Goal: Use online tool/utility: Utilize a website feature to perform a specific function

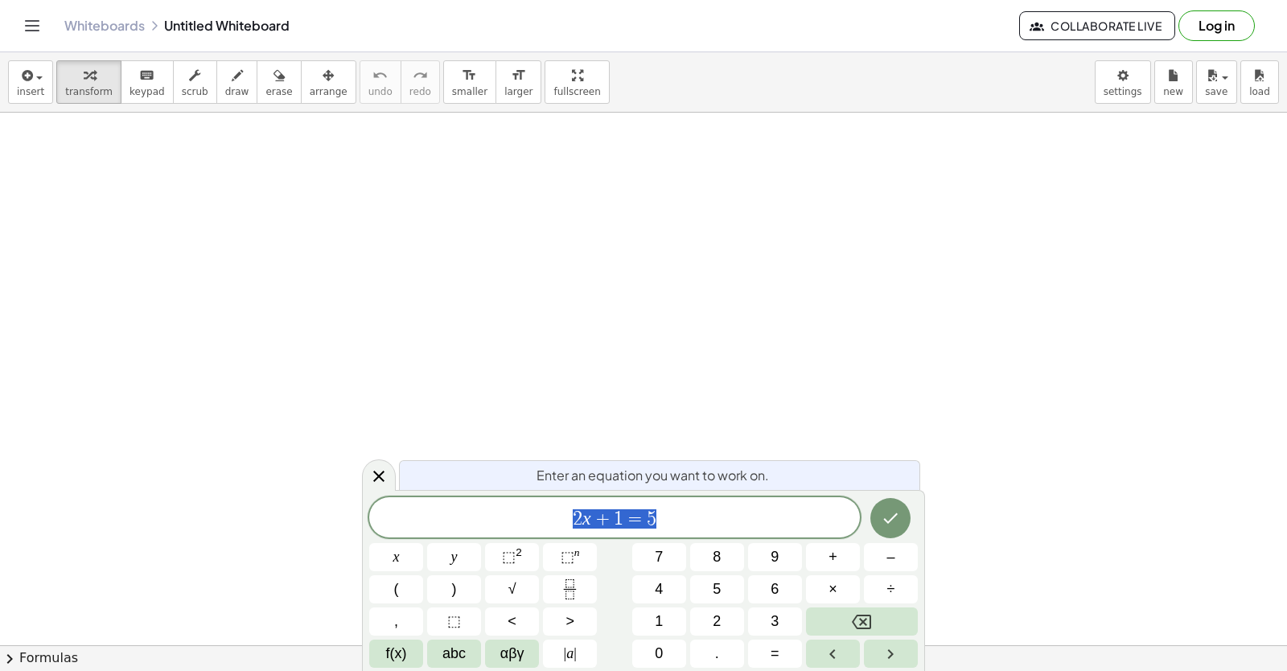
click at [878, 523] on button "Done" at bounding box center [890, 518] width 40 height 40
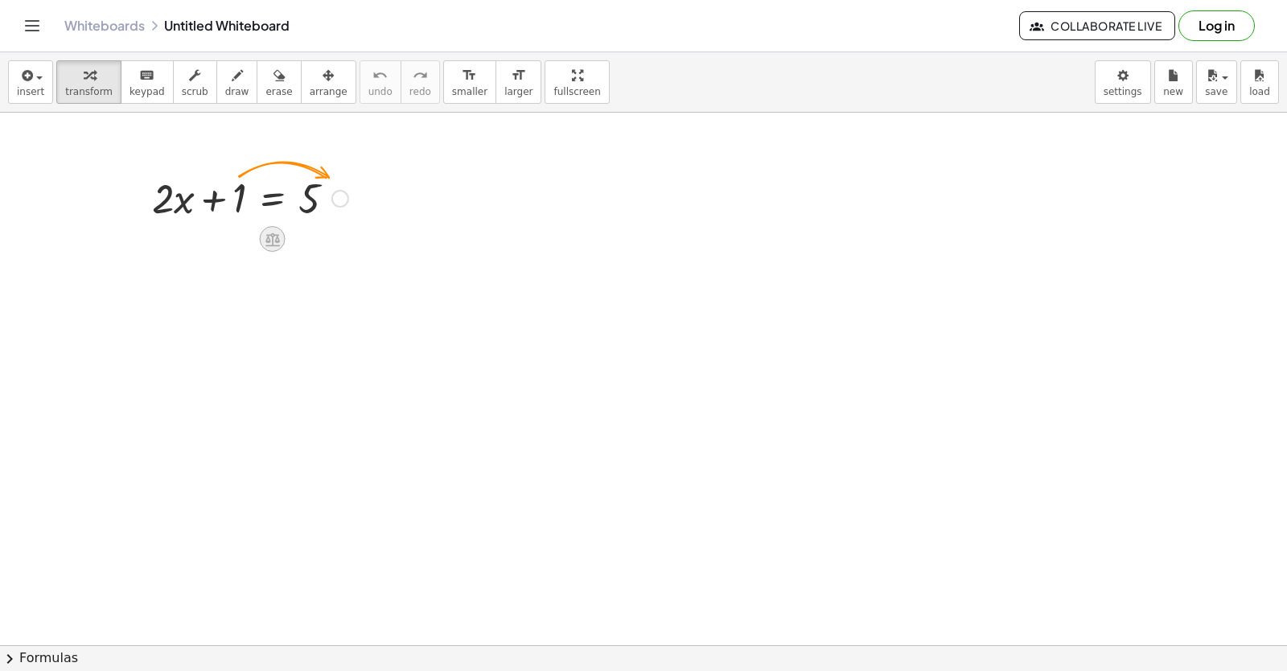
click at [261, 240] on div at bounding box center [273, 239] width 26 height 26
drag, startPoint x: 311, startPoint y: 245, endPoint x: 319, endPoint y: 261, distance: 18.0
click at [313, 248] on div "÷" at bounding box center [305, 239] width 26 height 26
click at [327, 76] on div "insert select one: Math Expression Function Text Youtube Video Graphing Geometr…" at bounding box center [643, 82] width 1287 height 60
click at [347, 194] on div at bounding box center [340, 199] width 18 height 18
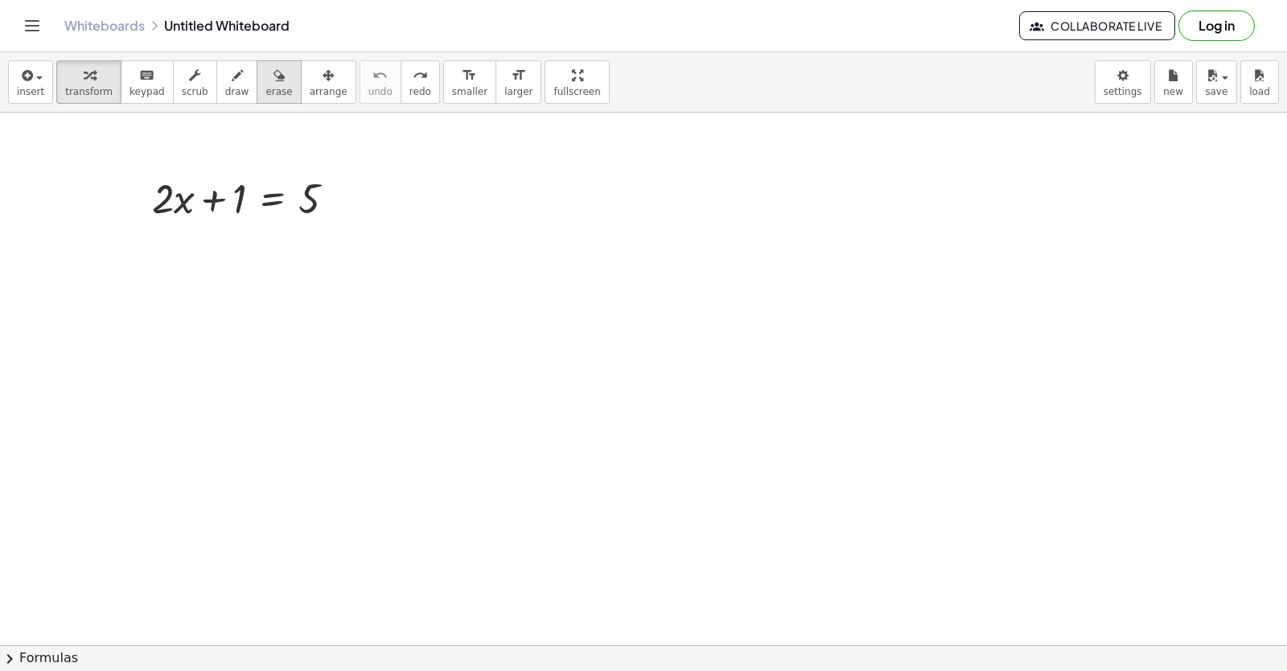
click at [269, 85] on button "erase" at bounding box center [279, 81] width 44 height 43
drag, startPoint x: 319, startPoint y: 240, endPoint x: 308, endPoint y: 200, distance: 41.8
drag, startPoint x: 308, startPoint y: 200, endPoint x: 158, endPoint y: 181, distance: 151.6
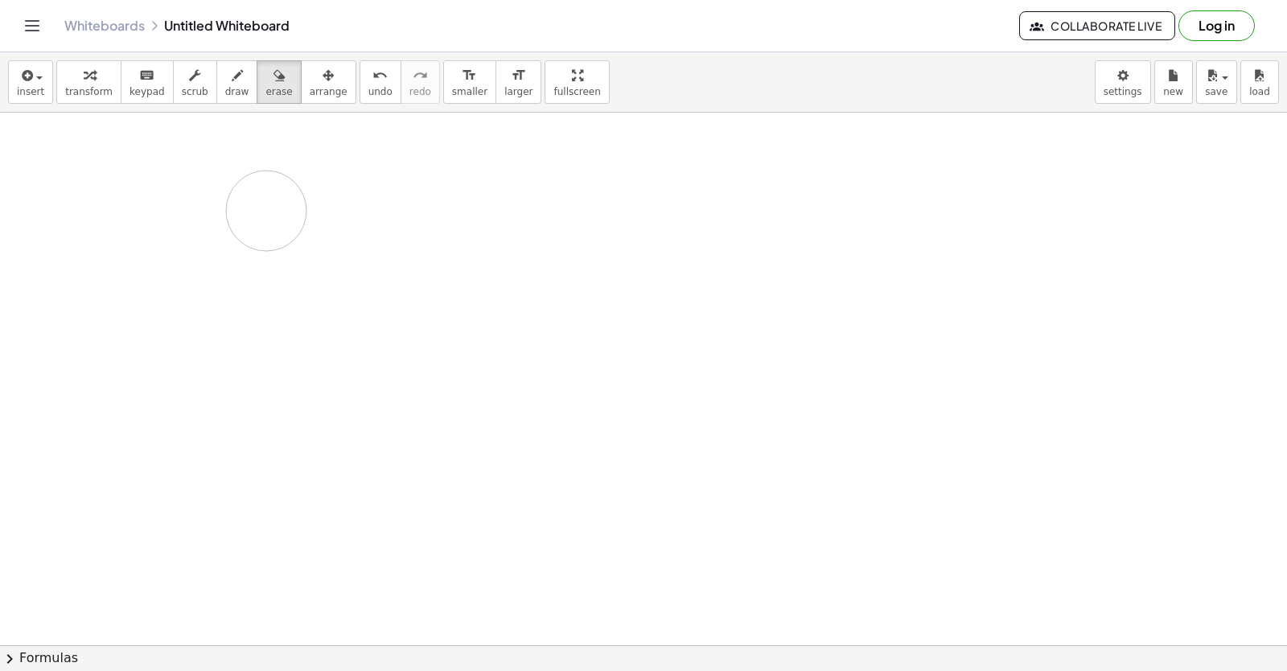
drag, startPoint x: 318, startPoint y: 194, endPoint x: 264, endPoint y: 211, distance: 56.5
drag, startPoint x: 292, startPoint y: 208, endPoint x: 305, endPoint y: 206, distance: 13.1
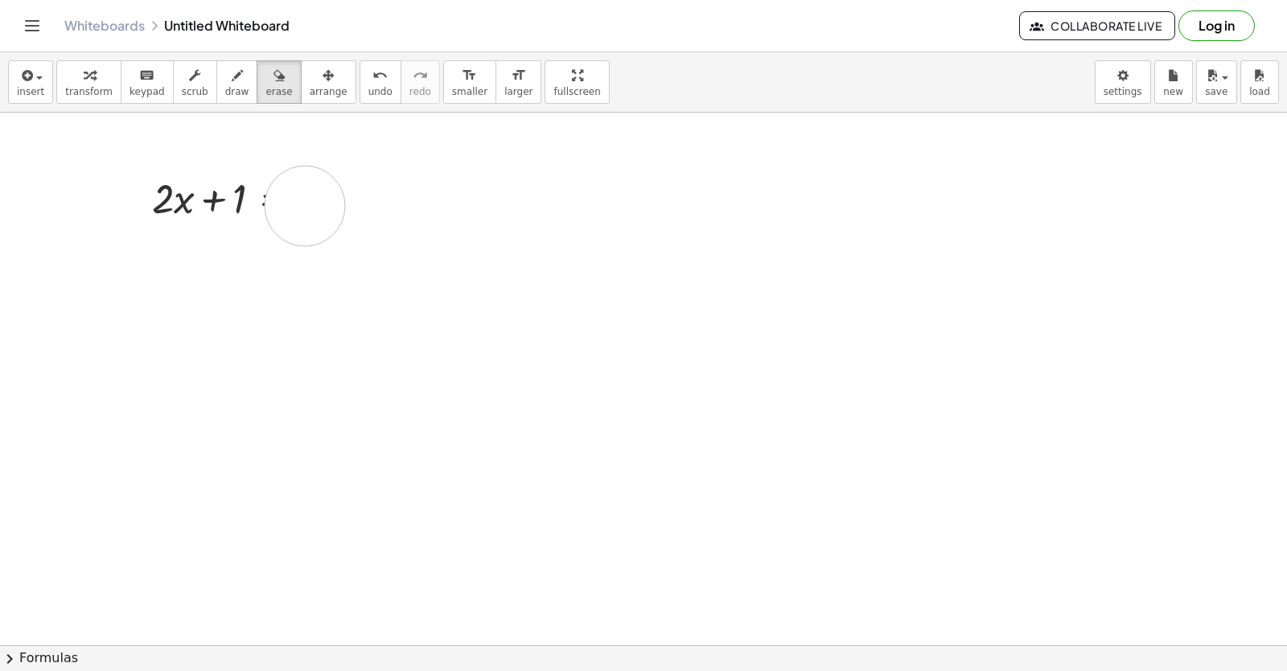
drag, startPoint x: 305, startPoint y: 183, endPoint x: 304, endPoint y: 207, distance: 24.9
drag, startPoint x: 281, startPoint y: 188, endPoint x: 216, endPoint y: 238, distance: 82.0
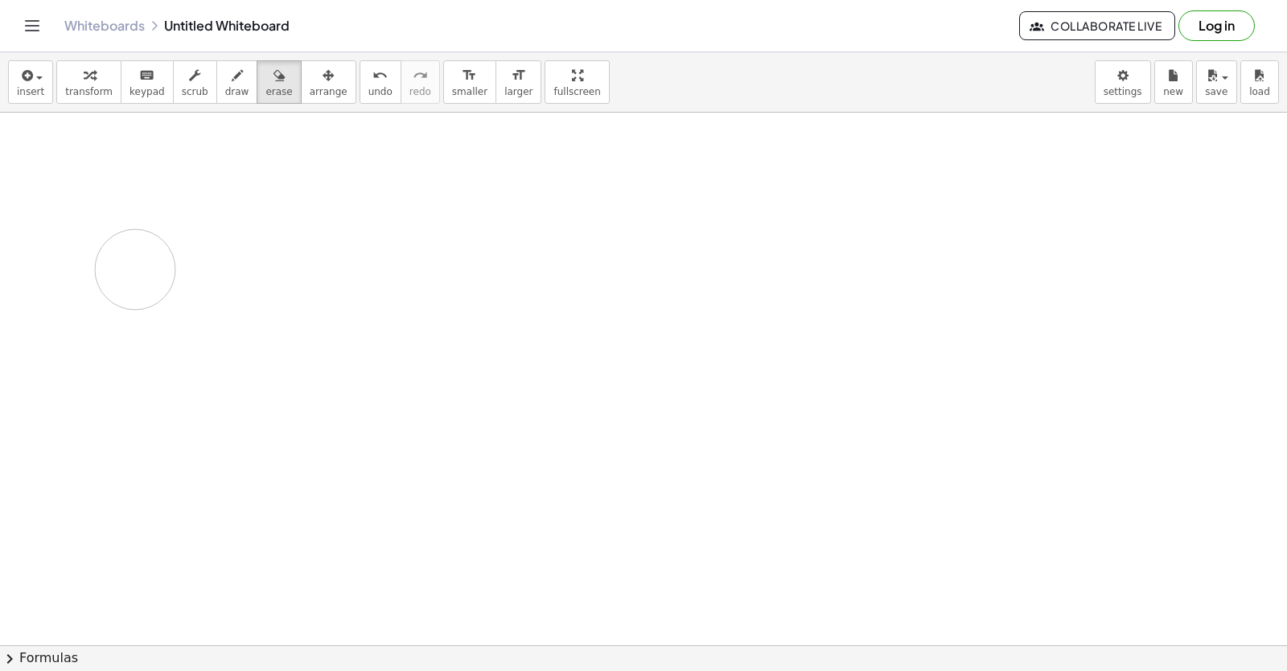
drag, startPoint x: 220, startPoint y: 222, endPoint x: 312, endPoint y: 237, distance: 93.7
drag, startPoint x: 101, startPoint y: 199, endPoint x: 478, endPoint y: 155, distance: 379.7
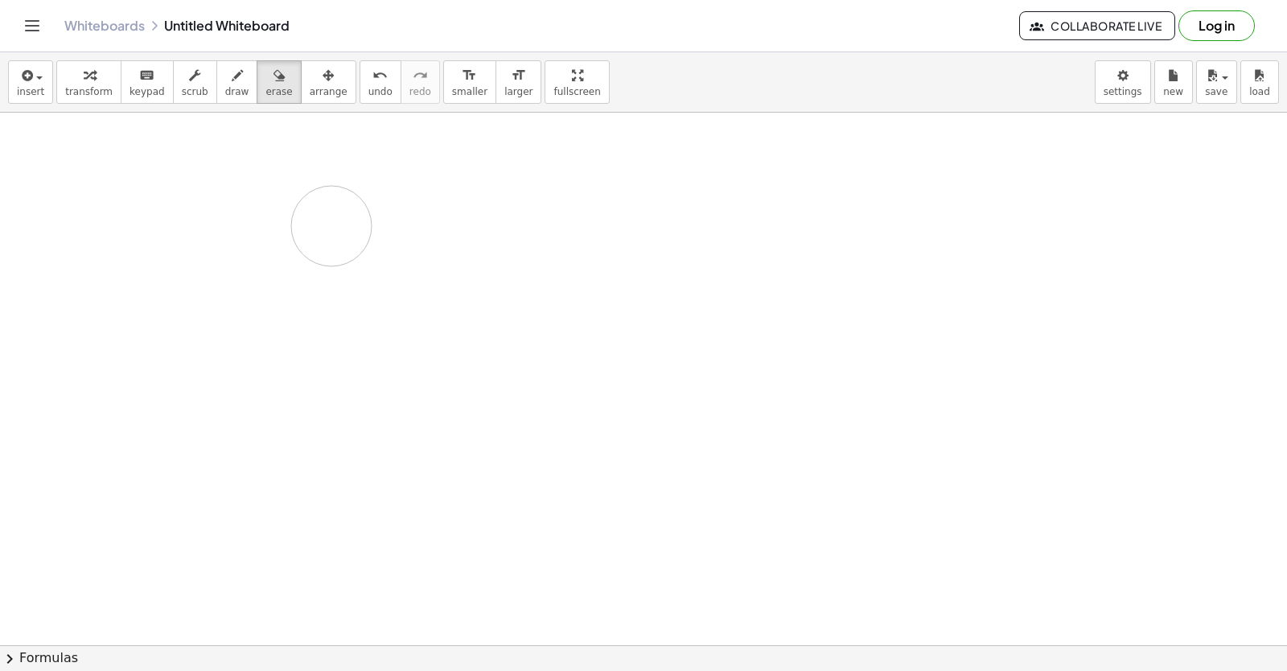
drag, startPoint x: 140, startPoint y: 198, endPoint x: 340, endPoint y: 219, distance: 201.3
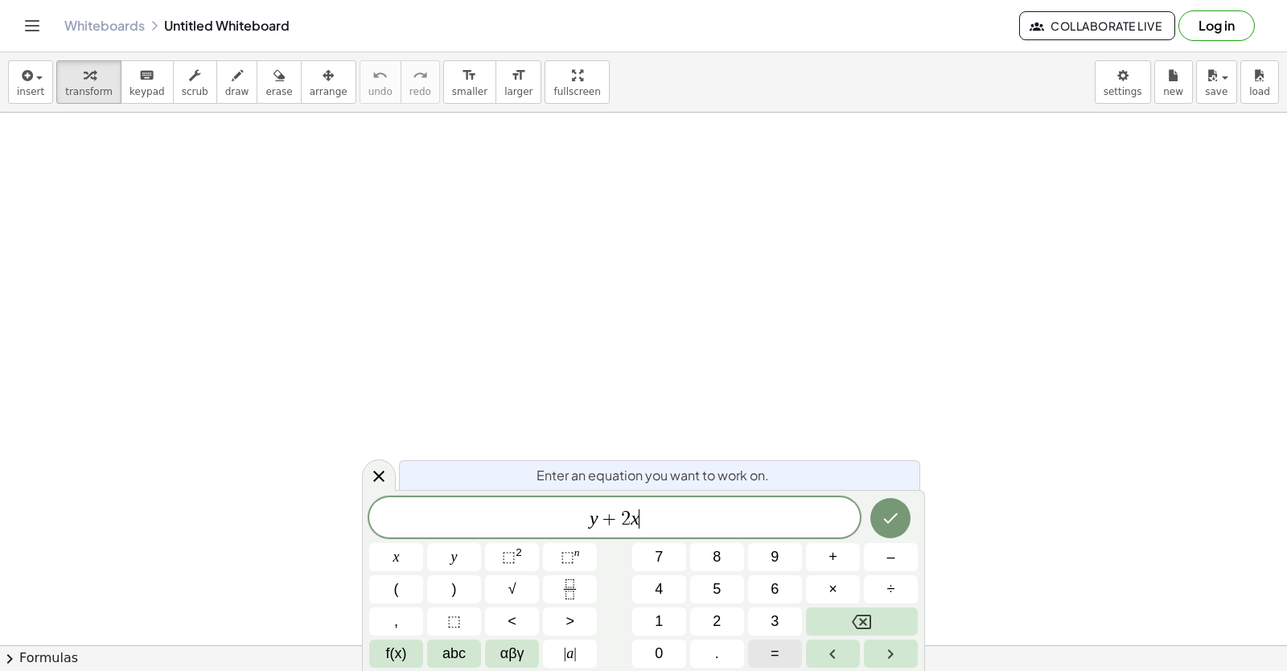
click at [769, 650] on button "=" at bounding box center [775, 653] width 54 height 28
click at [651, 632] on button "1" at bounding box center [659, 621] width 54 height 28
click at [649, 645] on button "0" at bounding box center [659, 653] width 54 height 28
click at [890, 525] on icon "Done" at bounding box center [890, 517] width 19 height 19
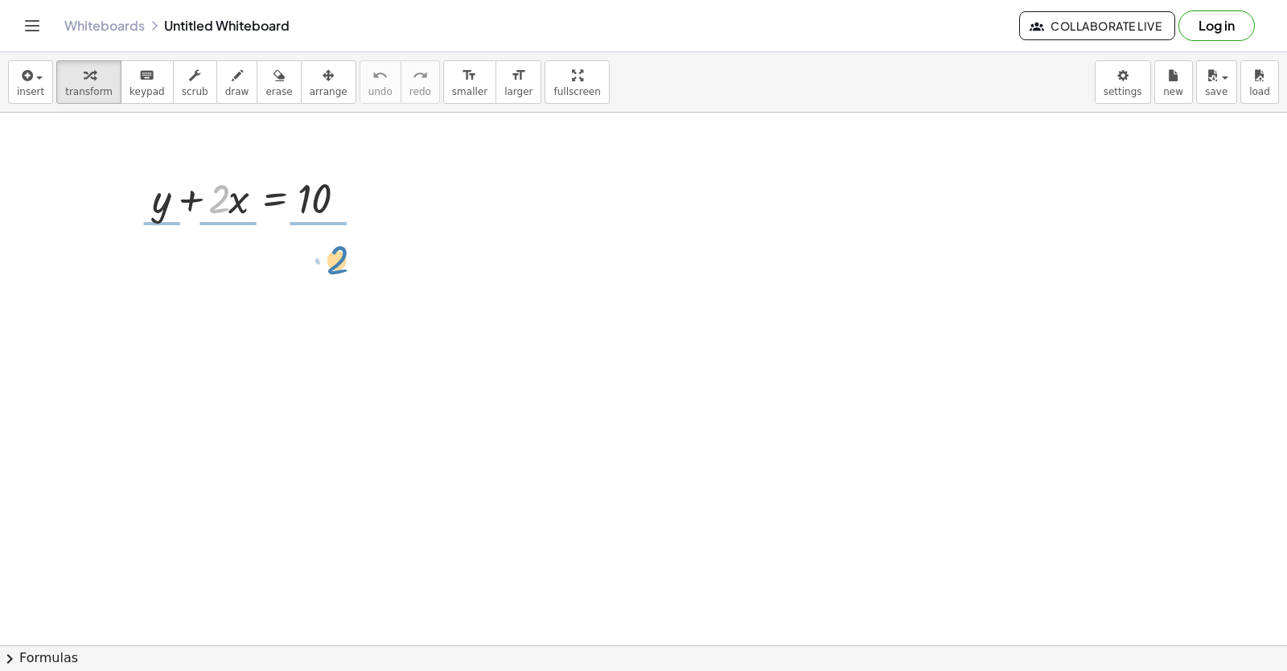
drag, startPoint x: 218, startPoint y: 195, endPoint x: 187, endPoint y: 198, distance: 31.5
click at [317, 249] on div "· 2 + y + · 2 · x = 10" at bounding box center [643, 645] width 1287 height 1065
drag, startPoint x: 238, startPoint y: 197, endPoint x: 225, endPoint y: 191, distance: 14.0
click at [224, 192] on div at bounding box center [259, 197] width 230 height 55
drag, startPoint x: 226, startPoint y: 194, endPoint x: 388, endPoint y: 196, distance: 161.7
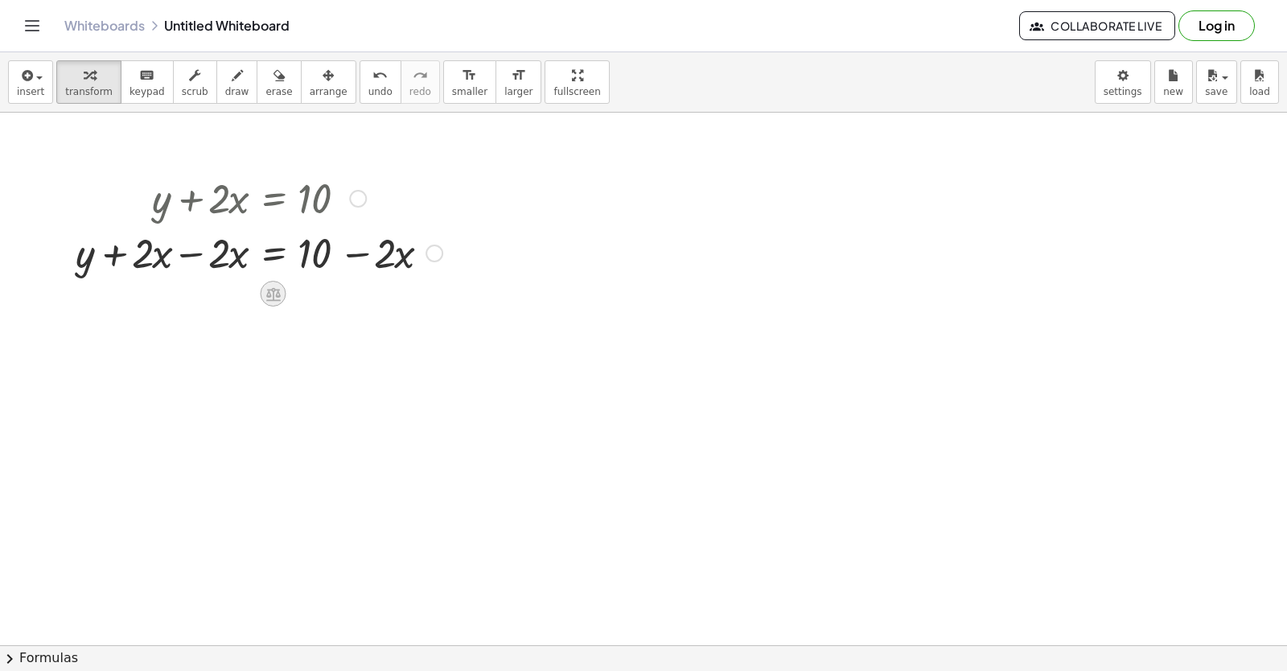
click at [278, 286] on icon at bounding box center [273, 293] width 17 height 17
click at [341, 329] on div at bounding box center [643, 645] width 1287 height 1065
click at [277, 254] on div at bounding box center [259, 251] width 383 height 55
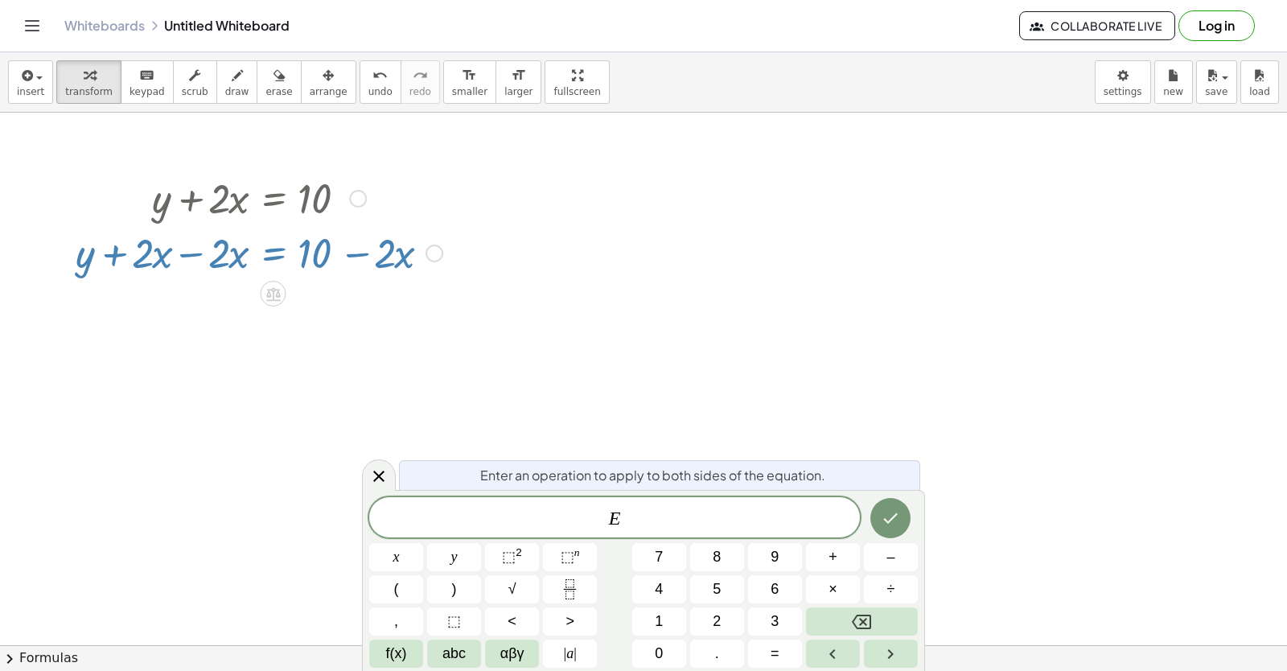
click at [277, 254] on div at bounding box center [259, 251] width 383 height 55
drag, startPoint x: 323, startPoint y: 255, endPoint x: 330, endPoint y: 284, distance: 29.7
click at [330, 284] on div "+ y + · 2 · x = 10 + y = 10 + · 2 · x − · 2 · x + − · 2 · x" at bounding box center [643, 645] width 1287 height 1065
drag, startPoint x: 78, startPoint y: 265, endPoint x: 269, endPoint y: 249, distance: 191.2
click at [269, 249] on div at bounding box center [259, 251] width 383 height 55
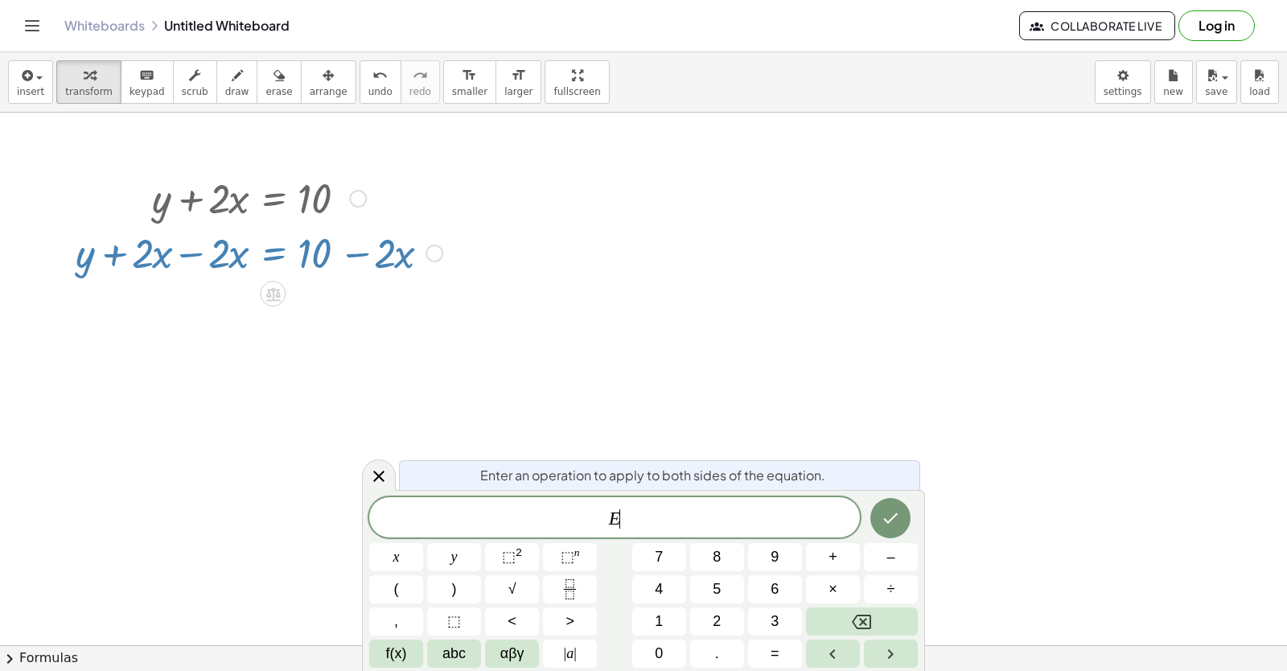
click at [852, 318] on div at bounding box center [643, 645] width 1287 height 1065
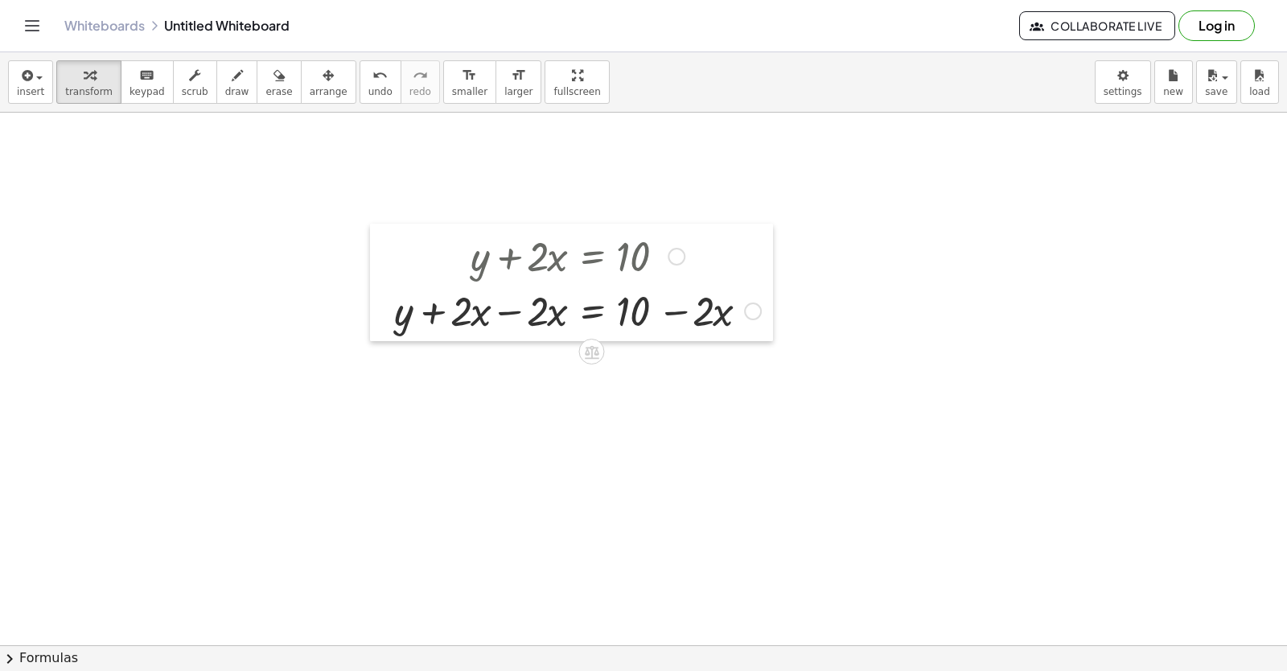
drag, startPoint x: 81, startPoint y: 269, endPoint x: 326, endPoint y: 339, distance: 254.1
click at [394, 323] on div at bounding box center [382, 282] width 24 height 117
drag, startPoint x: 404, startPoint y: 322, endPoint x: 618, endPoint y: 322, distance: 213.9
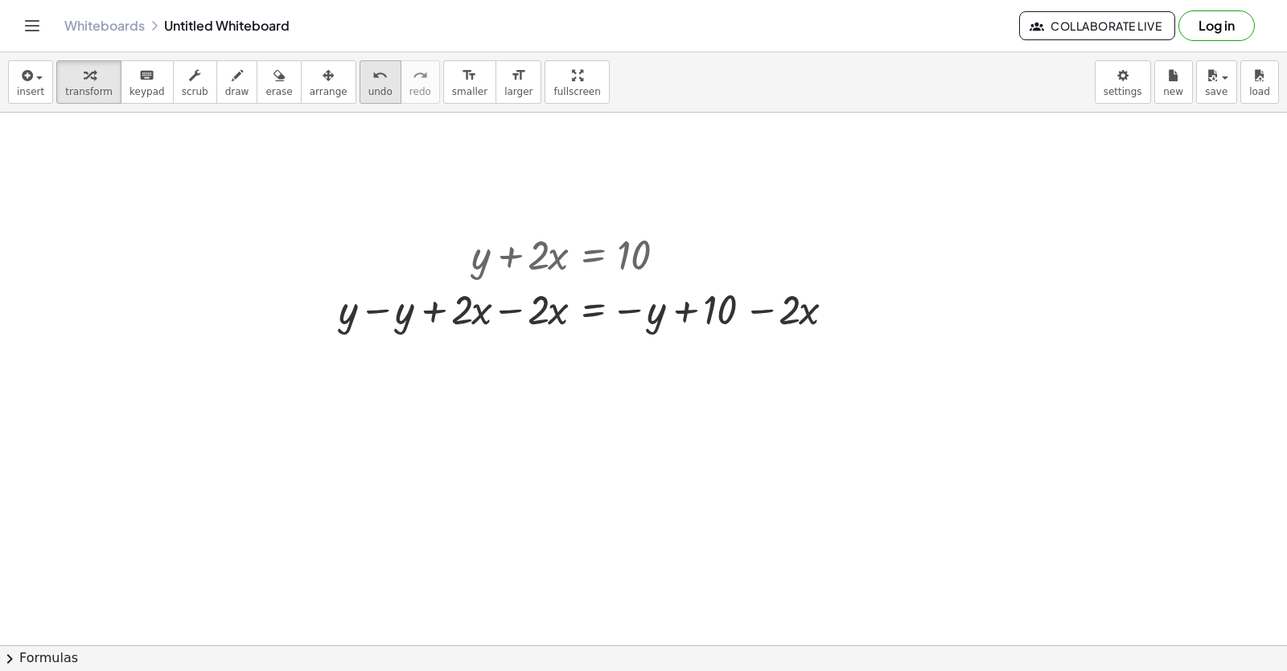
click at [359, 79] on button "undo undo" at bounding box center [380, 81] width 42 height 43
click at [372, 72] on icon "undo" at bounding box center [379, 75] width 15 height 19
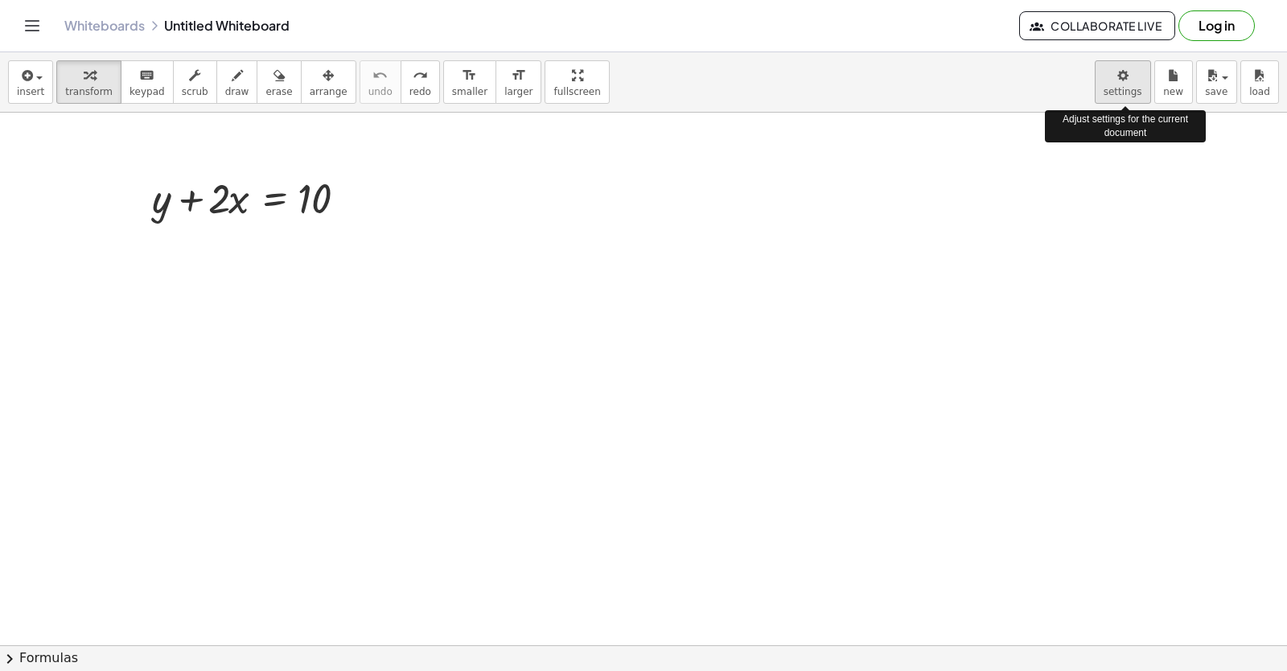
click at [1132, 94] on body "Graspable Math Activities Get Started Activity Bank Assigned Work Classes White…" at bounding box center [643, 335] width 1287 height 671
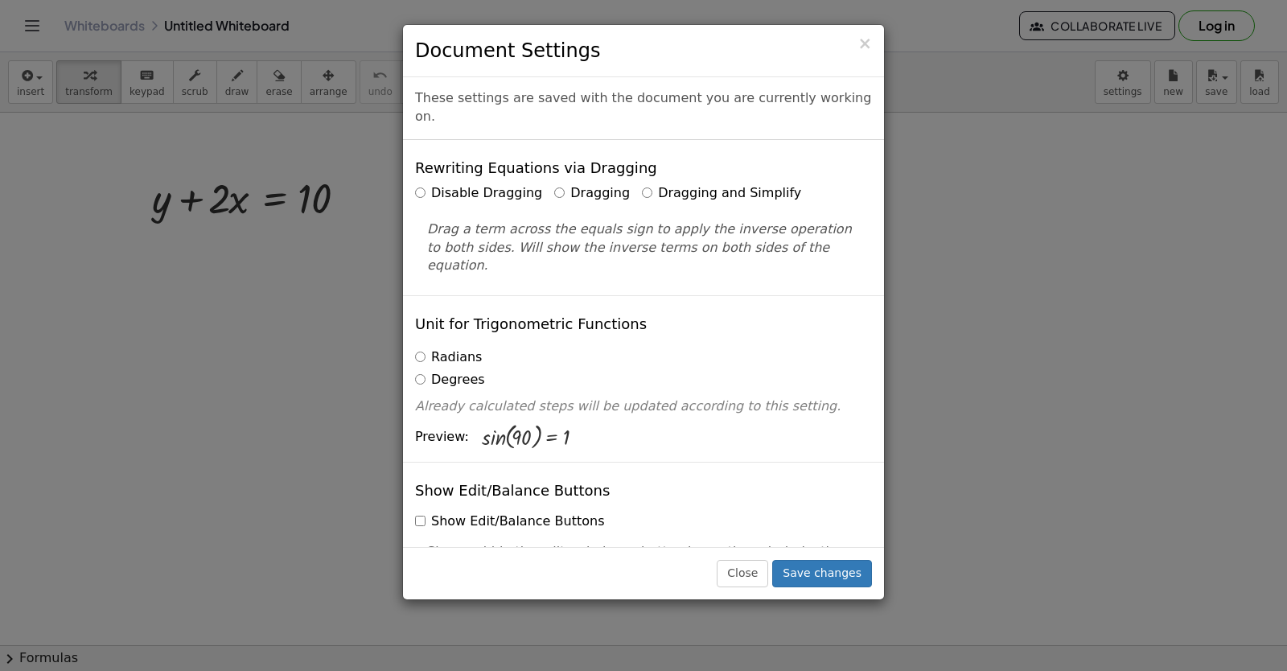
click at [644, 184] on label "Dragging and Simplify" at bounding box center [721, 193] width 159 height 18
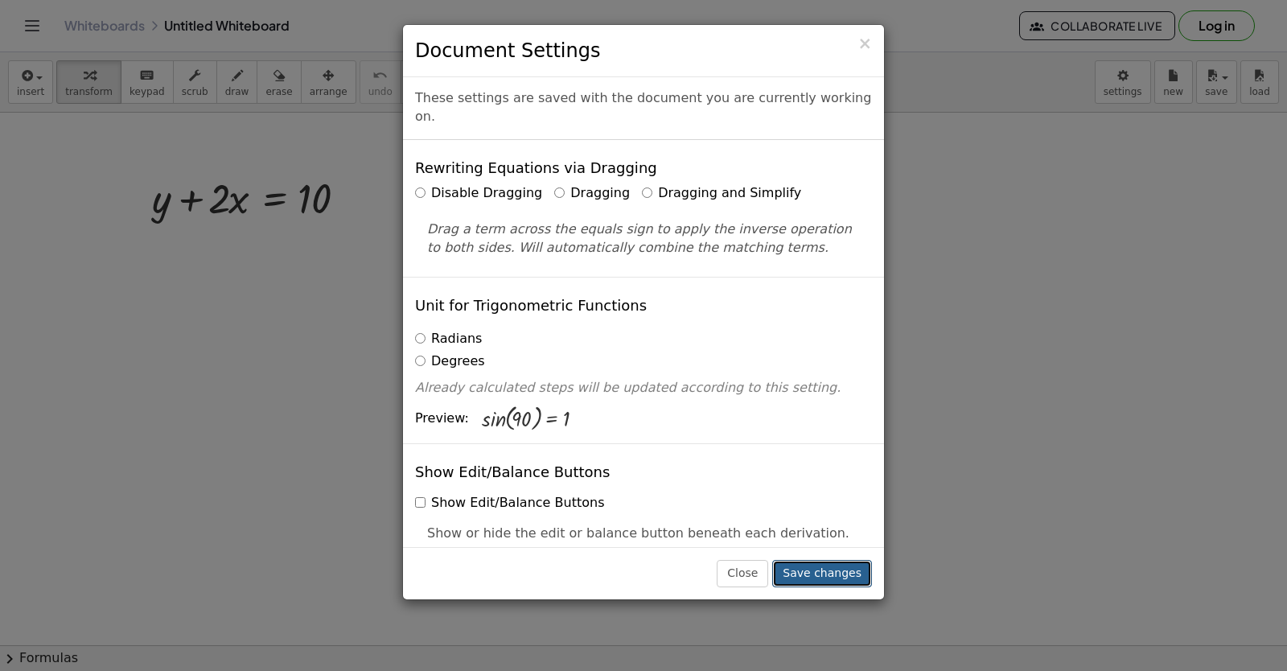
drag, startPoint x: 813, startPoint y: 576, endPoint x: 819, endPoint y: 586, distance: 12.3
click at [815, 580] on button "Save changes" at bounding box center [822, 573] width 100 height 27
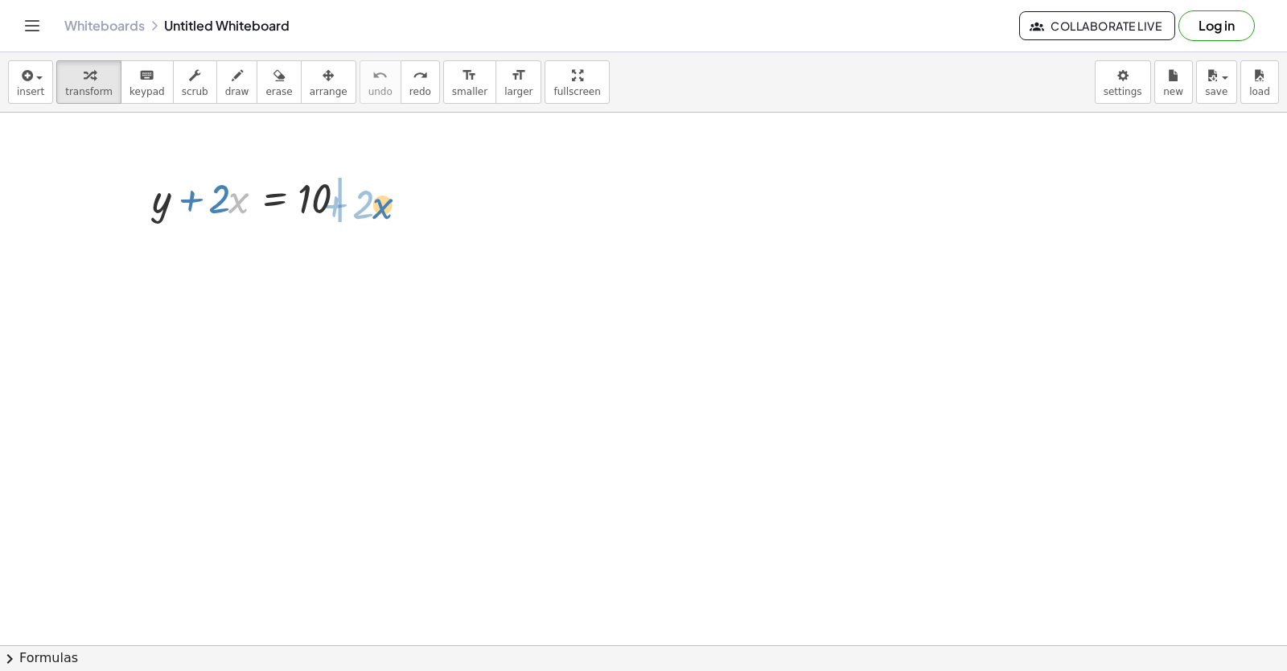
drag, startPoint x: 232, startPoint y: 203, endPoint x: 384, endPoint y: 200, distance: 152.8
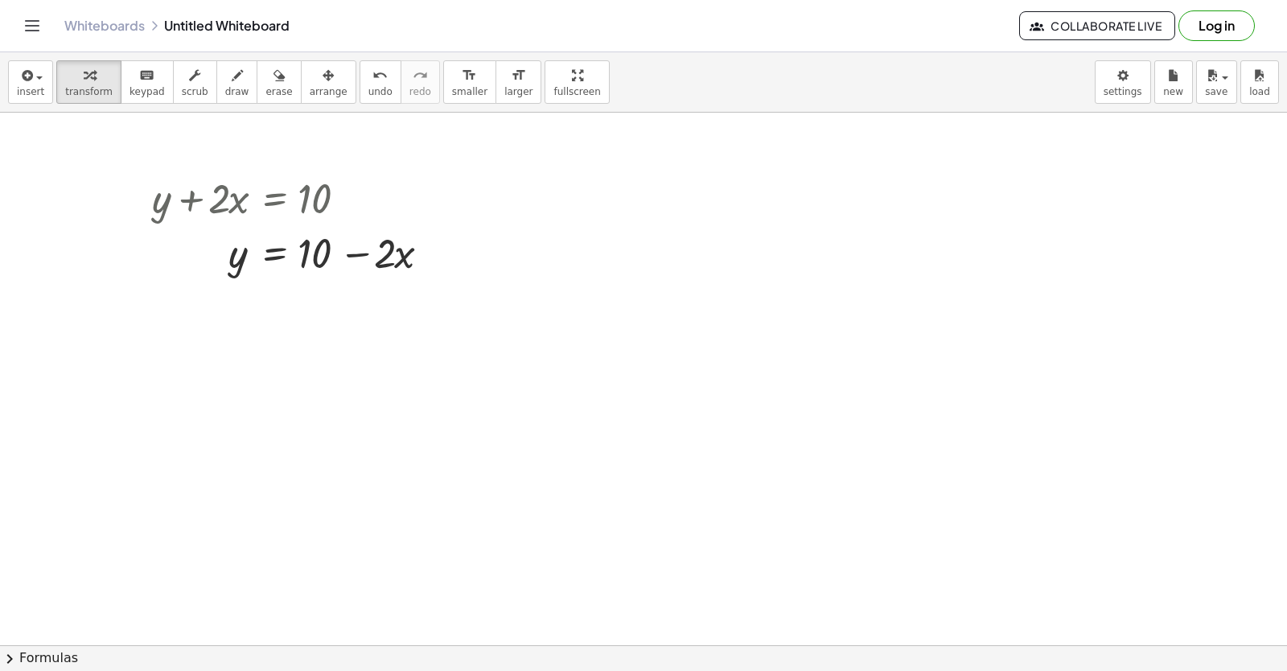
click at [412, 402] on div at bounding box center [643, 645] width 1287 height 1065
click at [432, 392] on div at bounding box center [643, 645] width 1287 height 1065
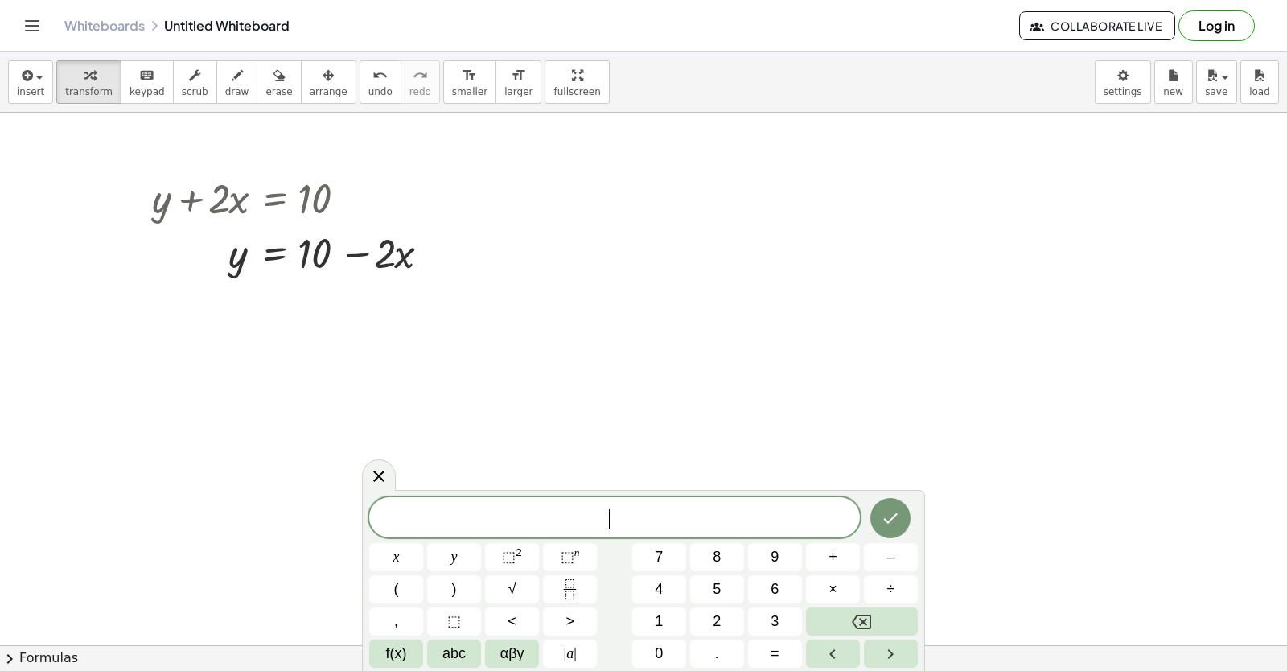
click at [435, 392] on div at bounding box center [643, 645] width 1287 height 1065
click at [466, 558] on button "y" at bounding box center [454, 557] width 54 height 28
click at [767, 663] on button "=" at bounding box center [775, 653] width 54 height 28
click at [880, 567] on button "–" at bounding box center [891, 557] width 54 height 28
click at [706, 585] on button "5" at bounding box center [717, 589] width 54 height 28
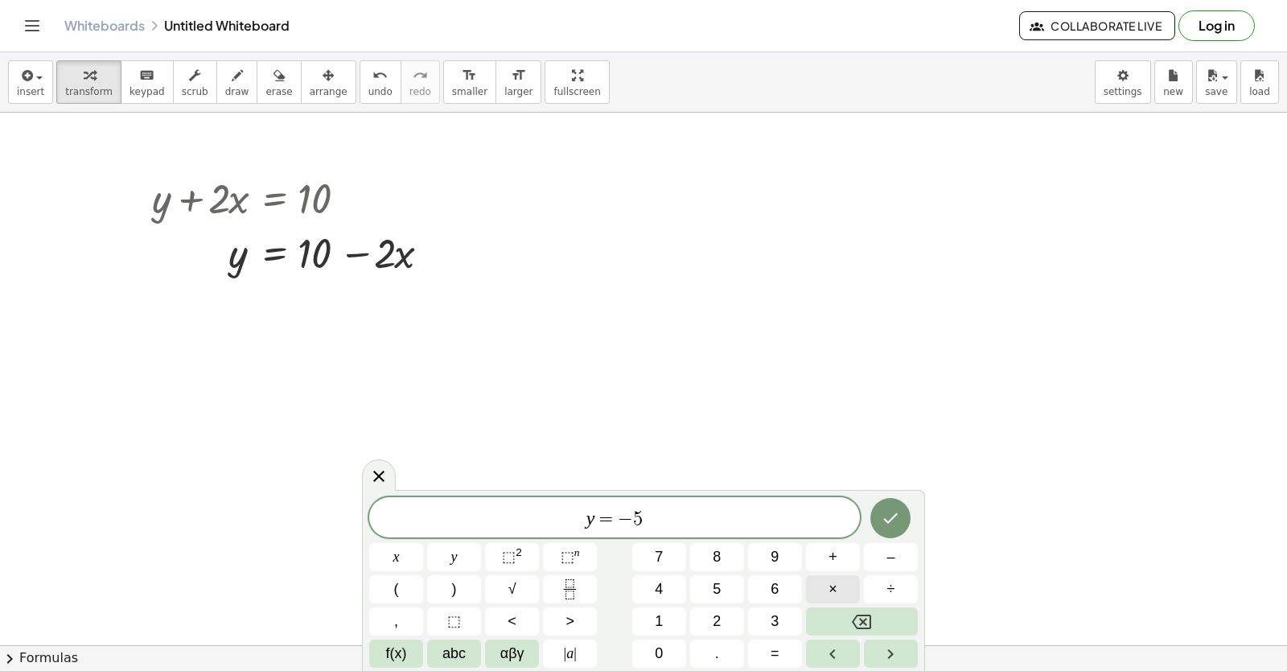
click at [829, 585] on button "×" at bounding box center [833, 589] width 54 height 28
click at [885, 611] on button "Backspace" at bounding box center [862, 621] width 112 height 28
click at [837, 585] on button "×" at bounding box center [833, 589] width 54 height 28
click at [852, 611] on button "Backspace" at bounding box center [862, 621] width 112 height 28
click at [413, 562] on button "x" at bounding box center [396, 557] width 54 height 28
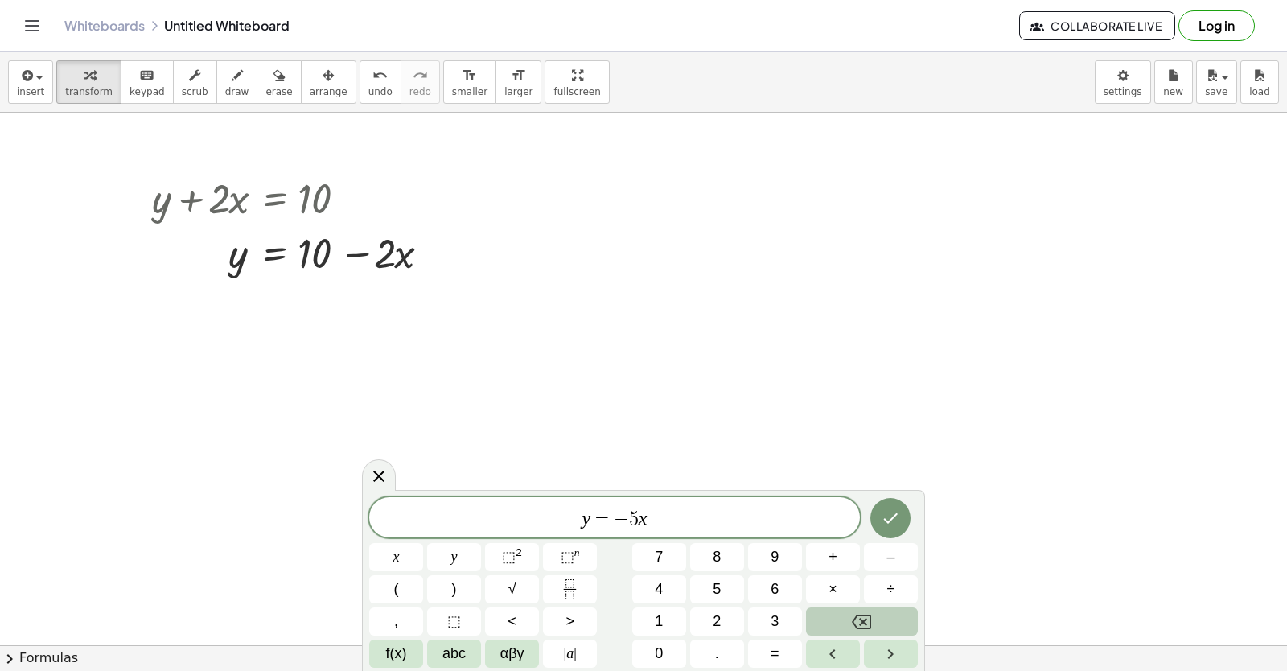
click at [853, 614] on icon "Backspace" at bounding box center [861, 621] width 19 height 19
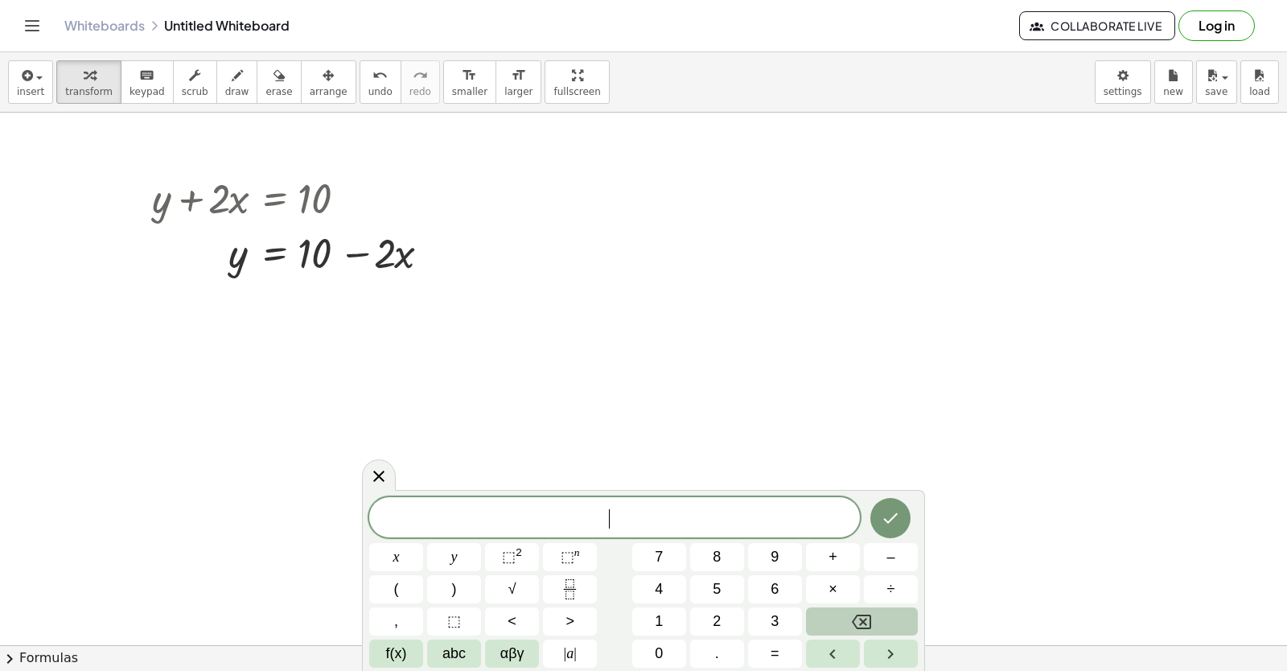
click at [854, 614] on icon "Backspace" at bounding box center [861, 621] width 19 height 19
click at [450, 554] on button "y" at bounding box center [454, 557] width 54 height 28
click at [900, 557] on button "–" at bounding box center [891, 557] width 54 height 28
click at [725, 588] on button "5" at bounding box center [717, 589] width 54 height 28
click at [399, 555] on span "x" at bounding box center [396, 557] width 6 height 22
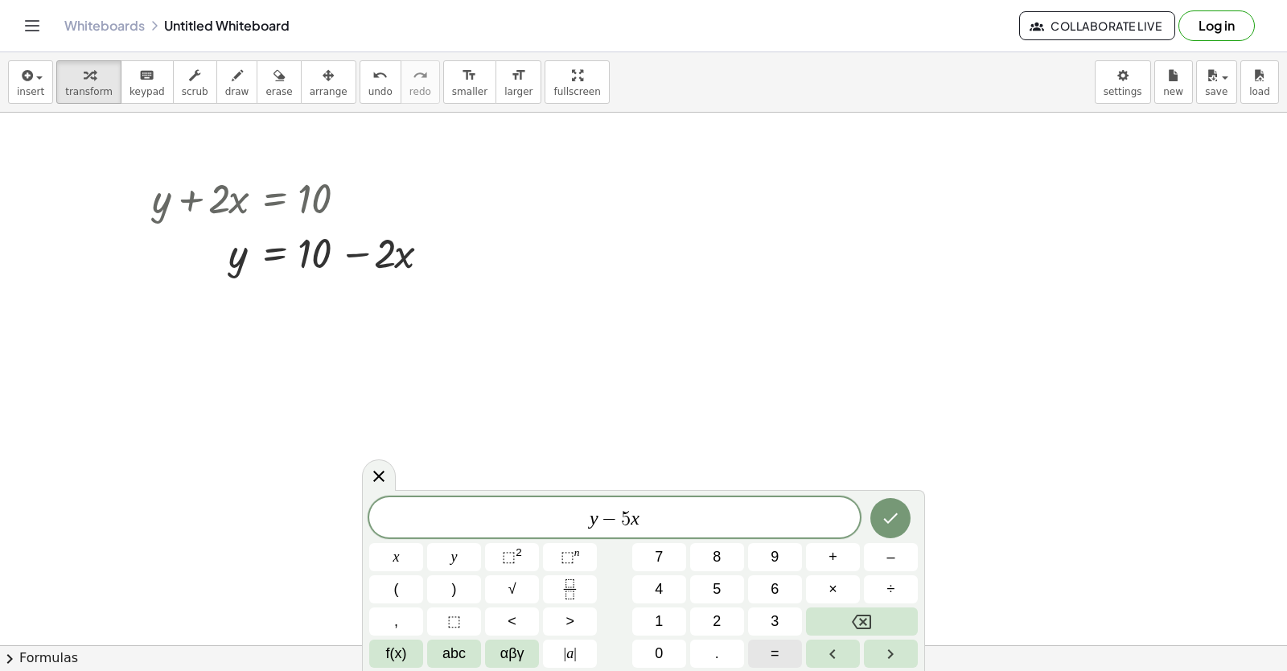
click at [772, 659] on span "=" at bounding box center [774, 654] width 9 height 22
click at [885, 561] on button "–" at bounding box center [891, 557] width 54 height 28
click at [708, 614] on button "2" at bounding box center [717, 621] width 54 height 28
click at [879, 524] on button "Done" at bounding box center [890, 518] width 40 height 40
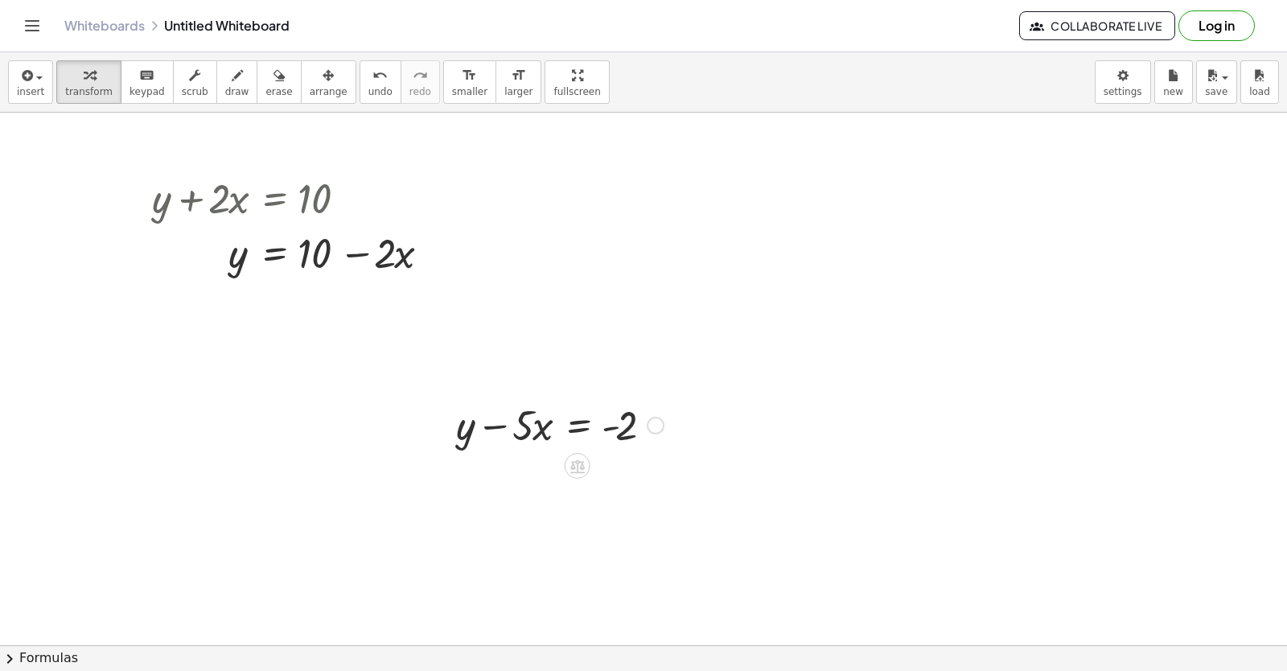
click at [536, 427] on div at bounding box center [560, 423] width 224 height 55
click at [536, 420] on div at bounding box center [560, 423] width 224 height 55
drag, startPoint x: 524, startPoint y: 427, endPoint x: 685, endPoint y: 429, distance: 161.6
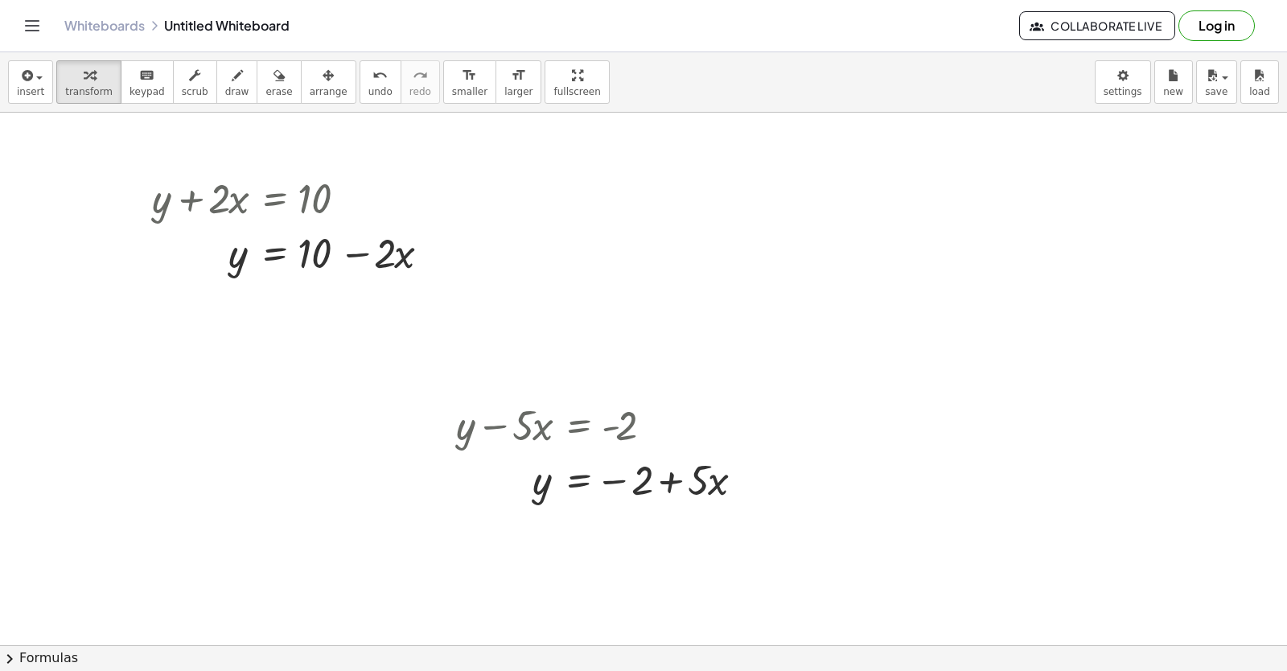
click at [759, 177] on div at bounding box center [643, 645] width 1287 height 1065
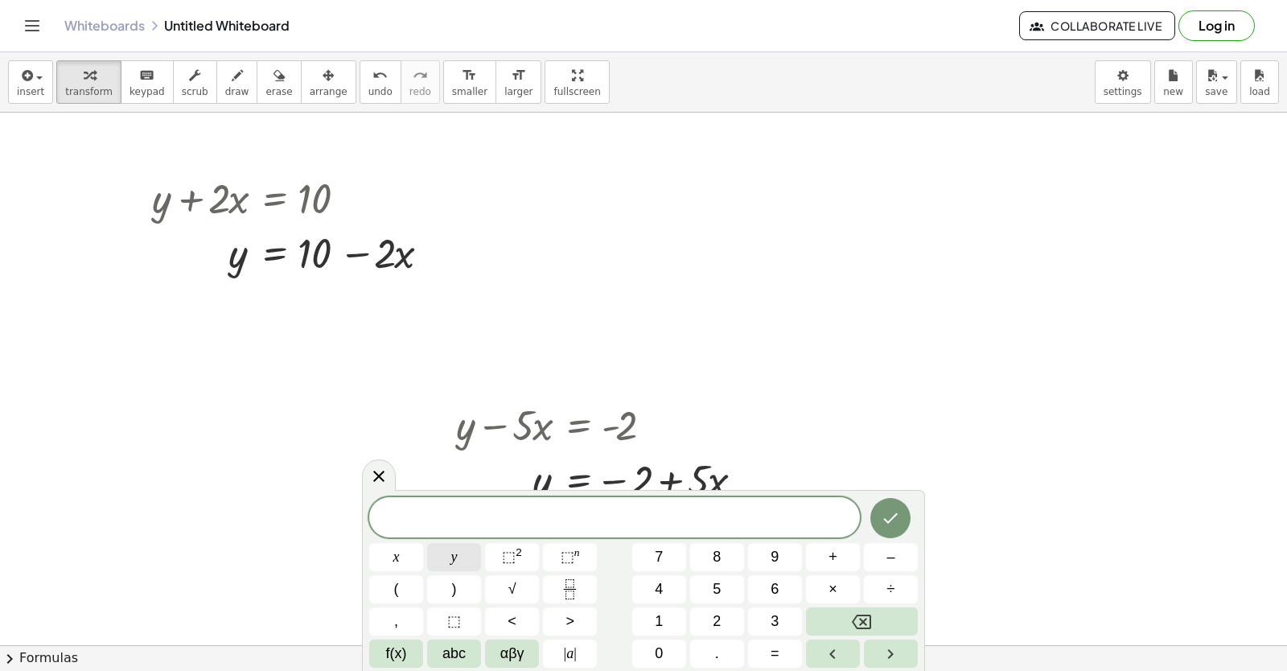
click at [454, 563] on span "y" at bounding box center [454, 557] width 6 height 22
click at [855, 557] on button "+" at bounding box center [833, 557] width 54 height 28
click at [770, 619] on span "3" at bounding box center [774, 621] width 8 height 22
click at [403, 544] on button "x" at bounding box center [396, 557] width 54 height 28
click at [845, 564] on button "+" at bounding box center [833, 557] width 54 height 28
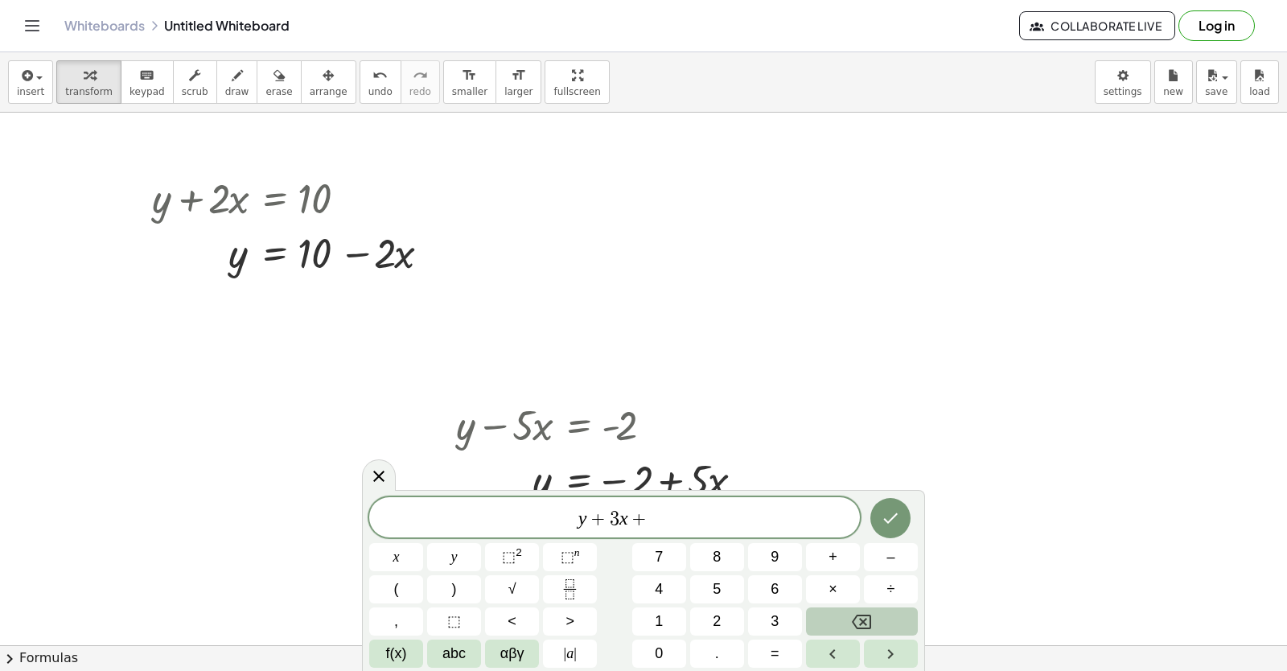
click at [877, 622] on button "Backspace" at bounding box center [862, 621] width 112 height 28
click at [779, 660] on button "=" at bounding box center [775, 653] width 54 height 28
click at [673, 562] on button "7" at bounding box center [659, 557] width 54 height 28
click at [881, 535] on button "Done" at bounding box center [890, 518] width 40 height 40
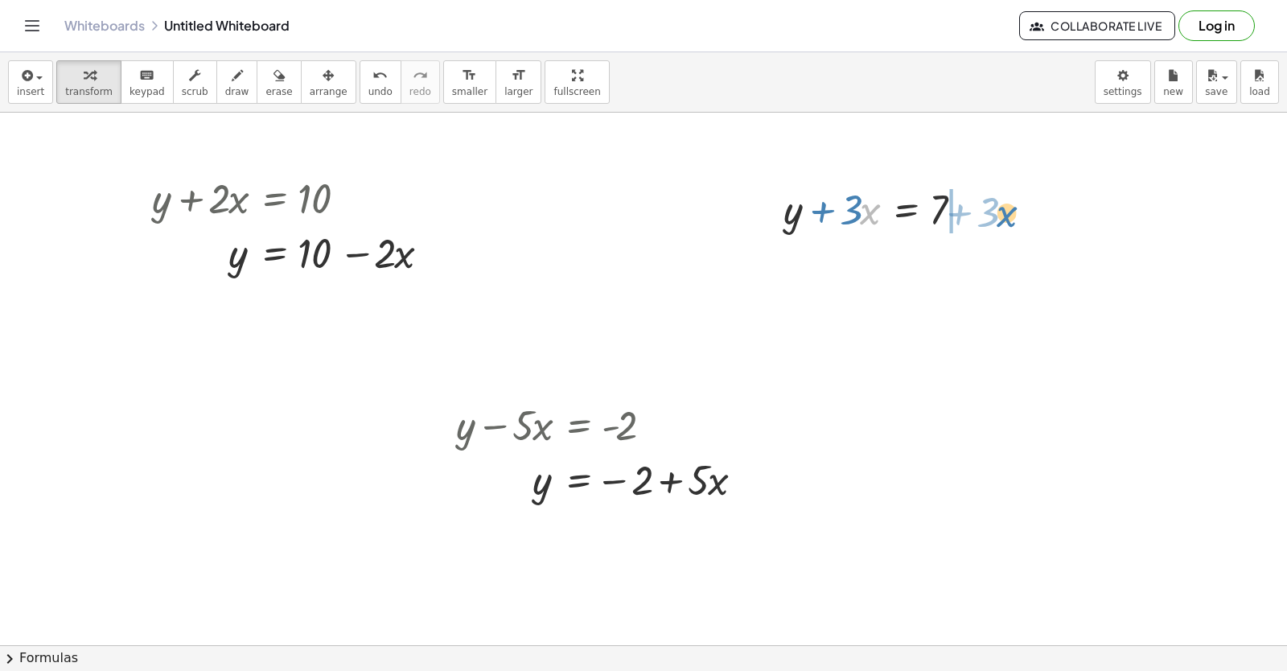
drag, startPoint x: 868, startPoint y: 212, endPoint x: 1012, endPoint y: 215, distance: 144.0
click at [958, 414] on div at bounding box center [643, 645] width 1287 height 1065
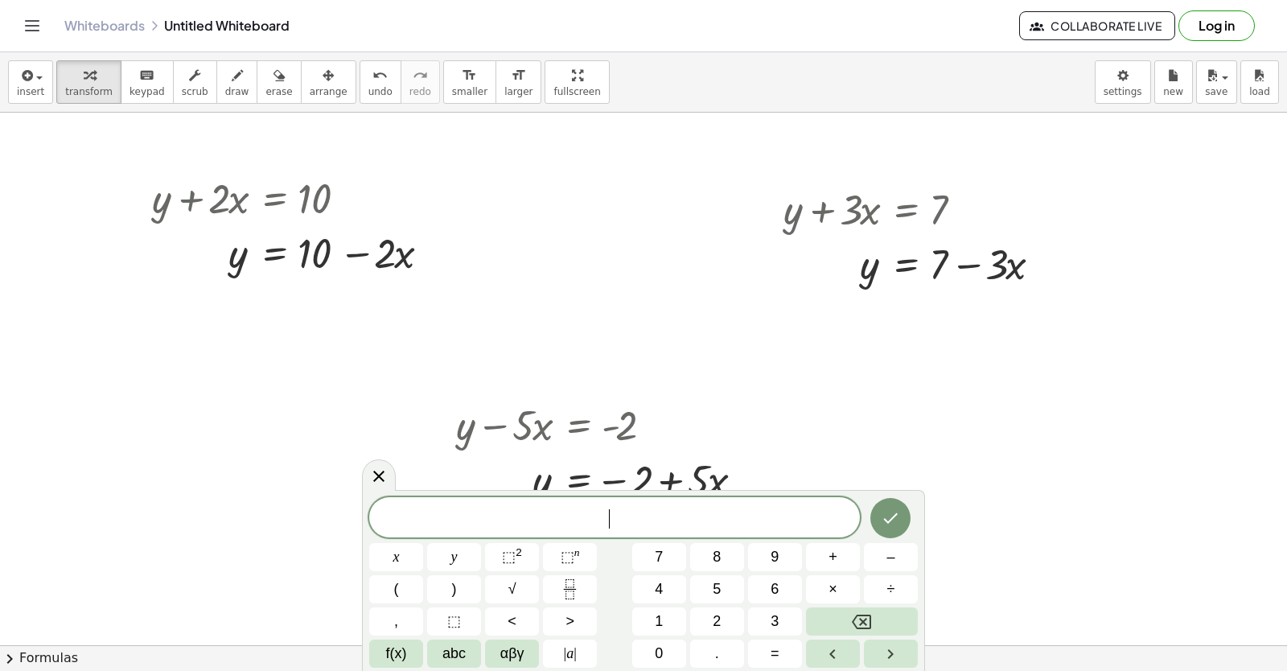
click at [958, 414] on div at bounding box center [643, 645] width 1287 height 1065
click at [762, 627] on button "3" at bounding box center [775, 621] width 54 height 28
click at [474, 556] on button "y" at bounding box center [454, 557] width 54 height 28
click at [831, 560] on span "+" at bounding box center [832, 557] width 9 height 22
click at [668, 608] on button "1" at bounding box center [659, 621] width 54 height 28
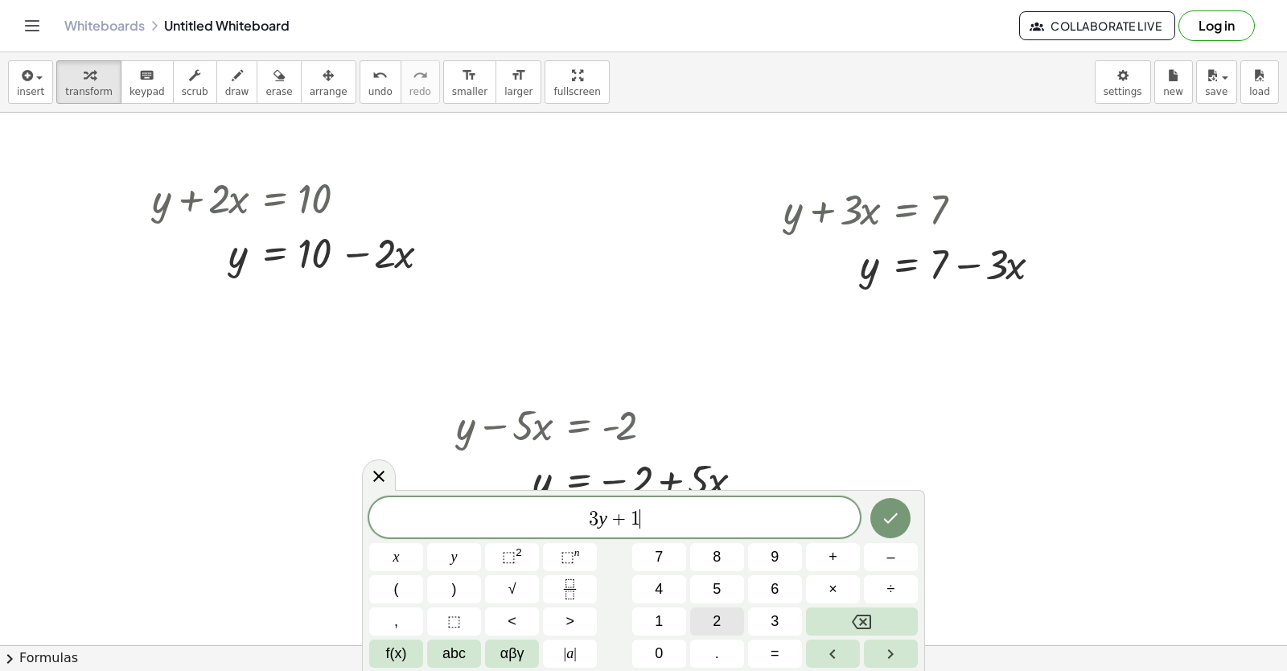
click at [726, 611] on button "2" at bounding box center [717, 621] width 54 height 28
click at [412, 554] on button "x" at bounding box center [396, 557] width 54 height 28
click at [782, 645] on button "=" at bounding box center [775, 653] width 54 height 28
click at [653, 619] on button "1" at bounding box center [659, 621] width 54 height 28
click at [733, 588] on button "5" at bounding box center [717, 589] width 54 height 28
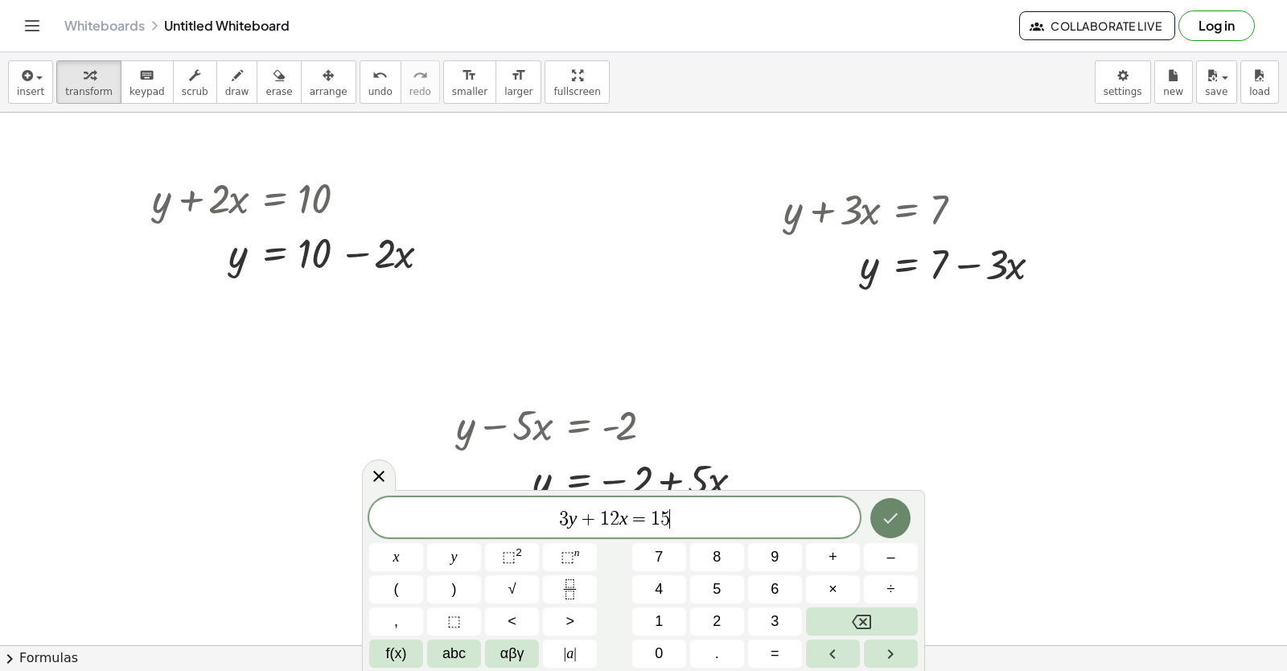
click at [881, 523] on icon "Done" at bounding box center [890, 517] width 19 height 19
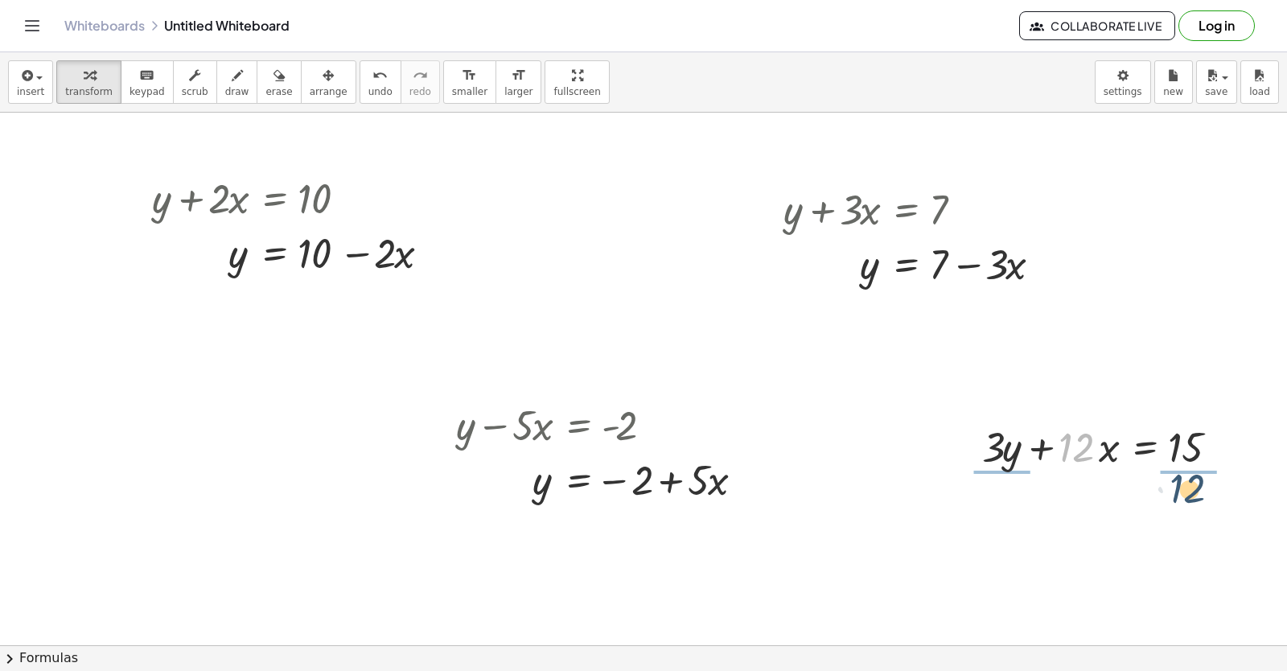
drag, startPoint x: 1078, startPoint y: 446, endPoint x: 1223, endPoint y: 461, distance: 145.5
click at [1223, 461] on div at bounding box center [1109, 445] width 270 height 55
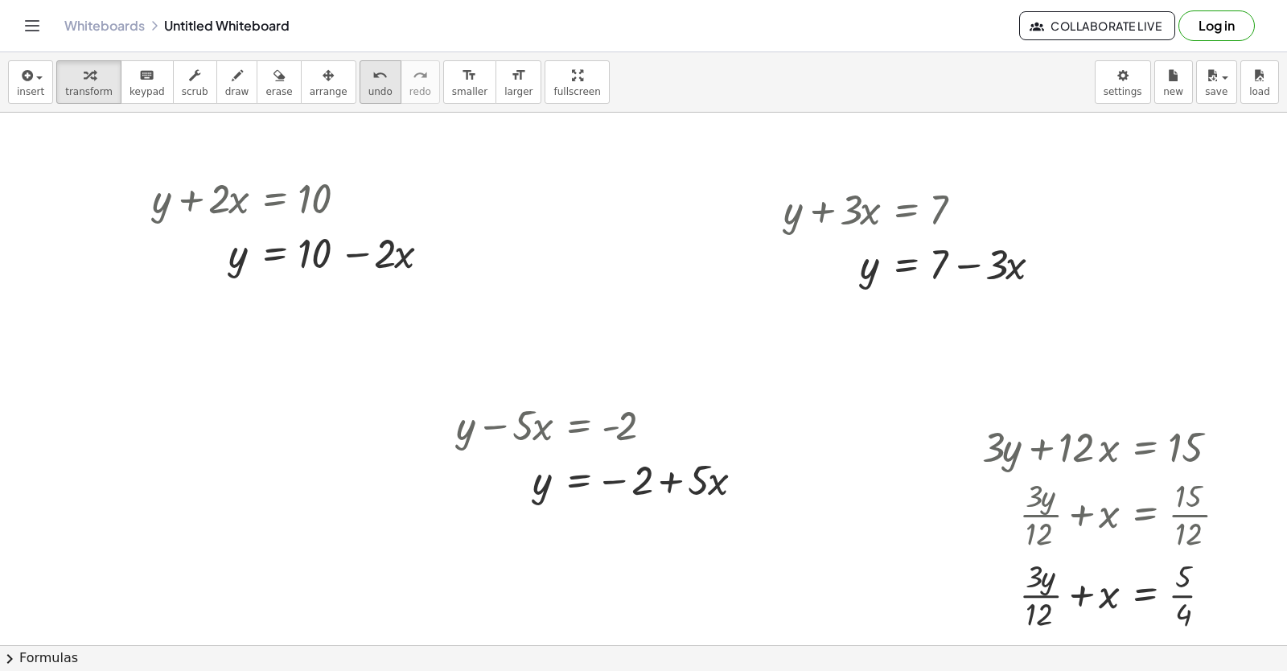
click at [372, 84] on icon "undo" at bounding box center [379, 75] width 15 height 19
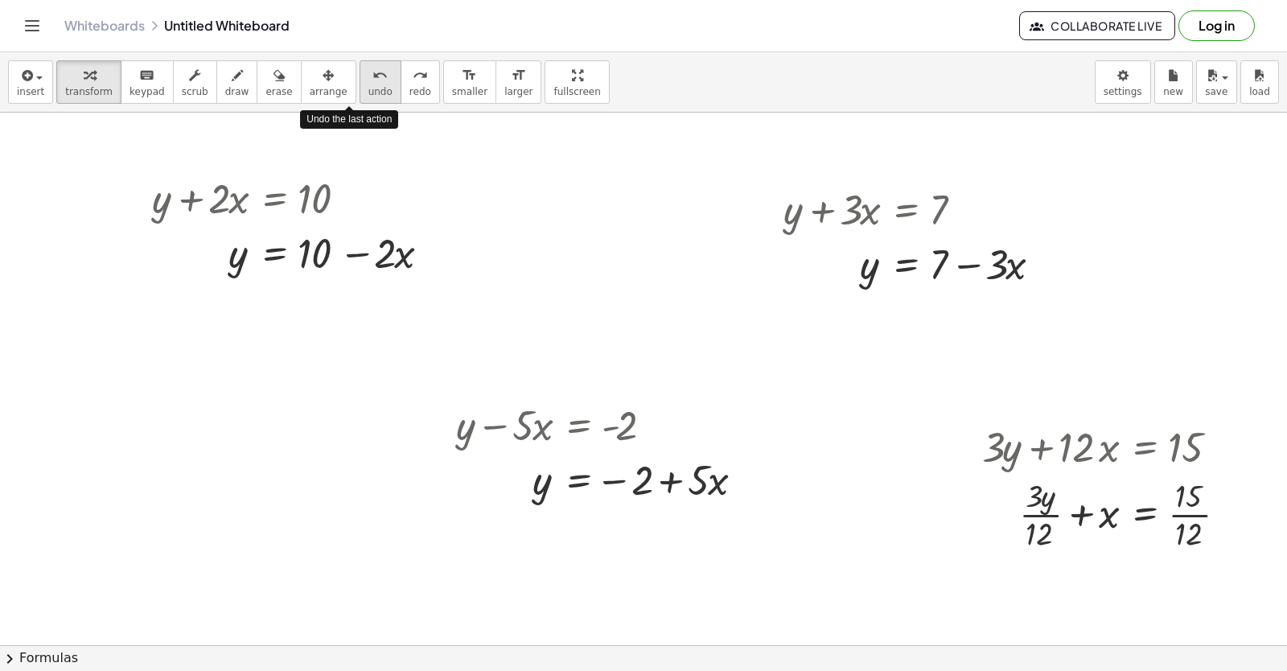
click at [368, 92] on span "undo" at bounding box center [380, 91] width 24 height 11
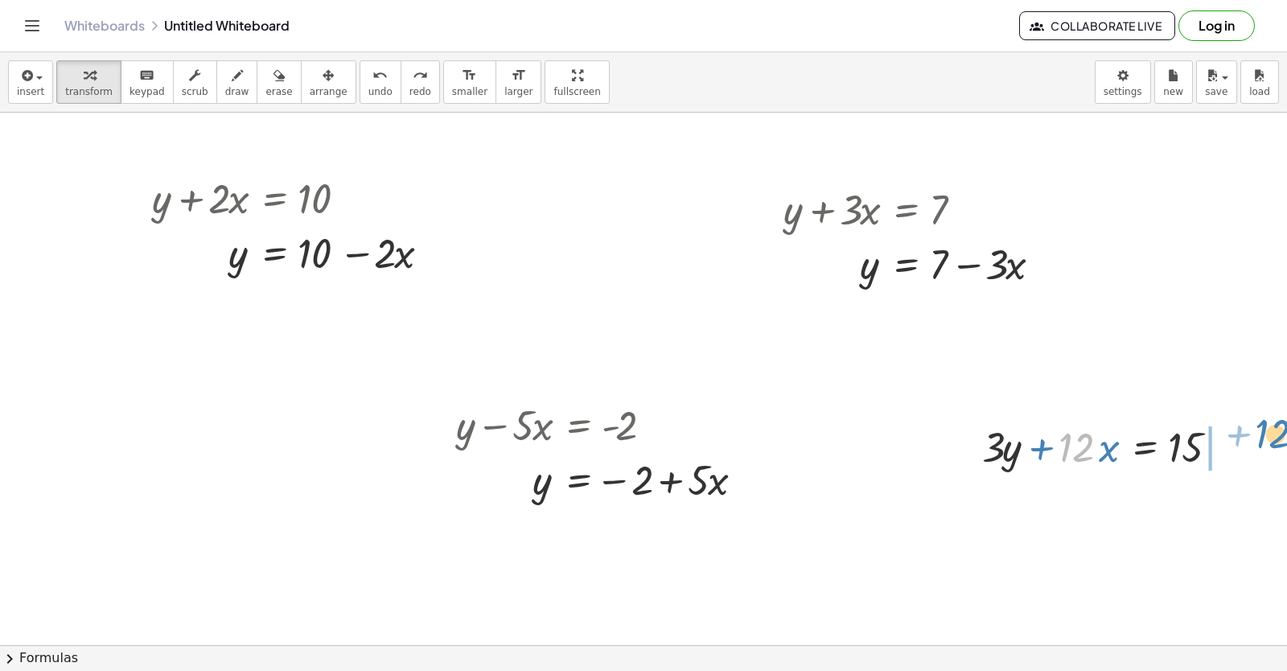
drag, startPoint x: 1070, startPoint y: 438, endPoint x: 1263, endPoint y: 423, distance: 193.6
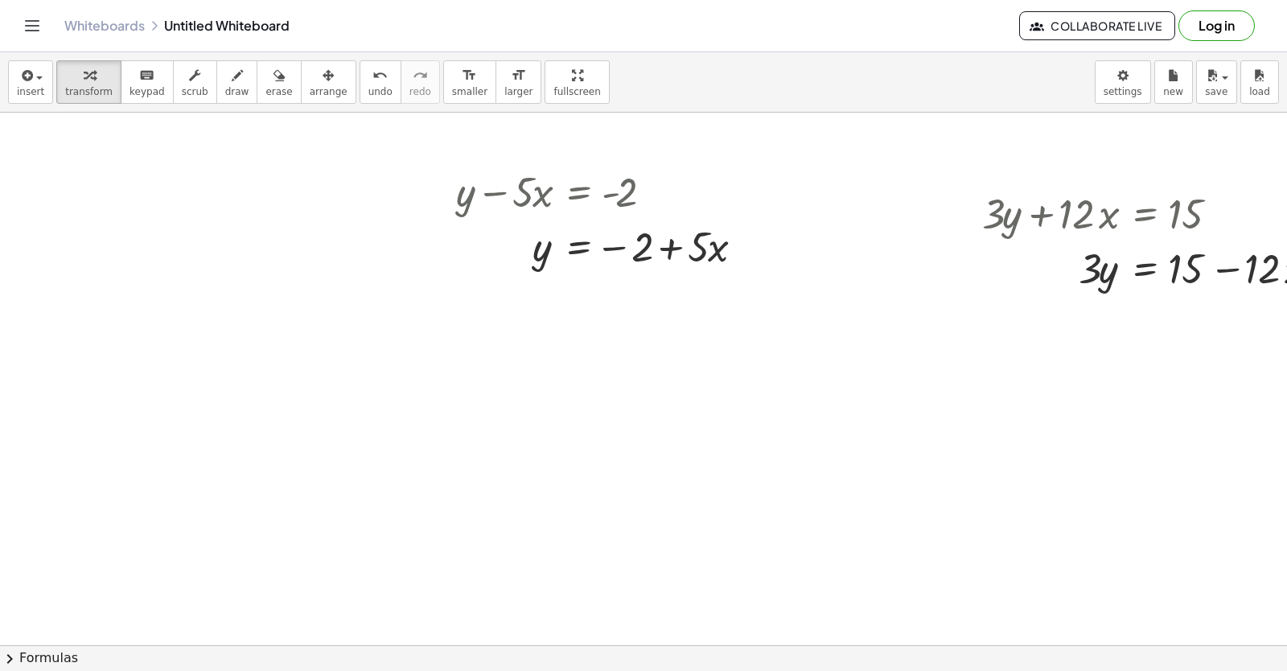
scroll to position [241, 0]
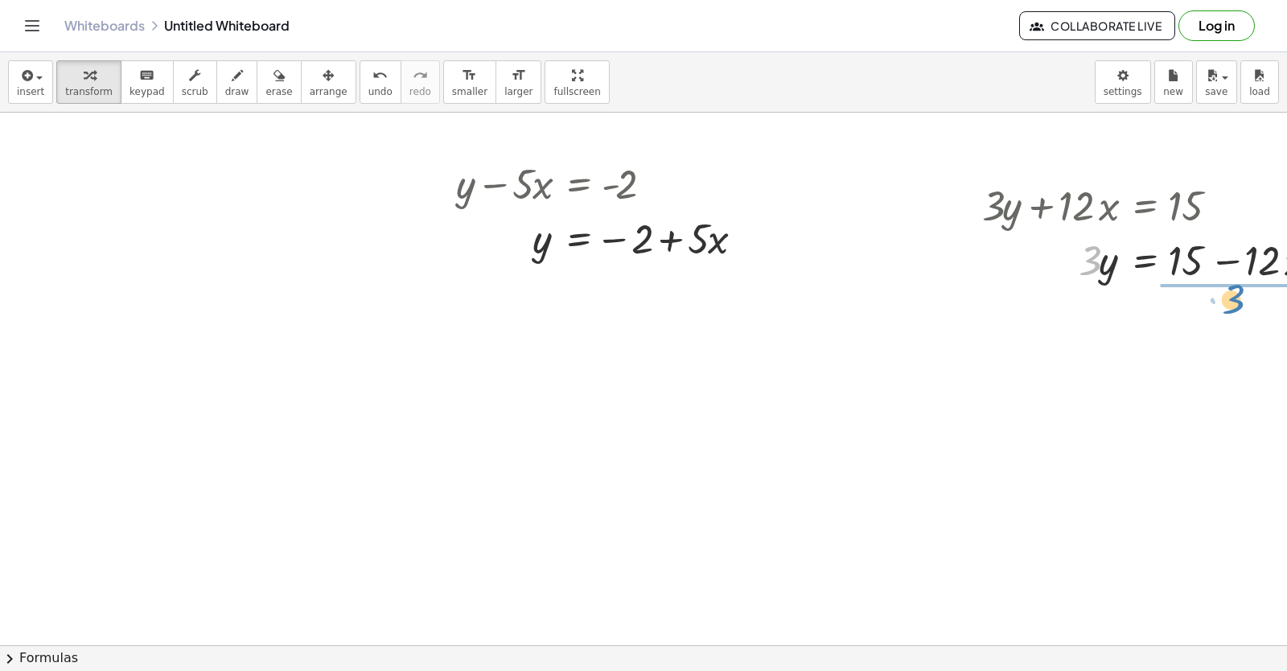
drag, startPoint x: 1088, startPoint y: 253, endPoint x: 1232, endPoint y: 284, distance: 147.3
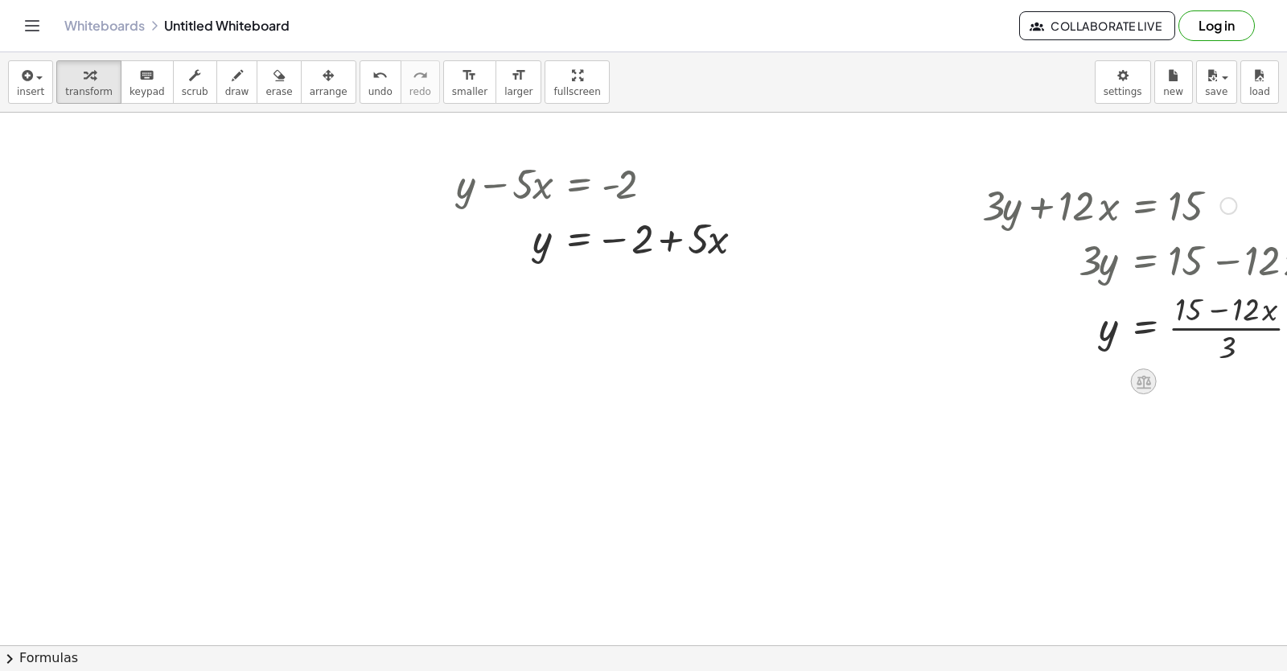
click at [1141, 374] on icon at bounding box center [1143, 381] width 17 height 17
click at [1176, 374] on span "÷" at bounding box center [1175, 381] width 9 height 23
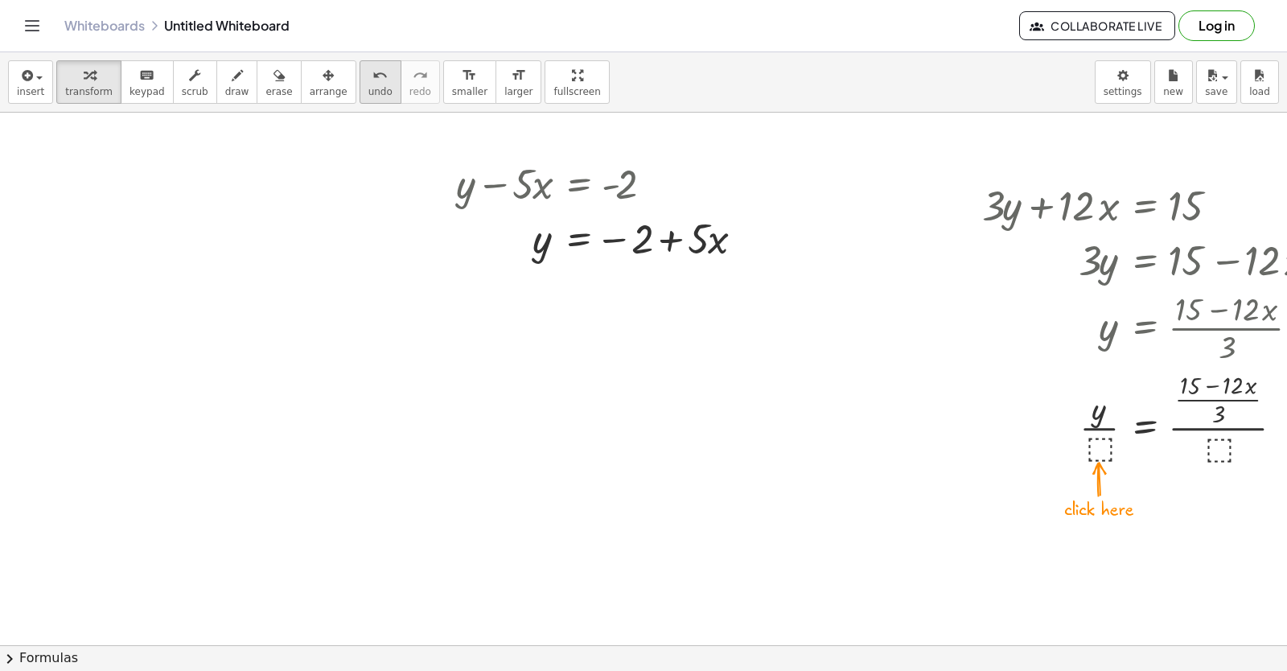
click at [368, 90] on span "undo" at bounding box center [380, 91] width 24 height 11
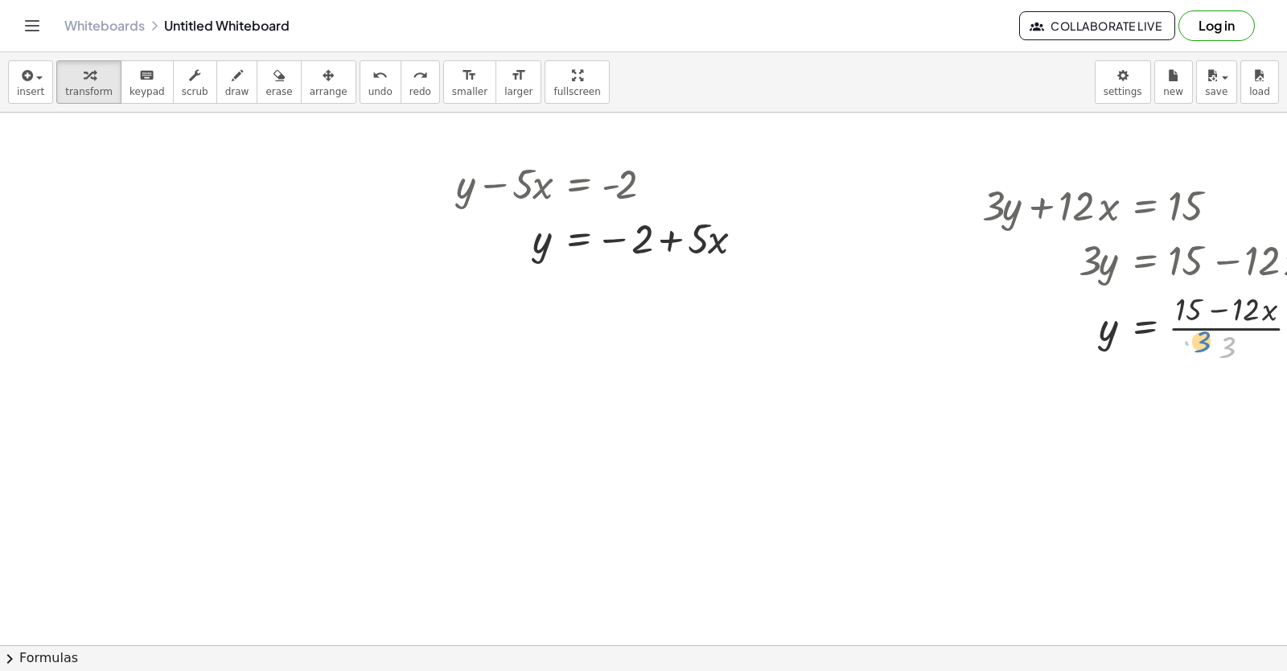
drag, startPoint x: 1226, startPoint y: 345, endPoint x: 1201, endPoint y: 339, distance: 25.6
click at [1201, 339] on div at bounding box center [1174, 326] width 363 height 80
drag, startPoint x: 1222, startPoint y: 306, endPoint x: 1214, endPoint y: 342, distance: 36.5
click at [1214, 342] on div at bounding box center [1174, 326] width 363 height 80
click at [359, 100] on button "undo undo" at bounding box center [380, 81] width 42 height 43
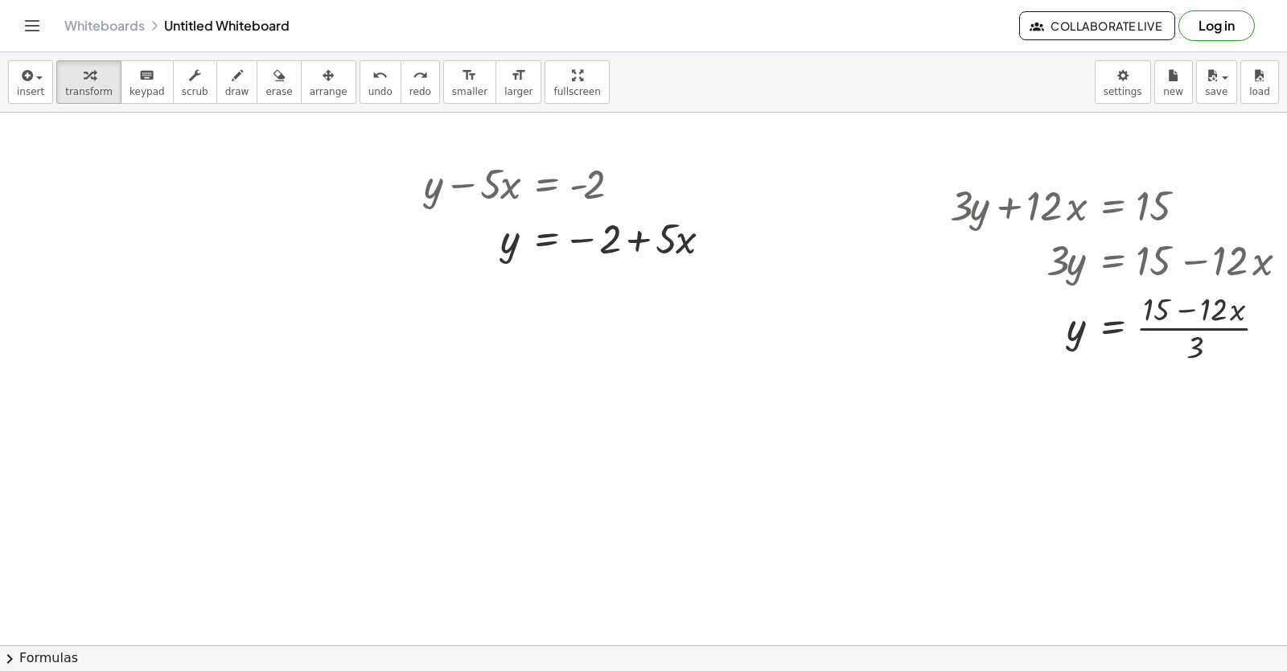
scroll to position [241, 80]
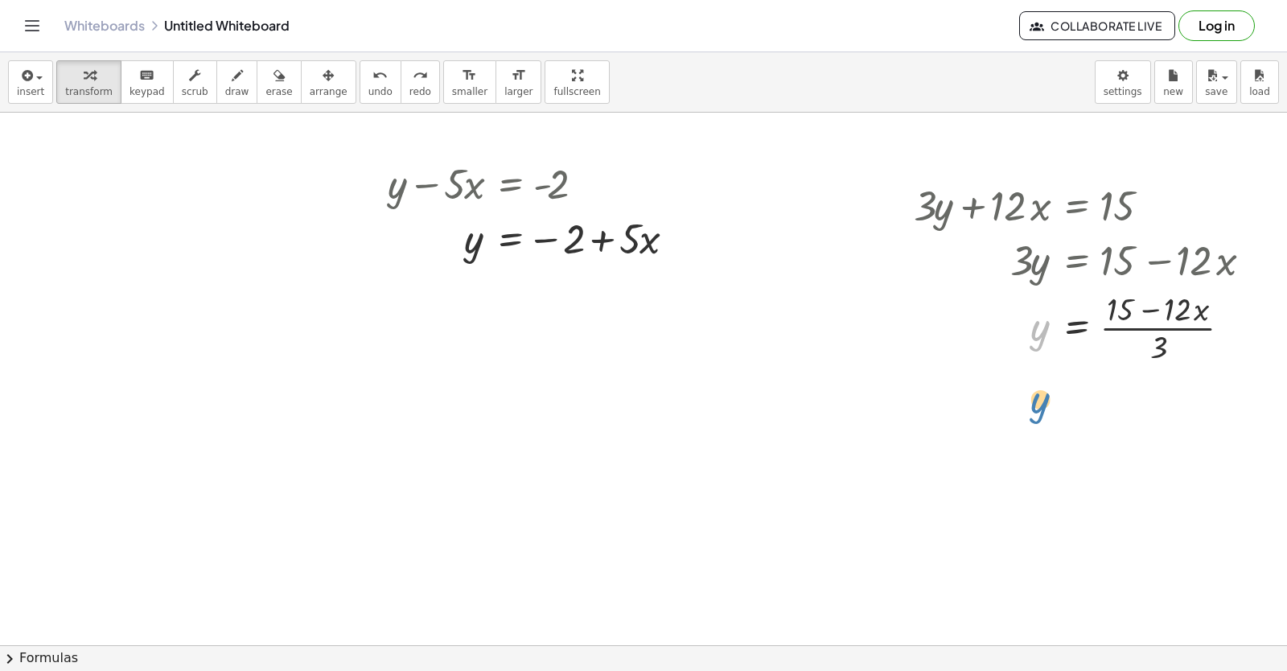
drag, startPoint x: 1032, startPoint y: 325, endPoint x: 1032, endPoint y: 400, distance: 75.6
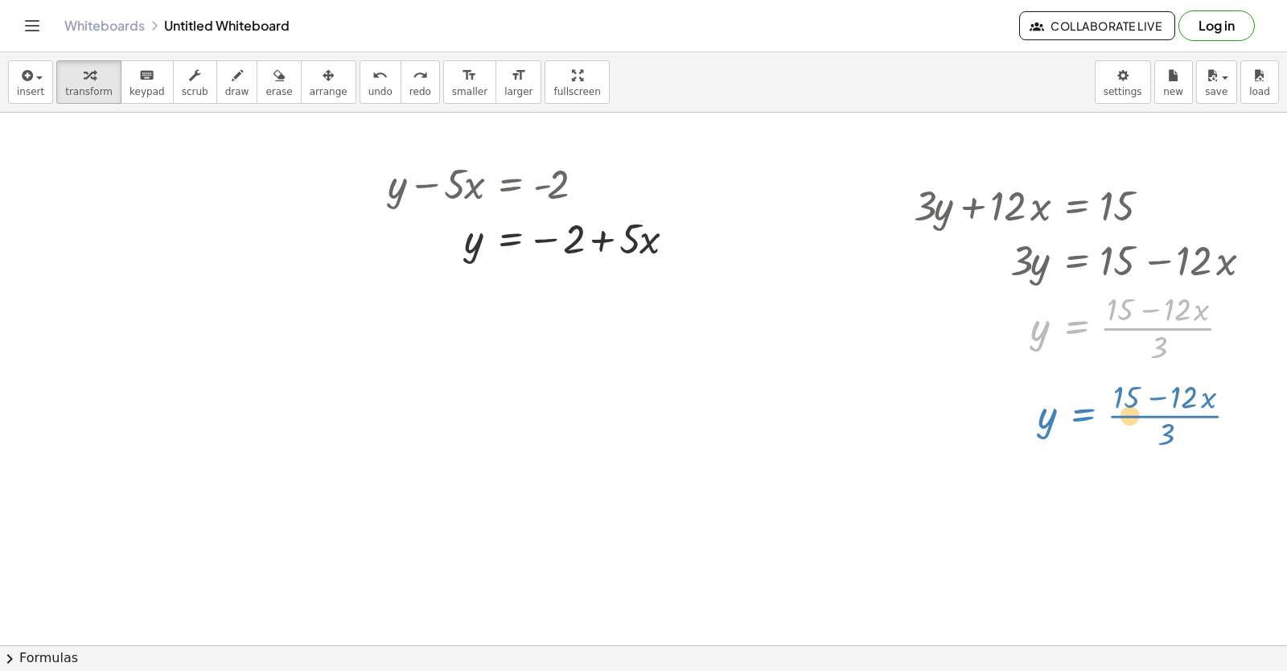
drag, startPoint x: 1056, startPoint y: 326, endPoint x: 1063, endPoint y: 421, distance: 94.4
click at [1063, 421] on div "+ y + · 2 · x = 10 y · 2 · x = 10 + − + y − · 5 · x = - 2 y · 5 · x = − 2 + + y…" at bounding box center [609, 403] width 1355 height 1065
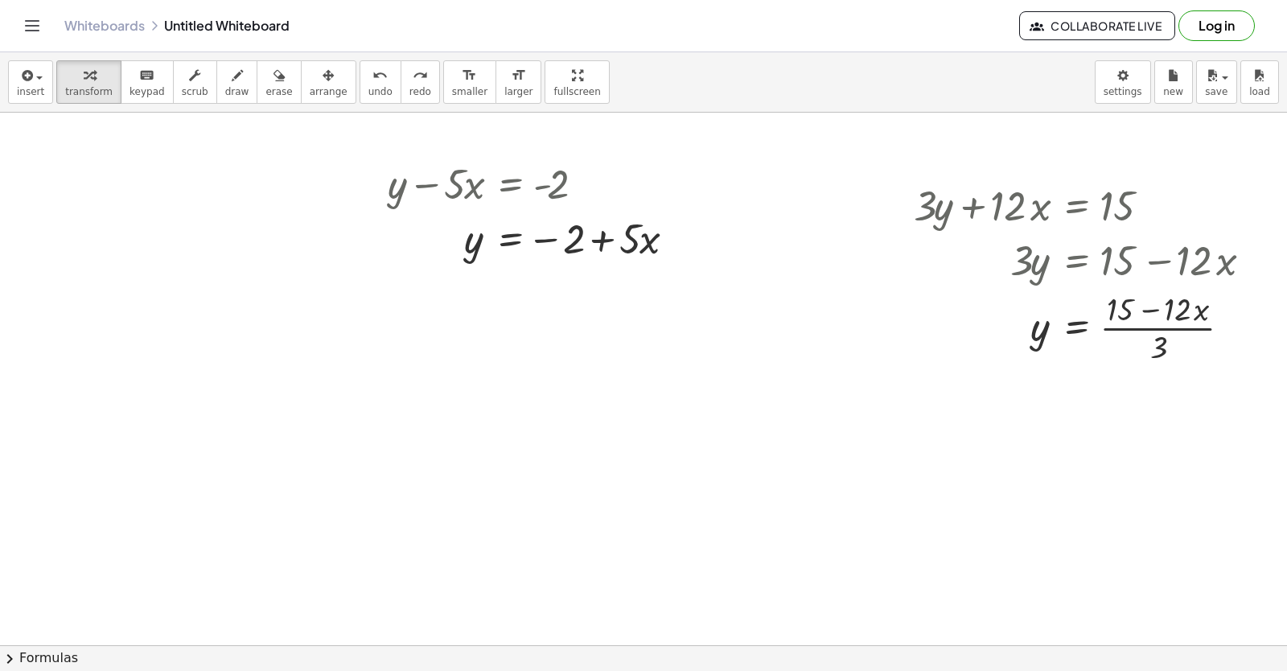
click at [104, 360] on div at bounding box center [609, 403] width 1355 height 1065
click at [115, 404] on div at bounding box center [609, 403] width 1355 height 1065
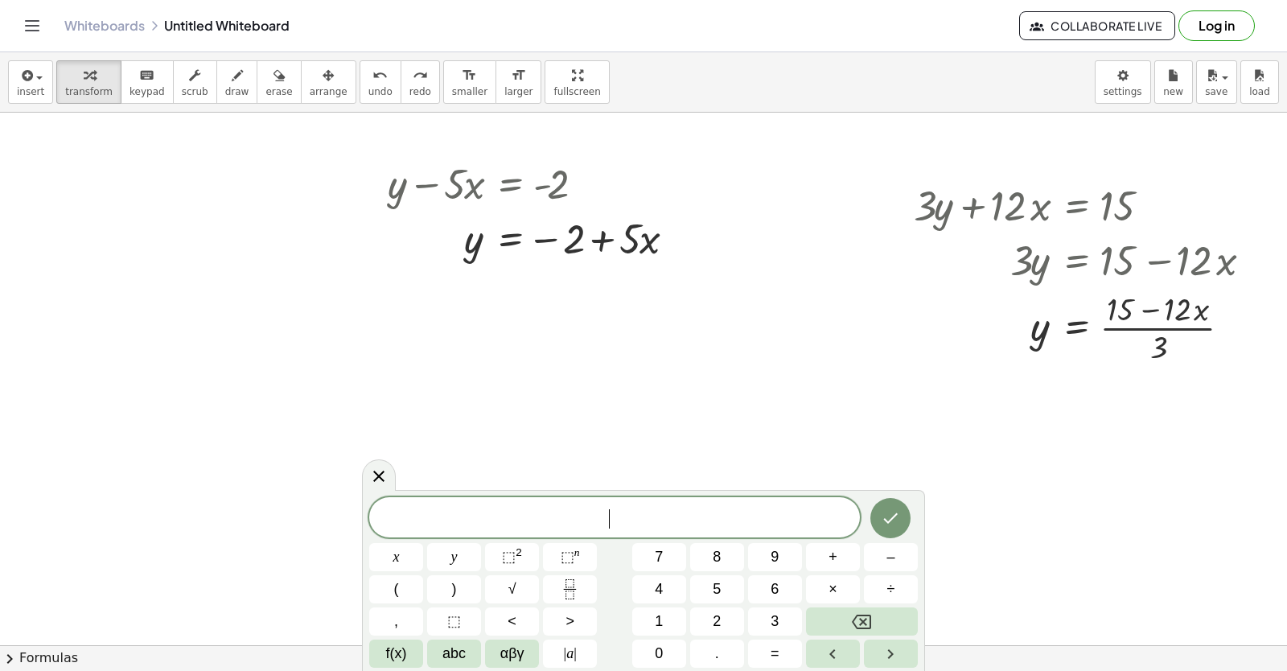
click at [122, 399] on div at bounding box center [609, 403] width 1355 height 1065
click at [760, 655] on button "=" at bounding box center [775, 653] width 54 height 28
click at [897, 558] on button "–" at bounding box center [891, 557] width 54 height 28
click at [729, 622] on button "2" at bounding box center [717, 621] width 54 height 28
click at [665, 648] on button "0" at bounding box center [659, 653] width 54 height 28
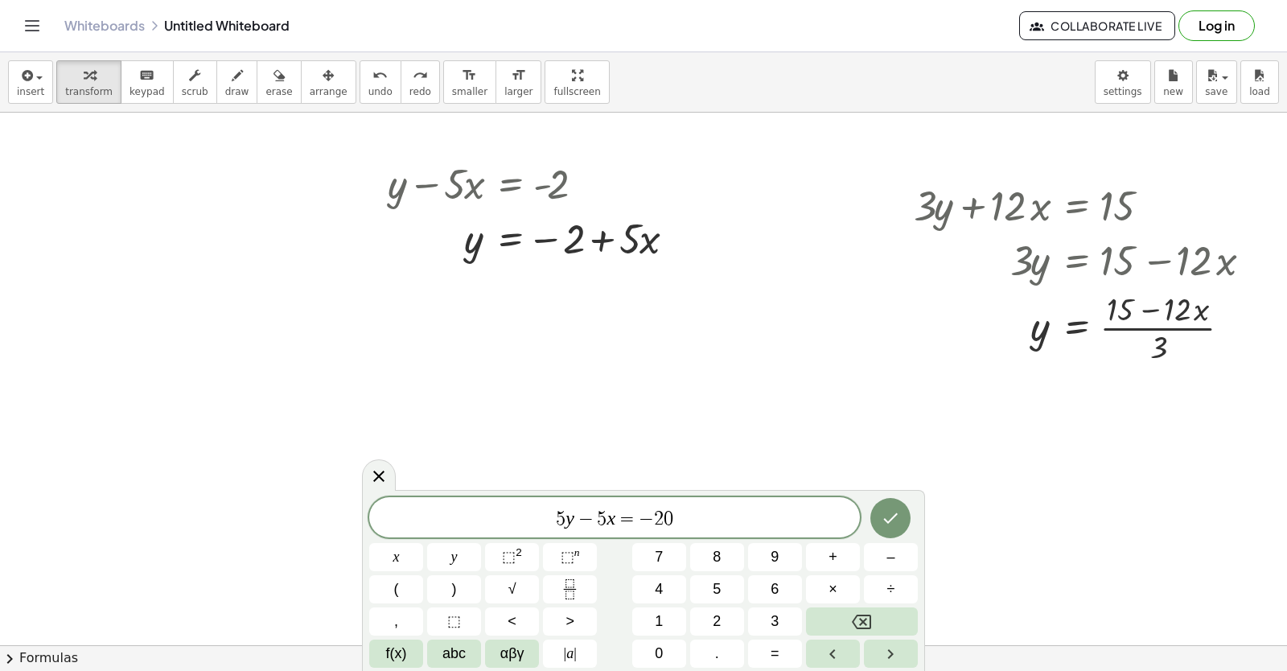
click at [423, 543] on div at bounding box center [396, 557] width 54 height 28
click at [900, 509] on icon "Done" at bounding box center [890, 517] width 19 height 19
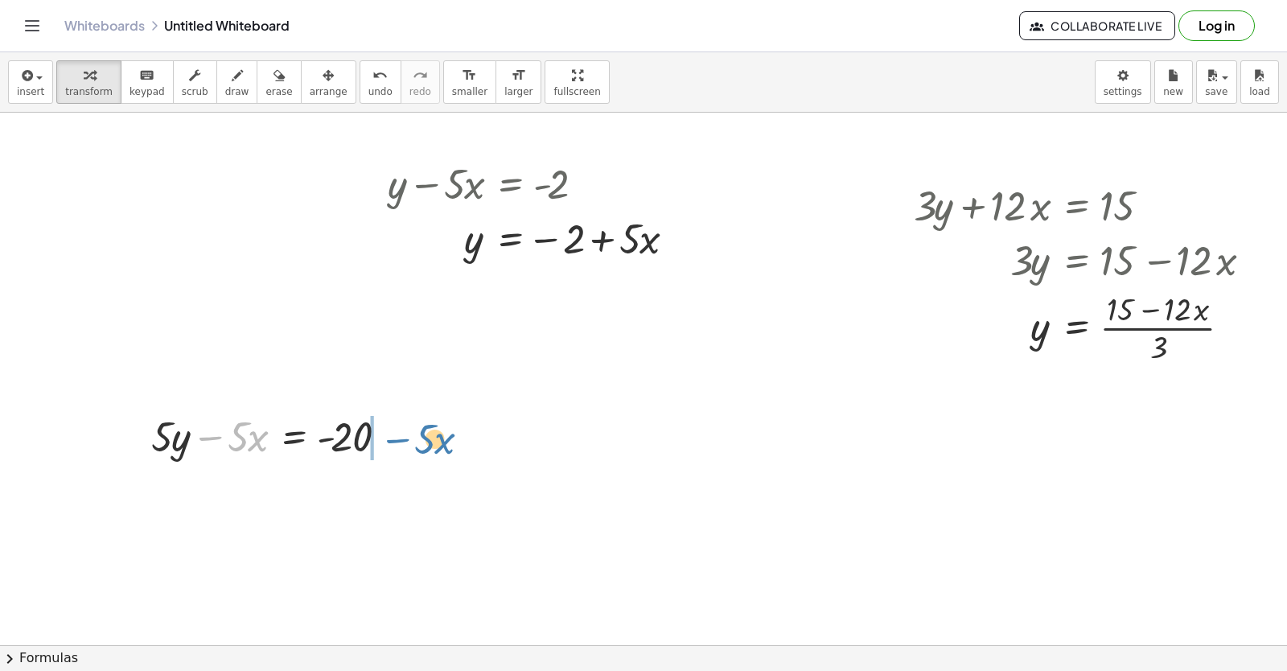
drag, startPoint x: 207, startPoint y: 448, endPoint x: 386, endPoint y: 431, distance: 180.1
click at [395, 447] on div at bounding box center [275, 435] width 264 height 55
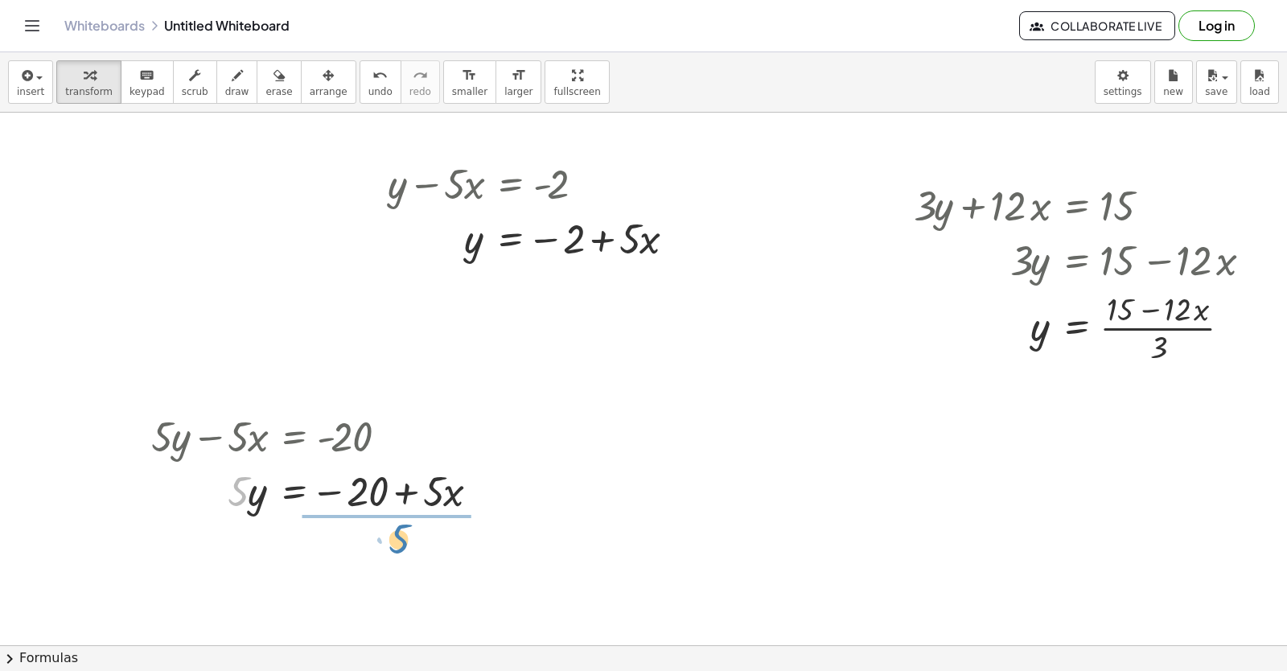
drag, startPoint x: 221, startPoint y: 479, endPoint x: 382, endPoint y: 527, distance: 167.7
click at [382, 527] on div "+ y + · 2 · x = 10 y · 2 · x = 10 + − + y − · 5 · x = - 2 y · 5 · x = − 2 + + y…" at bounding box center [609, 403] width 1355 height 1065
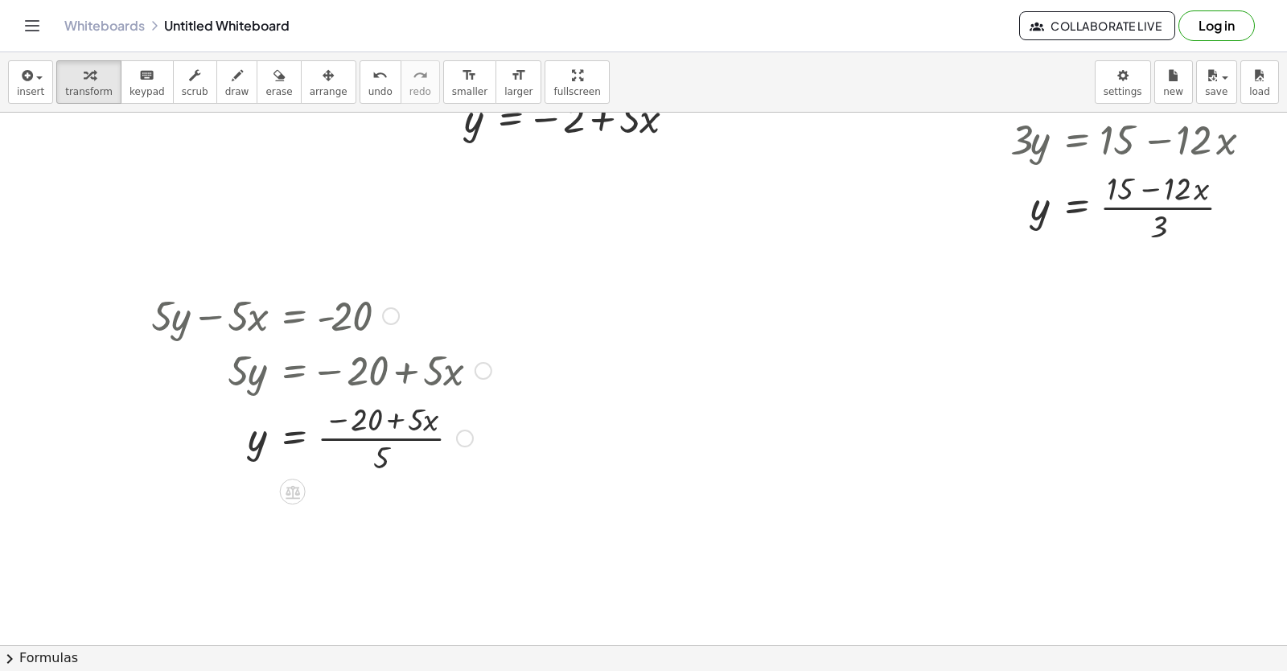
scroll to position [402, 80]
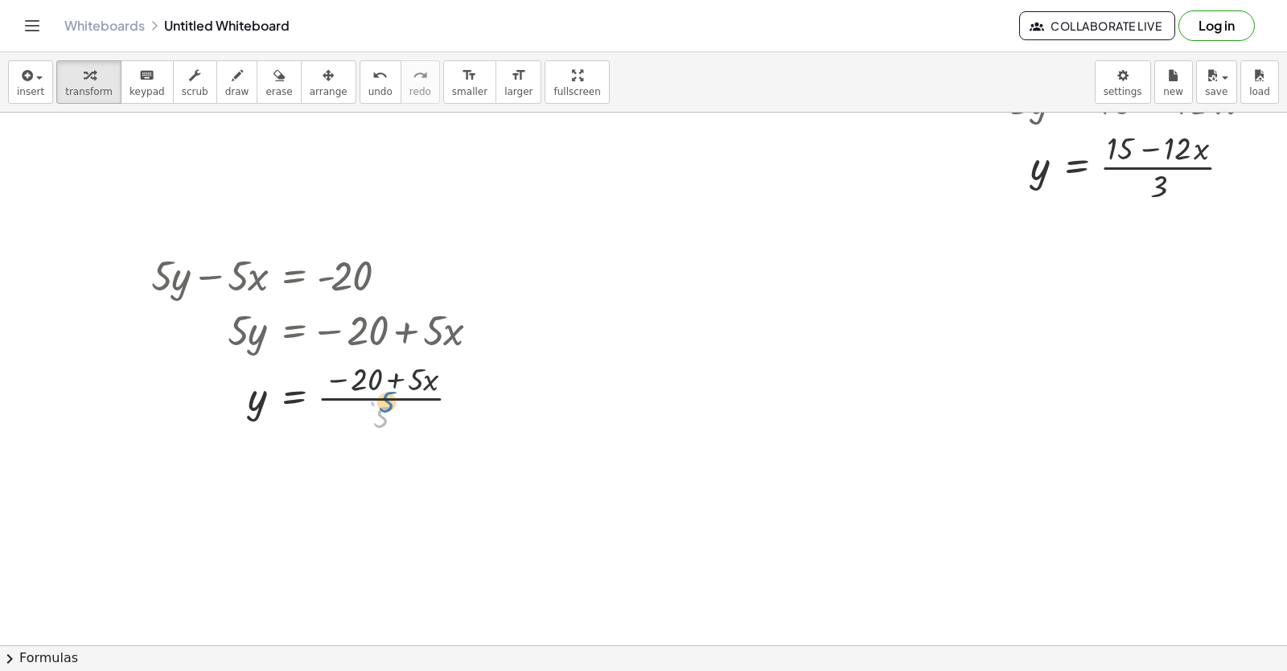
drag, startPoint x: 373, startPoint y: 421, endPoint x: 379, endPoint y: 405, distance: 16.3
click at [379, 405] on div at bounding box center [321, 396] width 356 height 80
drag, startPoint x: 369, startPoint y: 420, endPoint x: 378, endPoint y: 393, distance: 28.0
click at [378, 393] on div at bounding box center [321, 396] width 356 height 80
drag, startPoint x: 355, startPoint y: 503, endPoint x: 410, endPoint y: 481, distance: 59.6
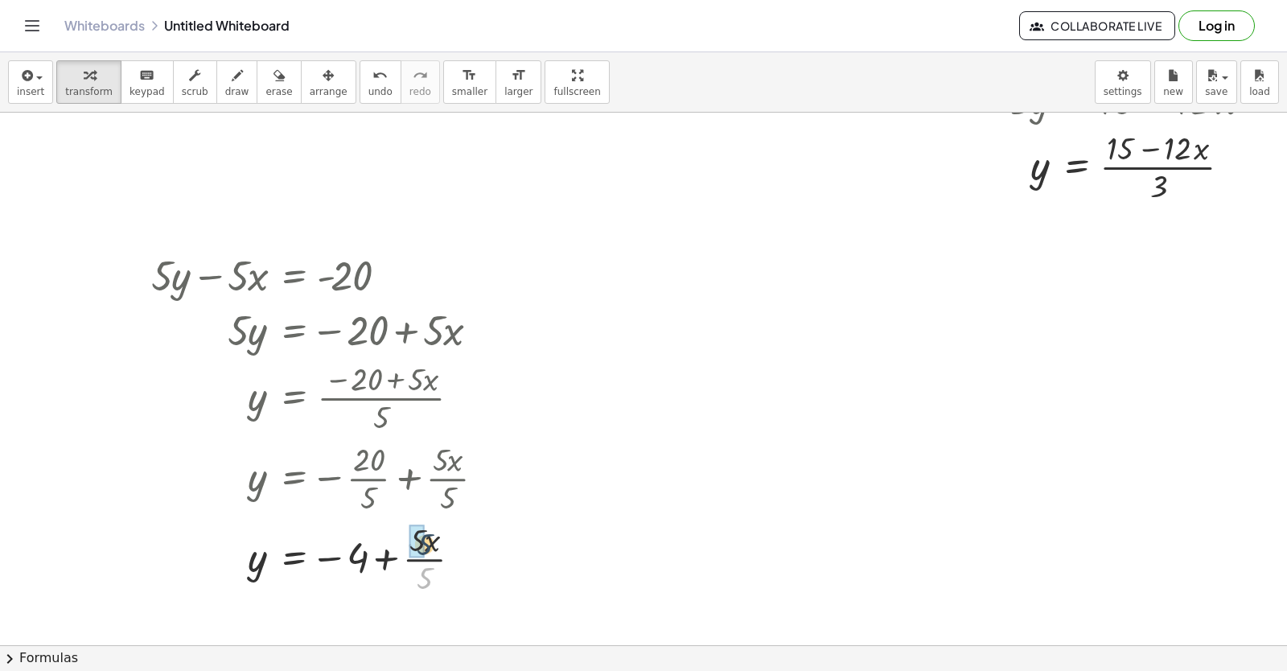
drag, startPoint x: 413, startPoint y: 575, endPoint x: 413, endPoint y: 536, distance: 39.4
click at [413, 536] on div at bounding box center [324, 557] width 362 height 80
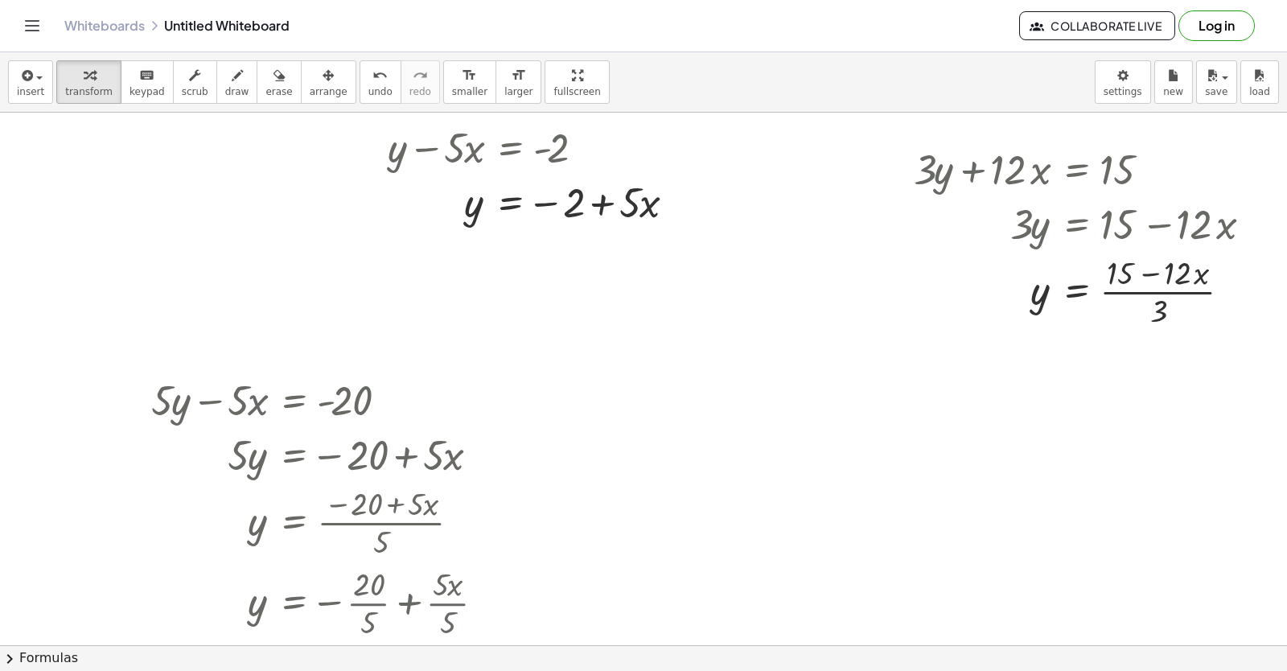
scroll to position [0, 80]
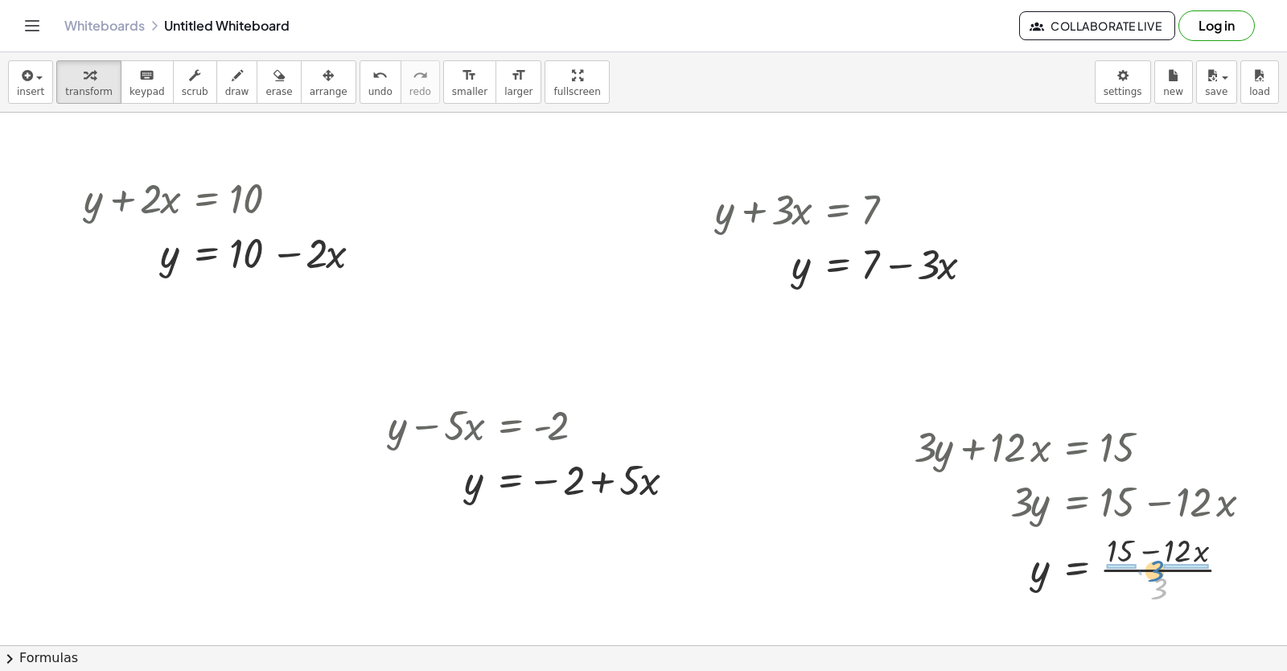
drag, startPoint x: 1149, startPoint y: 589, endPoint x: 1146, endPoint y: 568, distance: 21.2
click at [1146, 568] on div at bounding box center [1089, 568] width 367 height 80
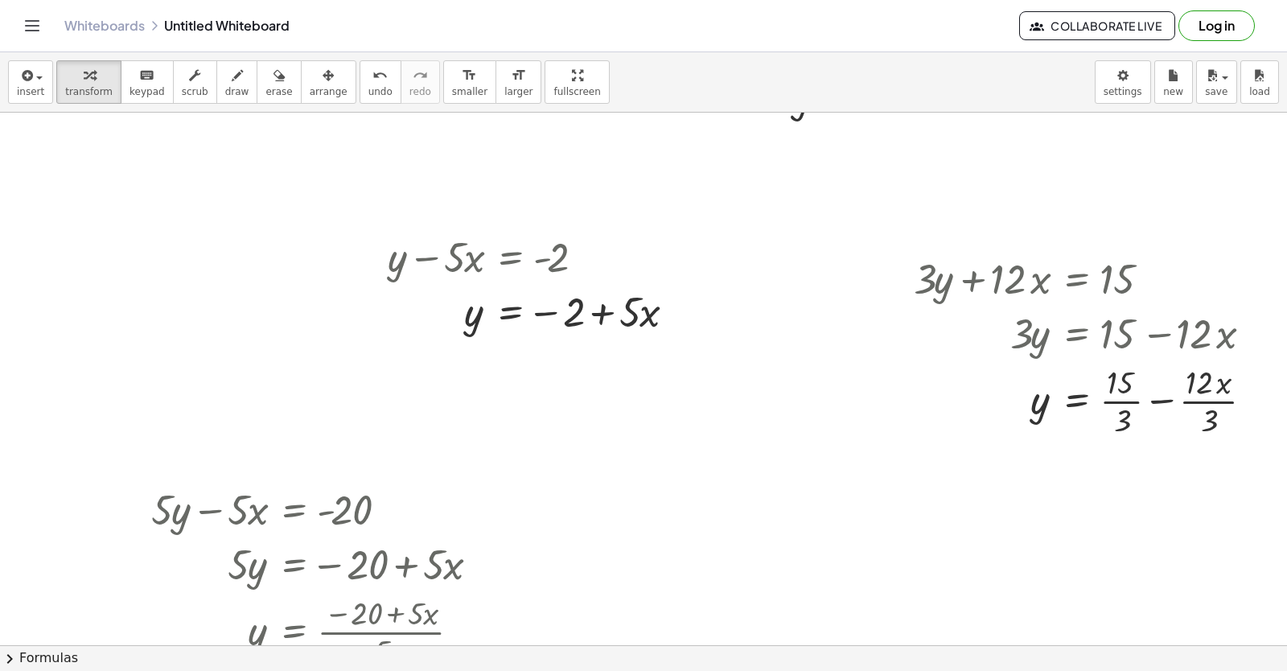
scroll to position [241, 80]
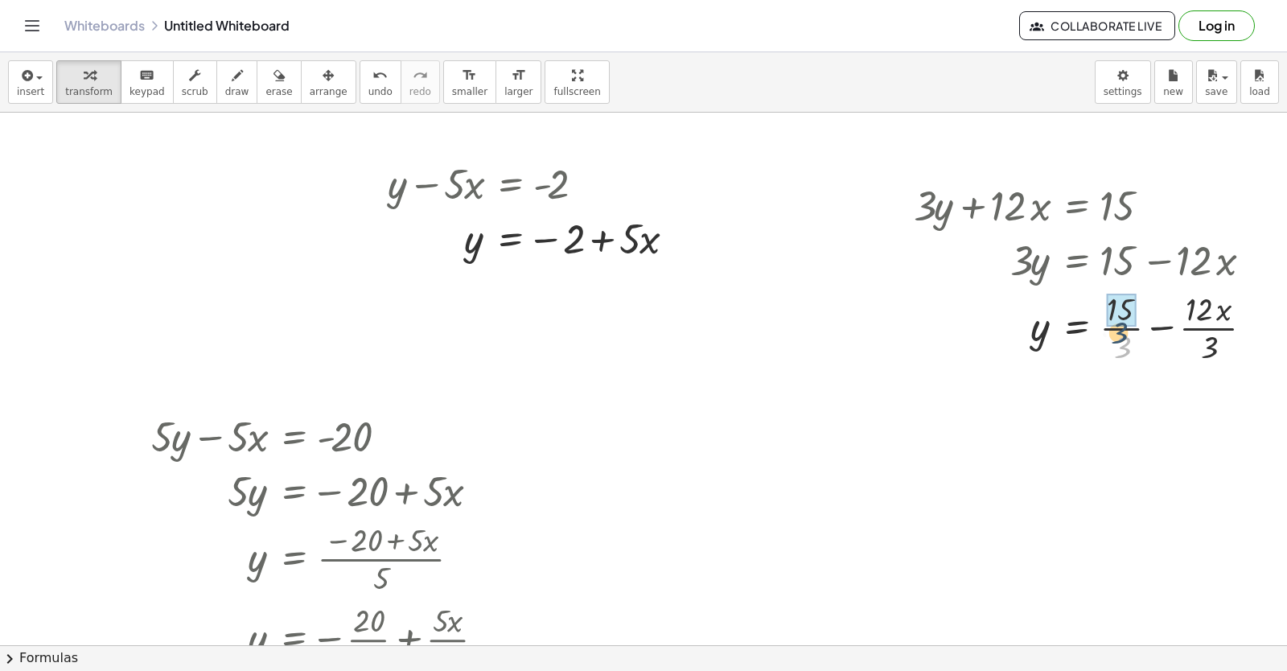
drag, startPoint x: 1115, startPoint y: 359, endPoint x: 1160, endPoint y: 364, distance: 45.4
click at [1111, 334] on div at bounding box center [1090, 326] width 368 height 80
drag, startPoint x: 1168, startPoint y: 425, endPoint x: 1168, endPoint y: 389, distance: 35.4
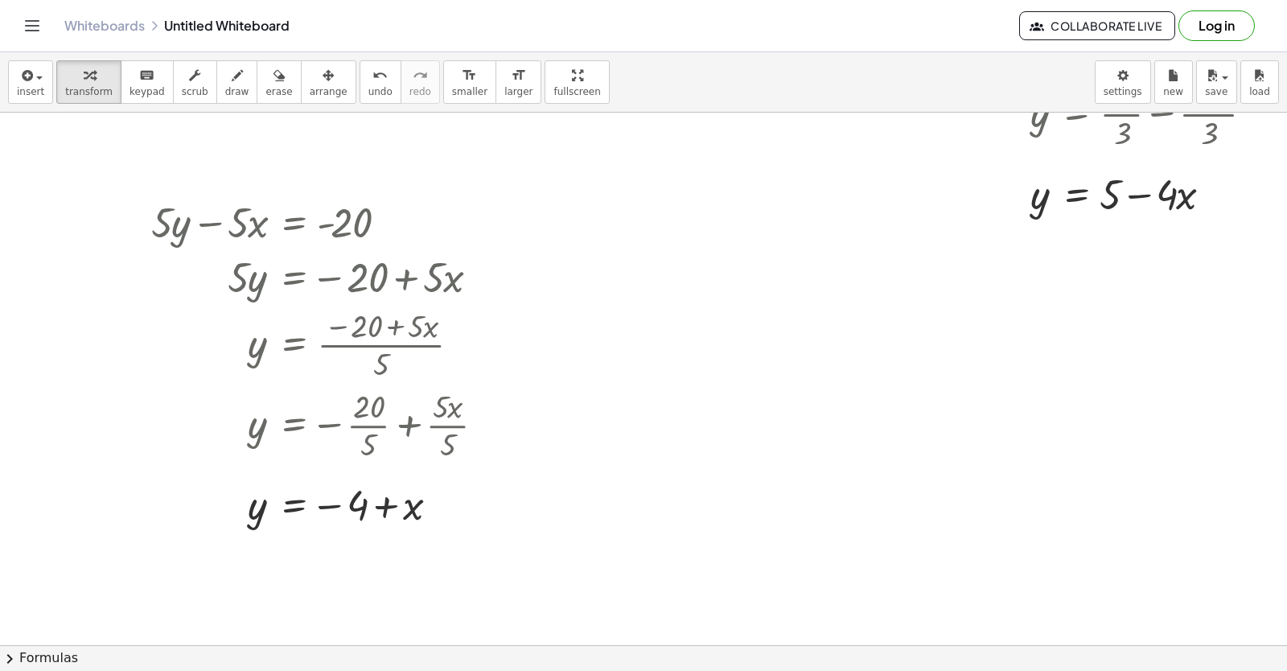
scroll to position [483, 80]
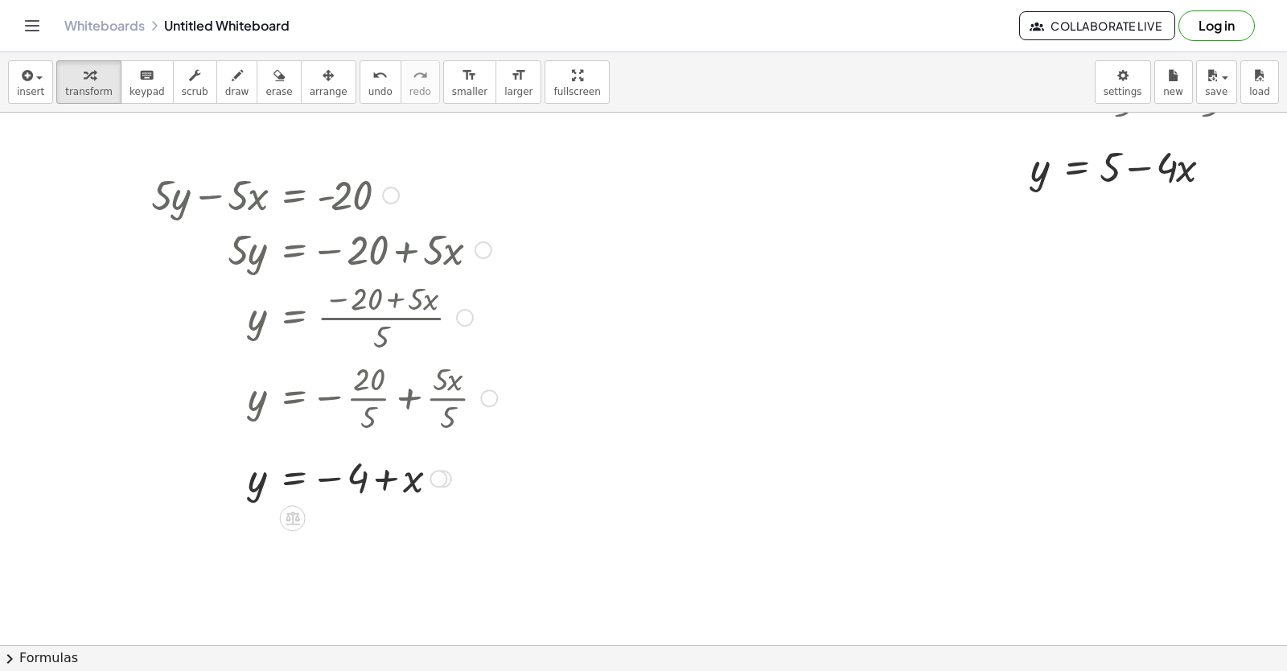
drag, startPoint x: 352, startPoint y: 404, endPoint x: 371, endPoint y: 375, distance: 34.4
click at [371, 369] on div at bounding box center [324, 396] width 362 height 80
click at [713, 316] on div at bounding box center [609, 162] width 1355 height 1065
click at [724, 318] on div at bounding box center [609, 162] width 1355 height 1065
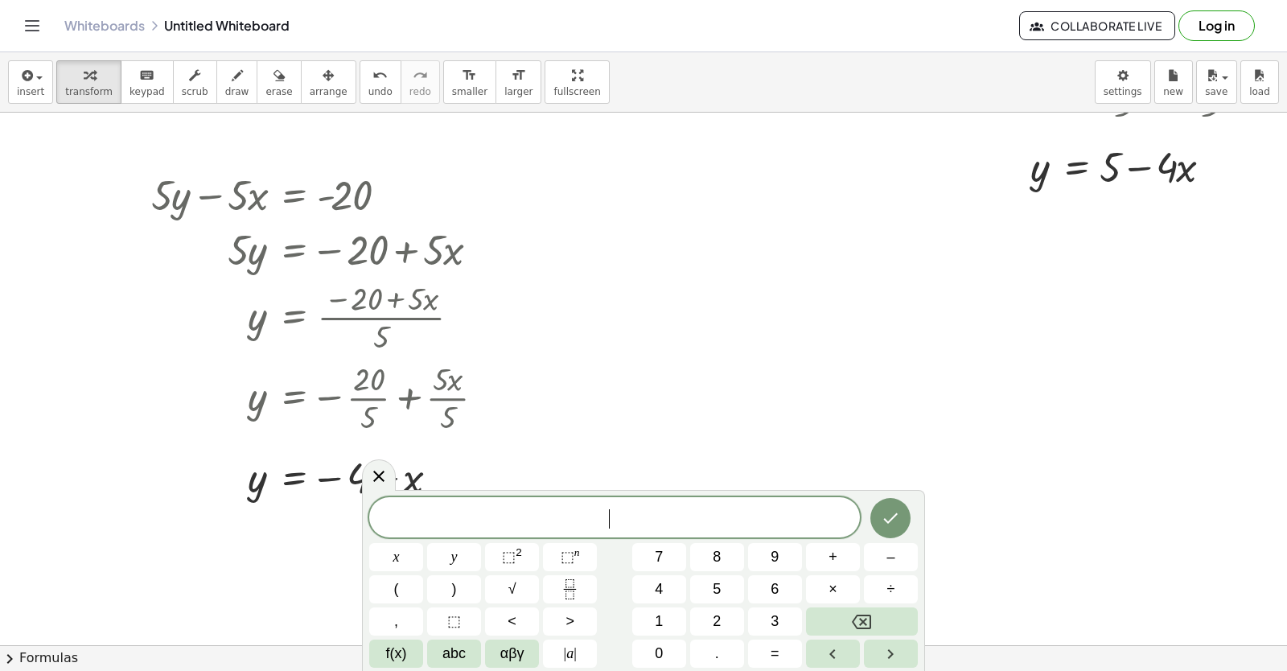
click at [724, 316] on div at bounding box center [609, 162] width 1355 height 1065
click at [663, 560] on span "7" at bounding box center [659, 557] width 8 height 22
click at [475, 550] on button "y" at bounding box center [454, 557] width 54 height 28
click at [885, 549] on button "–" at bounding box center [891, 557] width 54 height 28
click at [706, 610] on button "2" at bounding box center [717, 621] width 54 height 28
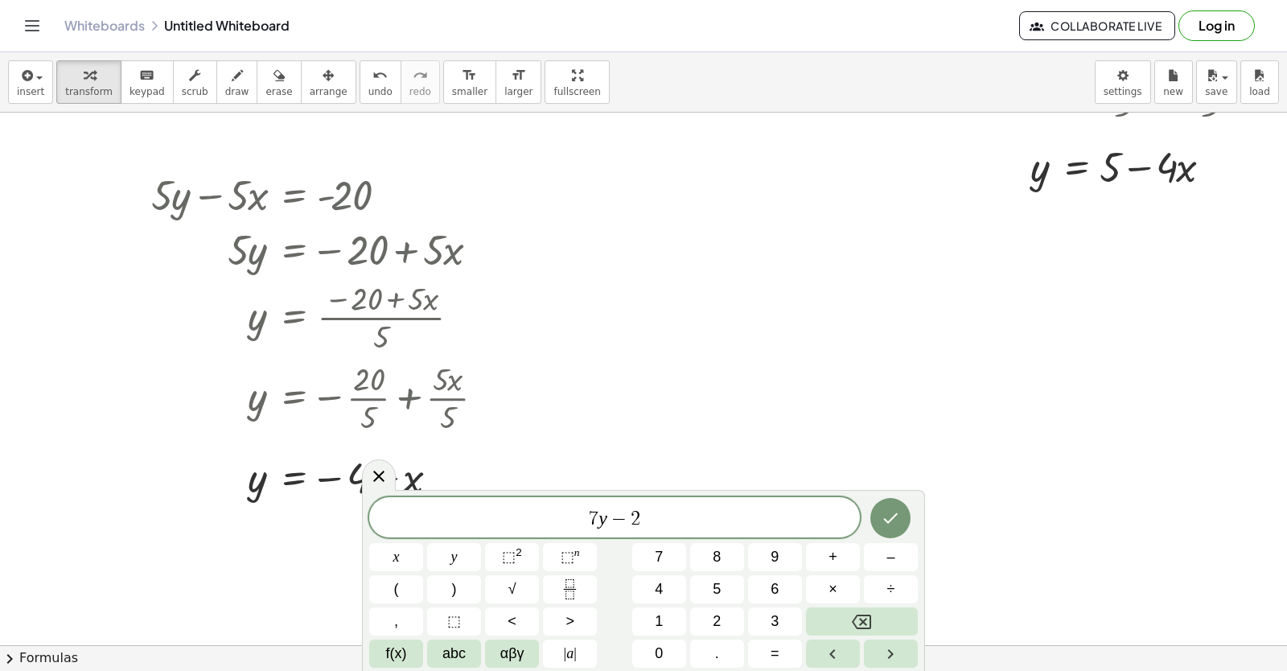
click at [659, 606] on div "7 y − 2 x y ⬚ 2 ⬚ n 7 8 9 + – ( ) √ 4 5 6 × ÷ , ⬚ < > 1 2 3 f(x) abc αβγ | a | …" at bounding box center [643, 582] width 548 height 170
click at [669, 615] on button "1" at bounding box center [659, 621] width 54 height 28
click at [391, 560] on button "x" at bounding box center [396, 557] width 54 height 28
click at [768, 659] on button "=" at bounding box center [775, 653] width 54 height 28
click at [680, 557] on button "7" at bounding box center [659, 557] width 54 height 28
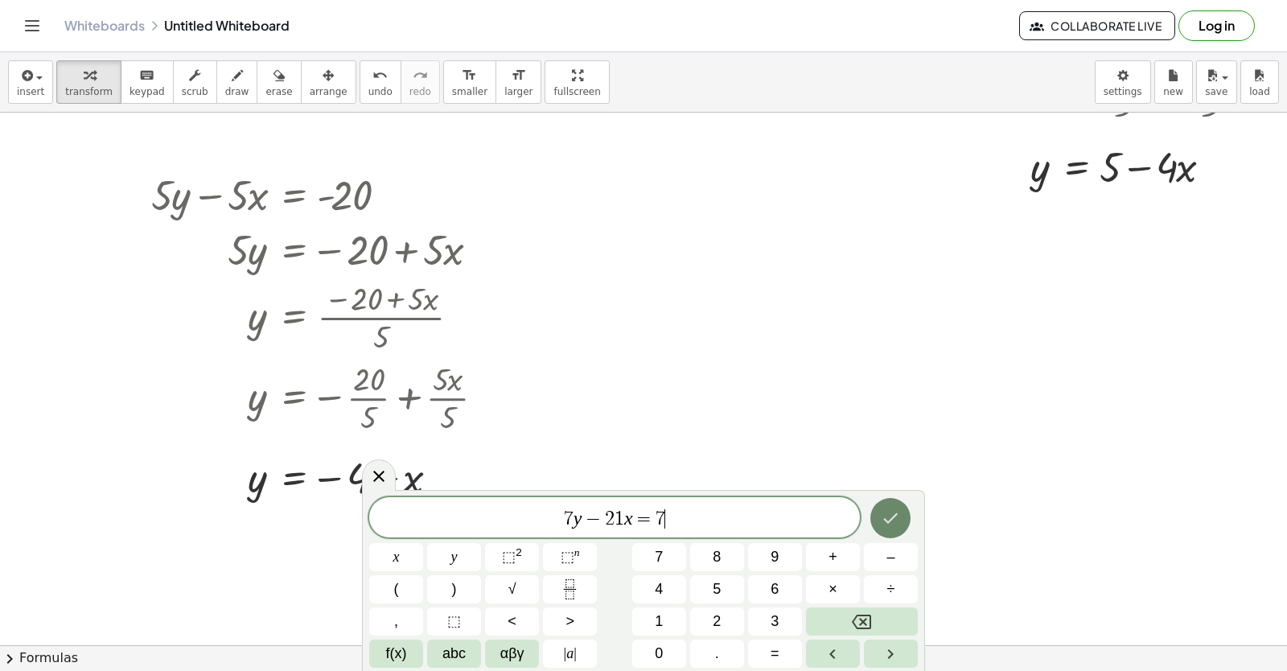
click at [883, 505] on button "Done" at bounding box center [890, 518] width 40 height 40
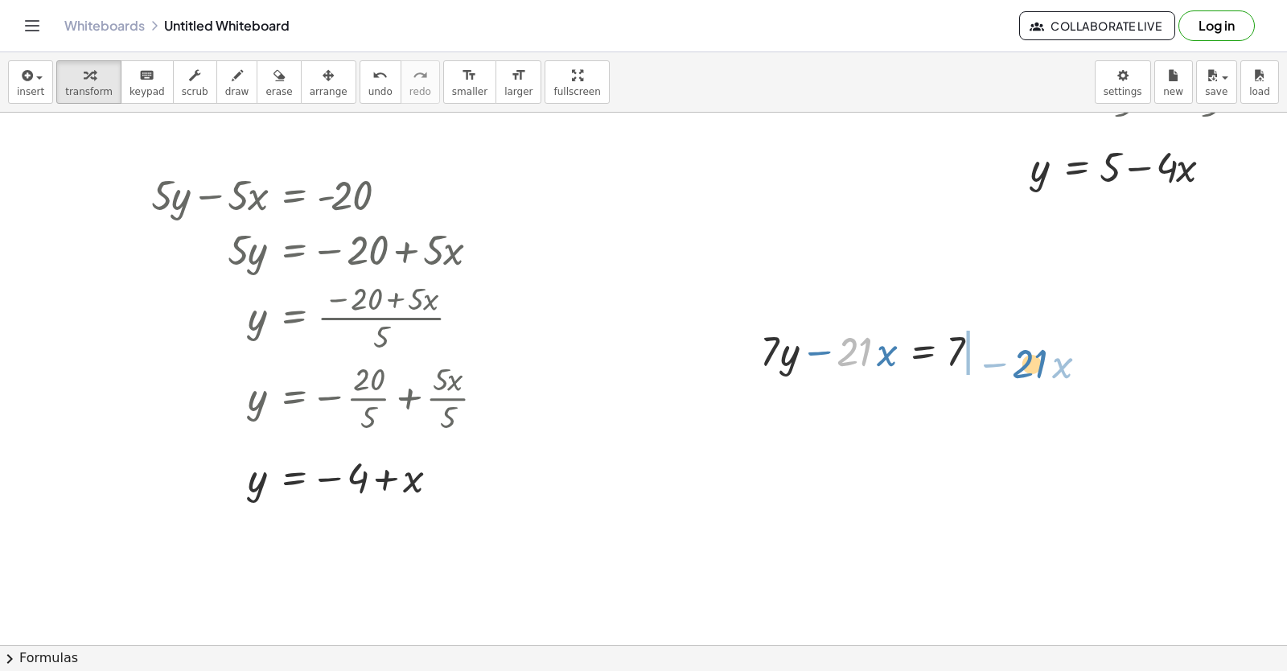
drag, startPoint x: 850, startPoint y: 356, endPoint x: 1022, endPoint y: 362, distance: 172.2
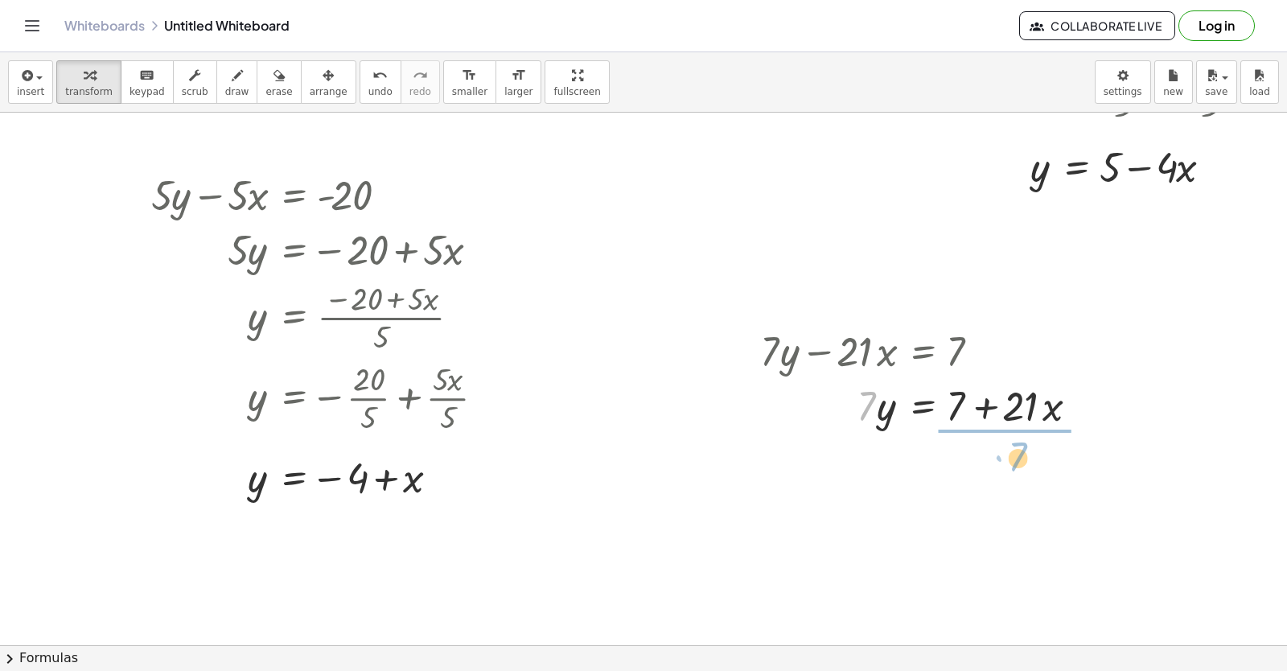
drag, startPoint x: 855, startPoint y: 411, endPoint x: 1000, endPoint y: 462, distance: 154.1
drag, startPoint x: 979, startPoint y: 491, endPoint x: 975, endPoint y: 473, distance: 18.1
click at [975, 473] on div at bounding box center [925, 472] width 347 height 80
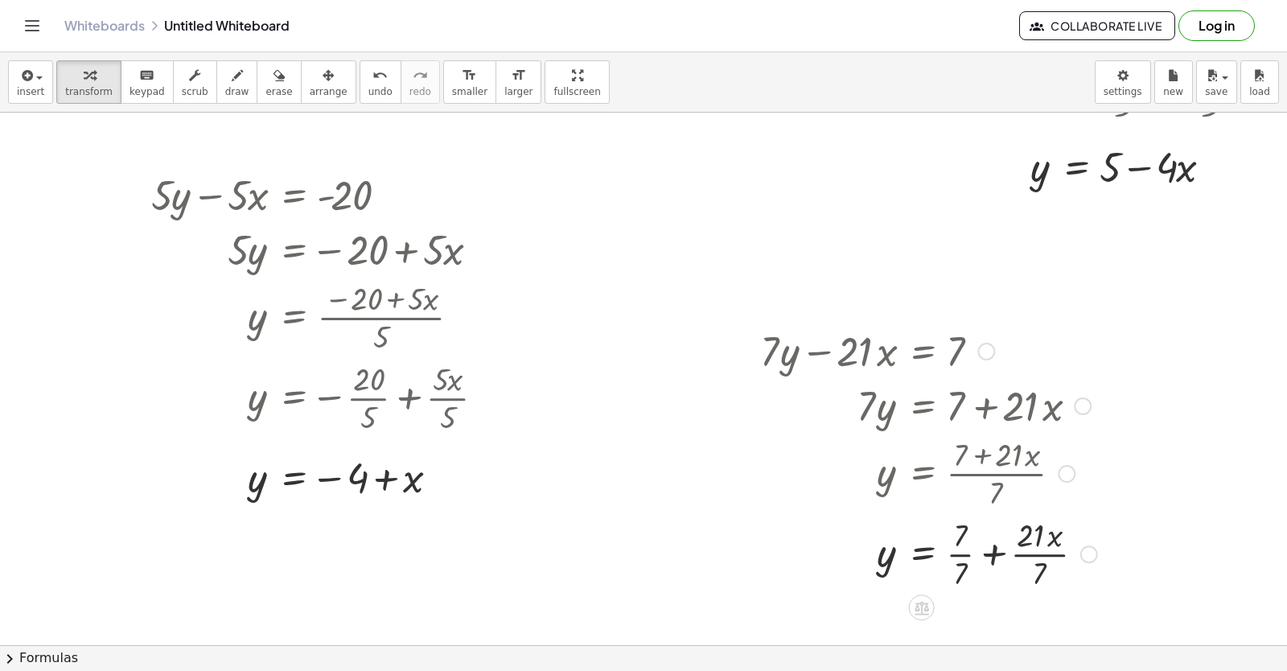
click at [948, 551] on div at bounding box center [928, 552] width 353 height 80
click at [952, 551] on div at bounding box center [925, 552] width 347 height 80
click at [1021, 552] on div at bounding box center [925, 552] width 347 height 80
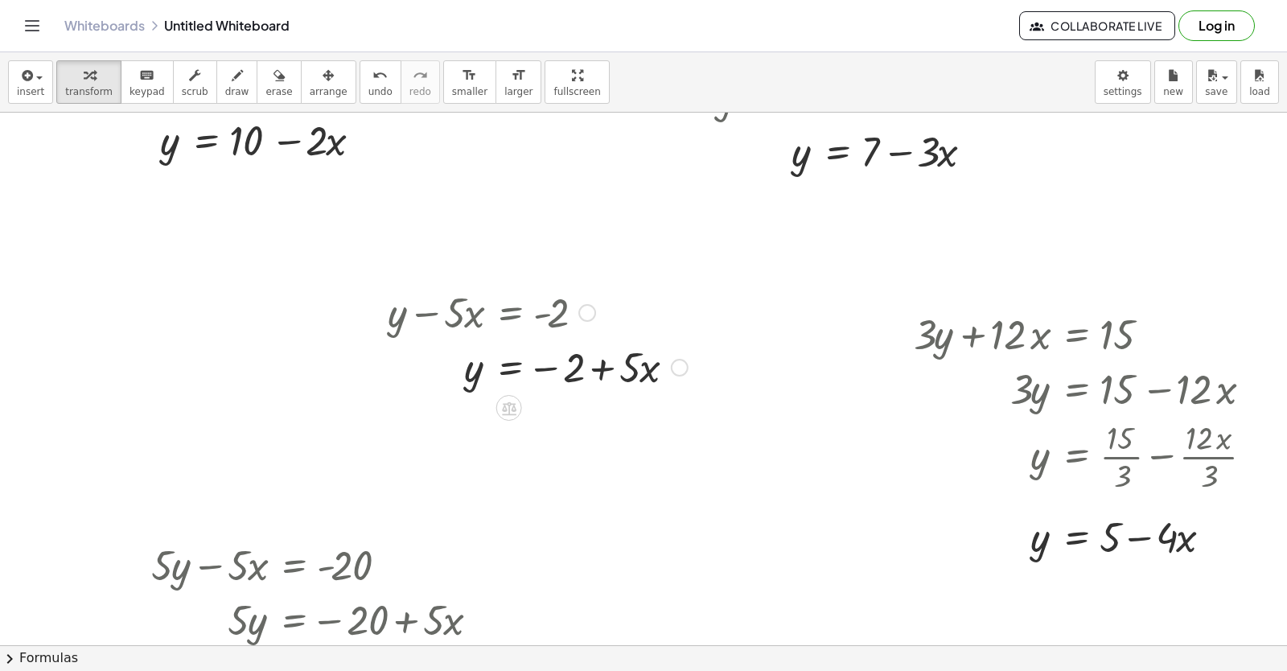
scroll to position [0, 80]
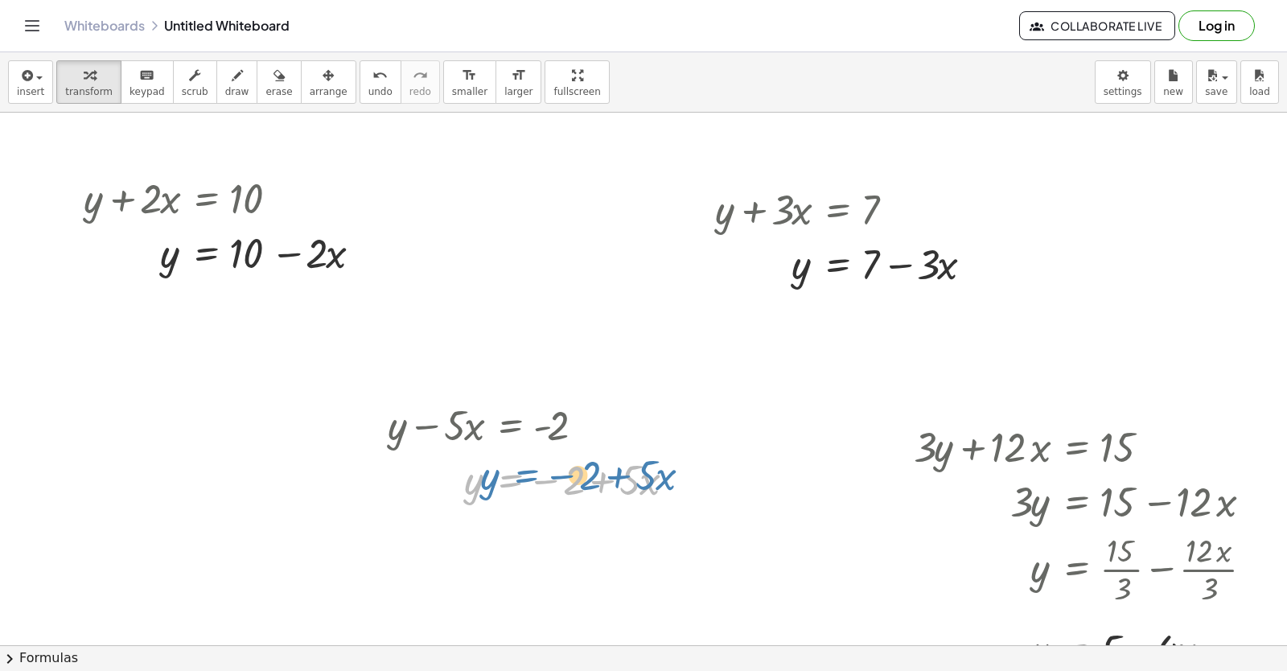
drag, startPoint x: 495, startPoint y: 466, endPoint x: 510, endPoint y: 470, distance: 15.3
click at [510, 470] on div at bounding box center [538, 478] width 316 height 55
drag, startPoint x: 442, startPoint y: 376, endPoint x: 442, endPoint y: 420, distance: 44.2
drag, startPoint x: 581, startPoint y: 421, endPoint x: 582, endPoint y: 328, distance: 93.3
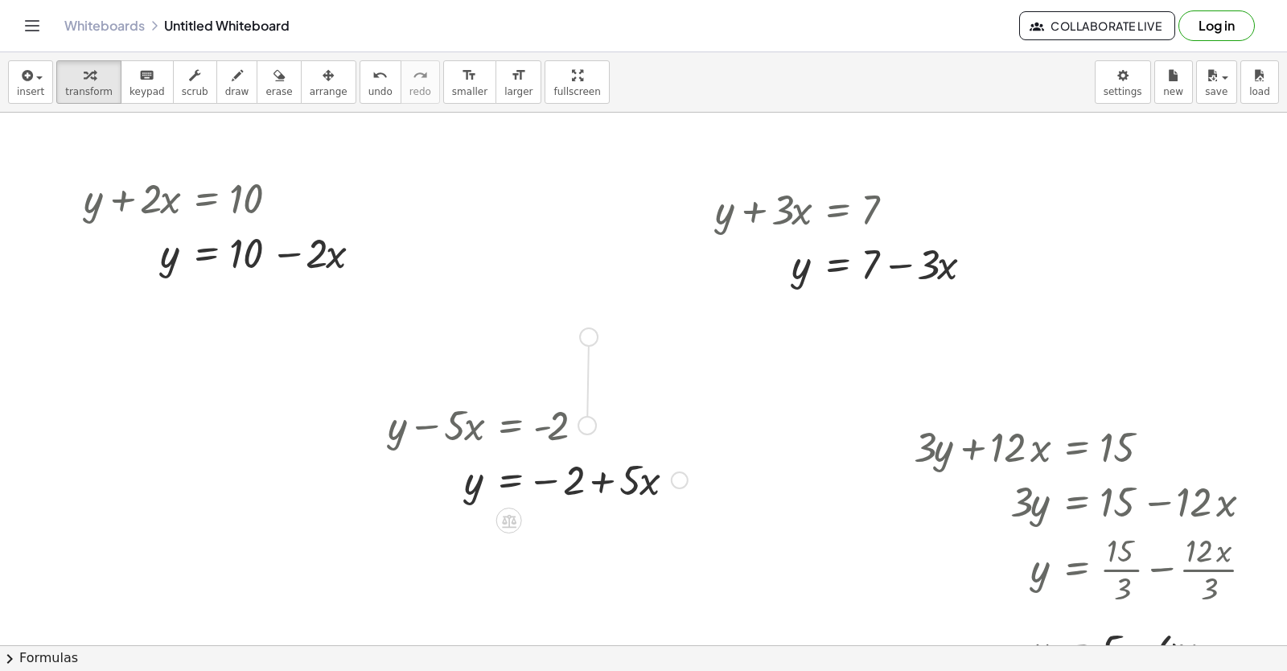
click at [359, 84] on button "undo undo" at bounding box center [380, 81] width 42 height 43
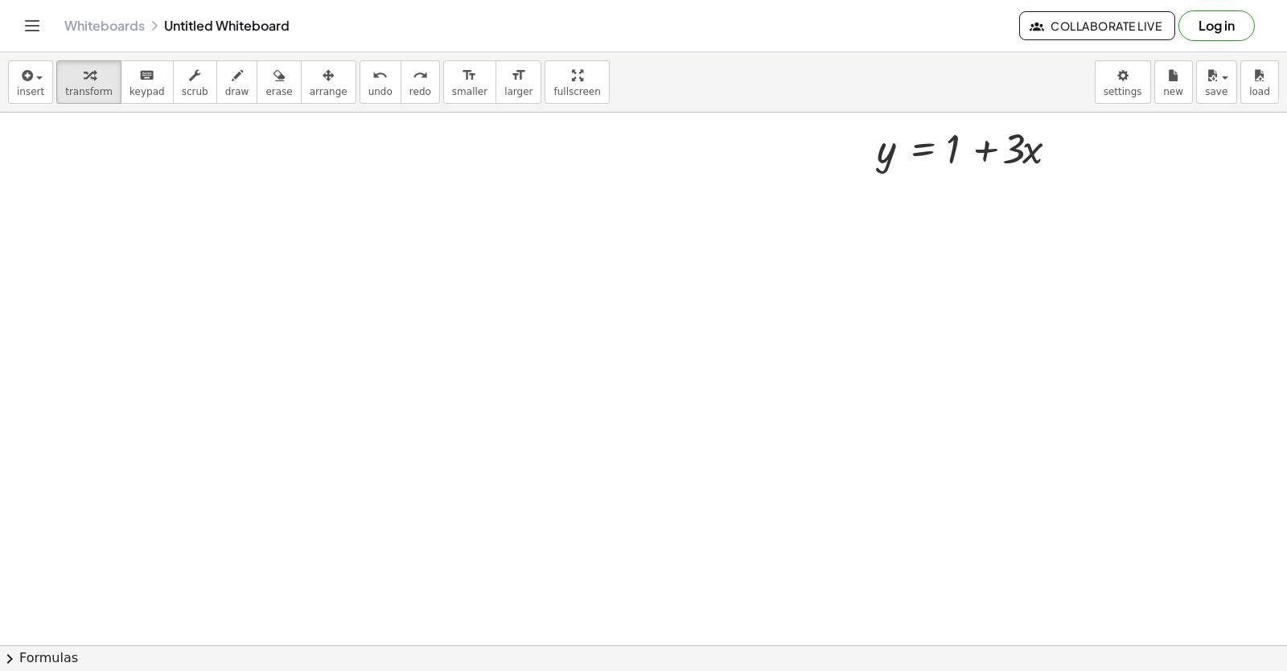
scroll to position [804, 80]
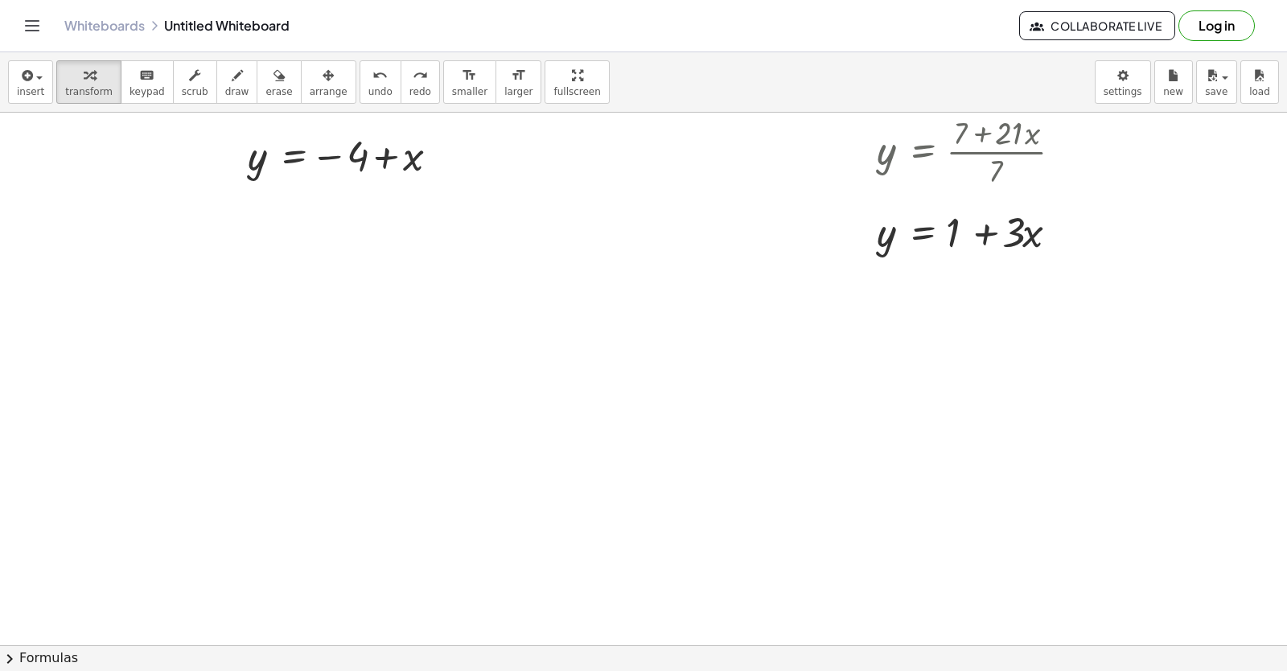
click at [186, 320] on div at bounding box center [609, 106] width 1355 height 1597
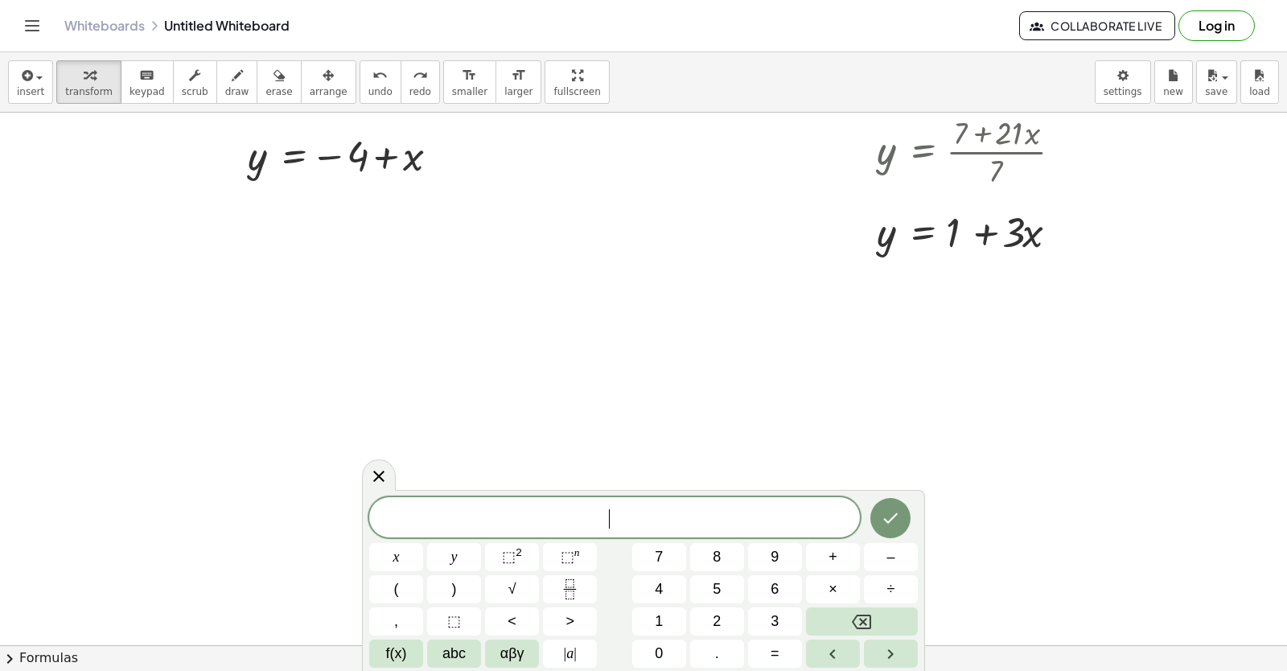
click at [187, 320] on div at bounding box center [609, 106] width 1355 height 1597
click at [711, 617] on button "2" at bounding box center [717, 621] width 54 height 28
click at [446, 568] on button "y" at bounding box center [454, 557] width 54 height 28
click at [836, 565] on span "+" at bounding box center [832, 557] width 9 height 22
click at [893, 624] on button "Backspace" at bounding box center [862, 621] width 112 height 28
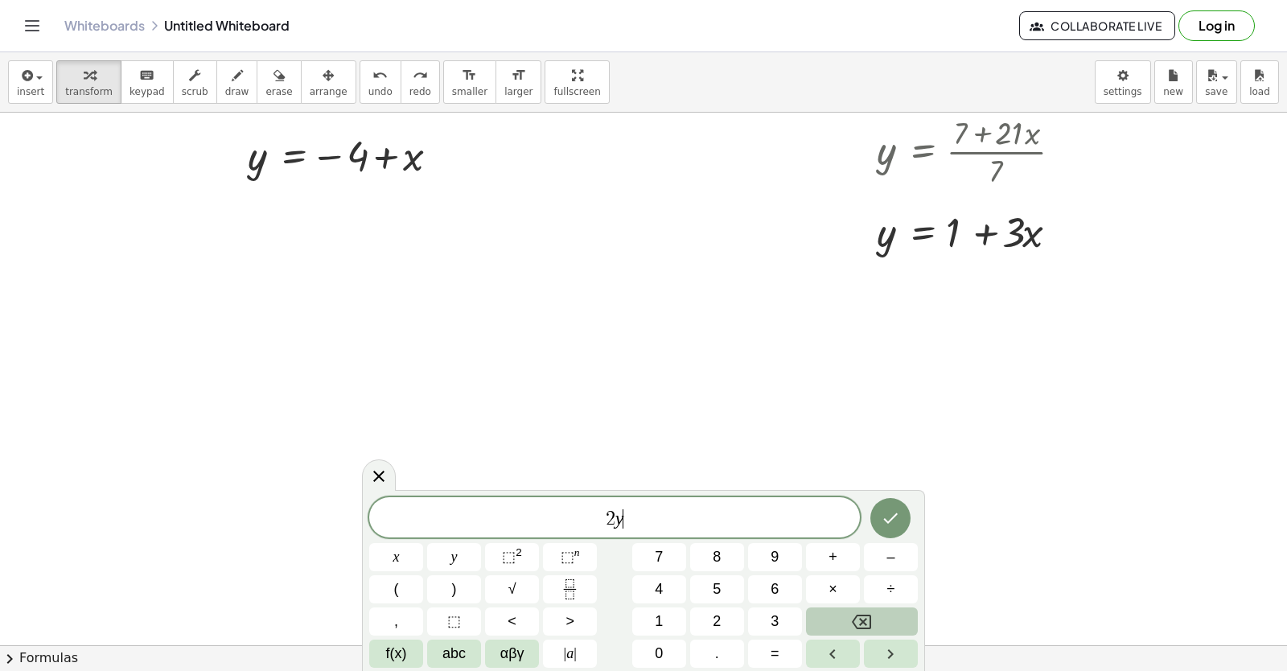
click at [893, 624] on button "Backspace" at bounding box center [862, 621] width 112 height 28
click at [657, 623] on span "1" at bounding box center [659, 621] width 8 height 22
click at [659, 650] on span "0" at bounding box center [659, 654] width 8 height 22
click at [475, 555] on button "y" at bounding box center [454, 557] width 54 height 28
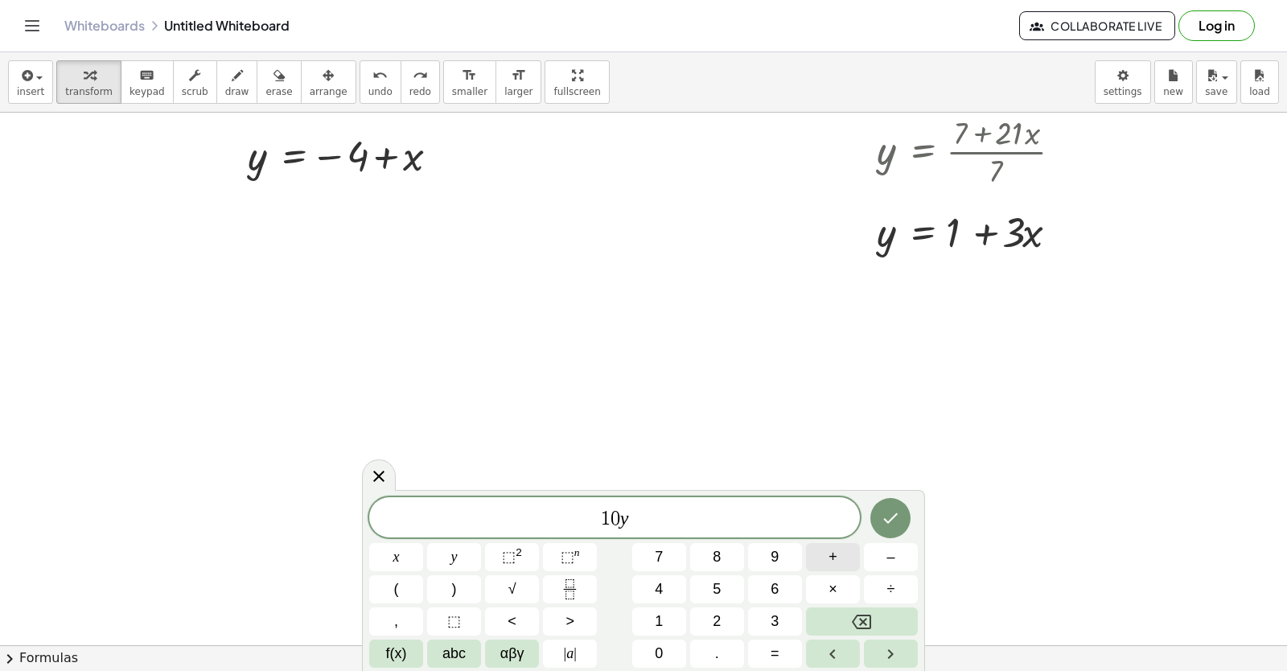
click at [834, 557] on span "+" at bounding box center [832, 557] width 9 height 22
click at [714, 618] on span "2" at bounding box center [717, 621] width 8 height 22
click at [417, 552] on button "x" at bounding box center [396, 557] width 54 height 28
click at [784, 644] on button "=" at bounding box center [775, 653] width 54 height 28
click at [670, 619] on button "1" at bounding box center [659, 621] width 54 height 28
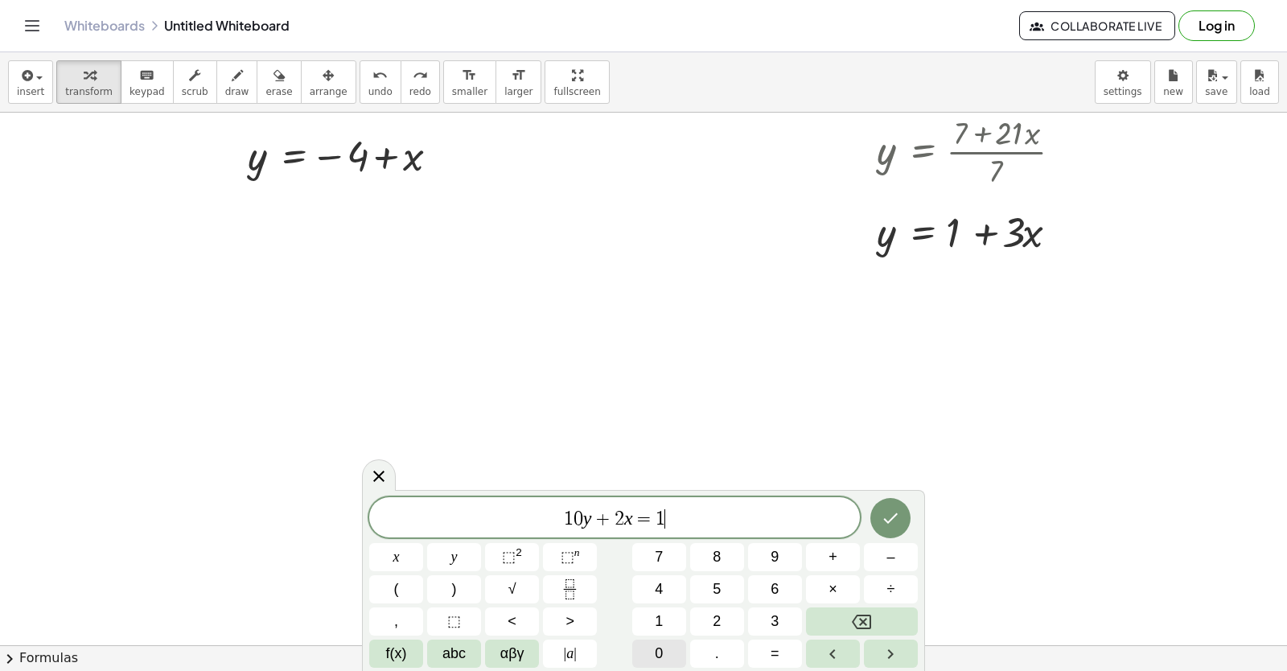
click at [671, 655] on button "0" at bounding box center [659, 653] width 54 height 28
click at [893, 524] on icon "Done" at bounding box center [890, 517] width 19 height 19
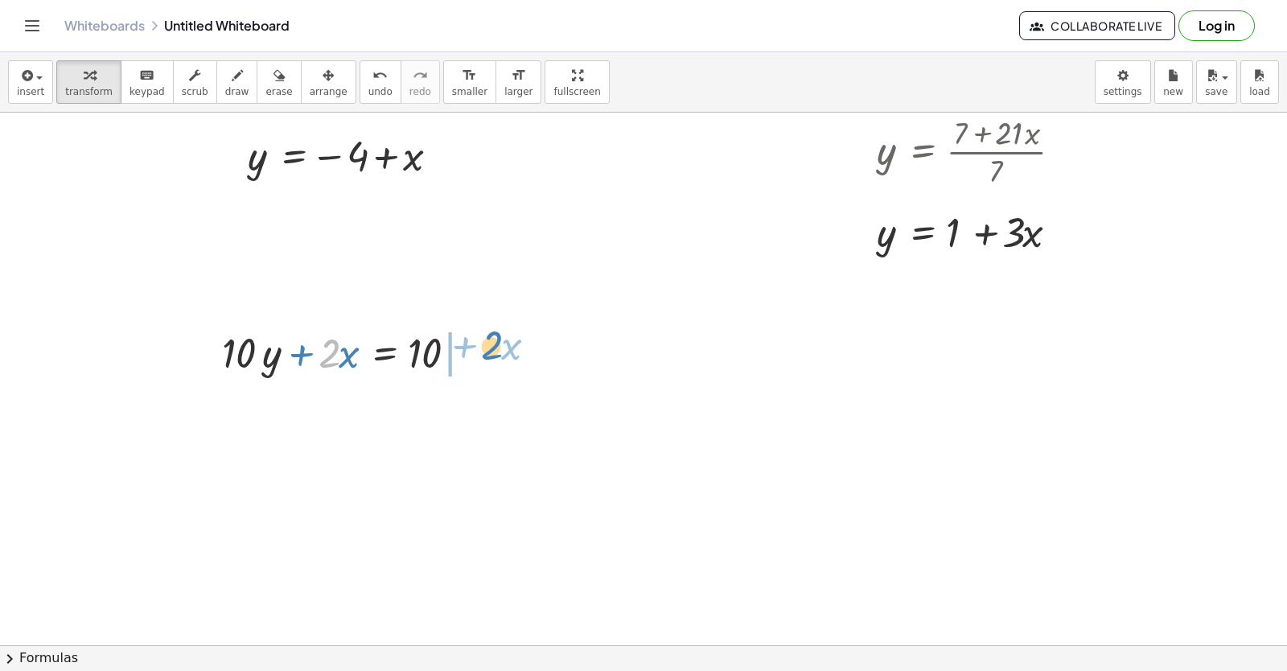
drag, startPoint x: 310, startPoint y: 360, endPoint x: 474, endPoint y: 353, distance: 163.4
click at [359, 77] on button "undo undo" at bounding box center [380, 81] width 42 height 43
drag, startPoint x: 239, startPoint y: 354, endPoint x: 483, endPoint y: 363, distance: 244.6
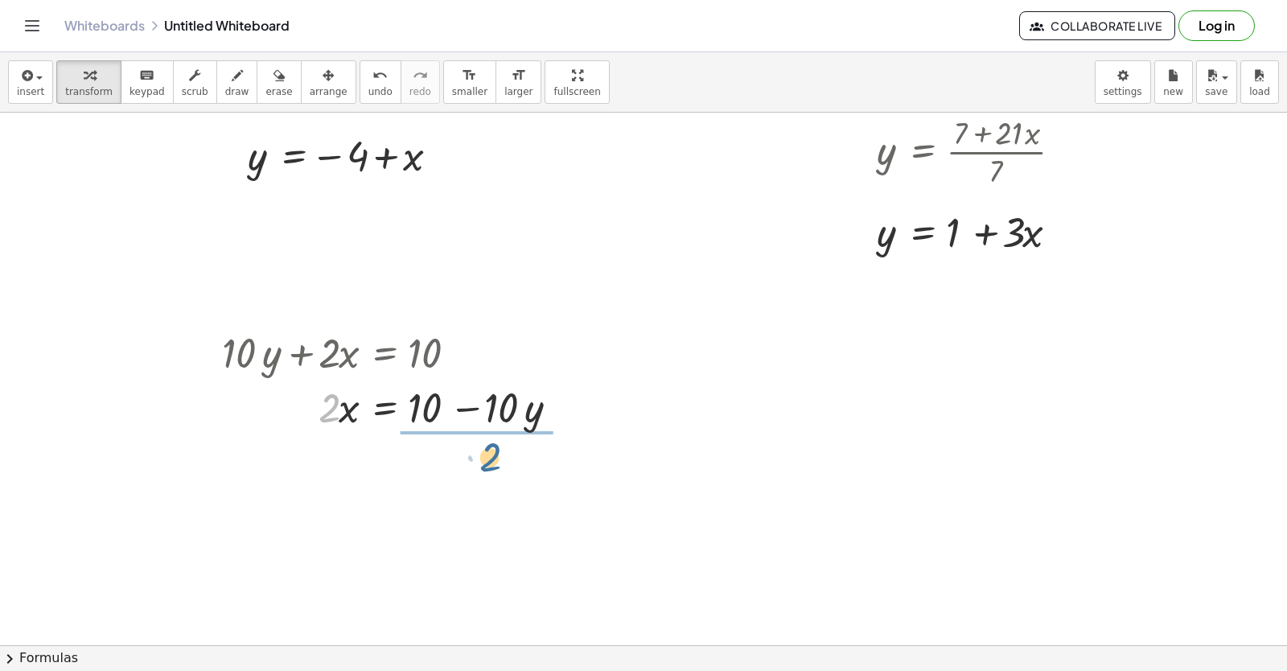
drag, startPoint x: 316, startPoint y: 407, endPoint x: 476, endPoint y: 454, distance: 166.9
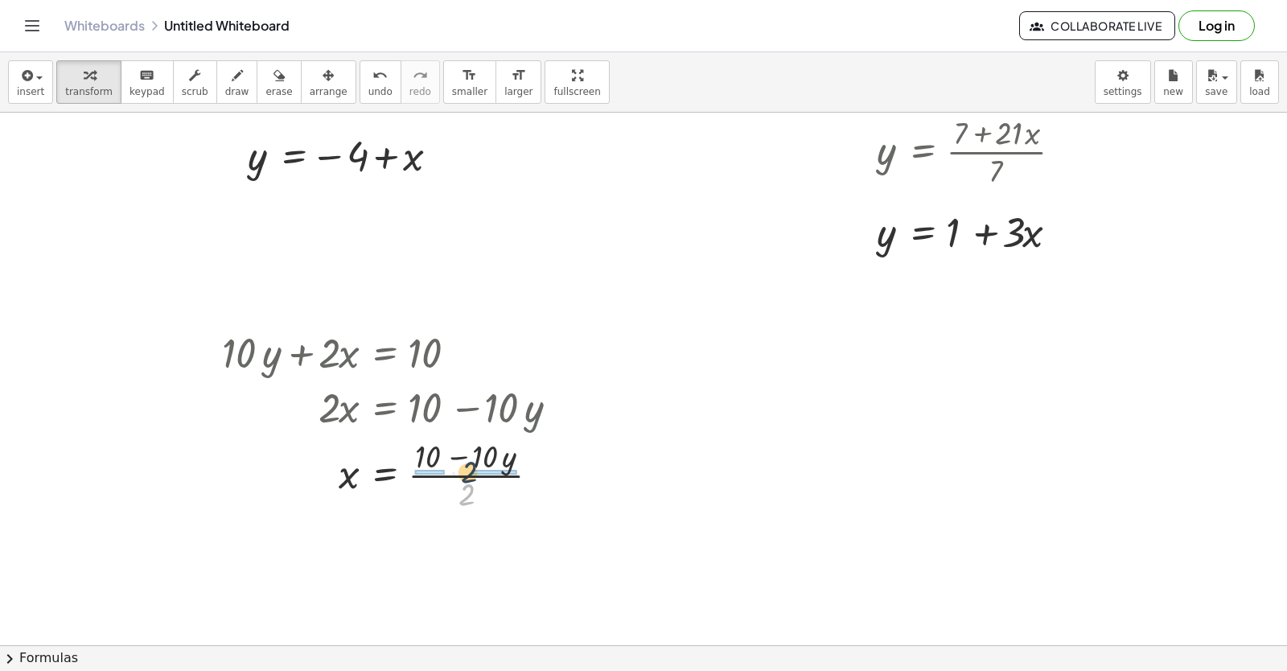
drag, startPoint x: 451, startPoint y: 496, endPoint x: 454, endPoint y: 473, distance: 23.4
click at [454, 473] on div at bounding box center [397, 473] width 367 height 80
drag, startPoint x: 420, startPoint y: 549, endPoint x: 432, endPoint y: 543, distance: 13.7
click at [421, 549] on div at bounding box center [398, 554] width 368 height 80
click at [468, 555] on div at bounding box center [397, 554] width 367 height 80
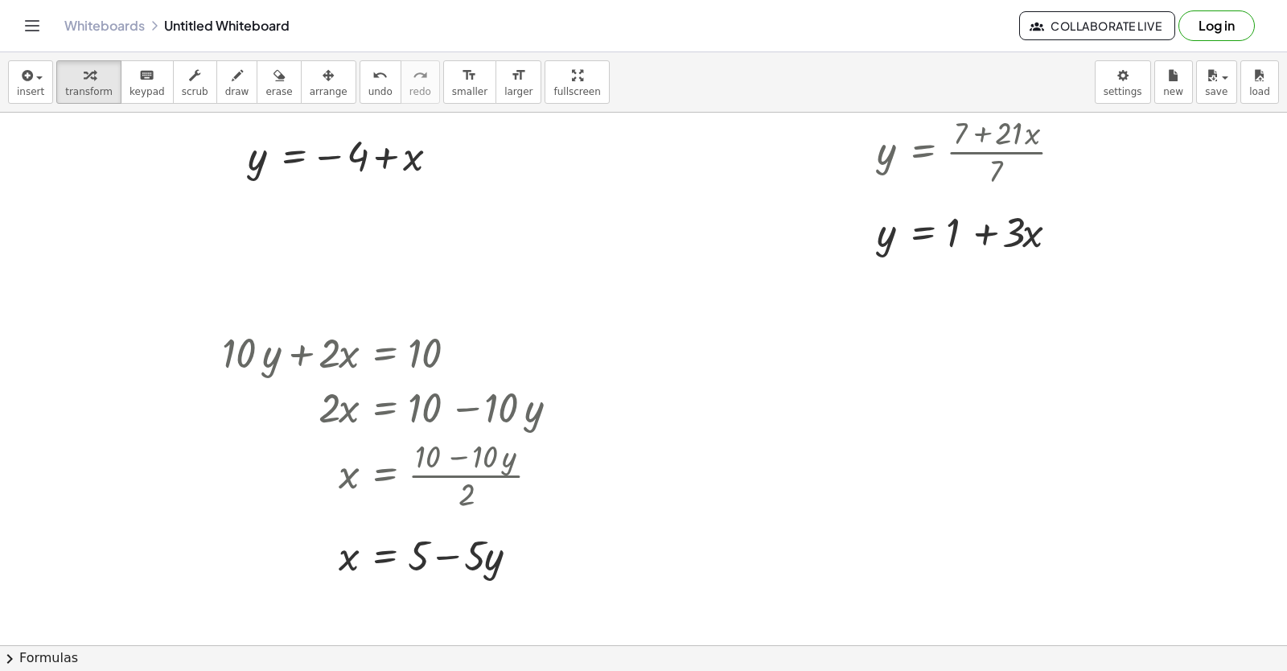
click at [847, 351] on div at bounding box center [609, 106] width 1355 height 1597
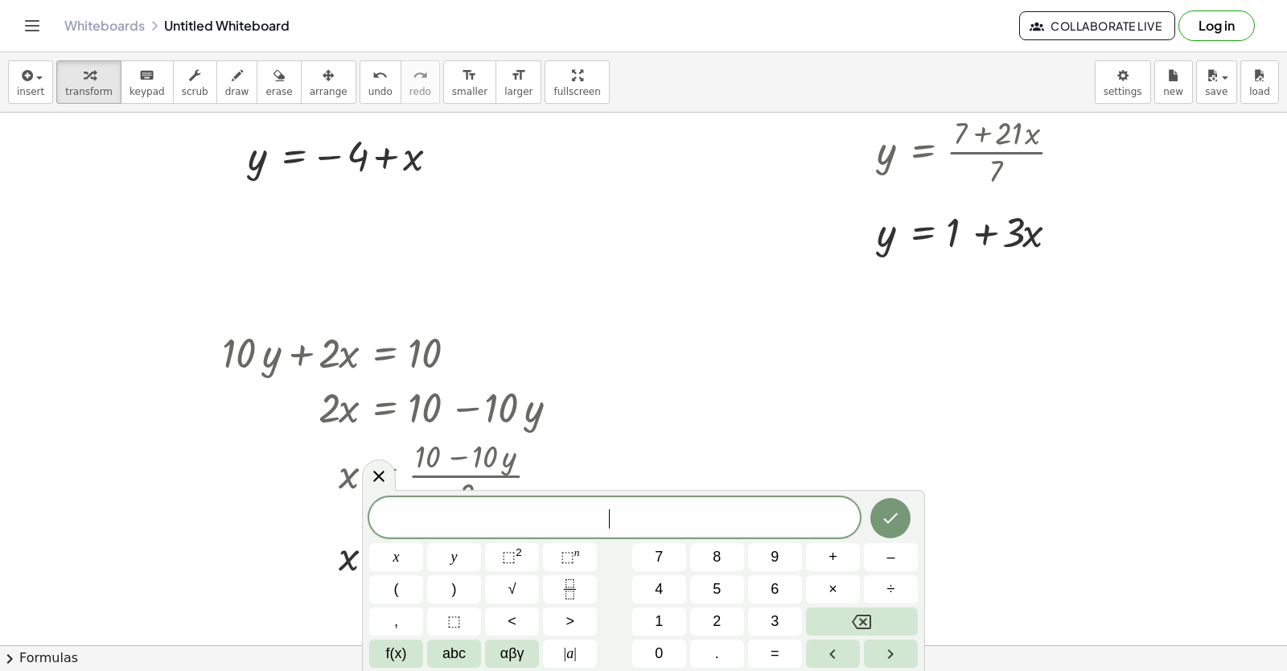
click at [847, 351] on div at bounding box center [609, 106] width 1355 height 1597
click at [775, 552] on span "9" at bounding box center [774, 557] width 8 height 22
click at [437, 554] on button "y" at bounding box center [454, 557] width 54 height 28
click at [839, 584] on button "×" at bounding box center [833, 589] width 54 height 28
click at [885, 617] on button "Backspace" at bounding box center [862, 621] width 112 height 28
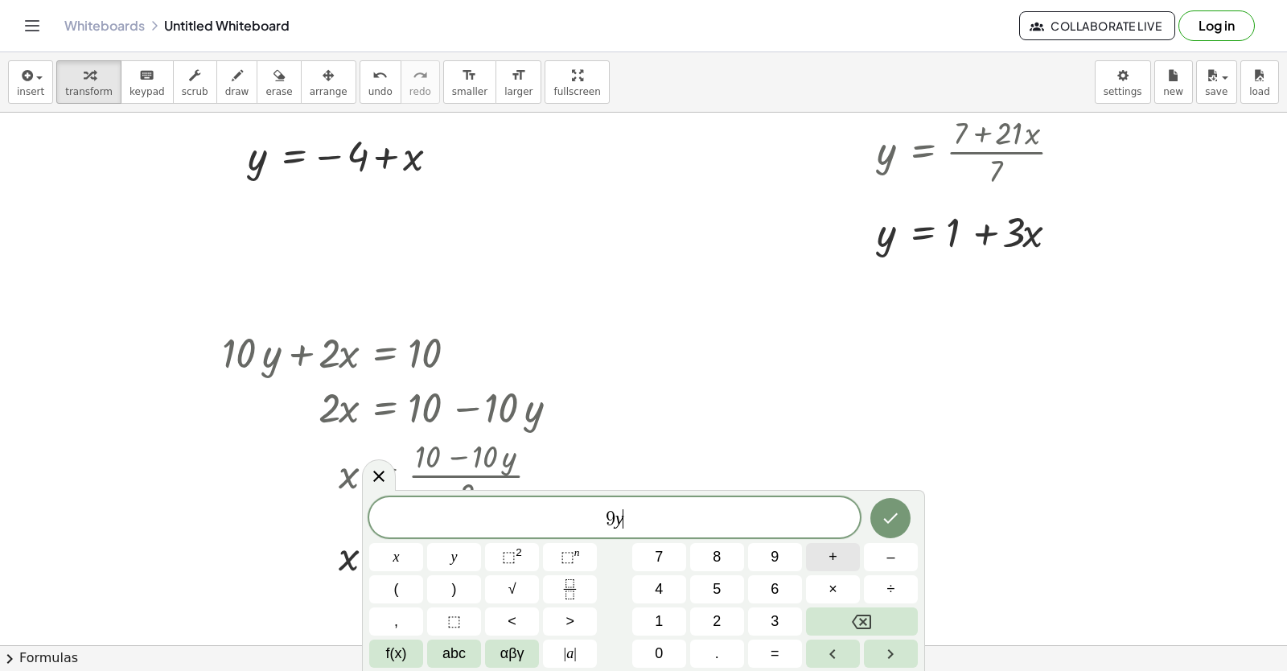
click at [824, 547] on button "+" at bounding box center [833, 557] width 54 height 28
click at [764, 618] on button "3" at bounding box center [775, 621] width 54 height 28
click at [401, 558] on button "x" at bounding box center [396, 557] width 54 height 28
click at [781, 658] on button "=" at bounding box center [775, 653] width 54 height 28
click at [656, 613] on button "1" at bounding box center [659, 621] width 54 height 28
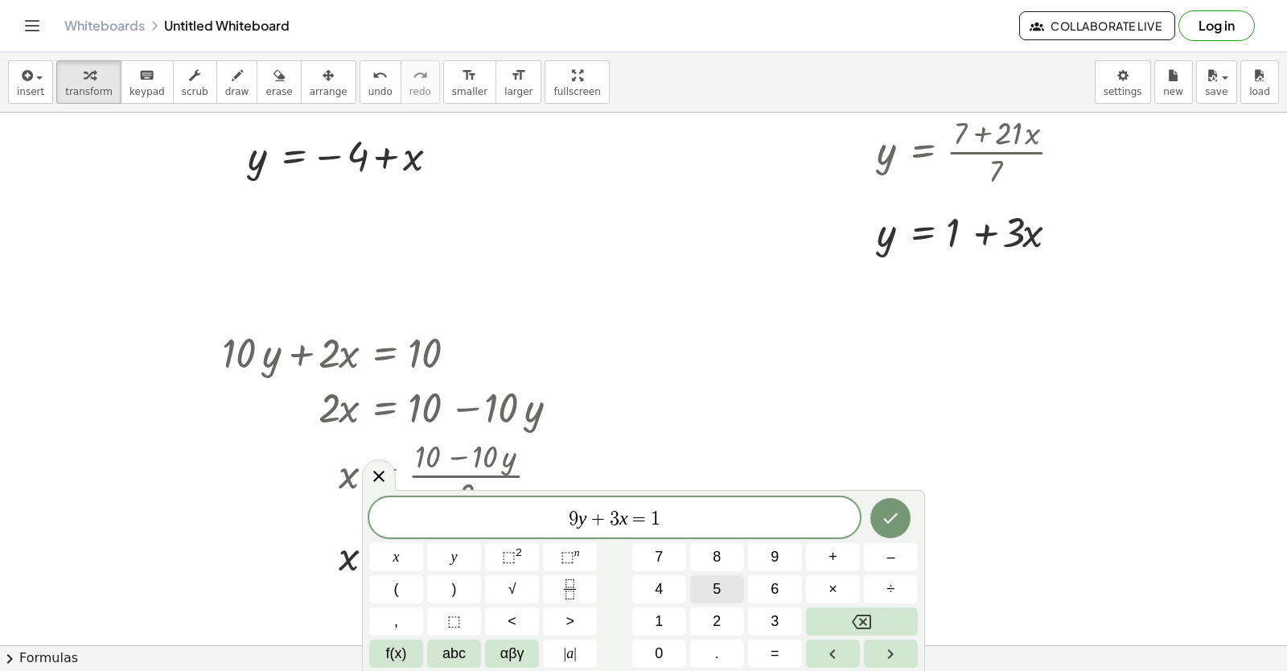
click at [712, 599] on button "5" at bounding box center [717, 589] width 54 height 28
click at [895, 526] on icon "Done" at bounding box center [890, 517] width 19 height 19
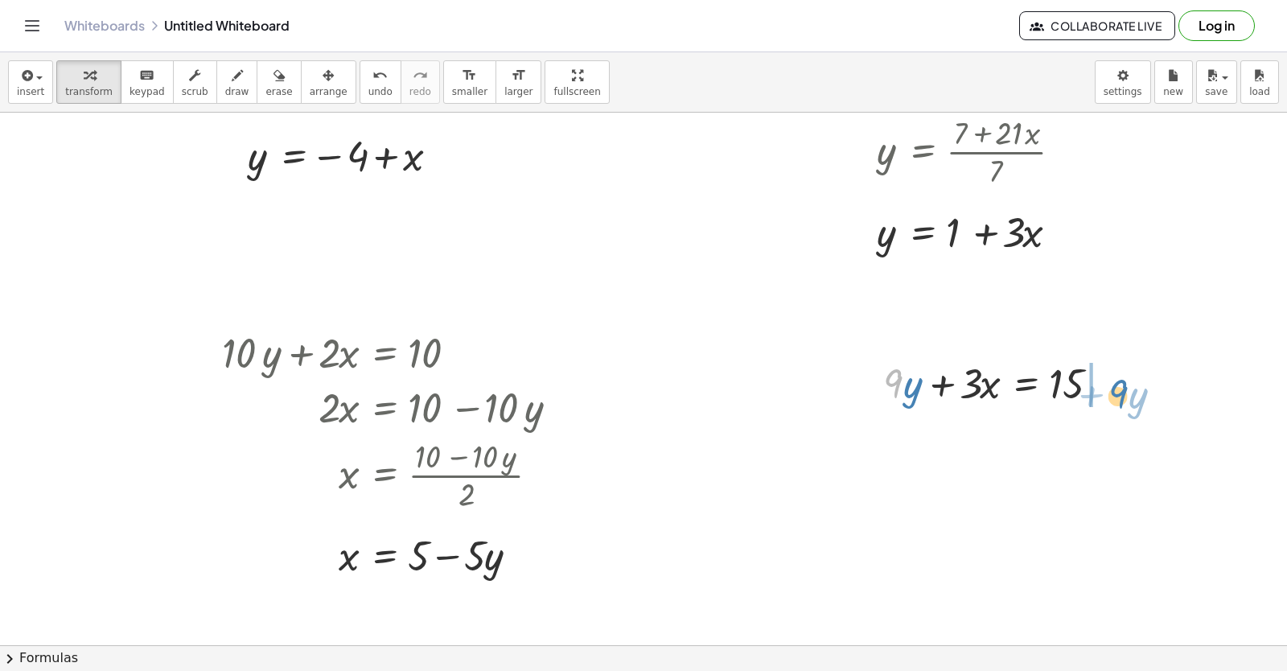
drag, startPoint x: 886, startPoint y: 388, endPoint x: 1116, endPoint y: 392, distance: 230.0
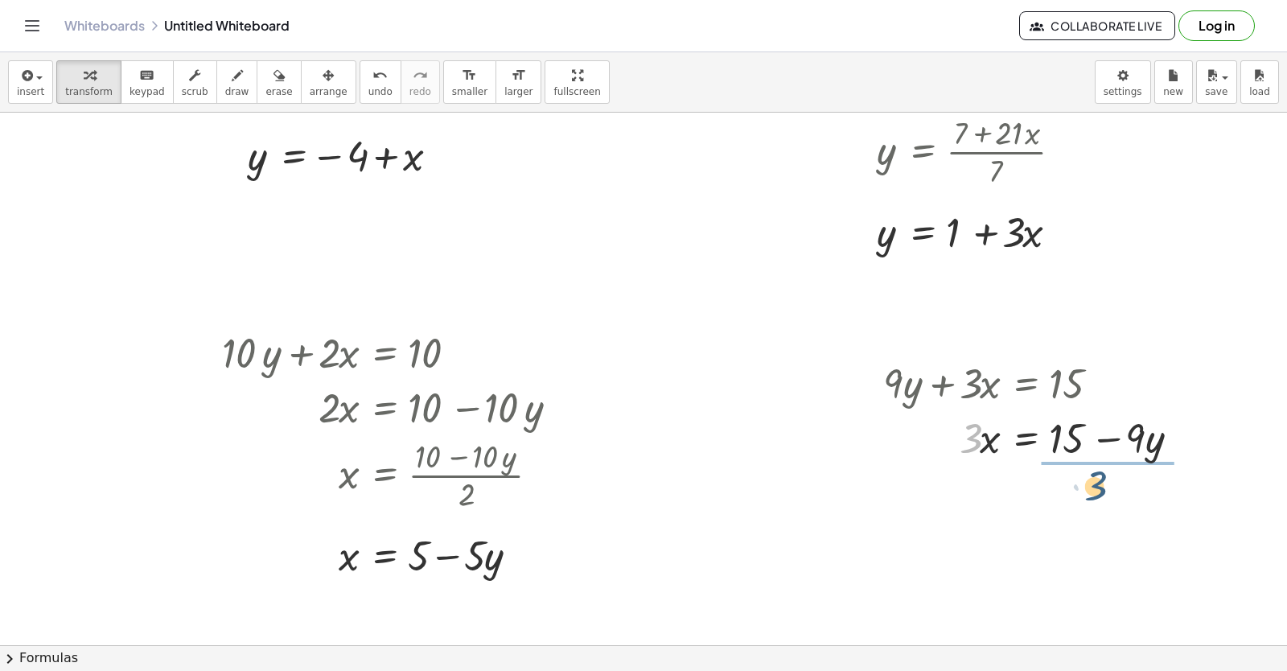
drag, startPoint x: 958, startPoint y: 441, endPoint x: 1098, endPoint y: 483, distance: 146.0
drag, startPoint x: 1085, startPoint y: 524, endPoint x: 1086, endPoint y: 509, distance: 14.5
click at [1086, 509] on div at bounding box center [1038, 504] width 326 height 80
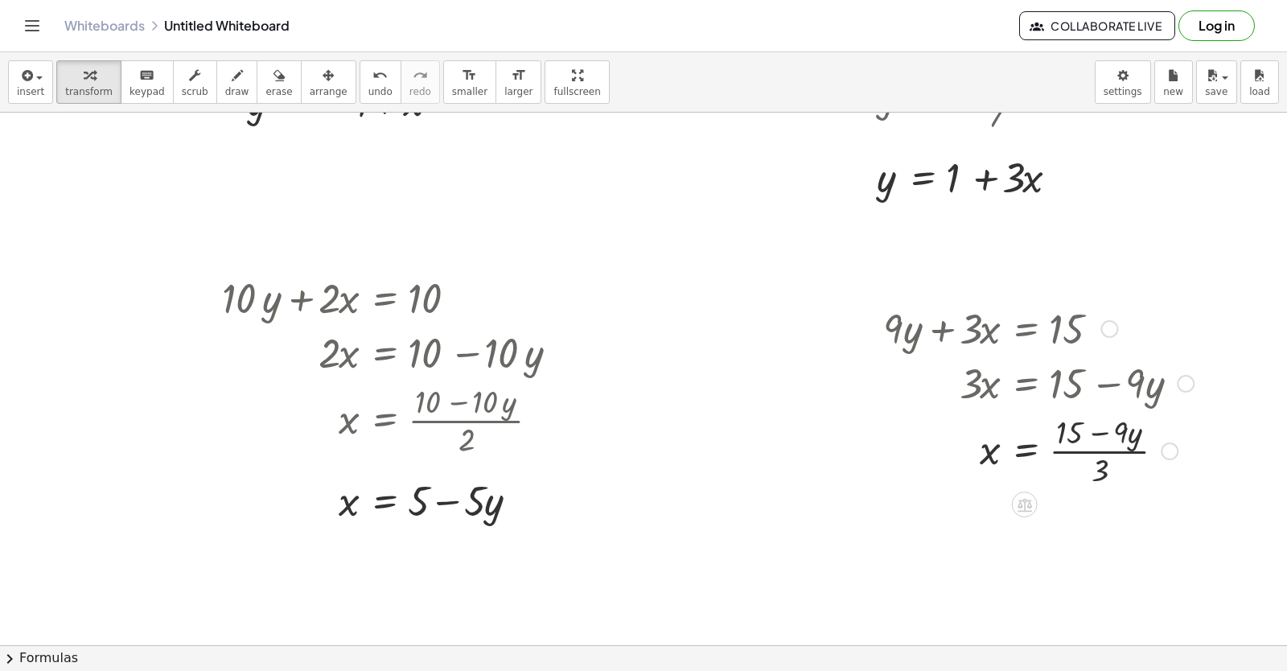
scroll to position [965, 80]
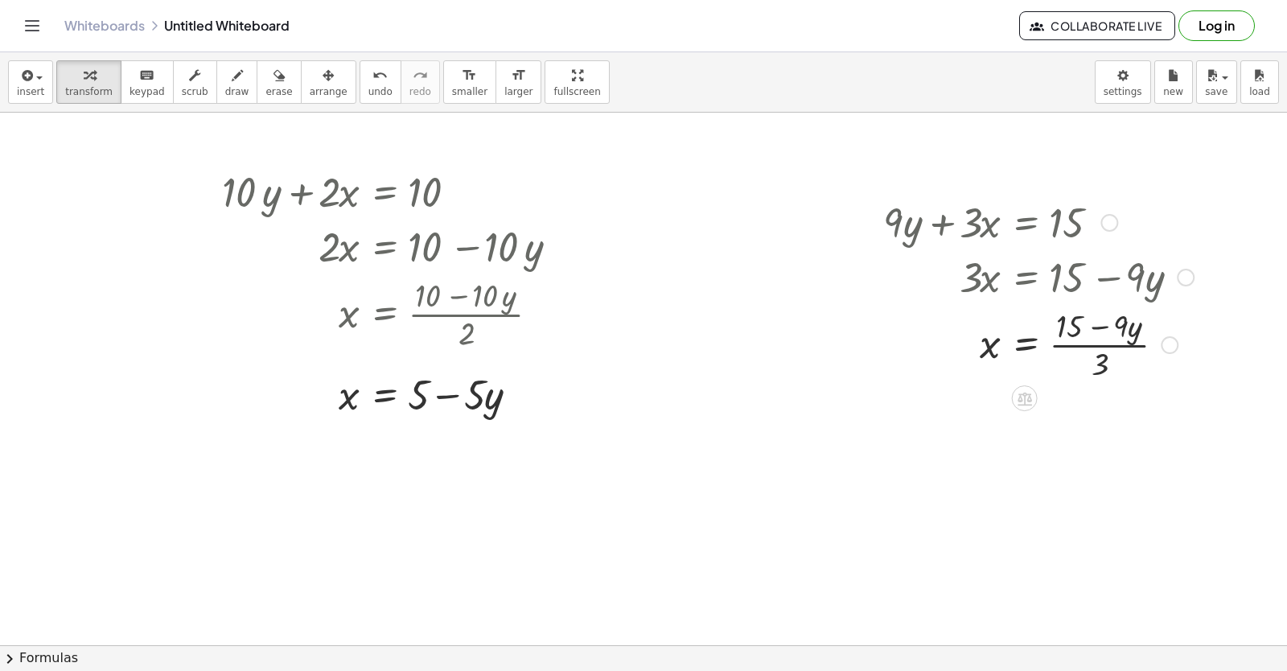
click at [1083, 347] on div at bounding box center [1038, 343] width 326 height 80
drag, startPoint x: 1092, startPoint y: 365, endPoint x: 1074, endPoint y: 369, distance: 18.1
click at [1088, 344] on div at bounding box center [1038, 343] width 326 height 80
click at [1062, 429] on div at bounding box center [1041, 424] width 333 height 80
click at [1125, 423] on div at bounding box center [1038, 424] width 326 height 80
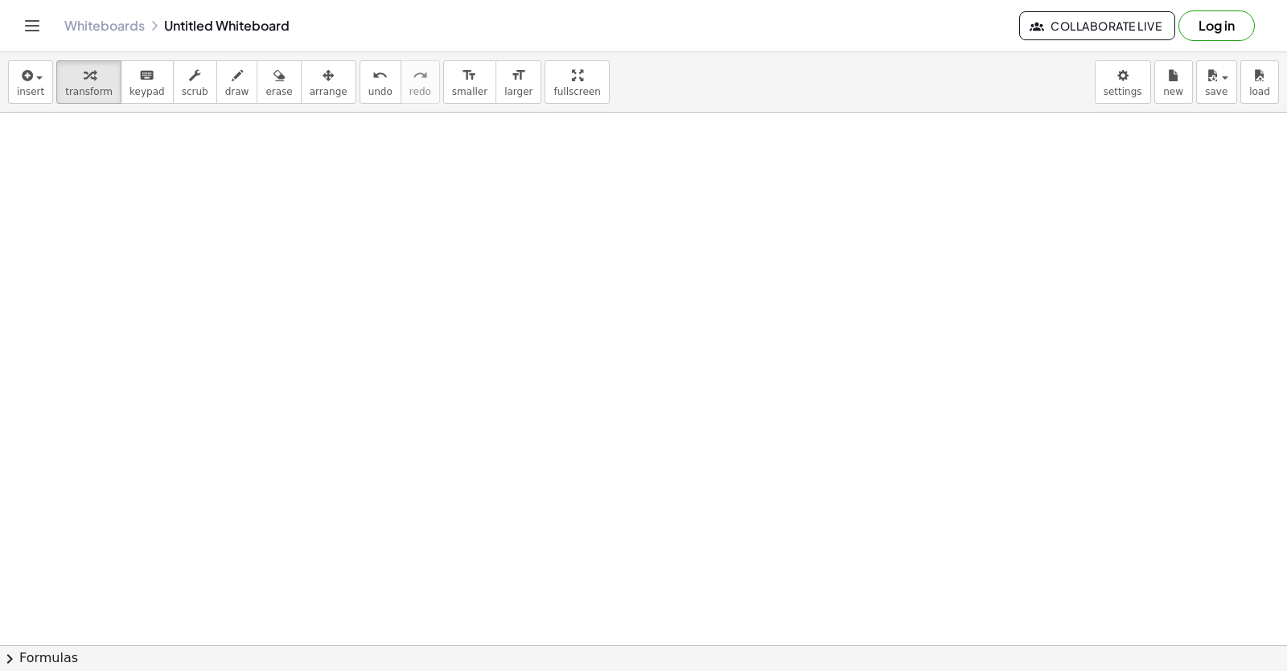
scroll to position [1177, 80]
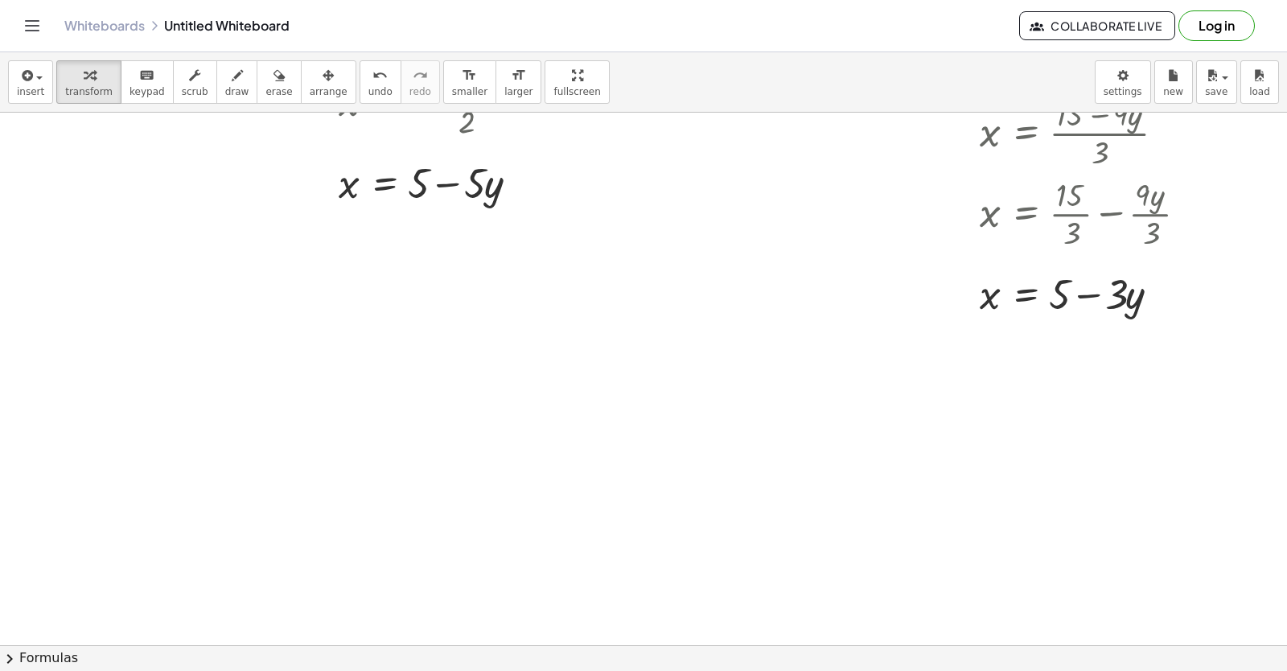
click at [139, 353] on div at bounding box center [609, 0] width 1355 height 2129
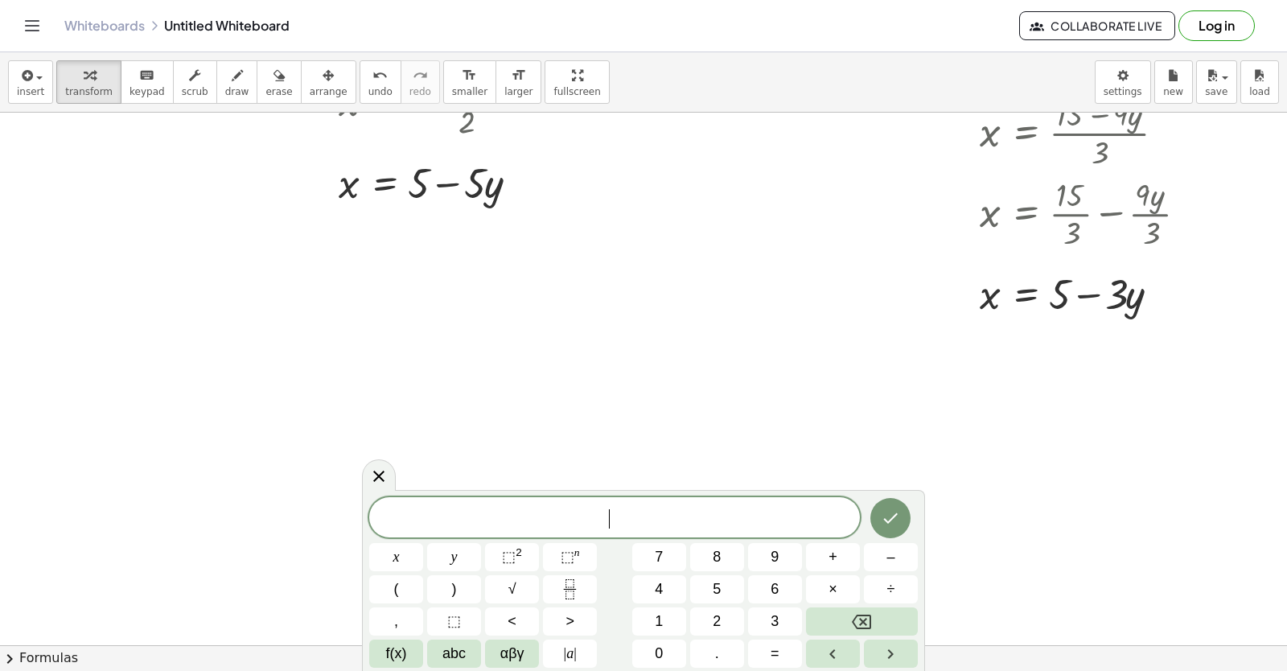
click at [139, 351] on div at bounding box center [609, 0] width 1355 height 2129
click at [708, 618] on button "2" at bounding box center [717, 621] width 54 height 28
click at [444, 551] on button "y" at bounding box center [454, 557] width 54 height 28
click at [828, 562] on span "+" at bounding box center [832, 557] width 9 height 22
click at [417, 552] on button "x" at bounding box center [396, 557] width 54 height 28
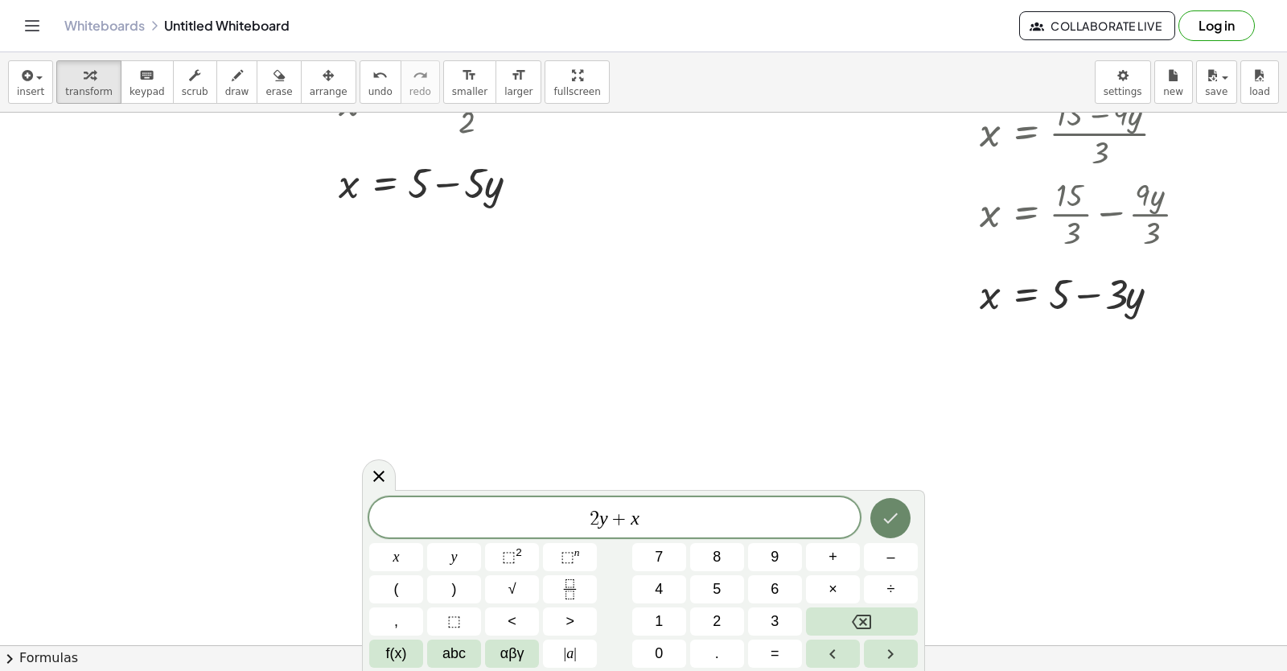
click at [887, 515] on icon "Done" at bounding box center [890, 517] width 19 height 19
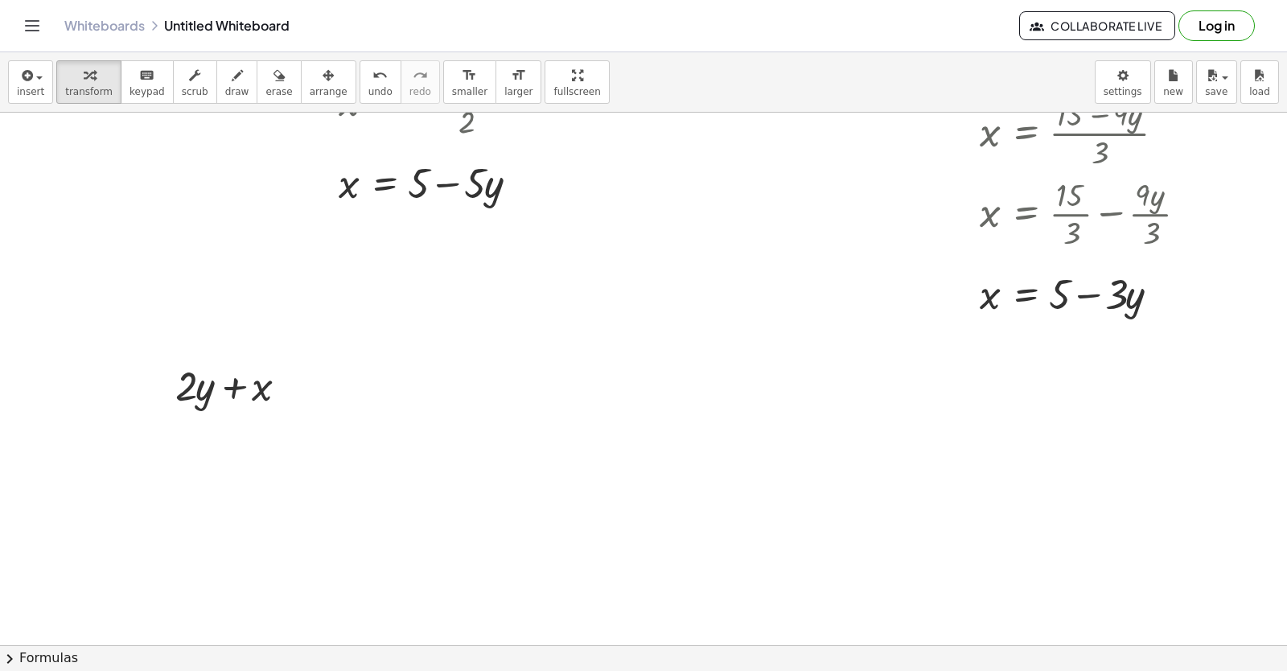
click at [203, 448] on div at bounding box center [609, 0] width 1355 height 2129
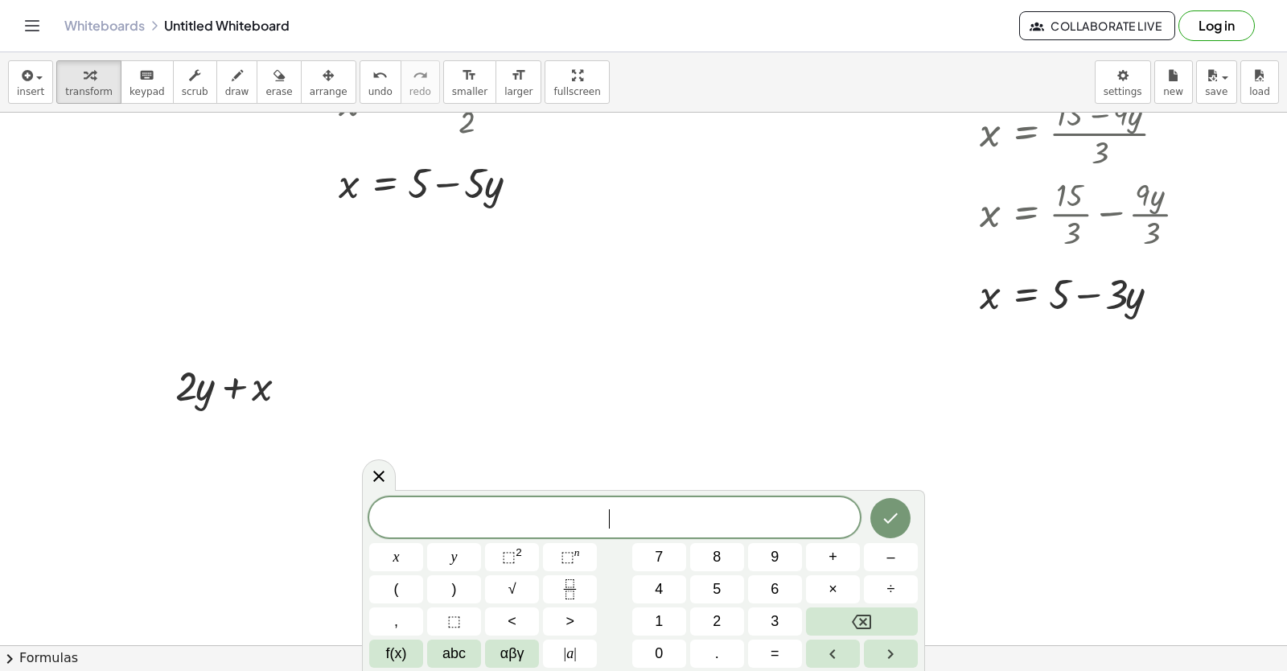
click at [203, 448] on div at bounding box center [609, 0] width 1355 height 2129
click at [404, 565] on button "x" at bounding box center [396, 557] width 54 height 28
click at [785, 651] on button "=" at bounding box center [775, 653] width 54 height 28
click at [718, 595] on span "5" at bounding box center [717, 589] width 8 height 22
click at [889, 506] on button "Done" at bounding box center [890, 518] width 40 height 40
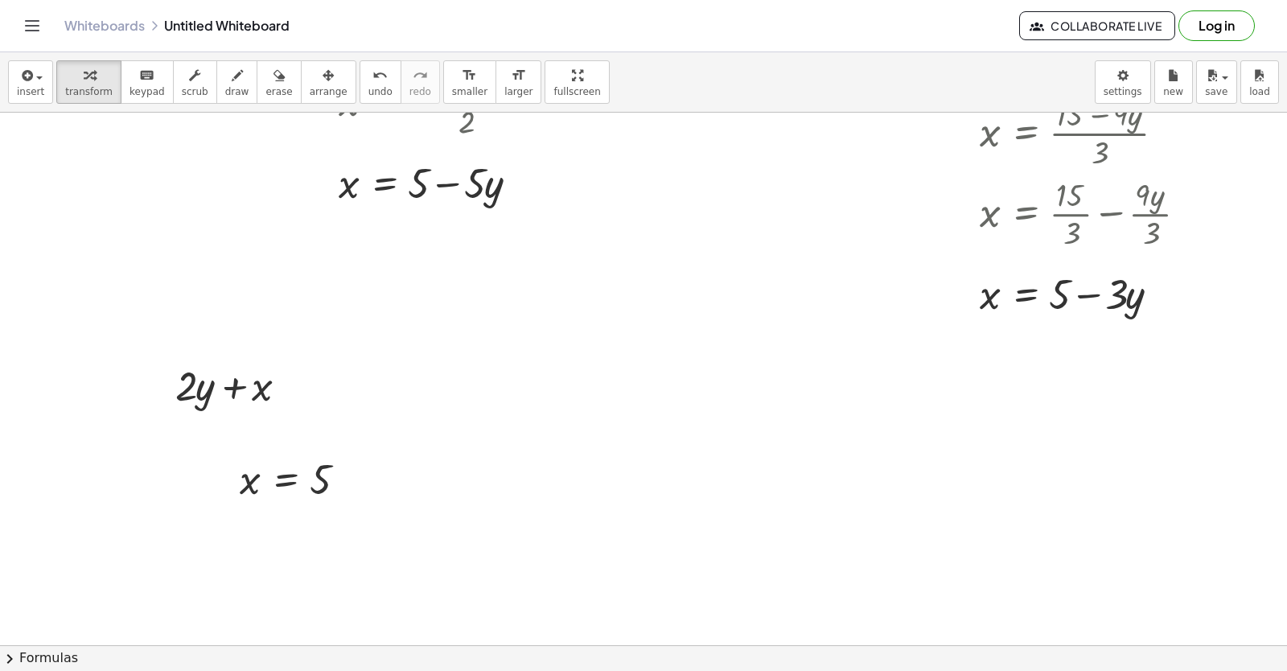
click at [398, 474] on div at bounding box center [609, 0] width 1355 height 2129
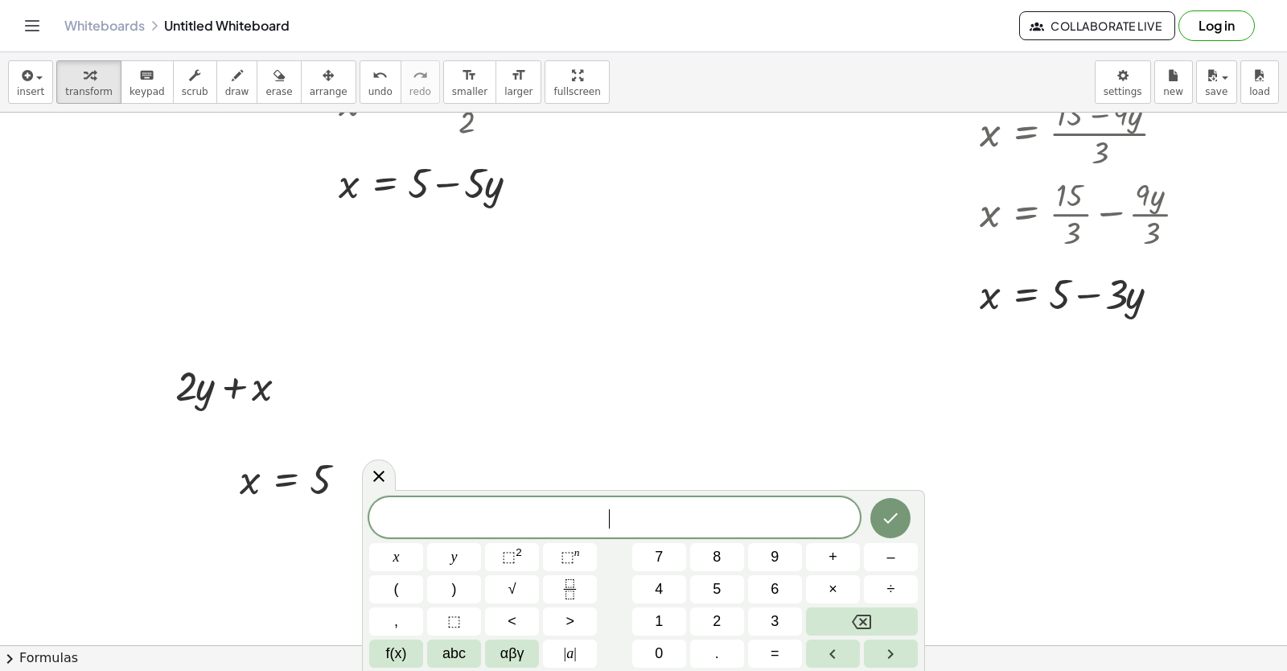
click at [398, 474] on div at bounding box center [609, 0] width 1355 height 2129
click at [434, 549] on button "y" at bounding box center [454, 557] width 54 height 28
click at [763, 647] on button "=" at bounding box center [775, 653] width 54 height 28
click at [766, 624] on button "3" at bounding box center [775, 621] width 54 height 28
click at [888, 504] on button "Done" at bounding box center [890, 518] width 40 height 40
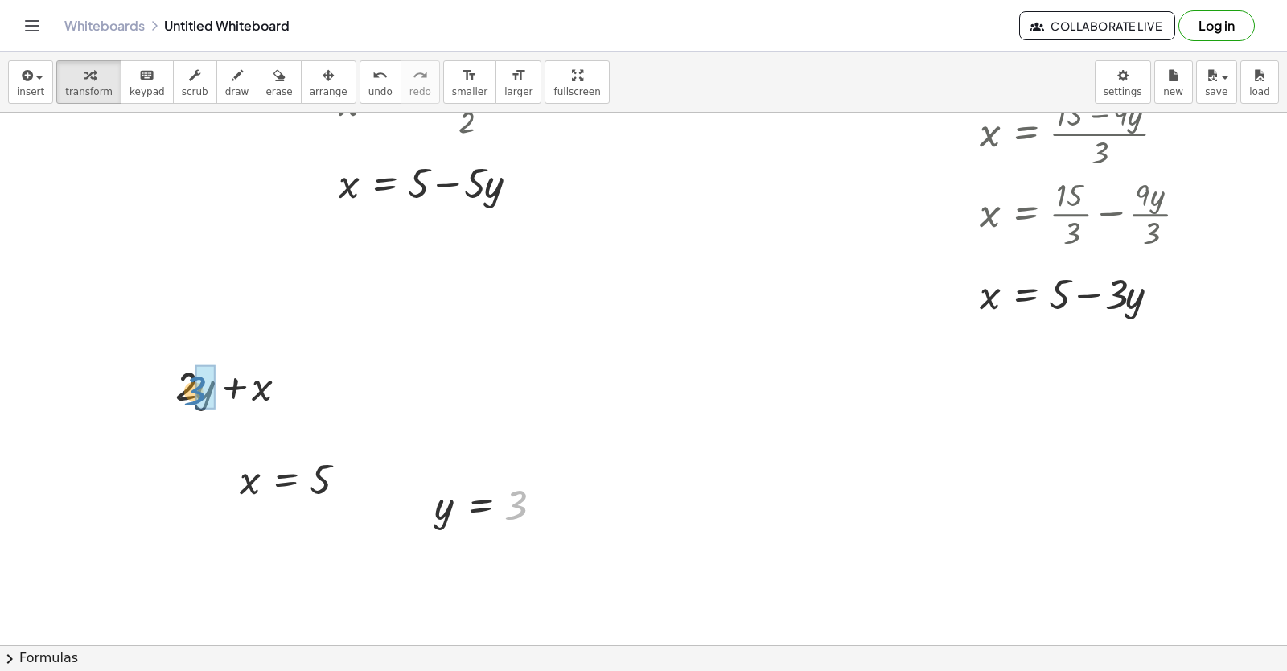
drag, startPoint x: 511, startPoint y: 499, endPoint x: 204, endPoint y: 383, distance: 328.6
drag, startPoint x: 310, startPoint y: 474, endPoint x: 263, endPoint y: 380, distance: 105.0
drag, startPoint x: 162, startPoint y: 389, endPoint x: 199, endPoint y: 386, distance: 37.9
drag, startPoint x: 244, startPoint y: 380, endPoint x: 196, endPoint y: 379, distance: 48.3
click at [693, 396] on div at bounding box center [609, 0] width 1355 height 2129
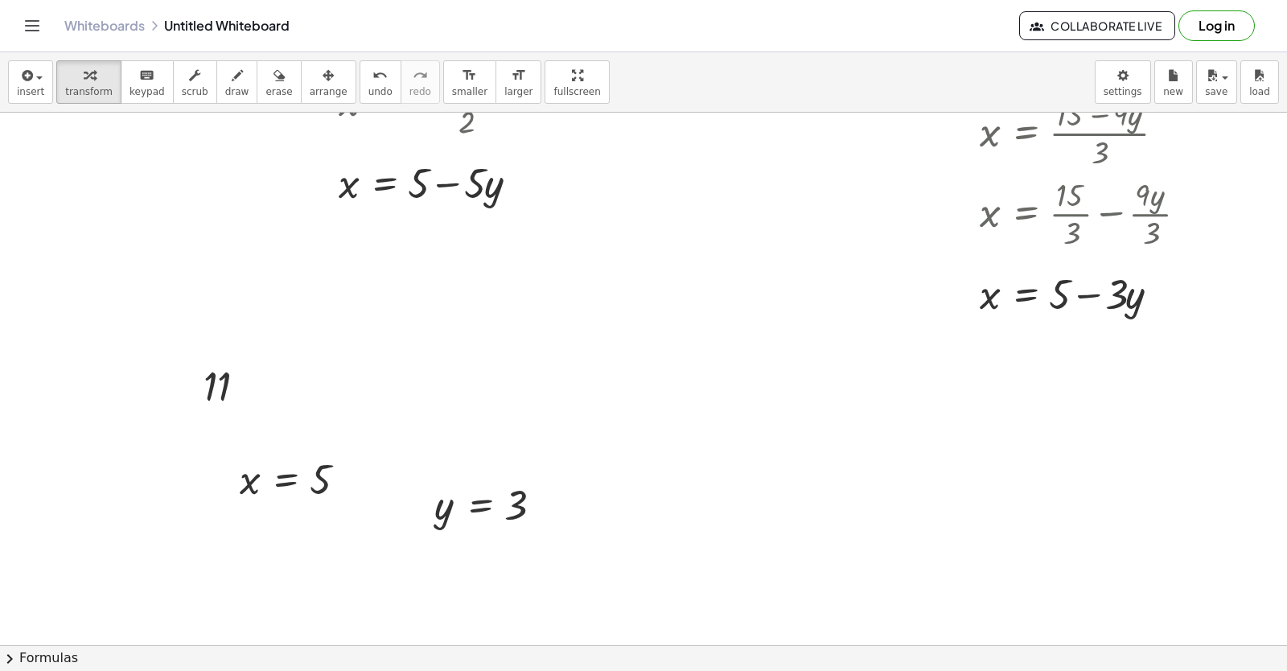
click at [695, 393] on div at bounding box center [609, 0] width 1355 height 2129
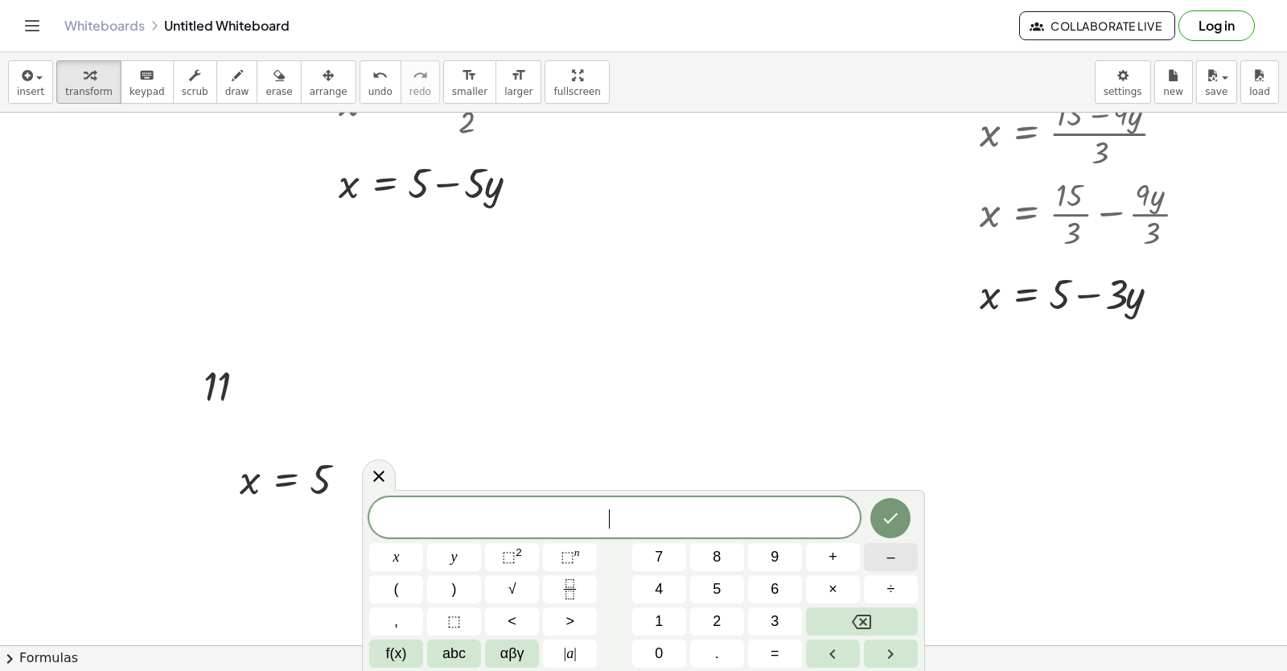
click at [912, 557] on button "–" at bounding box center [891, 557] width 54 height 28
click at [701, 621] on button "2" at bounding box center [717, 621] width 54 height 28
click at [455, 552] on span "y" at bounding box center [454, 557] width 6 height 22
click at [843, 565] on button "+" at bounding box center [833, 557] width 54 height 28
click at [659, 559] on span "7" at bounding box center [659, 557] width 8 height 22
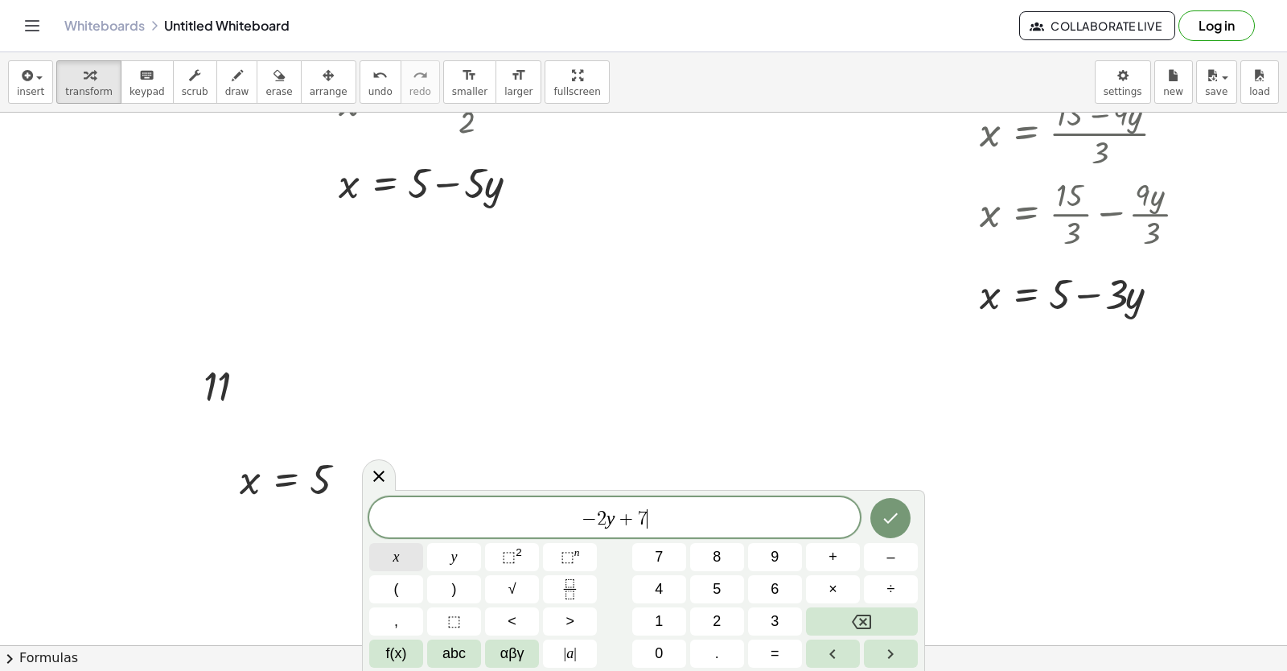
click at [402, 557] on button "x" at bounding box center [396, 557] width 54 height 28
click at [881, 524] on icon "Done" at bounding box center [890, 517] width 19 height 19
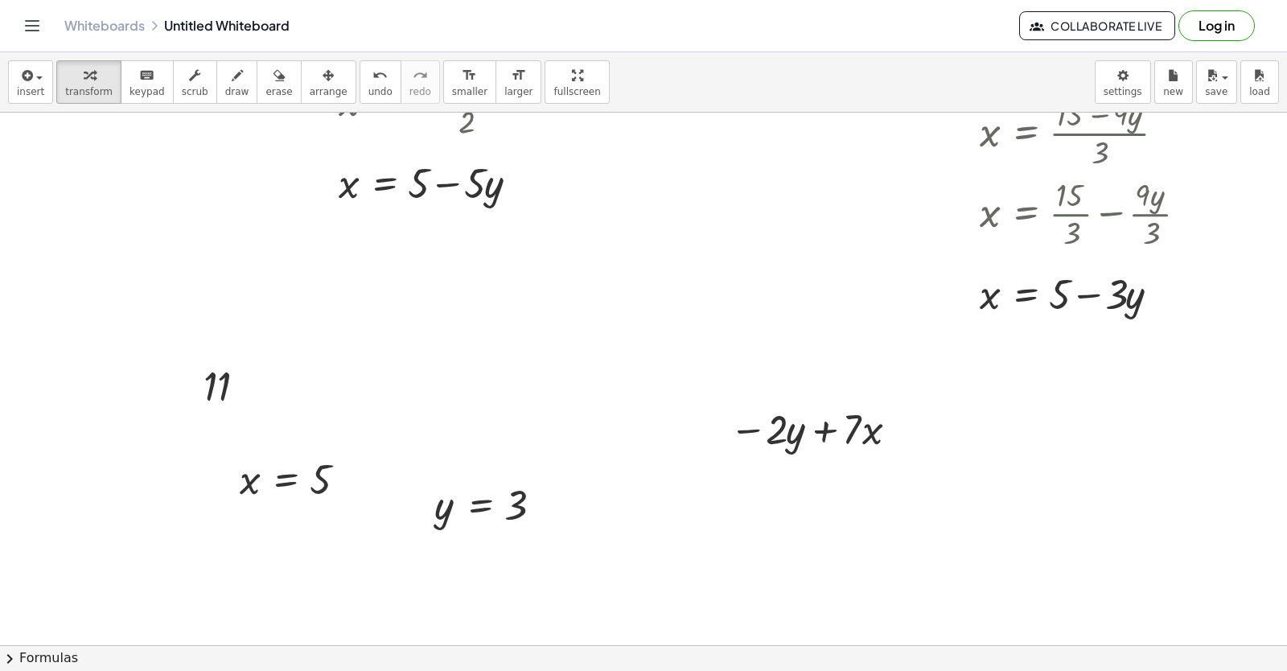
click at [924, 473] on div at bounding box center [609, 0] width 1355 height 2129
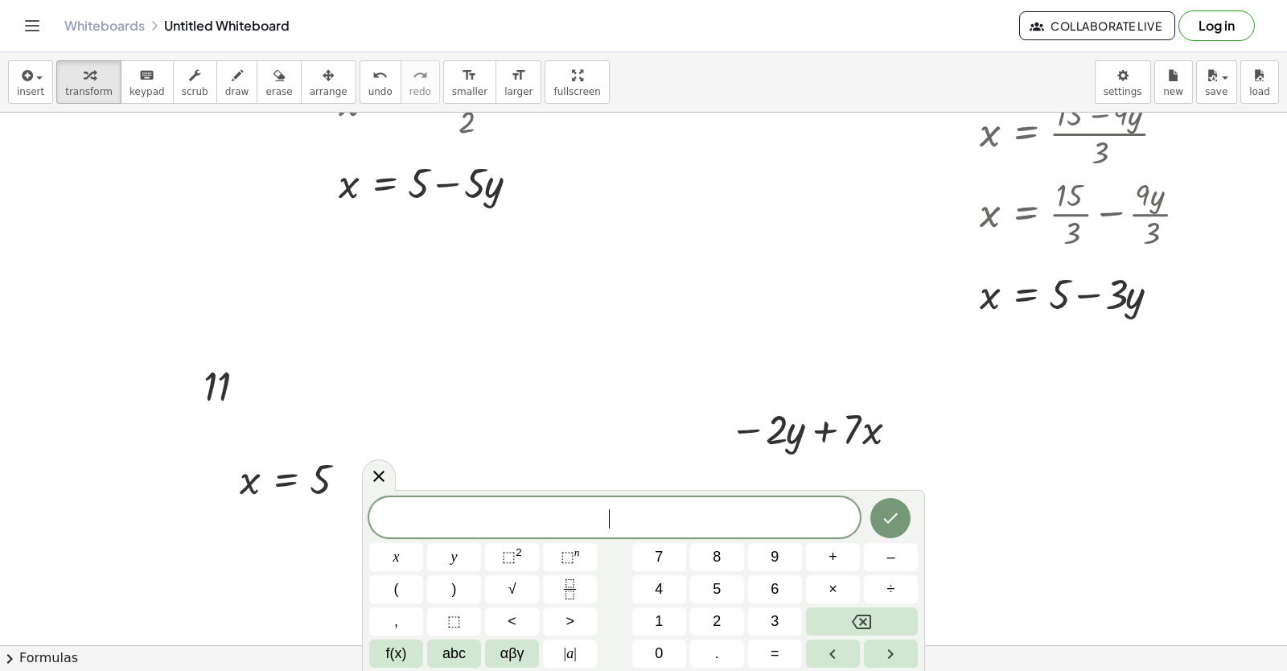
click at [924, 473] on div at bounding box center [609, 0] width 1355 height 2129
click at [470, 554] on button "y" at bounding box center [454, 557] width 54 height 28
click at [784, 659] on button "=" at bounding box center [775, 653] width 54 height 28
click at [767, 581] on button "6" at bounding box center [775, 589] width 54 height 28
click at [880, 511] on button "Done" at bounding box center [890, 518] width 40 height 40
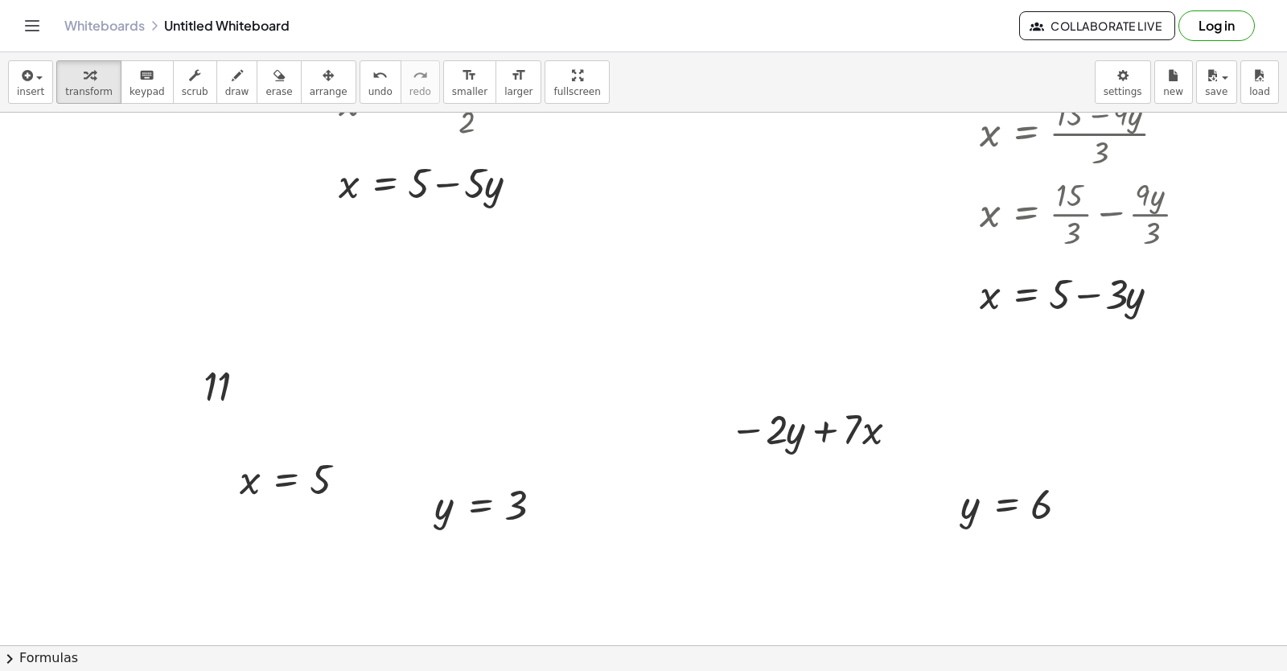
click at [722, 525] on div at bounding box center [609, 0] width 1355 height 2129
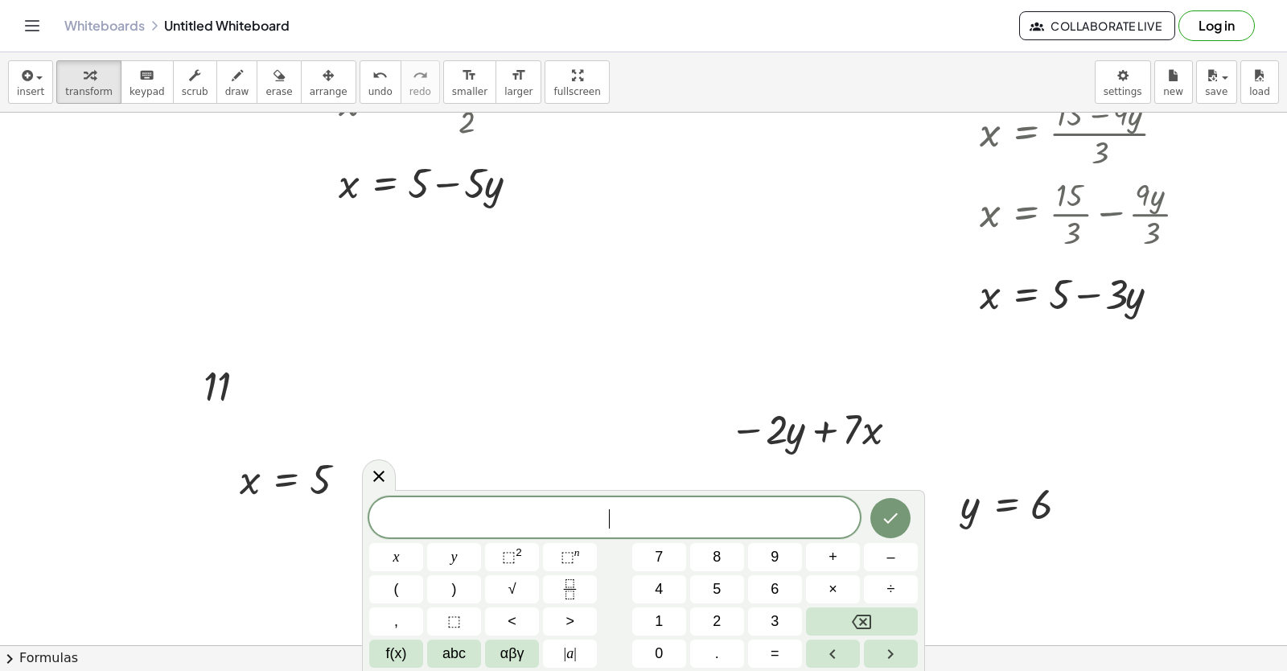
click at [722, 525] on span "​" at bounding box center [614, 518] width 491 height 23
click at [406, 561] on button "x" at bounding box center [396, 557] width 54 height 28
click at [758, 656] on button "=" at bounding box center [775, 653] width 54 height 28
click at [713, 606] on div "x = ​ x y ⬚ 2 ⬚ n 7 8 9 + – ( ) √ 4 5 6 × ÷ , ⬚ < > 1 2 3 f(x) abc αβγ | a | 0 …" at bounding box center [643, 582] width 548 height 170
click at [724, 613] on button "2" at bounding box center [717, 621] width 54 height 28
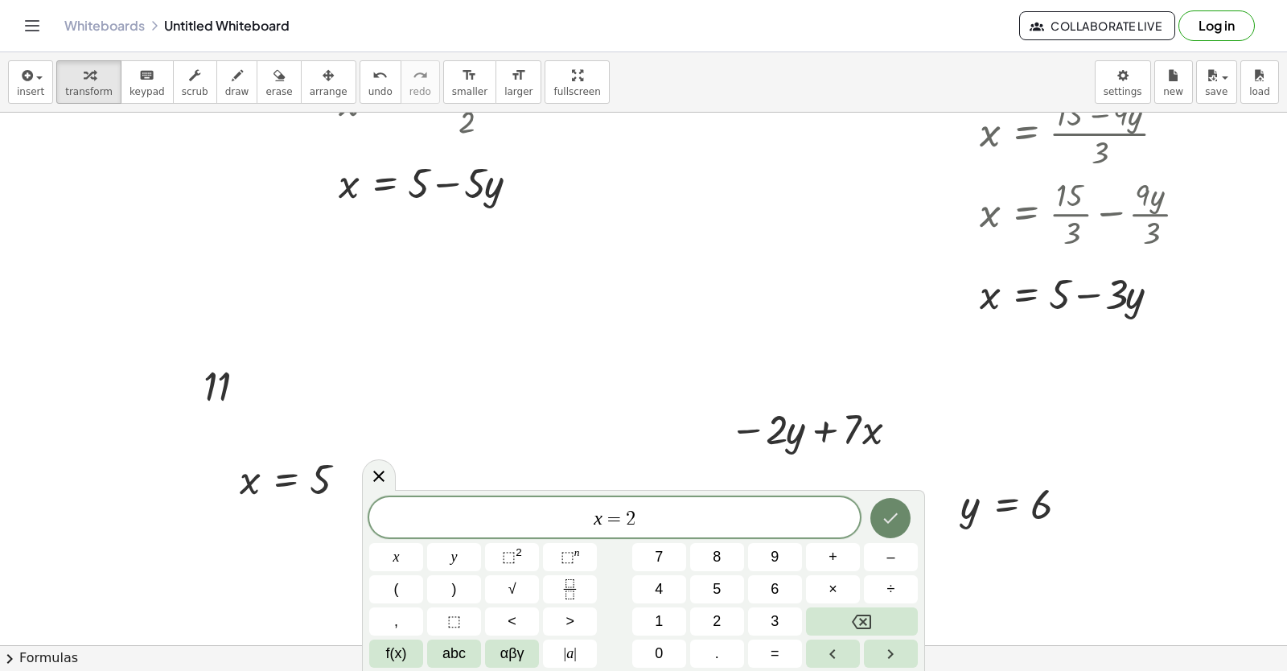
click at [889, 512] on icon "Done" at bounding box center [890, 517] width 19 height 19
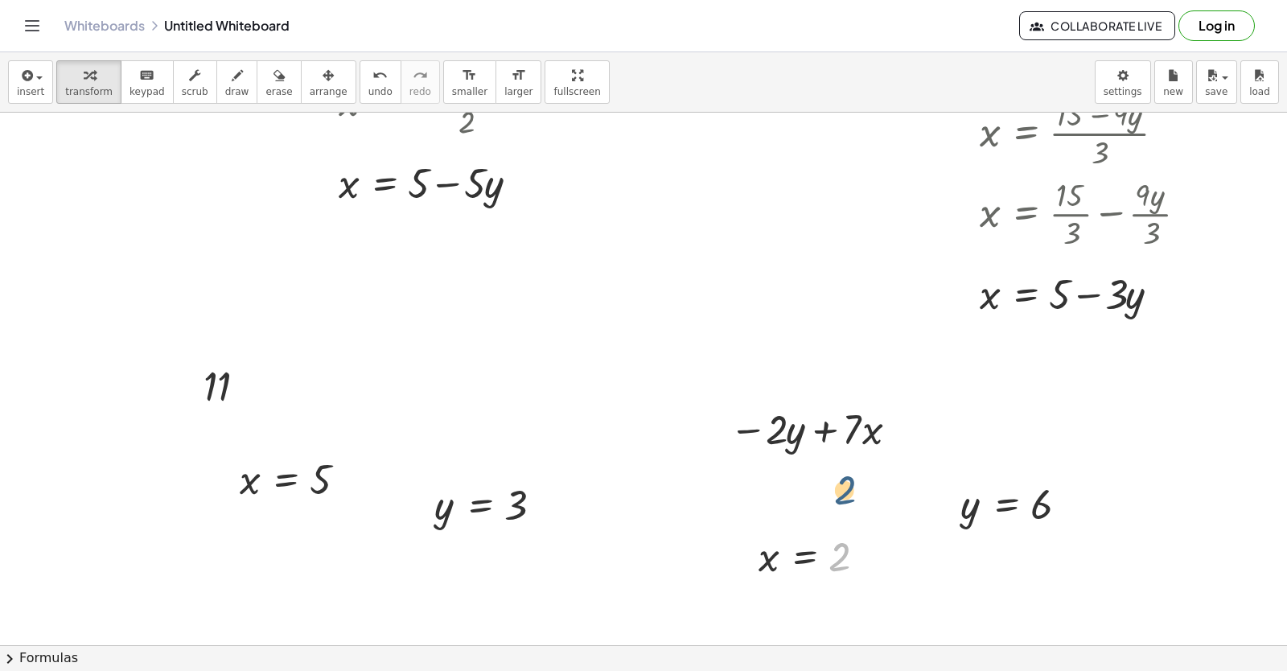
drag, startPoint x: 838, startPoint y: 556, endPoint x: 942, endPoint y: 472, distance: 134.4
click at [871, 451] on div "+ y + · 2 · x = 10 y · 2 · x = 10 + − + y − · 5 · x = - 2 y · 5 · x = − 2 + + y…" at bounding box center [609, 0] width 1355 height 2129
drag, startPoint x: 1025, startPoint y: 499, endPoint x: 774, endPoint y: 488, distance: 251.1
click at [776, 491] on div at bounding box center [816, 482] width 217 height 55
click at [860, 488] on div at bounding box center [816, 482] width 203 height 55
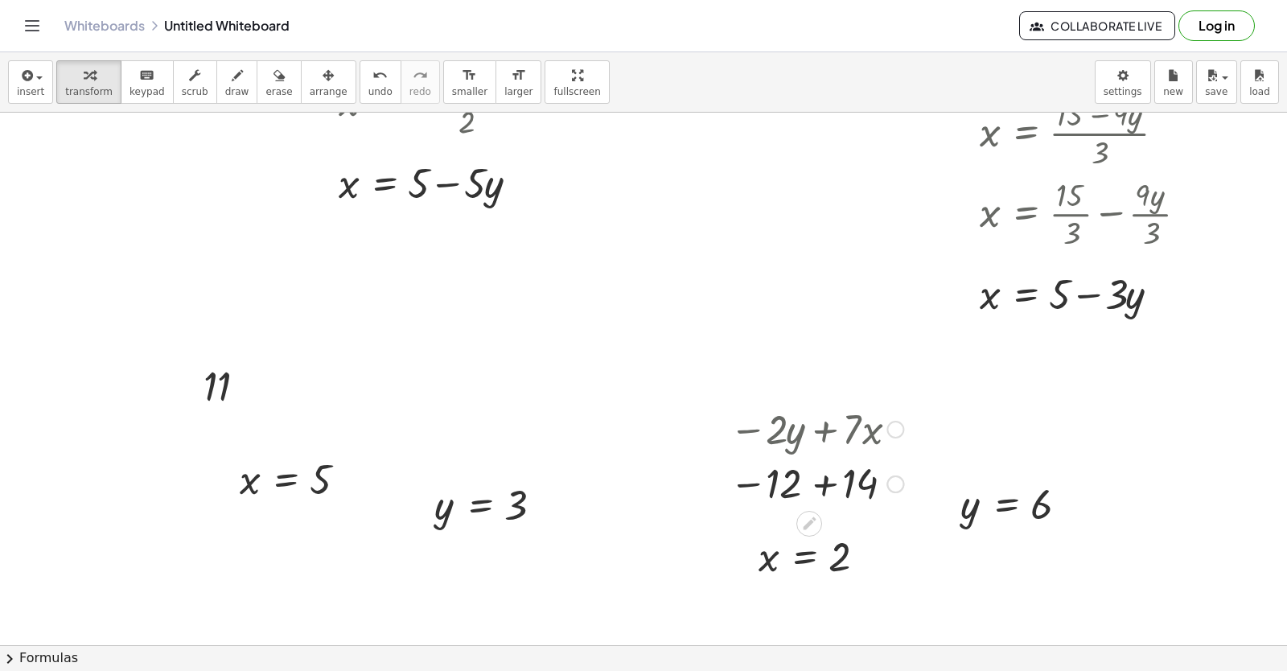
click at [818, 490] on div at bounding box center [816, 482] width 190 height 53
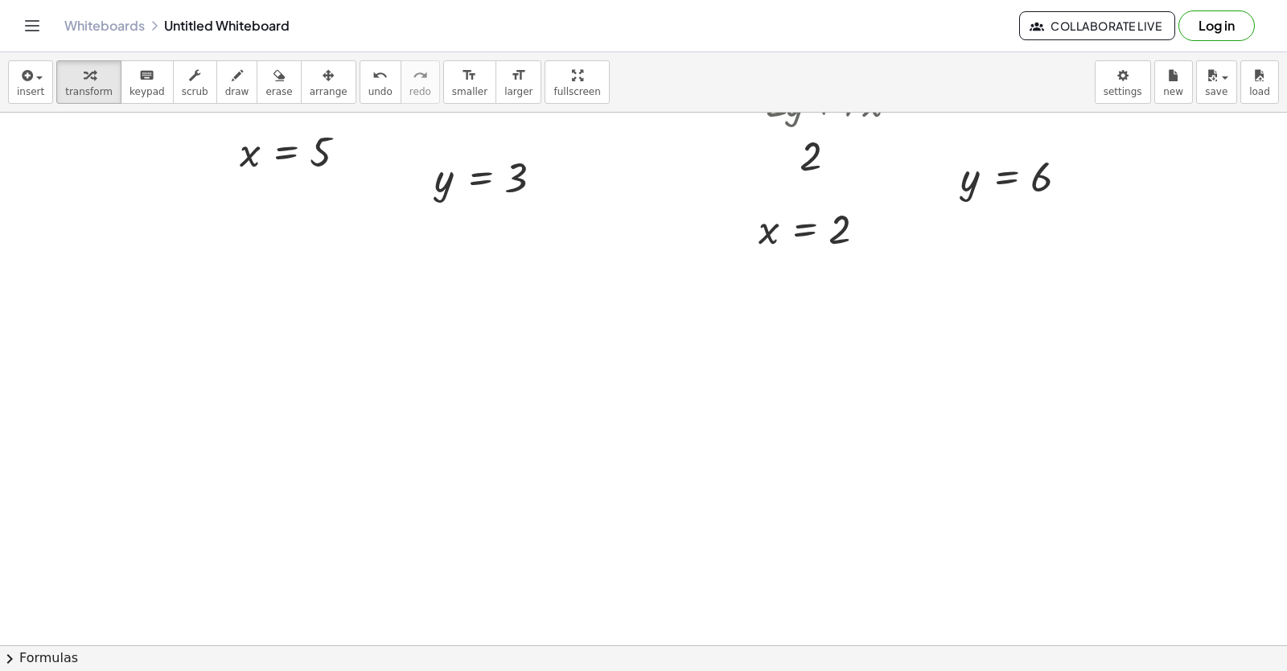
scroll to position [1579, 80]
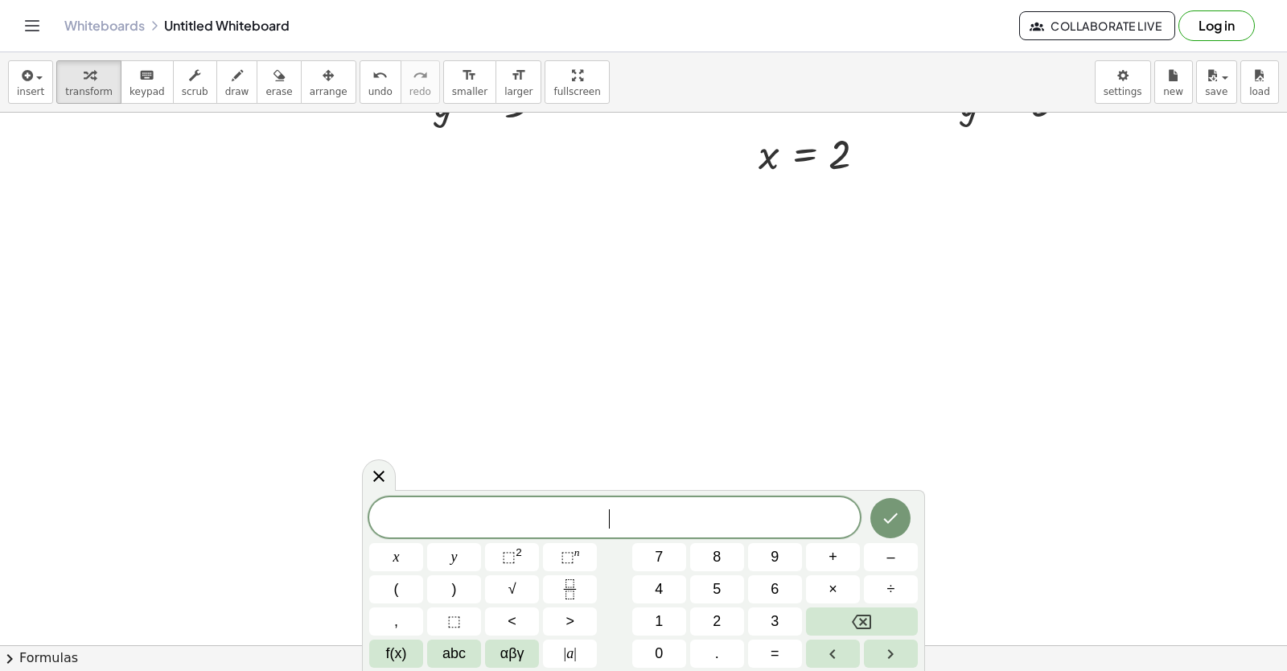
click at [716, 614] on span "2" at bounding box center [717, 621] width 8 height 22
click at [382, 557] on button "x" at bounding box center [396, 557] width 54 height 28
click at [852, 552] on button "+" at bounding box center [833, 557] width 54 height 28
click at [454, 556] on span "y" at bounding box center [454, 557] width 6 height 22
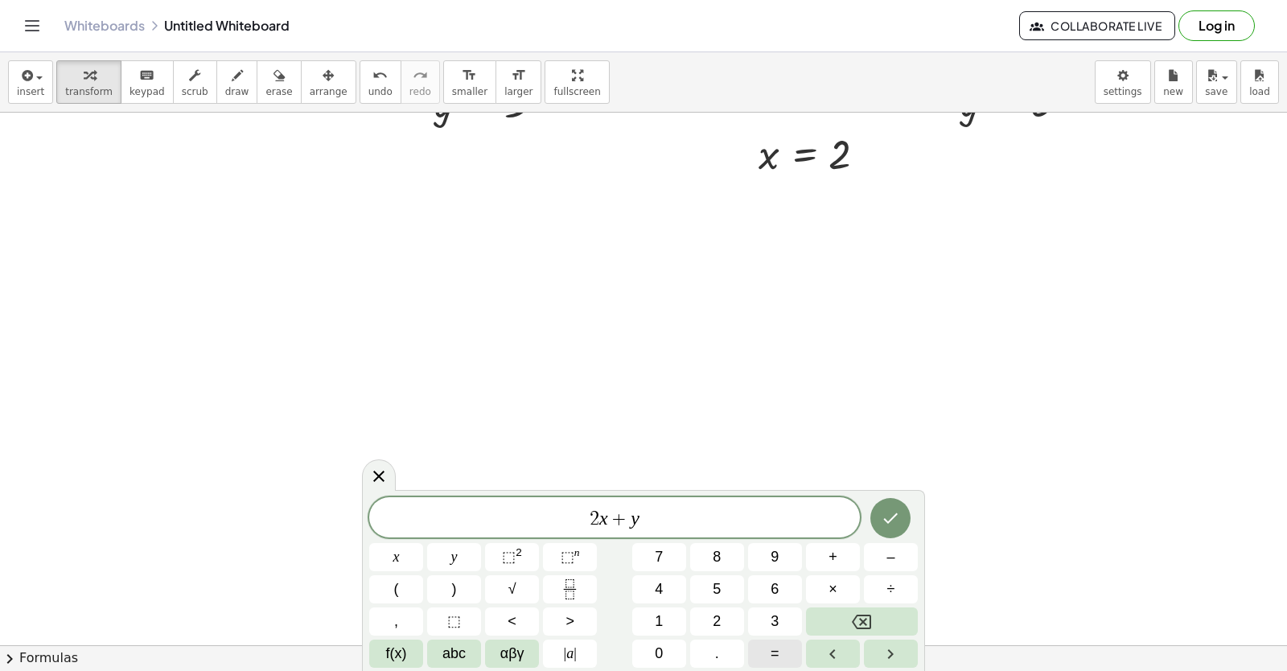
click at [772, 646] on span "=" at bounding box center [774, 654] width 9 height 22
click at [667, 626] on button "1" at bounding box center [659, 621] width 54 height 28
click at [670, 591] on button "4" at bounding box center [659, 589] width 54 height 28
click at [890, 507] on button "Done" at bounding box center [890, 518] width 40 height 40
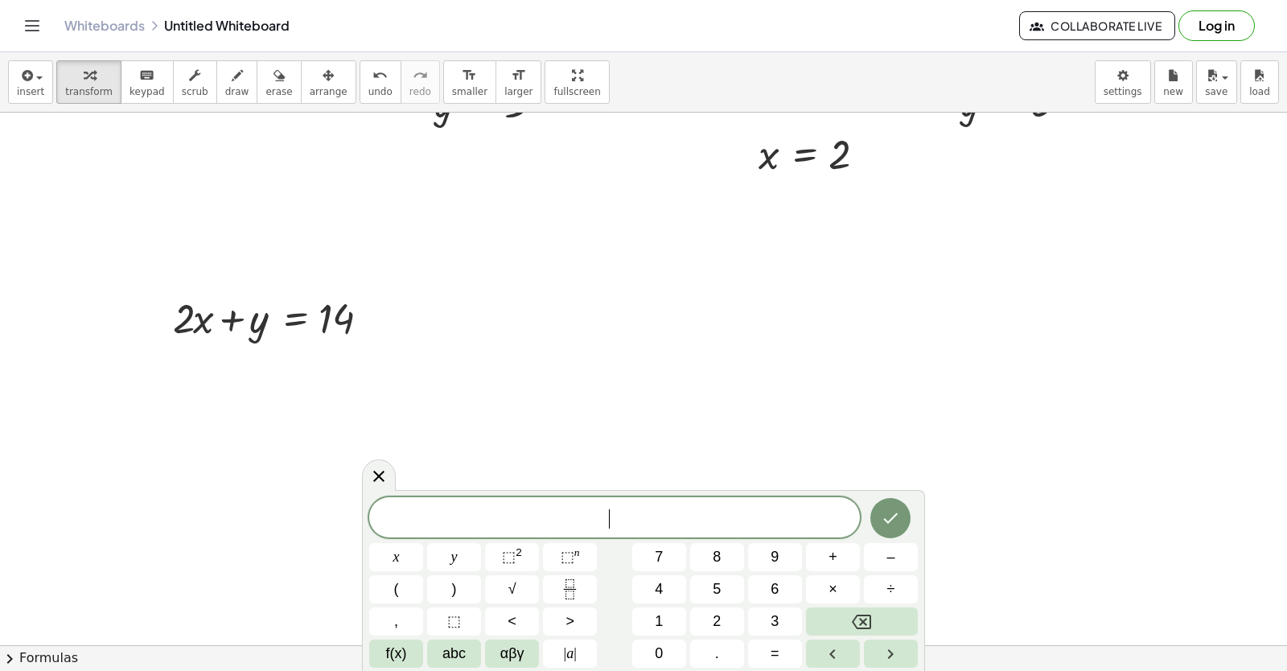
click at [448, 554] on button "y" at bounding box center [454, 557] width 54 height 28
click at [888, 554] on span "–" at bounding box center [890, 557] width 8 height 22
click at [884, 622] on button "Backspace" at bounding box center [862, 621] width 112 height 28
click at [882, 622] on button "Backspace" at bounding box center [862, 621] width 112 height 28
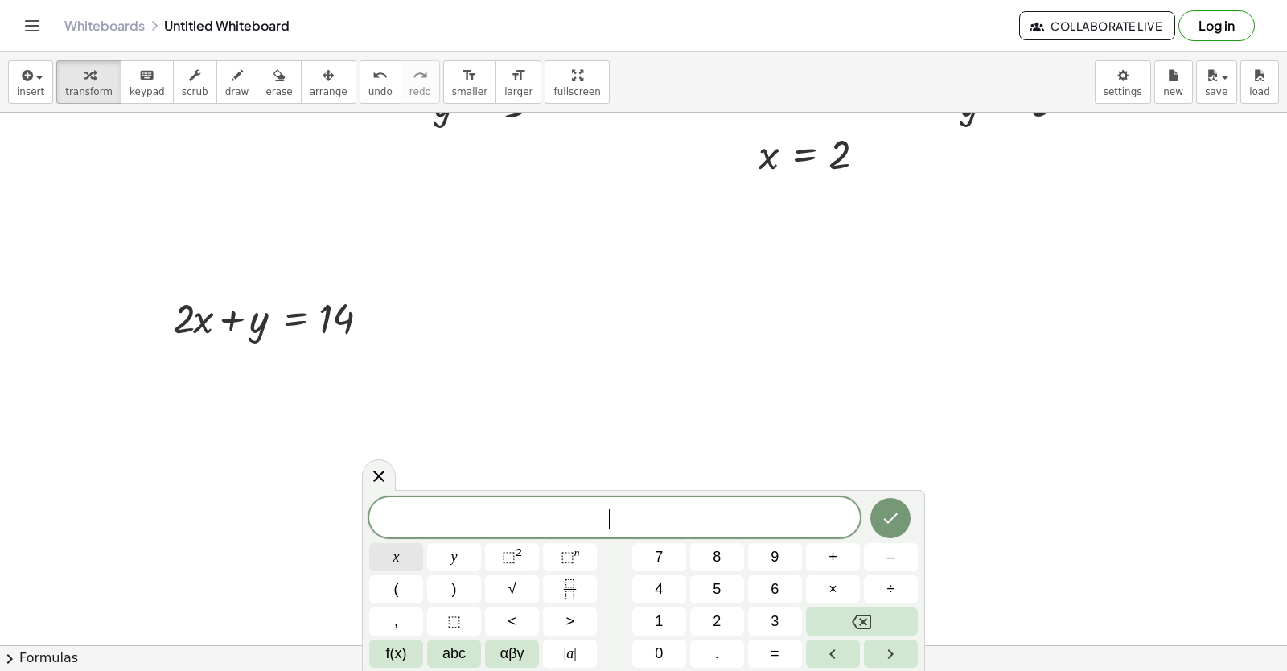
click at [392, 548] on button "x" at bounding box center [396, 557] width 54 height 28
click at [877, 556] on button "–" at bounding box center [891, 557] width 54 height 28
click at [452, 552] on span "y" at bounding box center [454, 557] width 6 height 22
click at [782, 653] on button "=" at bounding box center [775, 653] width 54 height 28
click at [652, 585] on button "4" at bounding box center [659, 589] width 54 height 28
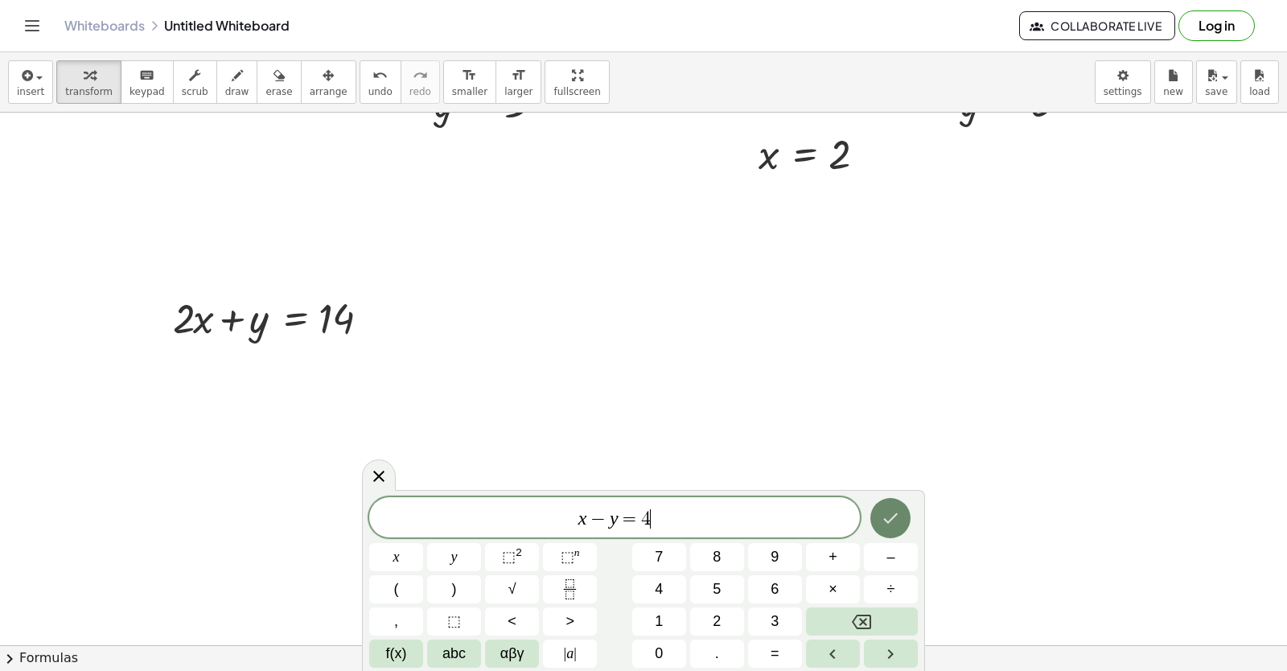
click at [889, 521] on icon "Done" at bounding box center [891, 518] width 14 height 10
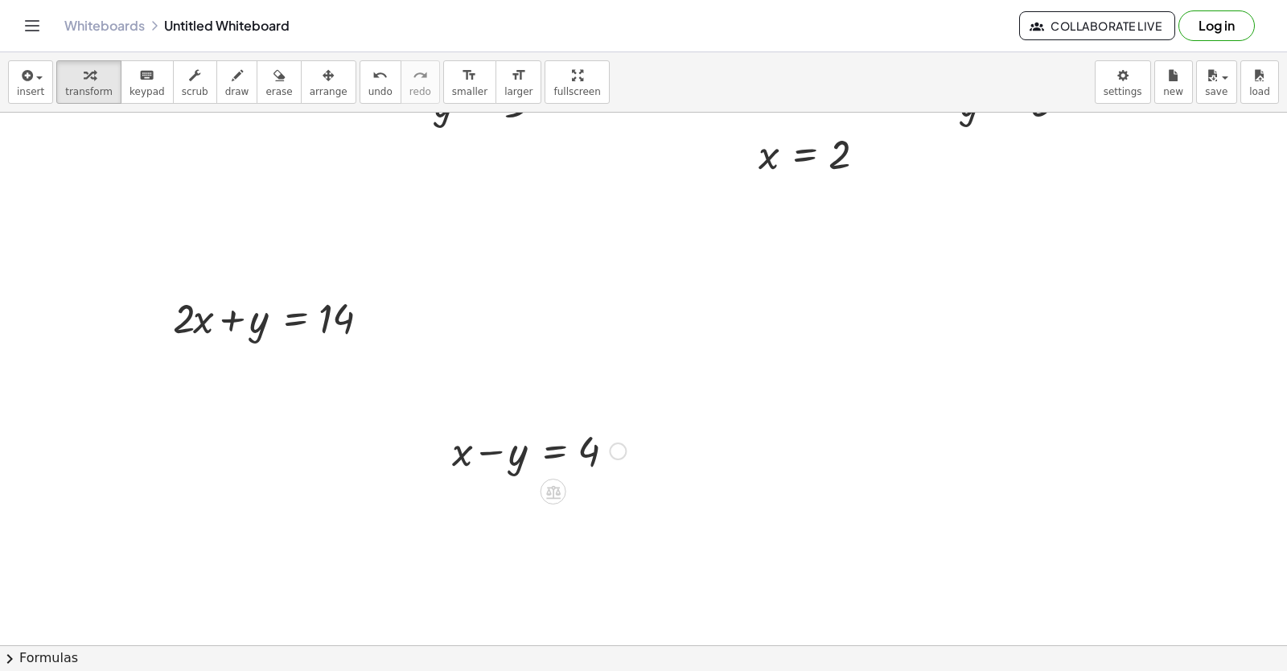
click at [444, 458] on div at bounding box center [539, 449] width 190 height 55
drag, startPoint x: 444, startPoint y: 458, endPoint x: 190, endPoint y: 329, distance: 284.8
drag, startPoint x: 448, startPoint y: 457, endPoint x: 191, endPoint y: 326, distance: 287.7
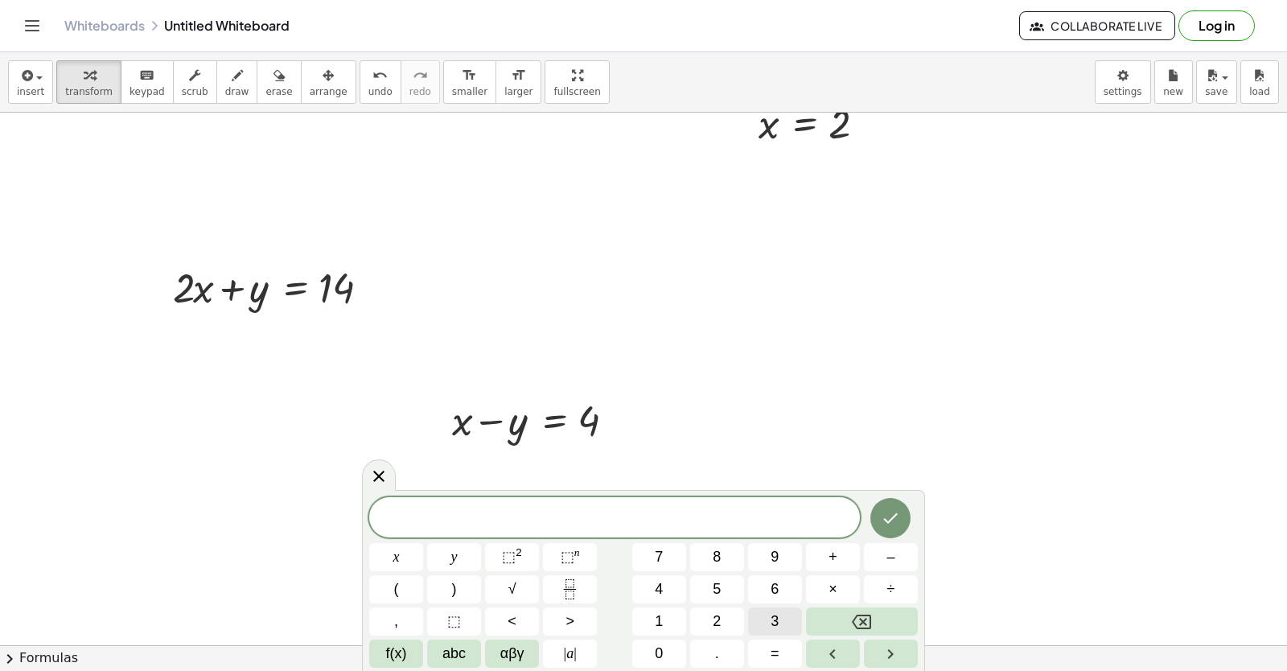
click at [784, 618] on button "3" at bounding box center [775, 621] width 54 height 28
click at [828, 581] on span "×" at bounding box center [832, 589] width 9 height 22
click at [883, 614] on button "Backspace" at bounding box center [862, 621] width 112 height 28
click at [413, 563] on button "x" at bounding box center [396, 557] width 54 height 28
click at [777, 643] on span "=" at bounding box center [774, 654] width 9 height 22
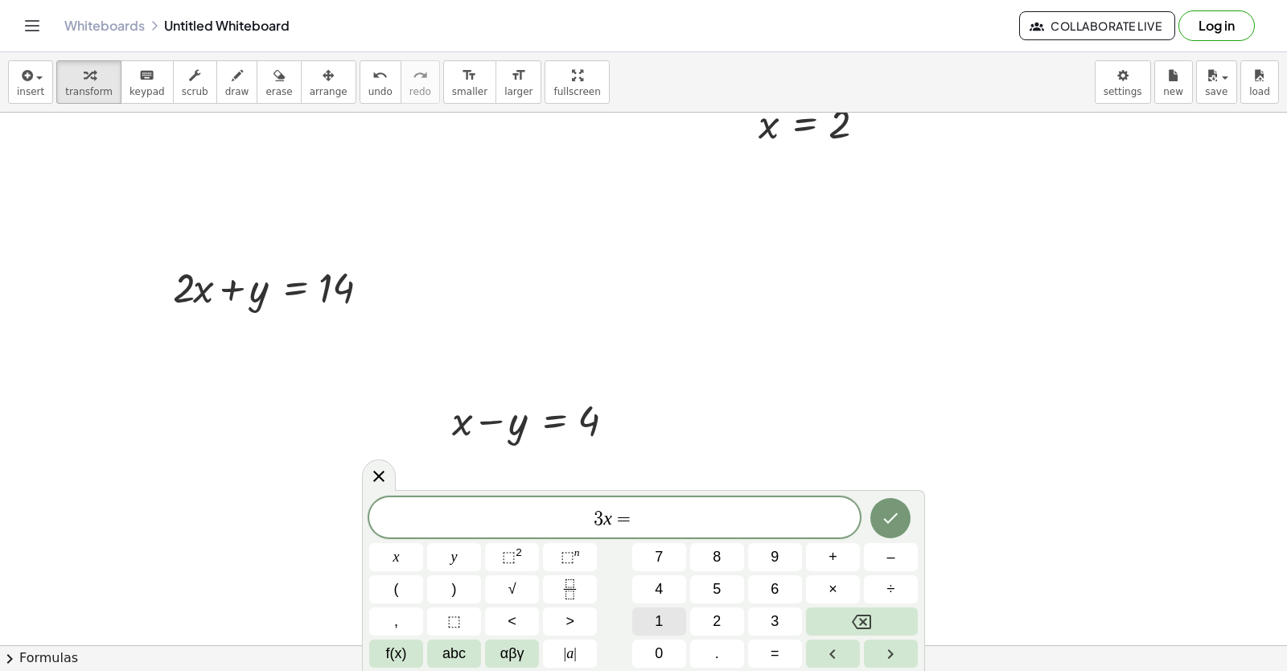
click at [655, 611] on button "1" at bounding box center [659, 621] width 54 height 28
click at [734, 559] on button "8" at bounding box center [717, 557] width 54 height 28
click at [898, 532] on button "Done" at bounding box center [890, 518] width 40 height 40
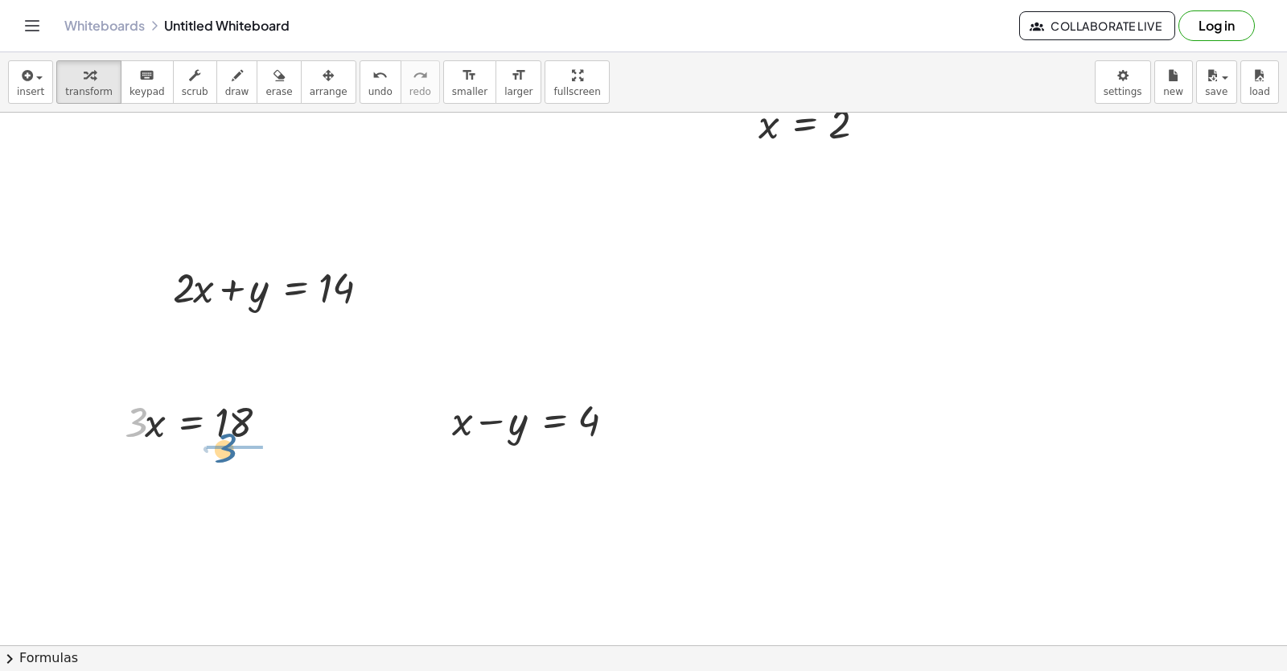
drag, startPoint x: 117, startPoint y: 431, endPoint x: 209, endPoint y: 459, distance: 95.9
click at [220, 483] on div at bounding box center [205, 488] width 177 height 80
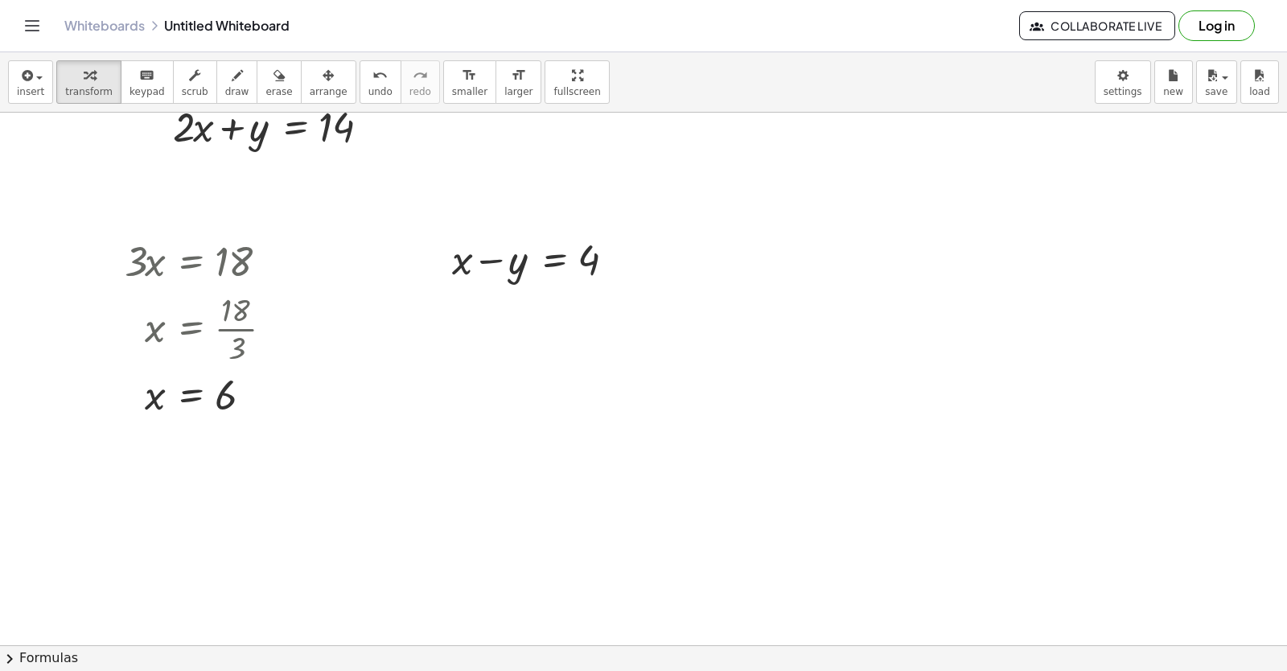
scroll to position [1690, 80]
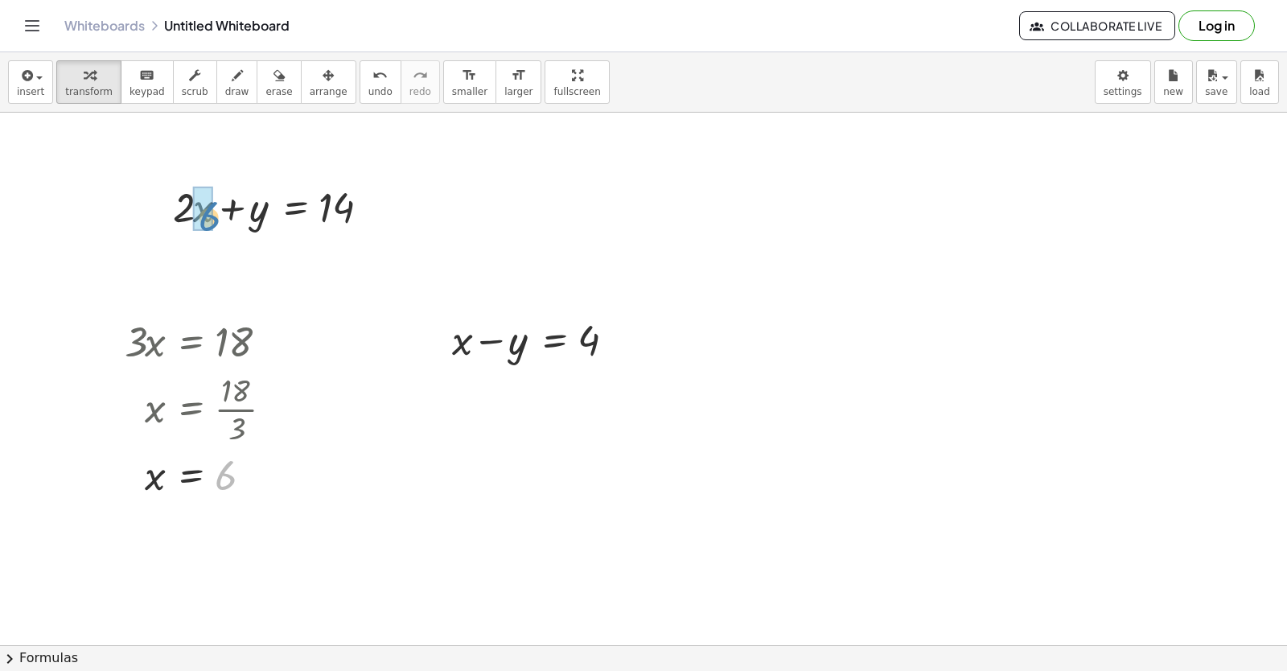
drag, startPoint x: 221, startPoint y: 484, endPoint x: 205, endPoint y: 224, distance: 260.2
click at [181, 262] on div at bounding box center [273, 260] width 244 height 55
drag, startPoint x: 333, startPoint y: 274, endPoint x: 343, endPoint y: 271, distance: 10.9
click at [334, 274] on div at bounding box center [280, 260] width 230 height 55
drag, startPoint x: 240, startPoint y: 280, endPoint x: 232, endPoint y: 274, distance: 9.8
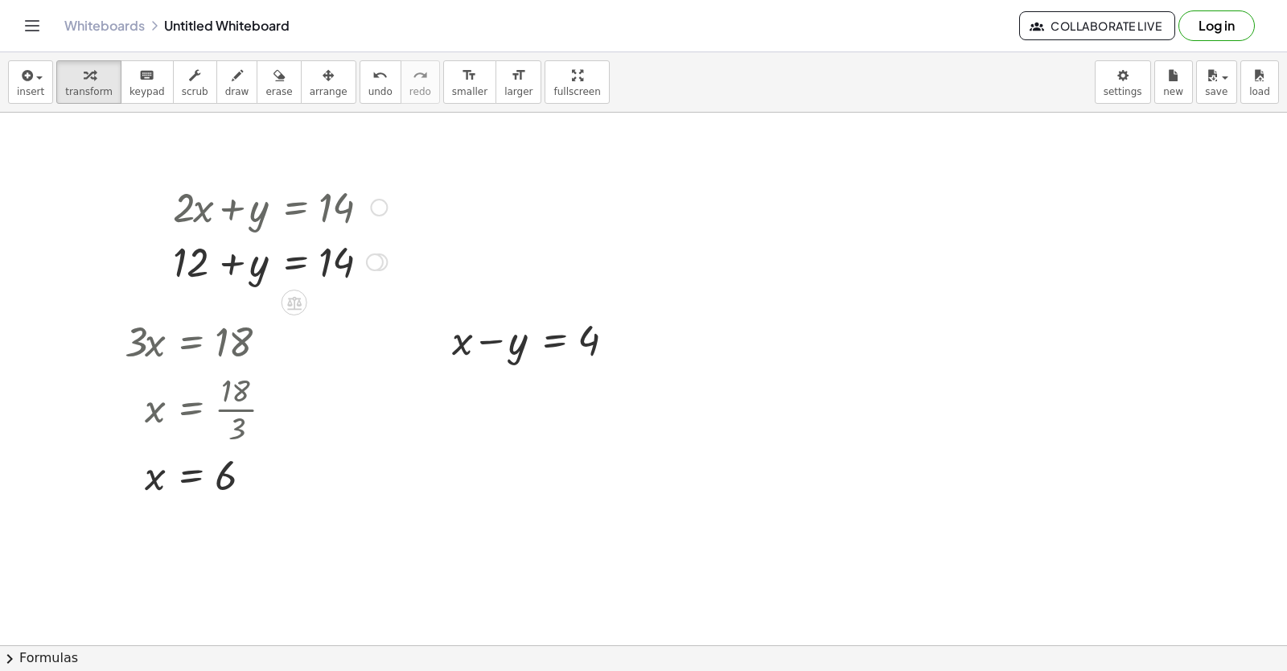
click at [240, 277] on div at bounding box center [280, 260] width 230 height 55
drag, startPoint x: 188, startPoint y: 266, endPoint x: 373, endPoint y: 275, distance: 185.2
click at [373, 275] on div at bounding box center [280, 260] width 230 height 55
click at [351, 265] on div at bounding box center [318, 260] width 306 height 55
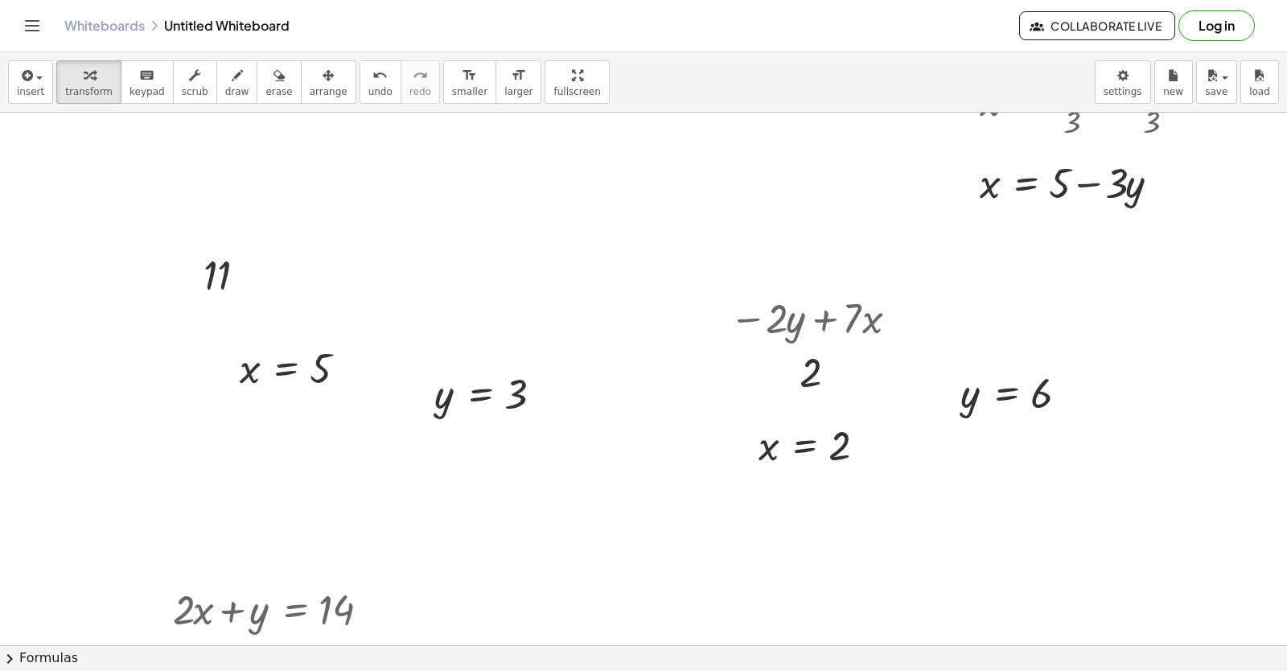
scroll to position [1743, 80]
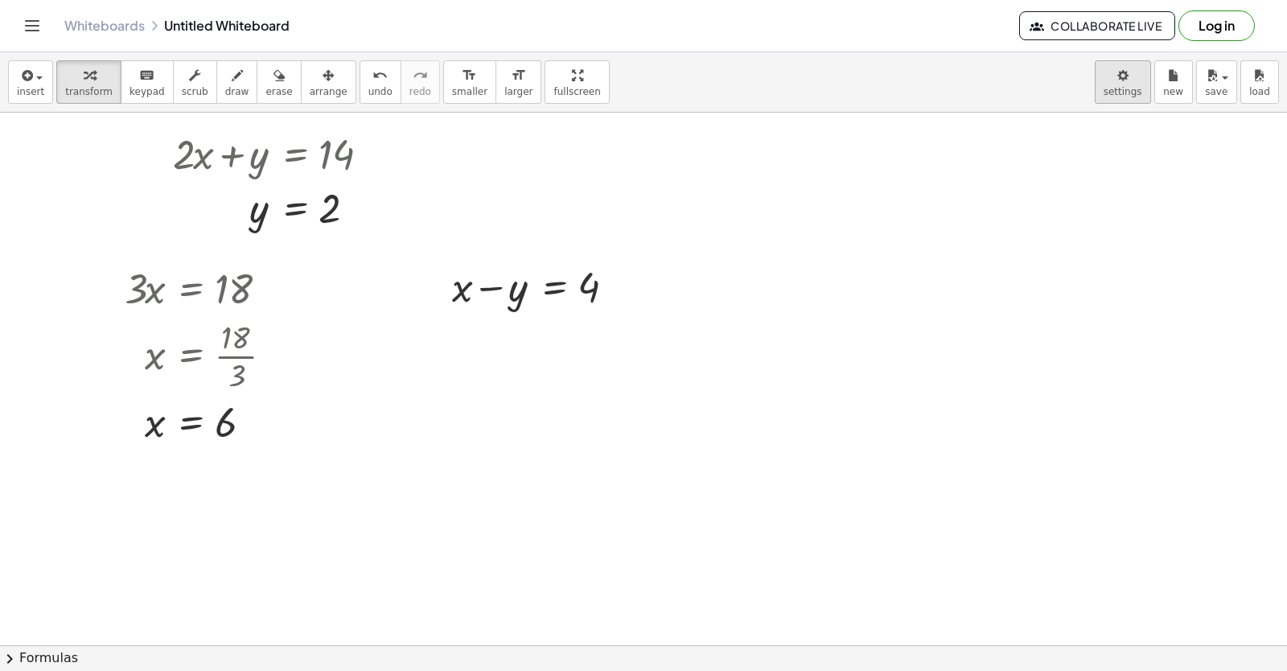
drag, startPoint x: 1184, startPoint y: 78, endPoint x: 1134, endPoint y: 96, distance: 52.9
click at [1183, 77] on button "new" at bounding box center [1173, 81] width 39 height 43
click at [1168, 86] on span "new" at bounding box center [1173, 91] width 20 height 11
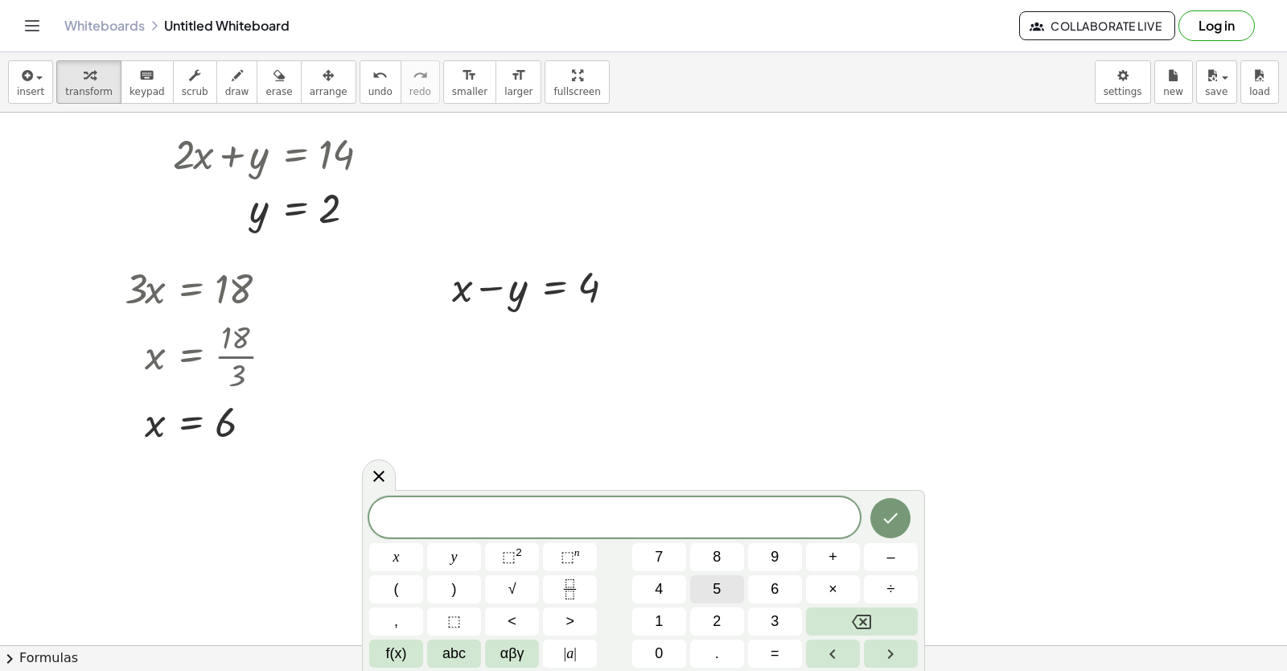
click at [726, 598] on button "5" at bounding box center [717, 589] width 54 height 28
click at [727, 598] on button "5" at bounding box center [717, 589] width 54 height 28
click at [423, 543] on div at bounding box center [396, 557] width 54 height 28
click at [873, 515] on button "Done" at bounding box center [890, 518] width 40 height 40
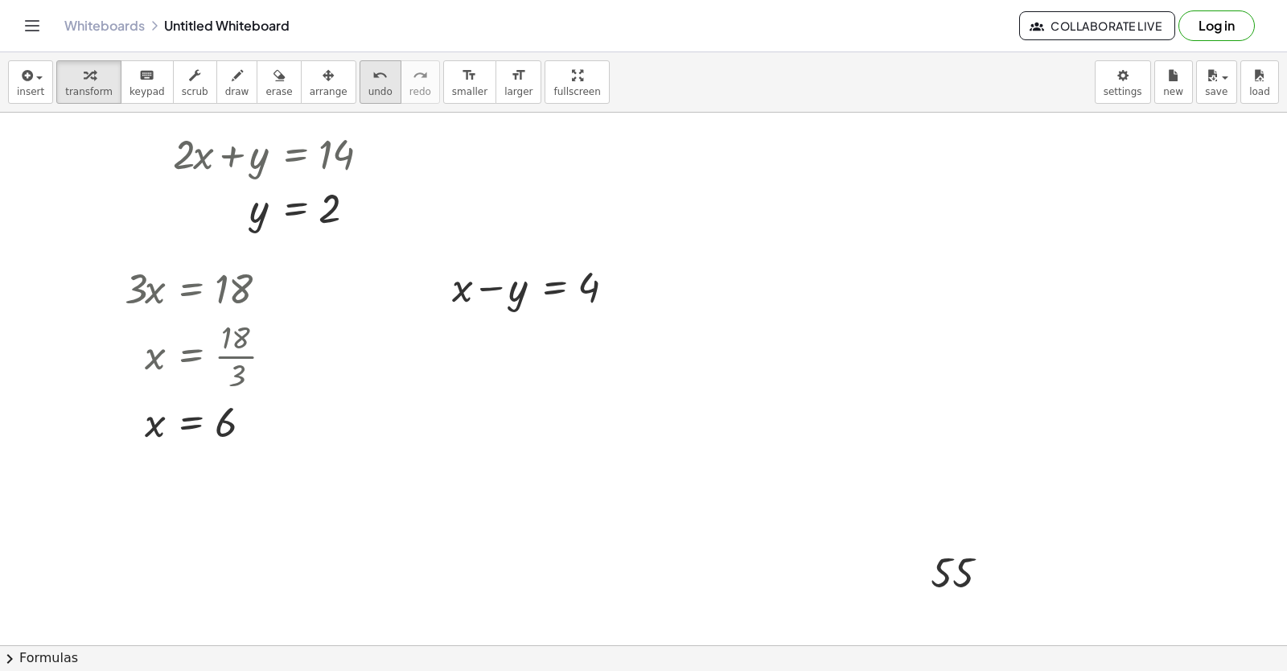
click at [363, 77] on button "undo undo" at bounding box center [380, 81] width 42 height 43
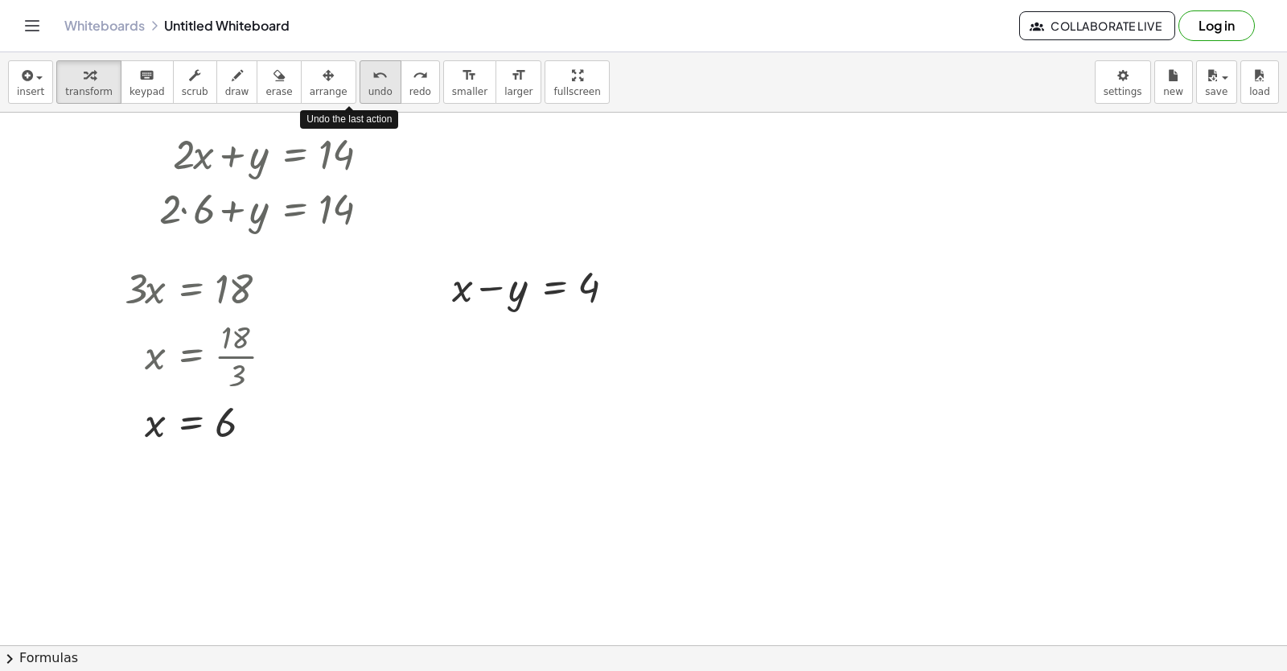
click at [363, 77] on button "undo undo" at bounding box center [380, 81] width 42 height 43
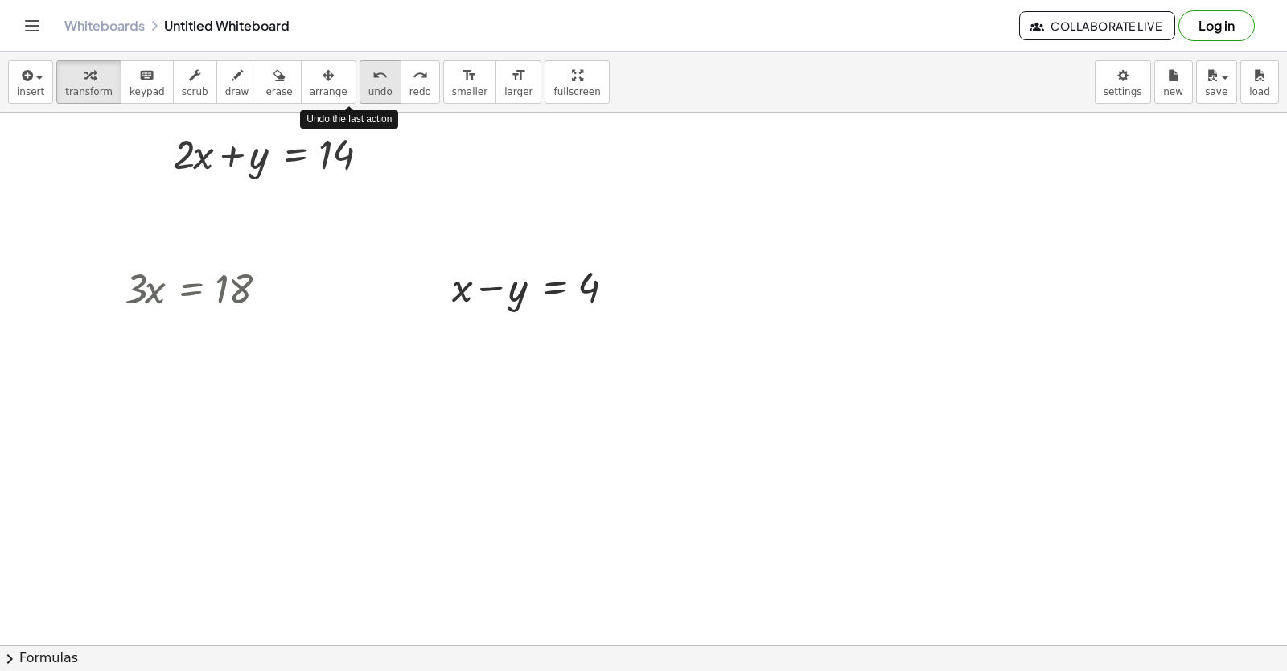
click at [363, 77] on button "undo undo" at bounding box center [380, 81] width 42 height 43
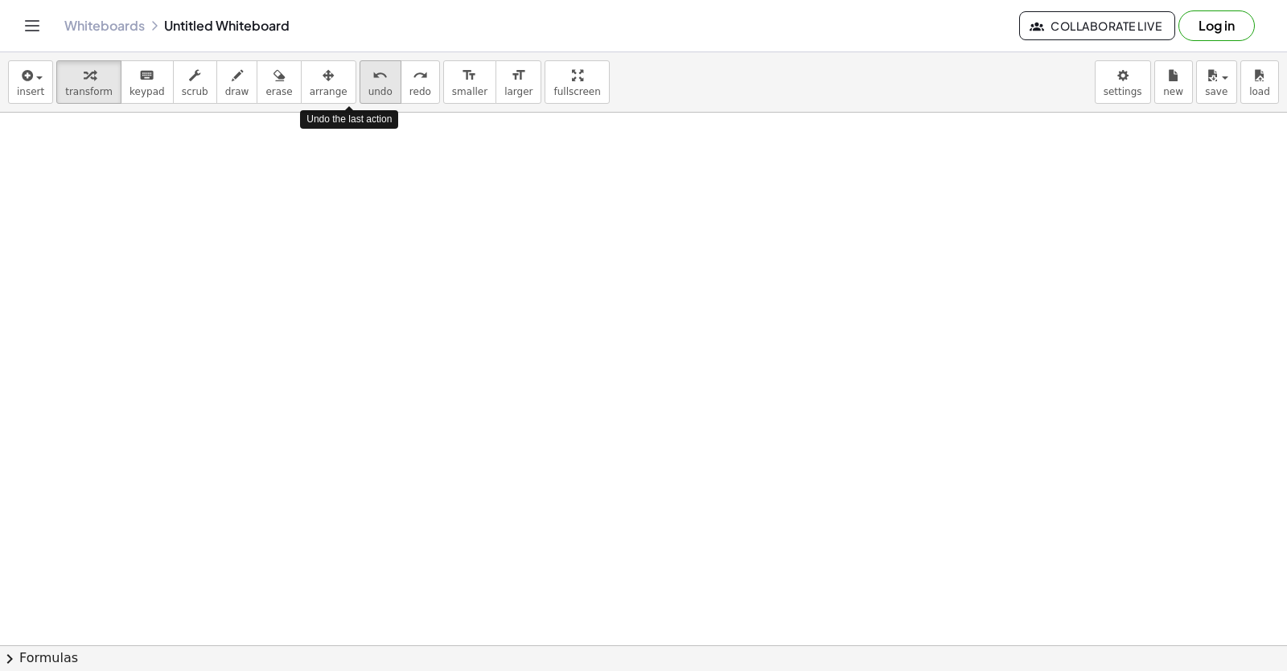
click at [363, 77] on button "undo undo" at bounding box center [380, 81] width 42 height 43
click at [1122, 105] on div "insert select one: Math Expression Function Text Youtube Video Graphing Geometr…" at bounding box center [643, 82] width 1287 height 60
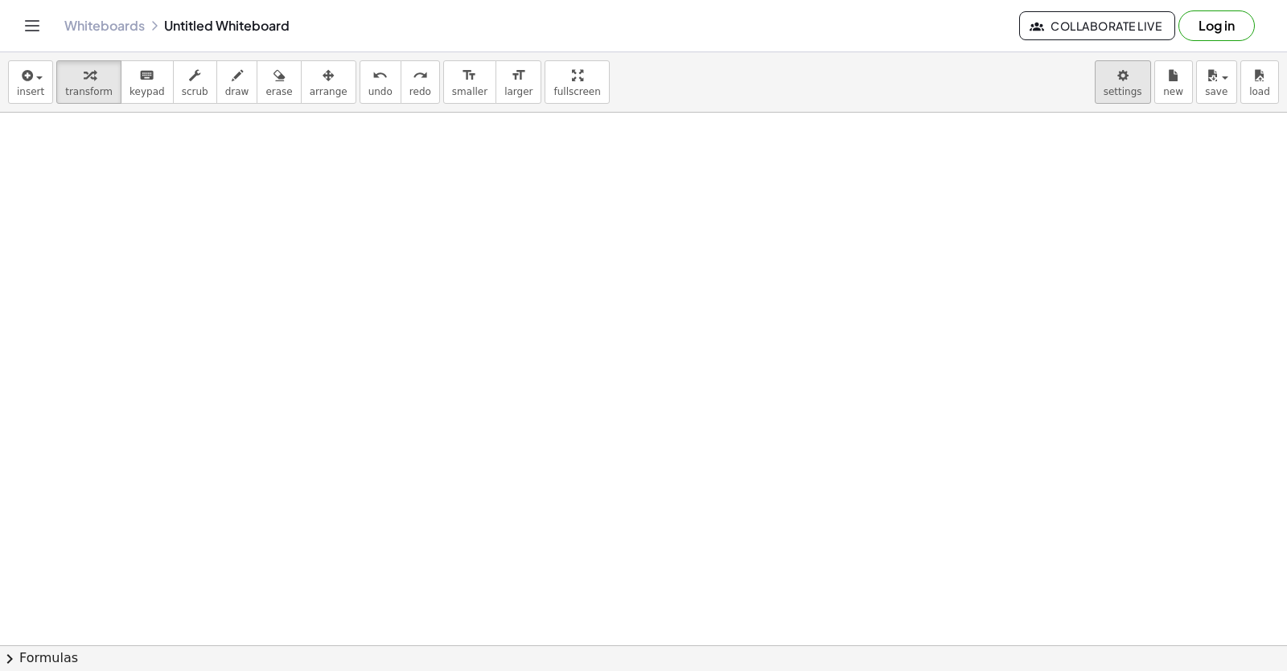
click at [1127, 94] on body "Graspable Math Activities Get Started Activity Bank Assigned Work Classes White…" at bounding box center [643, 335] width 1287 height 671
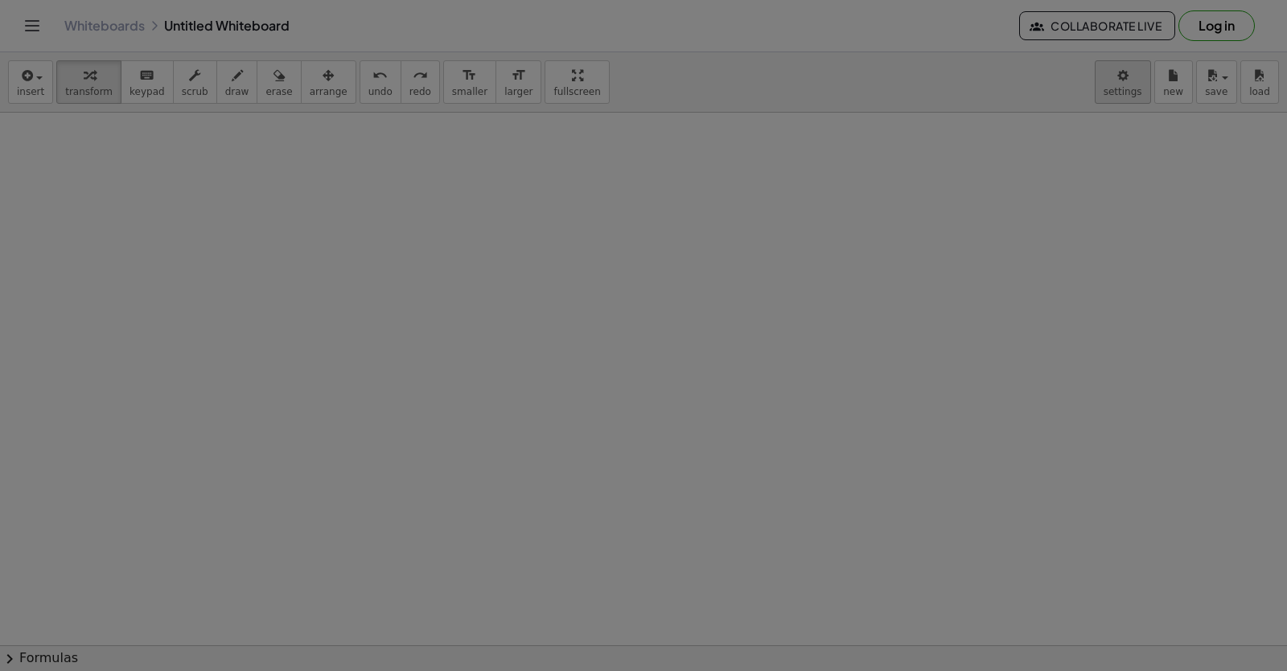
click at [1133, 85] on div at bounding box center [643, 335] width 1287 height 671
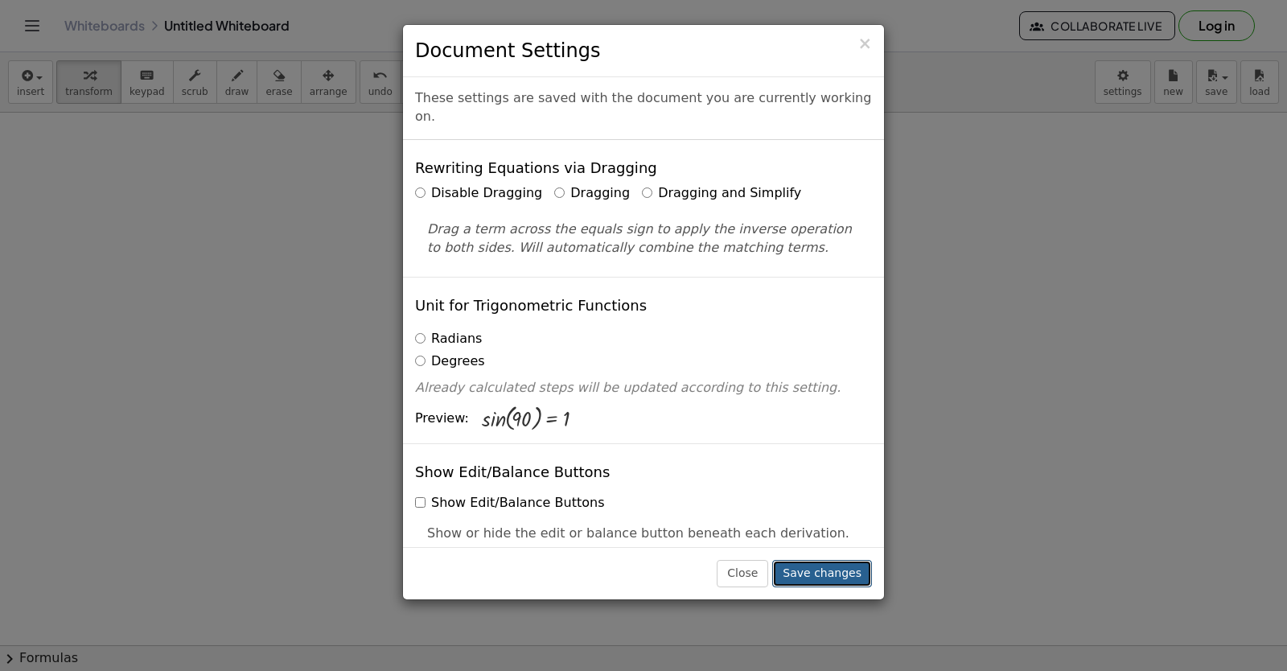
click at [830, 580] on button "Save changes" at bounding box center [822, 573] width 100 height 27
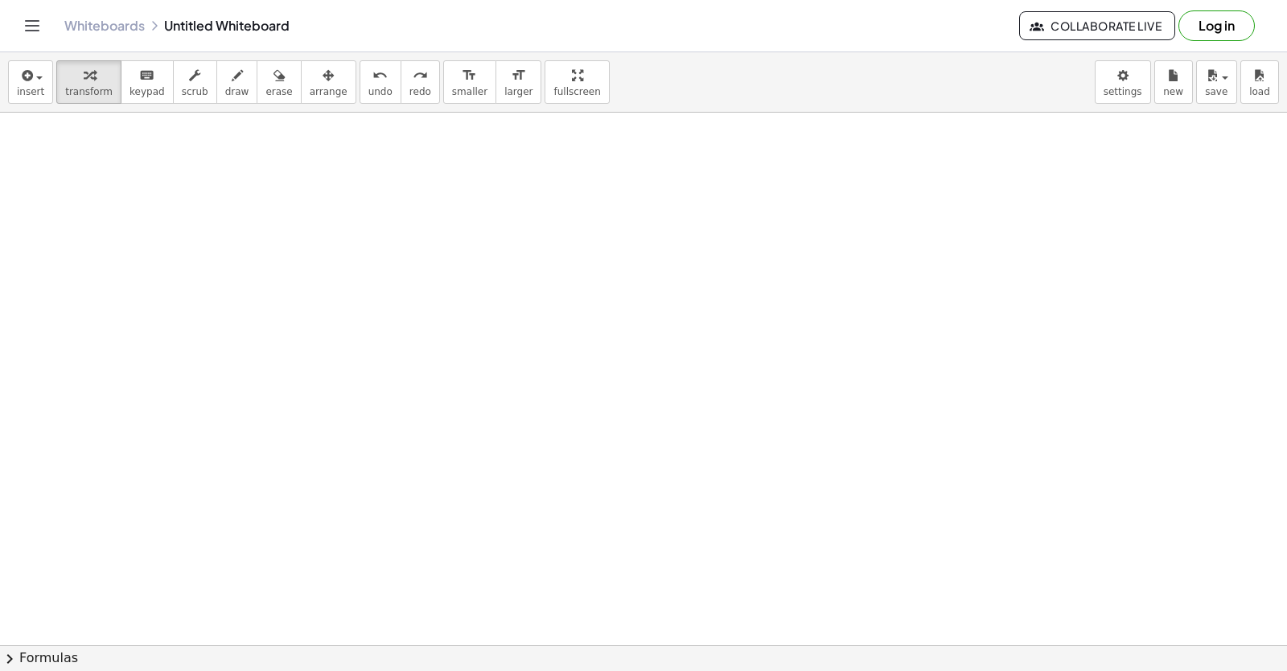
drag, startPoint x: 417, startPoint y: 228, endPoint x: 412, endPoint y: 245, distance: 17.6
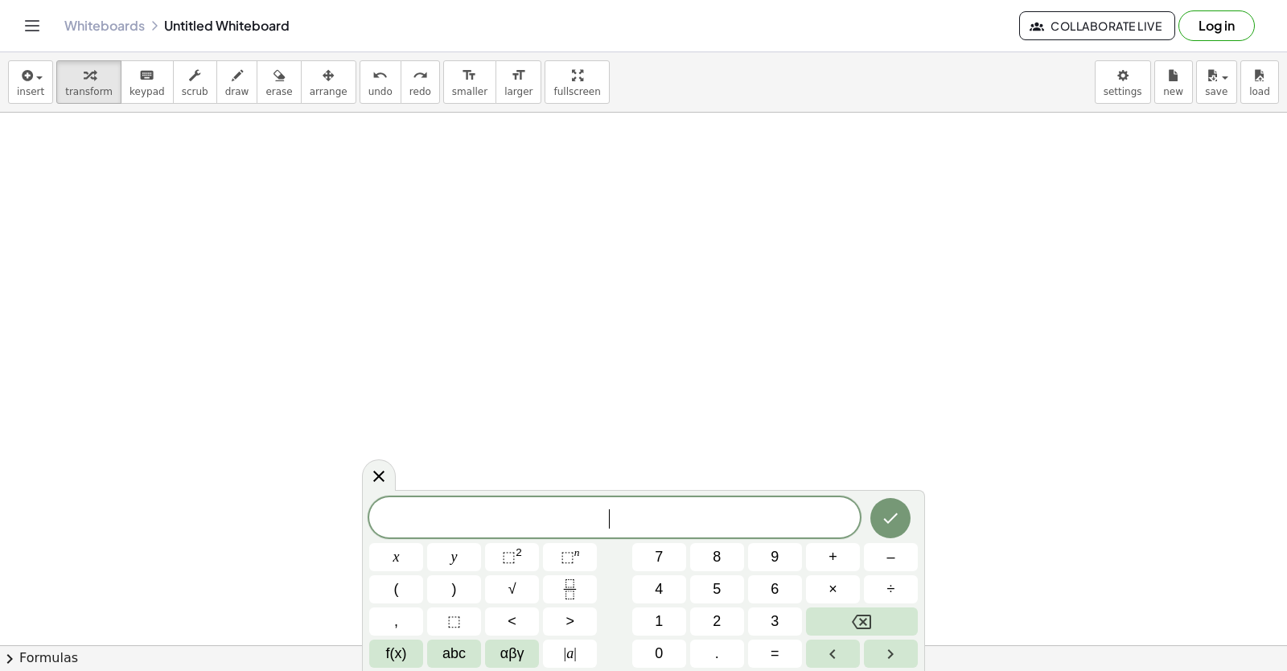
click at [478, 564] on button "y" at bounding box center [454, 557] width 54 height 28
click at [828, 565] on span "+" at bounding box center [832, 557] width 9 height 22
click at [708, 622] on button "2" at bounding box center [717, 621] width 54 height 28
click at [400, 558] on button "x" at bounding box center [396, 557] width 54 height 28
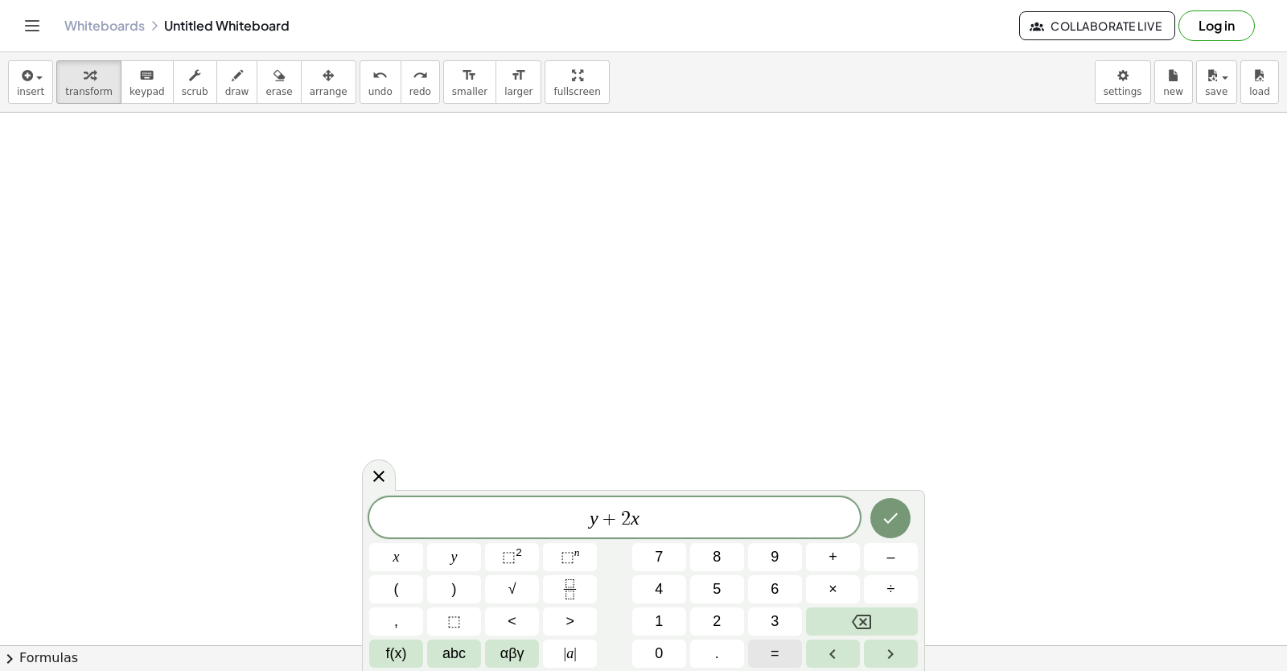
click at [771, 649] on button "=" at bounding box center [775, 653] width 54 height 28
click at [671, 617] on button "1" at bounding box center [659, 621] width 54 height 28
click at [666, 644] on button "0" at bounding box center [659, 653] width 54 height 28
click at [903, 520] on button "Done" at bounding box center [890, 518] width 40 height 40
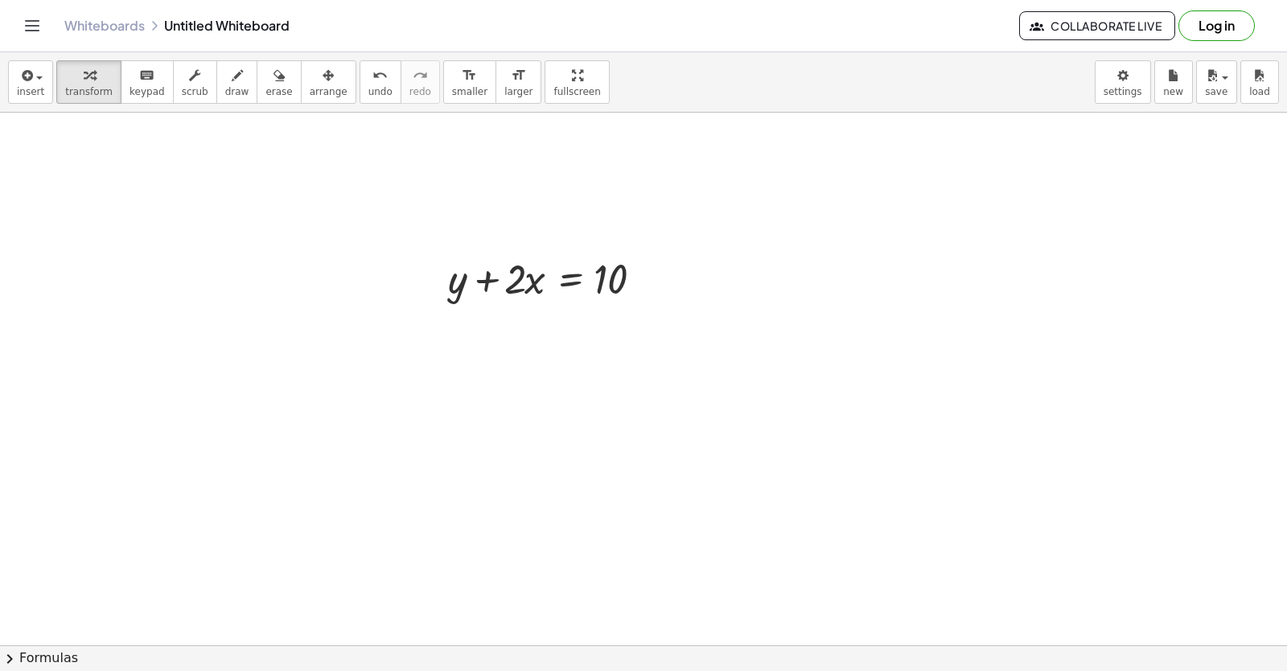
drag, startPoint x: 372, startPoint y: 298, endPoint x: 1283, endPoint y: 125, distance: 927.4
click at [1284, 122] on div "+ y + · 2 · x = 10 y · 2 · x = 10 + − + y − · 5 · x = - 2 y · 5 · x = − 2 + + y…" at bounding box center [643, 379] width 1287 height 532
click at [501, 284] on div at bounding box center [555, 277] width 230 height 55
click at [503, 289] on div at bounding box center [555, 277] width 230 height 55
click at [530, 289] on div at bounding box center [555, 277] width 230 height 55
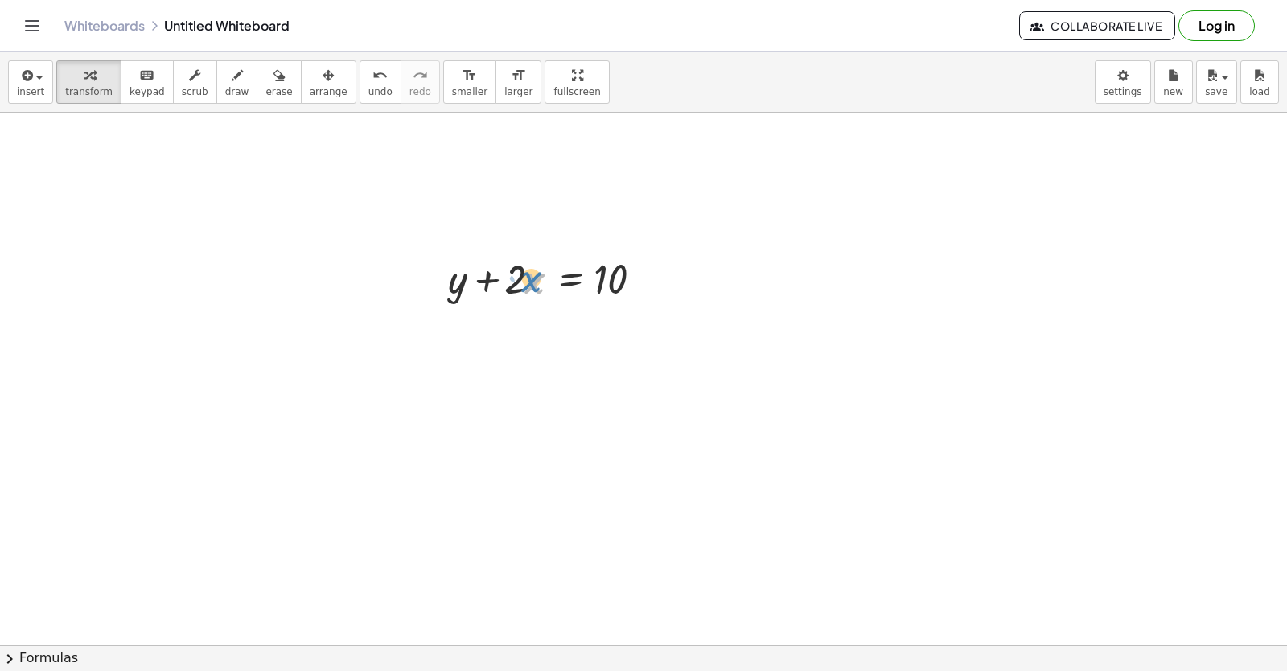
click at [510, 282] on div at bounding box center [555, 277] width 230 height 55
drag, startPoint x: 507, startPoint y: 284, endPoint x: 688, endPoint y: 290, distance: 180.3
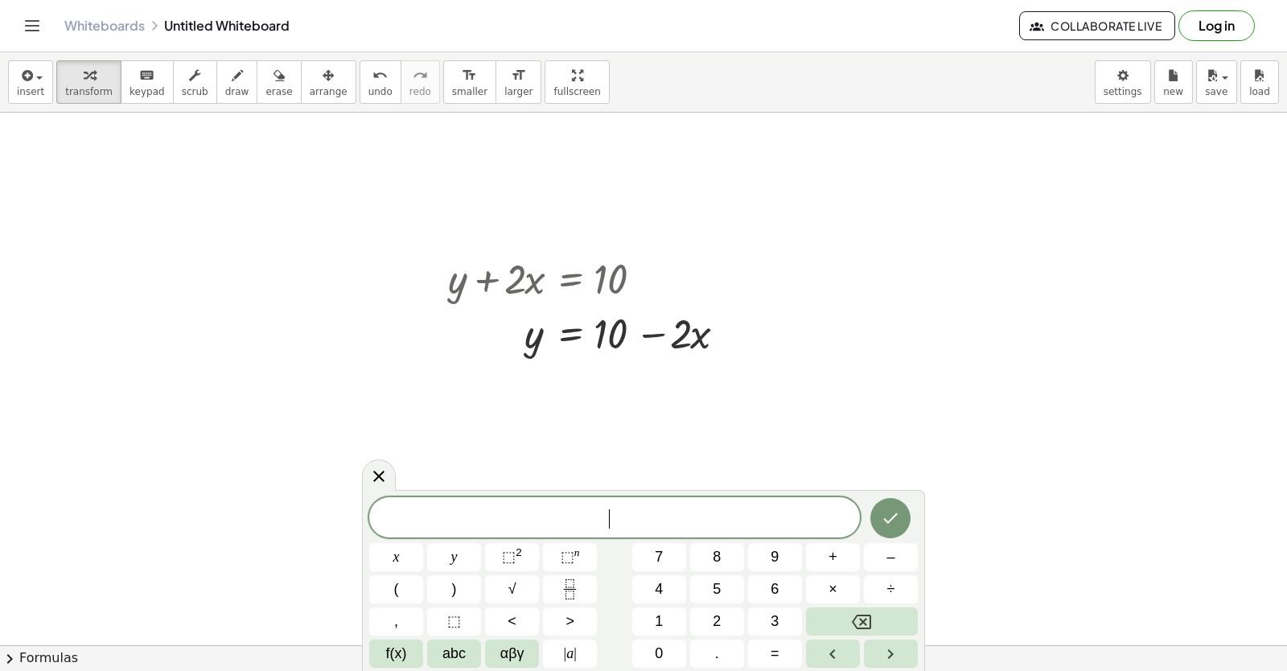
click at [469, 565] on button "y" at bounding box center [454, 557] width 54 height 28
click at [871, 556] on button "–" at bounding box center [891, 557] width 54 height 28
click at [721, 591] on span "5" at bounding box center [717, 589] width 8 height 22
click at [385, 560] on button "x" at bounding box center [396, 557] width 54 height 28
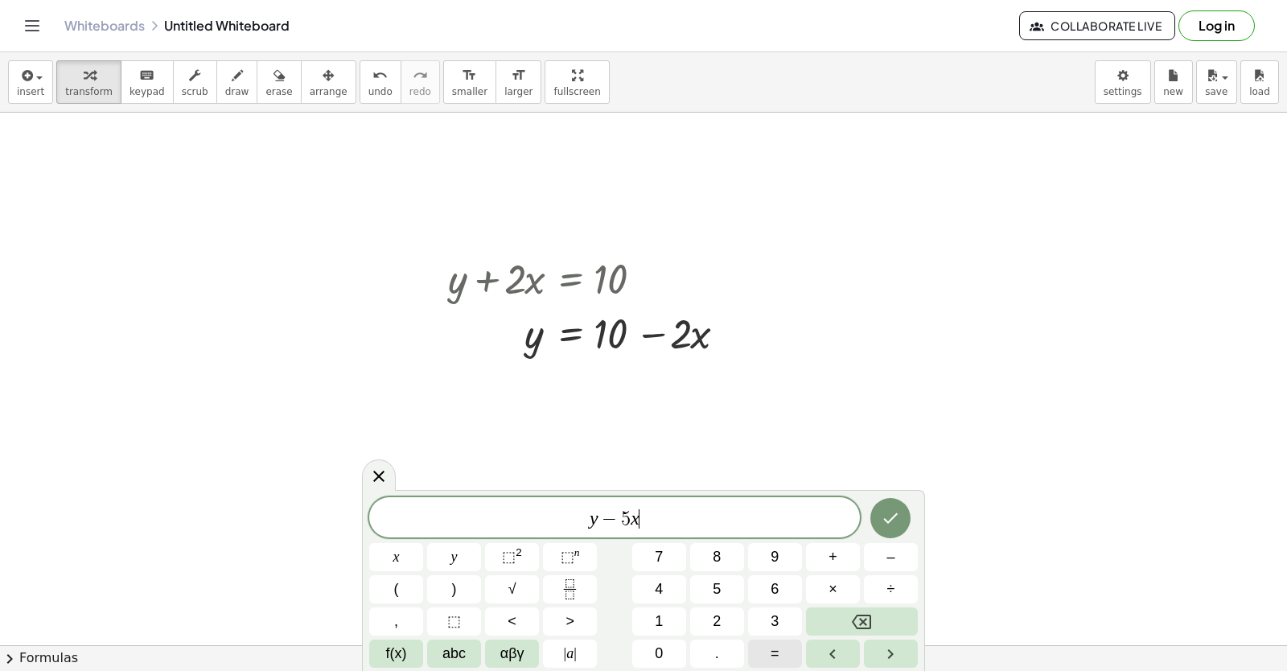
click at [772, 647] on span "=" at bounding box center [774, 654] width 9 height 22
click at [892, 555] on span "–" at bounding box center [890, 557] width 8 height 22
click at [734, 617] on button "2" at bounding box center [717, 621] width 54 height 28
click at [902, 517] on button "Done" at bounding box center [890, 518] width 40 height 40
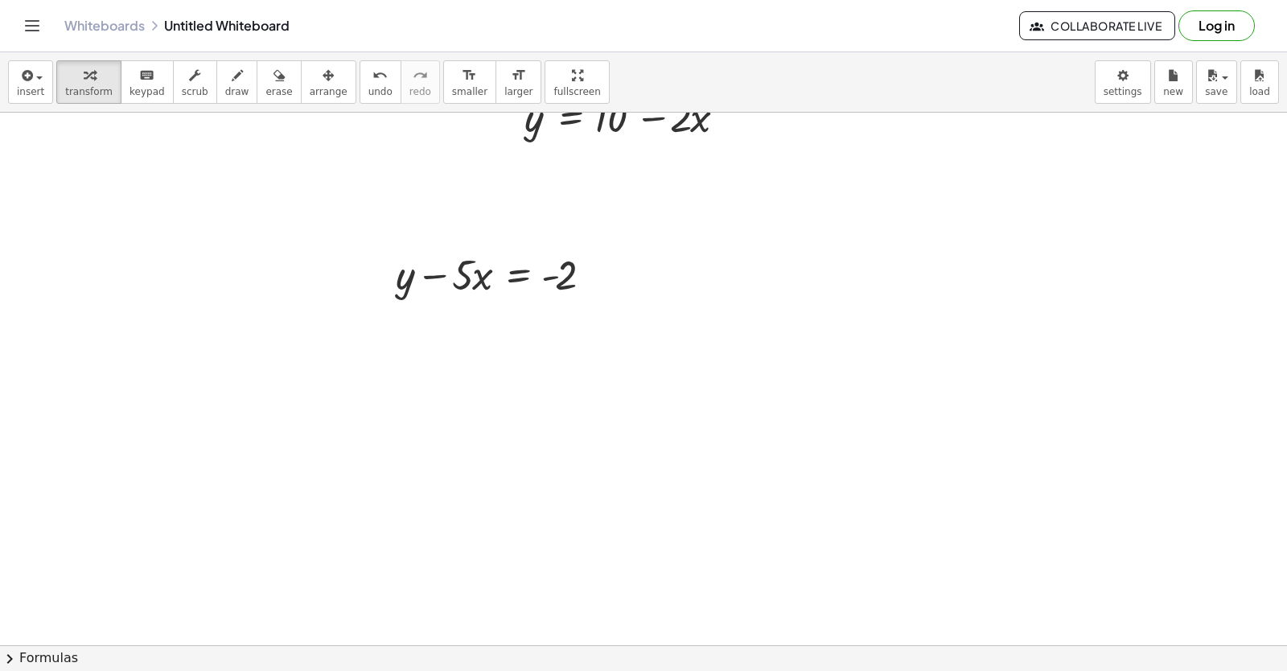
scroll to position [2915, 80]
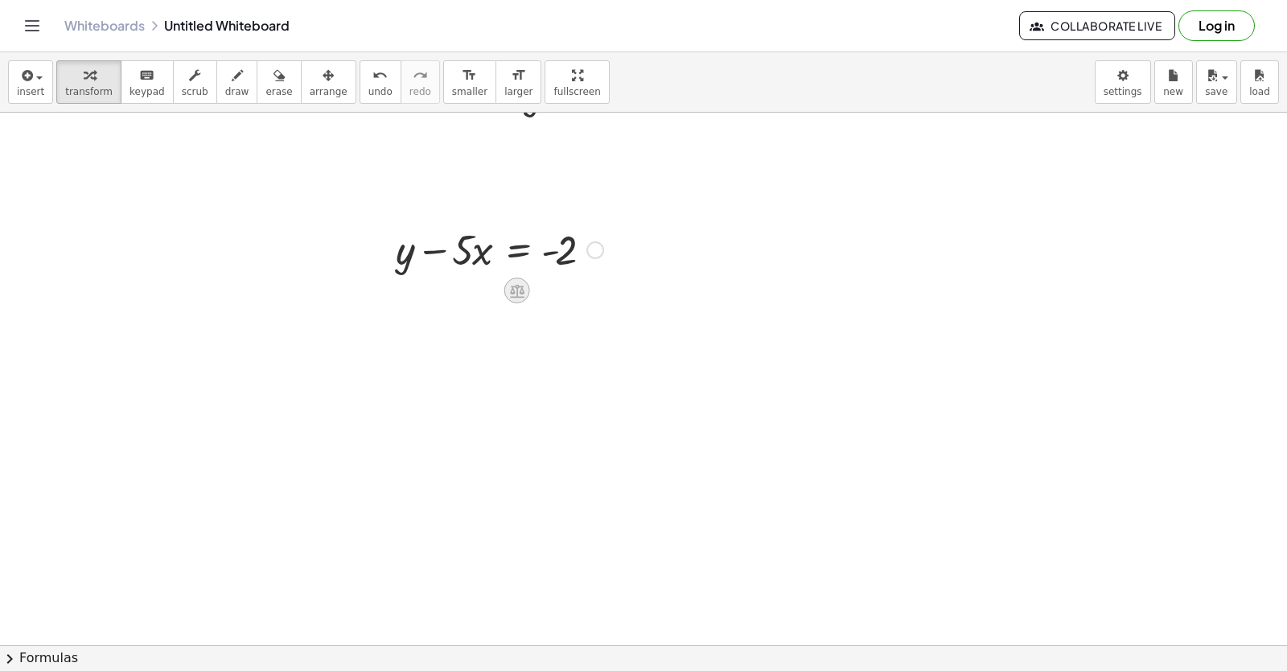
drag, startPoint x: 359, startPoint y: 261, endPoint x: 505, endPoint y: 279, distance: 147.5
drag, startPoint x: 509, startPoint y: 297, endPoint x: 610, endPoint y: 303, distance: 101.5
drag, startPoint x: 342, startPoint y: 267, endPoint x: 535, endPoint y: 281, distance: 193.5
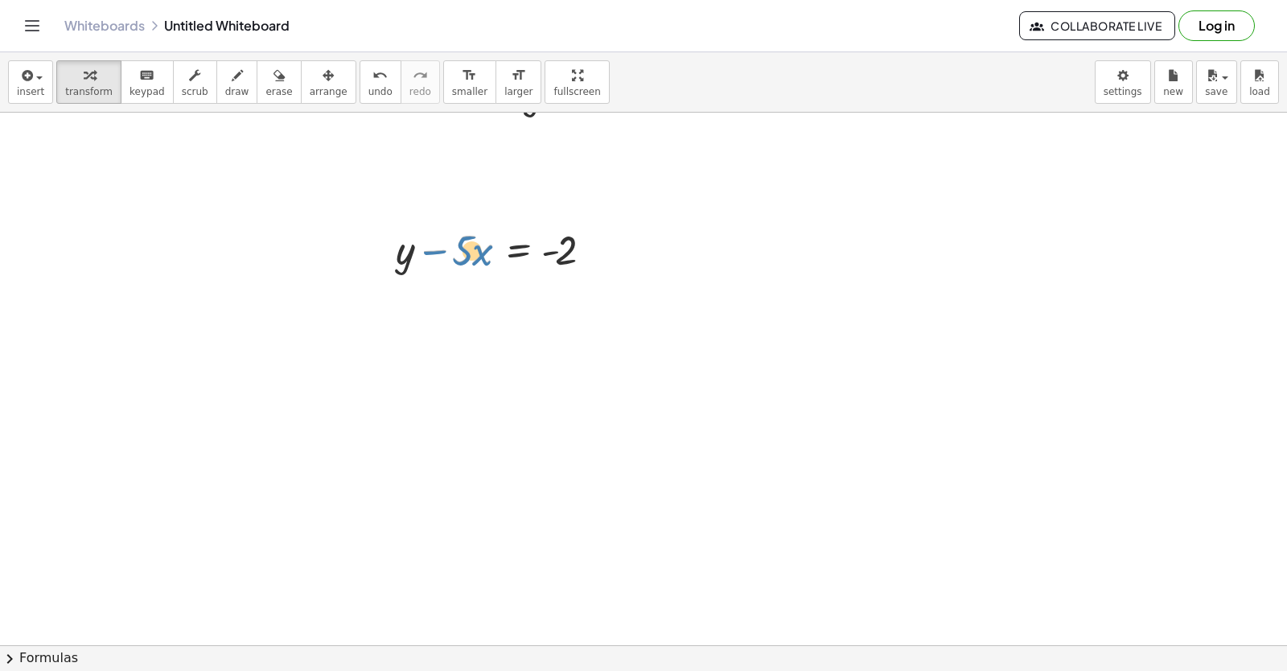
click at [412, 266] on div at bounding box center [500, 248] width 224 height 55
drag, startPoint x: 454, startPoint y: 261, endPoint x: 621, endPoint y: 261, distance: 166.5
drag, startPoint x: 814, startPoint y: 256, endPoint x: 821, endPoint y: 341, distance: 85.5
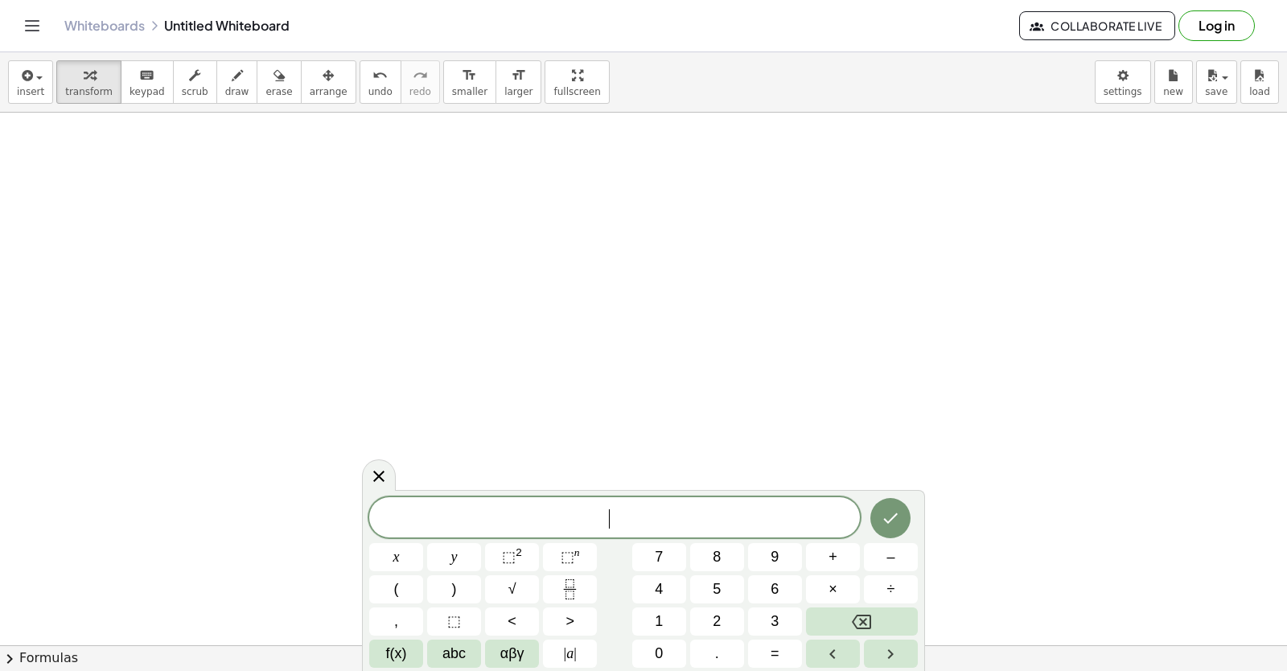
click at [708, 607] on div "​ x y ⬚ 2 ⬚ n 7 8 9 + – ( ) √ 4 5 6 × ÷ , ⬚ < > 1 2 3 f(x) abc αβγ | a | 0 . =" at bounding box center [643, 582] width 548 height 170
click at [444, 559] on button "y" at bounding box center [454, 557] width 54 height 28
click at [827, 562] on button "+" at bounding box center [833, 557] width 54 height 28
click at [717, 622] on span "2" at bounding box center [717, 621] width 8 height 22
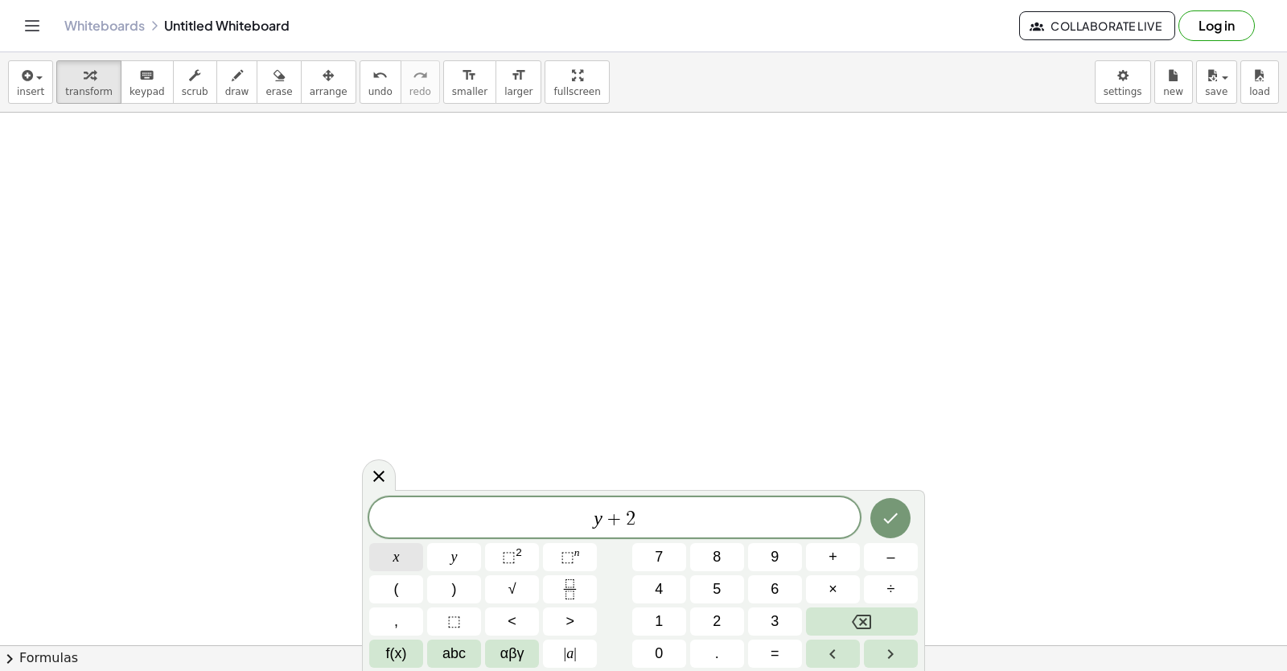
click at [516, 574] on div "y + 2 ​ x y ⬚ 2 ⬚ n 7 8 9 + – ( ) √ 4 5 6 × ÷ , ⬚ < > 1 2 3 f(x) abc αβγ | a | …" at bounding box center [643, 582] width 548 height 170
click at [421, 548] on button "x" at bounding box center [396, 557] width 54 height 28
click at [858, 610] on button "Backspace" at bounding box center [862, 621] width 112 height 28
click at [856, 610] on button "Backspace" at bounding box center [862, 621] width 112 height 28
click at [667, 622] on button "1" at bounding box center [659, 621] width 54 height 28
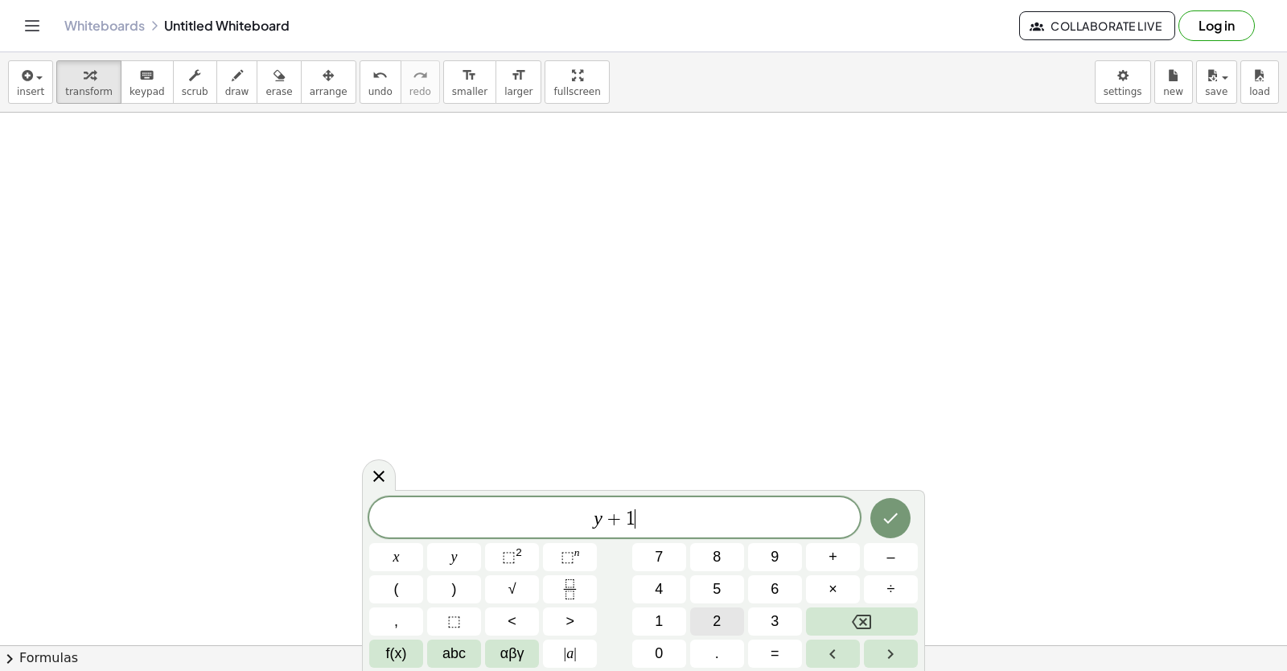
click at [699, 617] on button "2" at bounding box center [717, 621] width 54 height 28
click at [773, 644] on span "=" at bounding box center [774, 654] width 9 height 22
click at [671, 609] on button "1" at bounding box center [659, 621] width 54 height 28
click at [704, 588] on button "5" at bounding box center [717, 589] width 54 height 28
click at [877, 520] on button "Done" at bounding box center [890, 518] width 40 height 40
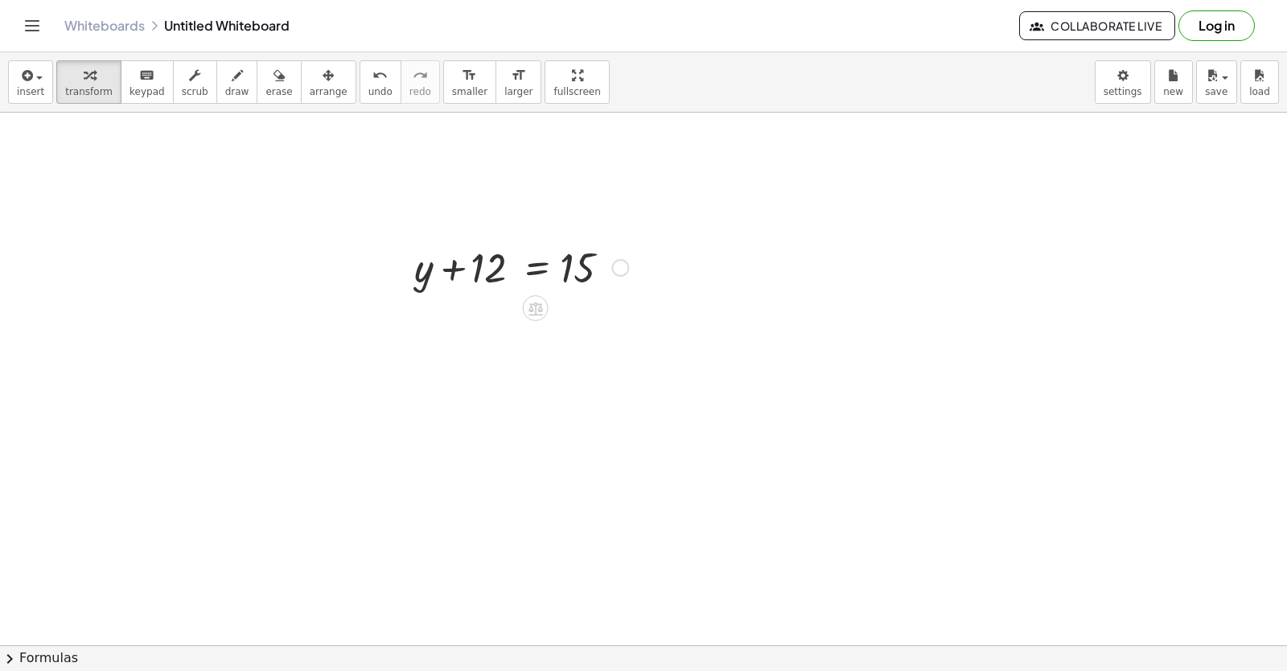
click at [488, 279] on div at bounding box center [521, 266] width 230 height 55
click at [488, 278] on div at bounding box center [521, 266] width 230 height 55
drag, startPoint x: 730, startPoint y: 389, endPoint x: 726, endPoint y: 381, distance: 9.0
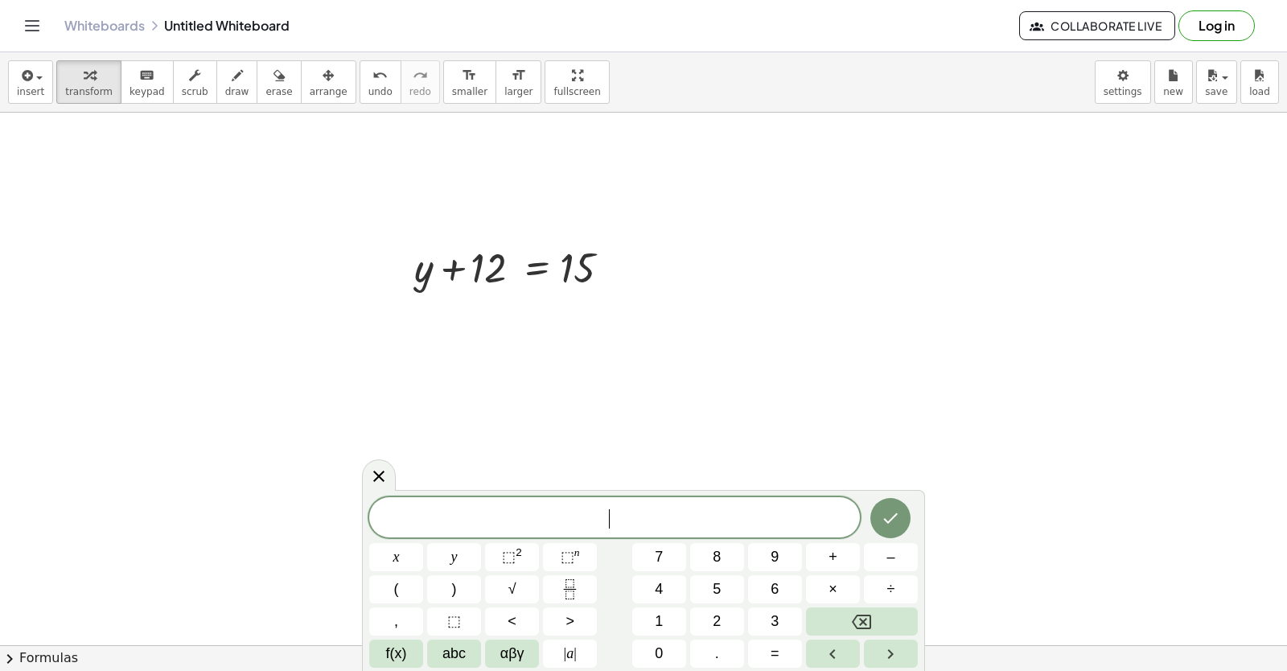
drag, startPoint x: 485, startPoint y: 288, endPoint x: 476, endPoint y: 294, distance: 10.5
click at [478, 293] on div at bounding box center [521, 266] width 230 height 55
click at [760, 614] on button "3" at bounding box center [775, 621] width 54 height 28
click at [472, 556] on button "y" at bounding box center [454, 557] width 54 height 28
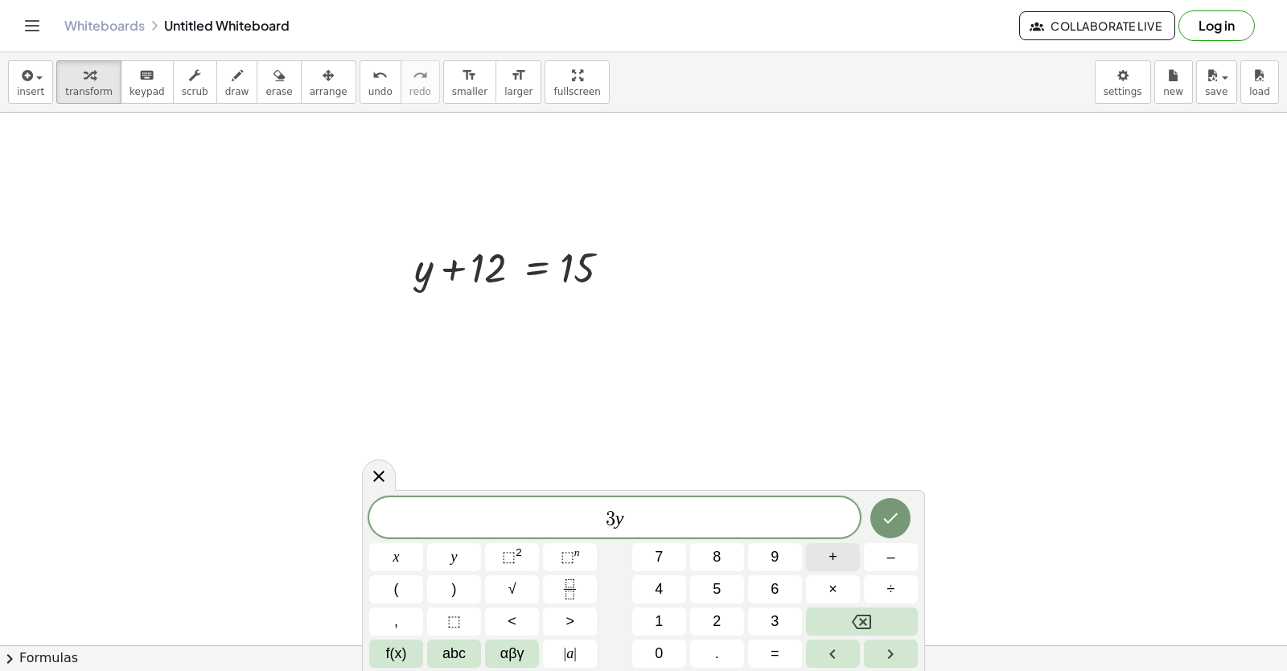
click at [824, 562] on button "+" at bounding box center [833, 557] width 54 height 28
click at [663, 624] on span "1" at bounding box center [659, 621] width 8 height 22
click at [694, 619] on button "2" at bounding box center [717, 621] width 54 height 28
click at [402, 561] on button "x" at bounding box center [396, 557] width 54 height 28
click at [782, 626] on div "3 y + 1 2 x ​ x y ⬚ 2 ⬚ n 7 8 9 + – ( ) √ 4 5 6 × ÷ , ⬚ < > 1 2 3 f(x) abc αβγ …" at bounding box center [643, 582] width 548 height 170
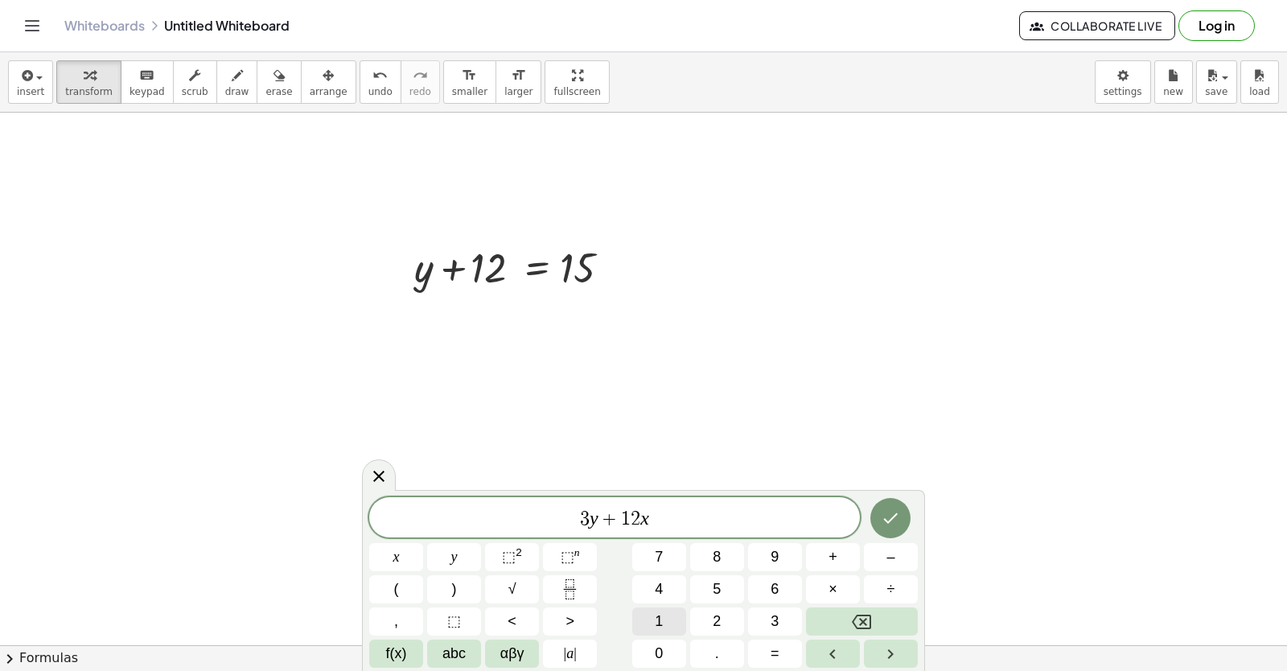
click at [651, 612] on button "1" at bounding box center [659, 621] width 54 height 28
click at [738, 580] on button "5" at bounding box center [717, 589] width 54 height 28
click at [863, 619] on icon "Backspace" at bounding box center [861, 621] width 19 height 19
click at [864, 620] on icon "Backspace" at bounding box center [861, 621] width 19 height 14
click at [790, 646] on button "=" at bounding box center [775, 653] width 54 height 28
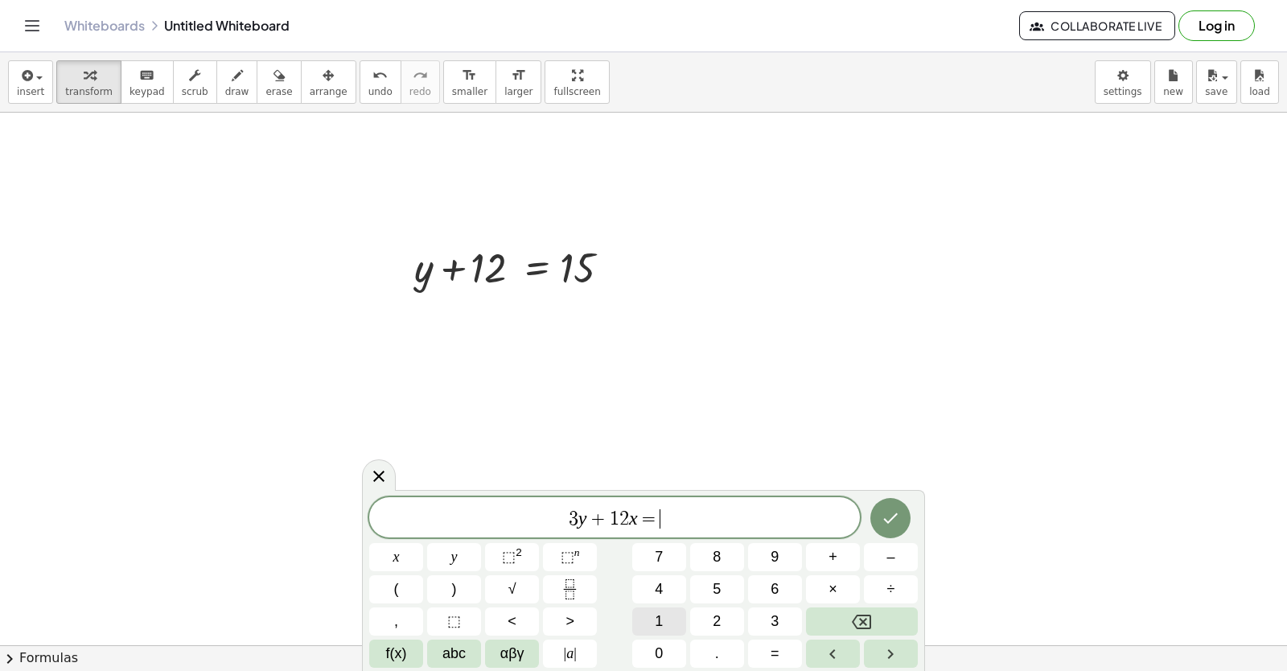
click at [662, 626] on span "1" at bounding box center [659, 621] width 8 height 22
click at [713, 597] on span "5" at bounding box center [717, 589] width 8 height 22
click at [881, 530] on button "Done" at bounding box center [890, 518] width 40 height 40
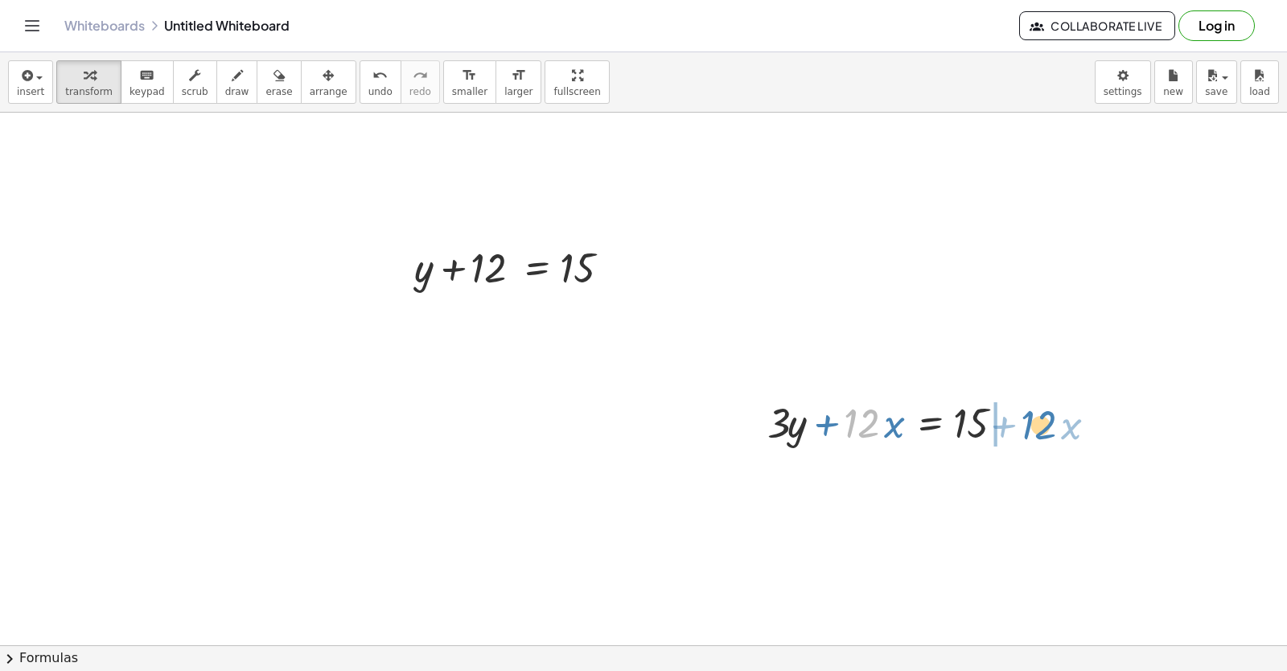
drag, startPoint x: 843, startPoint y: 436, endPoint x: 1020, endPoint y: 437, distance: 176.9
click at [1020, 437] on div "· 12 + · x + · 3 · y + · 12 · x = 15" at bounding box center [888, 421] width 290 height 63
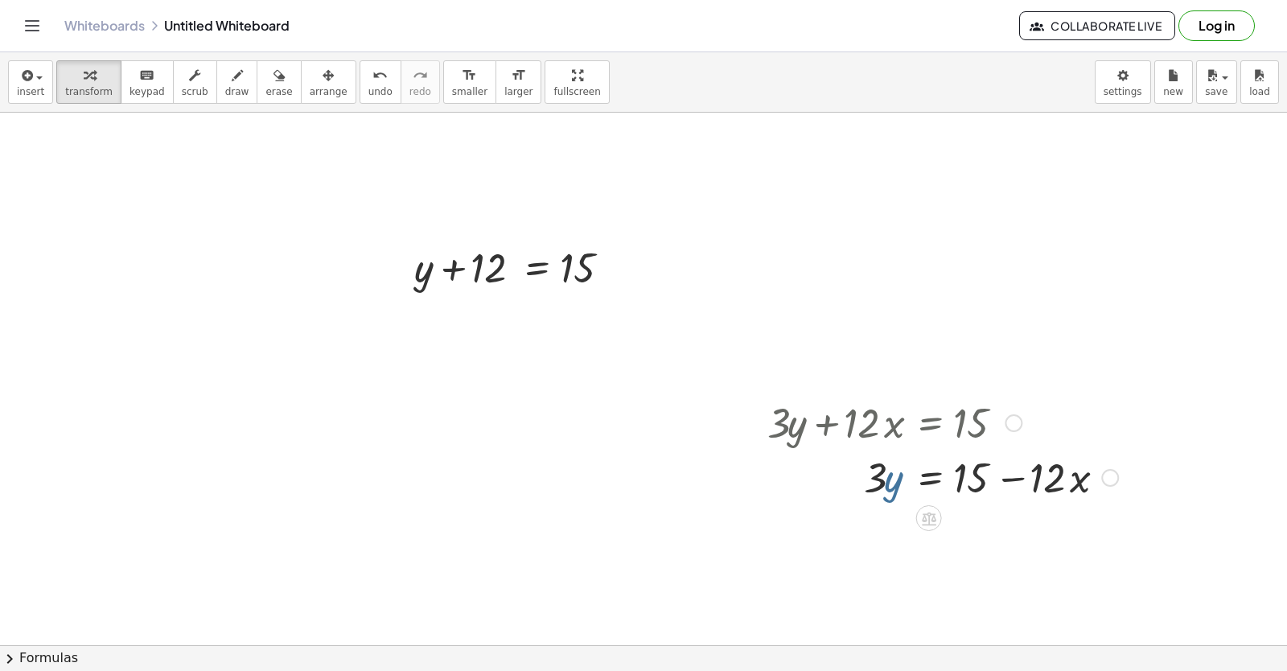
click at [878, 479] on div at bounding box center [942, 476] width 367 height 55
drag, startPoint x: 878, startPoint y: 479, endPoint x: 983, endPoint y: 517, distance: 111.2
drag, startPoint x: 991, startPoint y: 565, endPoint x: 1031, endPoint y: 567, distance: 40.2
click at [970, 544] on div at bounding box center [942, 543] width 367 height 80
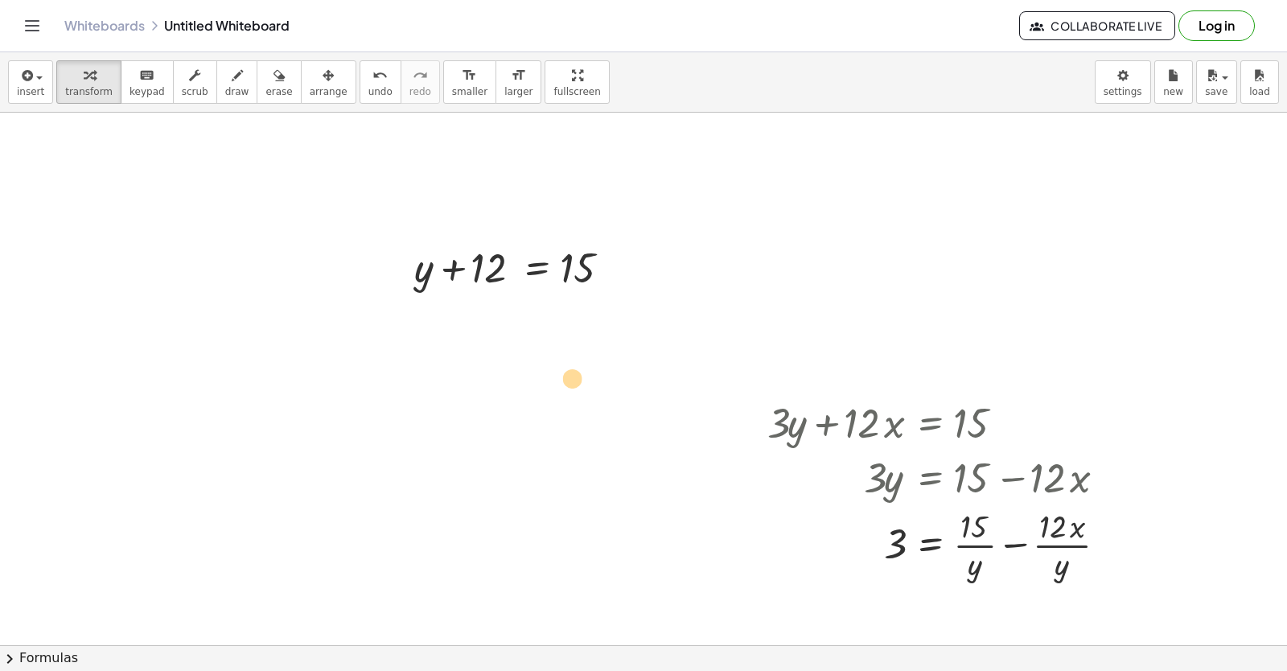
drag, startPoint x: 1059, startPoint y: 566, endPoint x: 751, endPoint y: 446, distance: 330.5
click at [751, 448] on div "+ · 3 · y + · 12 · x = 15 · 3 · y = + 15 − · 12 · x 3 = · ( + 15 − · 12 · x ) ·…" at bounding box center [937, 489] width 388 height 198
drag, startPoint x: 1053, startPoint y: 562, endPoint x: 771, endPoint y: 486, distance: 291.6
click at [929, 423] on div "+ · 3 · y + · 12 · x = 15 · 3 · y = + 15 − · 12 · x 3 = · ( + 15 − · 12 · x ) ·…" at bounding box center [929, 423] width 0 height 0
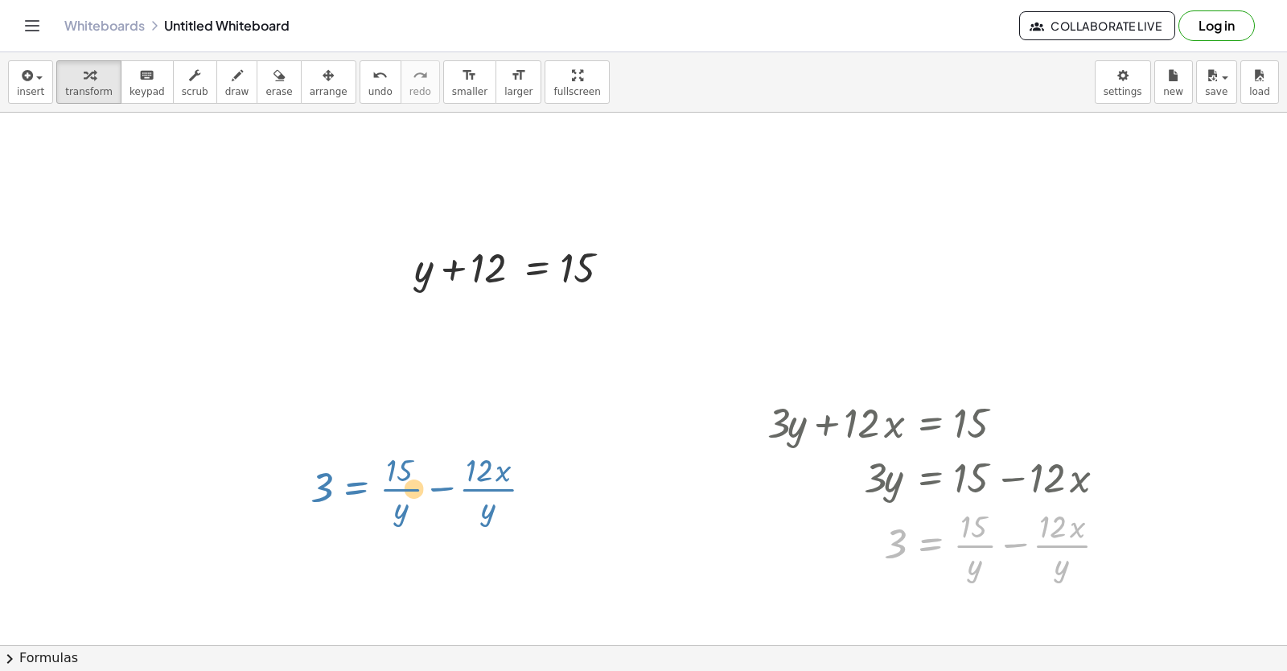
drag, startPoint x: 941, startPoint y: 548, endPoint x: 1168, endPoint y: 329, distance: 315.7
click at [929, 423] on div "+ · 3 · y + · 12 · x = 15 · 3 · y = + 15 − · 12 · x 3 = · ( + 15 − · 12 · x ) ·…" at bounding box center [929, 423] width 0 height 0
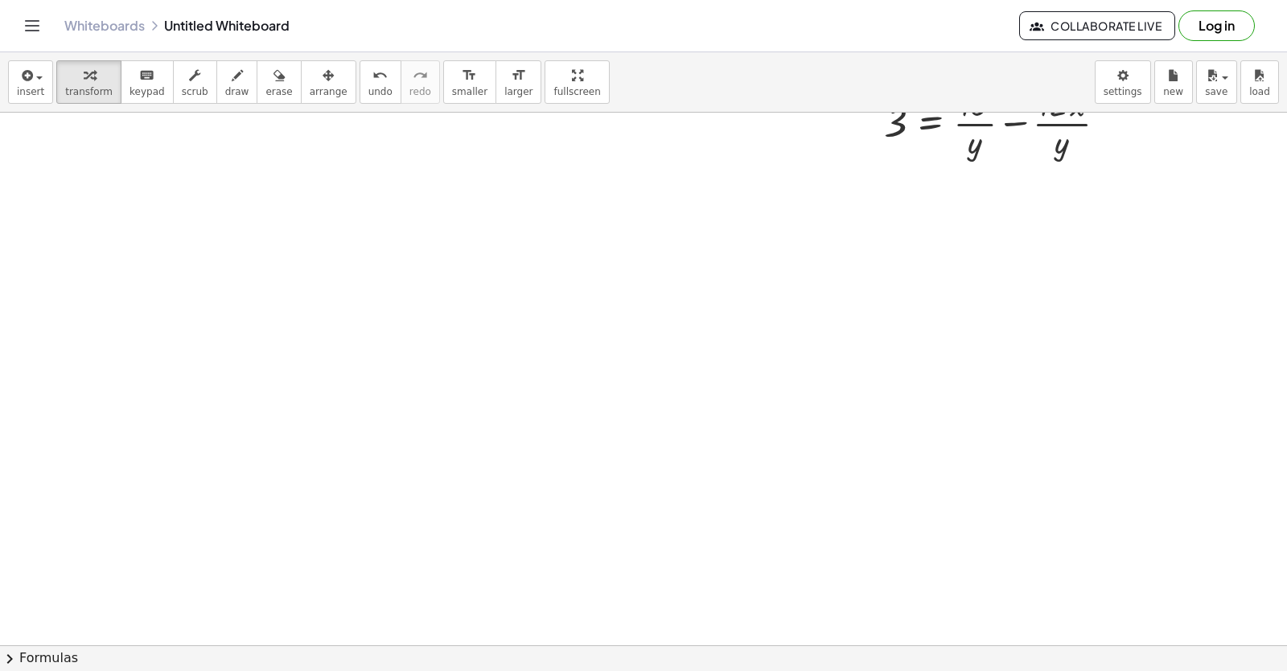
scroll to position [3658, 80]
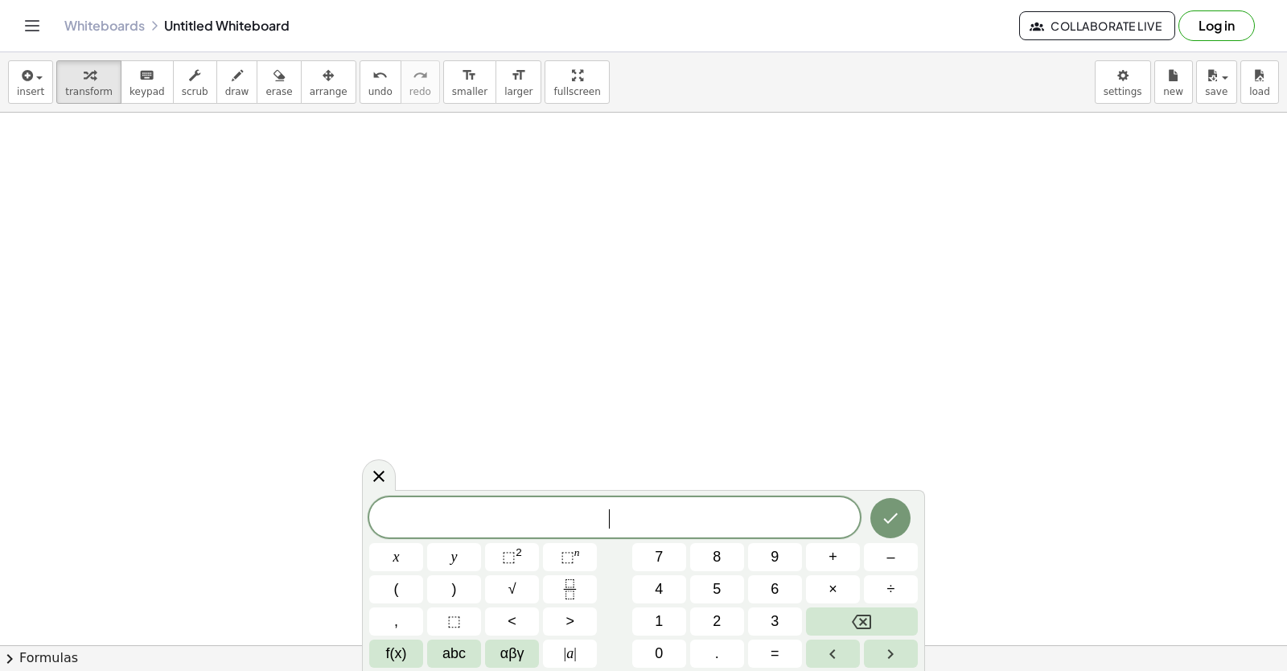
click at [643, 561] on button "7" at bounding box center [659, 557] width 54 height 28
click at [456, 552] on button "y" at bounding box center [454, 557] width 54 height 28
click at [890, 548] on span "–" at bounding box center [890, 557] width 8 height 22
click at [708, 626] on button "2" at bounding box center [717, 621] width 54 height 28
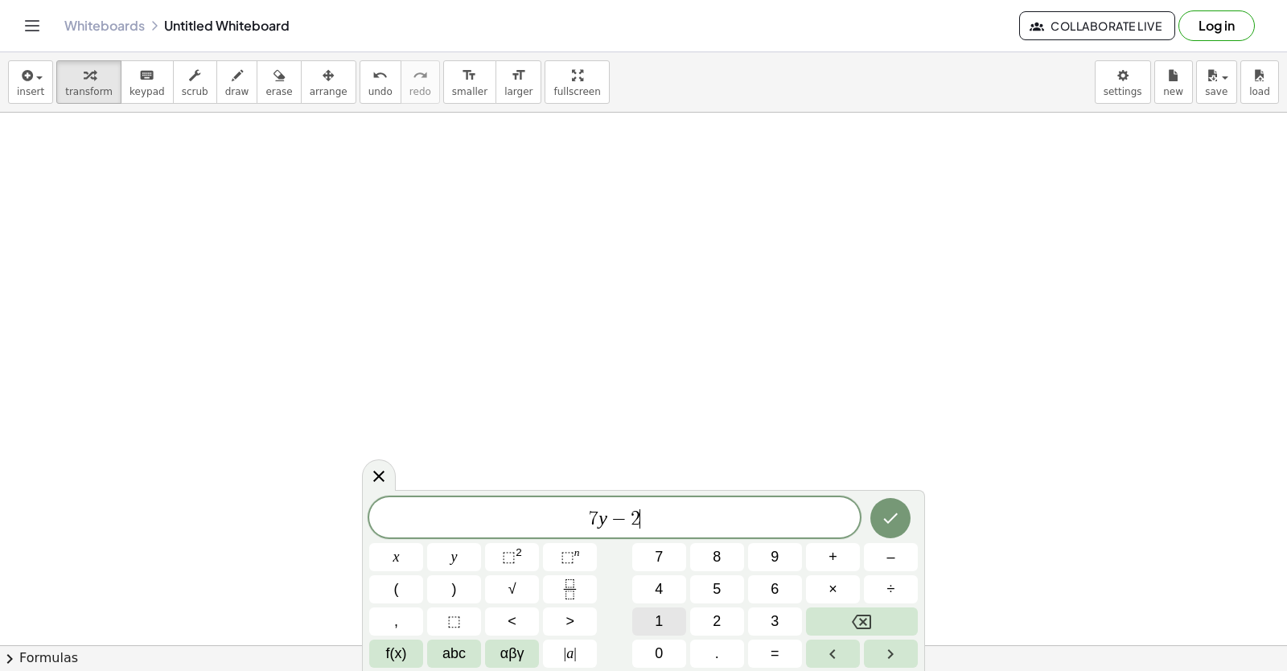
click at [681, 629] on button "1" at bounding box center [659, 621] width 54 height 28
click at [409, 566] on button "x" at bounding box center [396, 557] width 54 height 28
click at [762, 649] on button "=" at bounding box center [775, 653] width 54 height 28
click at [667, 560] on button "7" at bounding box center [659, 557] width 54 height 28
click at [895, 523] on icon "Done" at bounding box center [890, 517] width 19 height 19
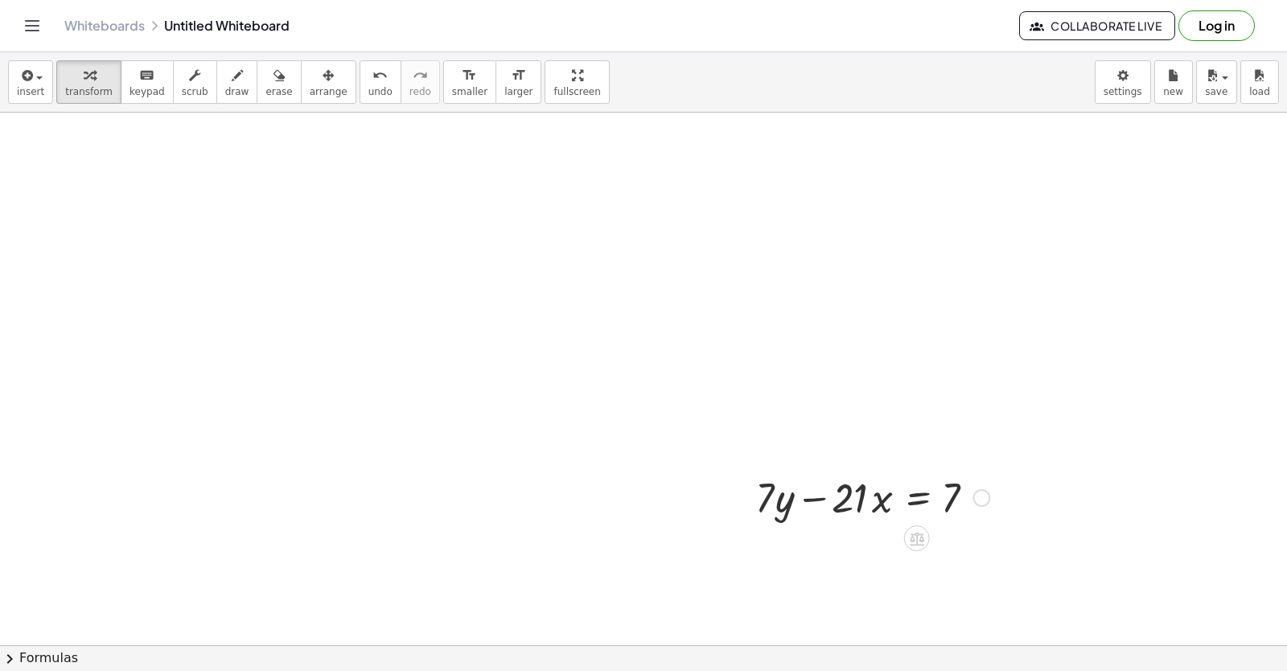
drag, startPoint x: 955, startPoint y: 602, endPoint x: 968, endPoint y: 497, distance: 105.4
drag, startPoint x: 971, startPoint y: 492, endPoint x: 970, endPoint y: 484, distance: 8.1
click at [917, 498] on div "+ · 7 · y − · 21 · x = 7" at bounding box center [917, 498] width 0 height 0
drag, startPoint x: 811, startPoint y: 501, endPoint x: 984, endPoint y: 500, distance: 173.7
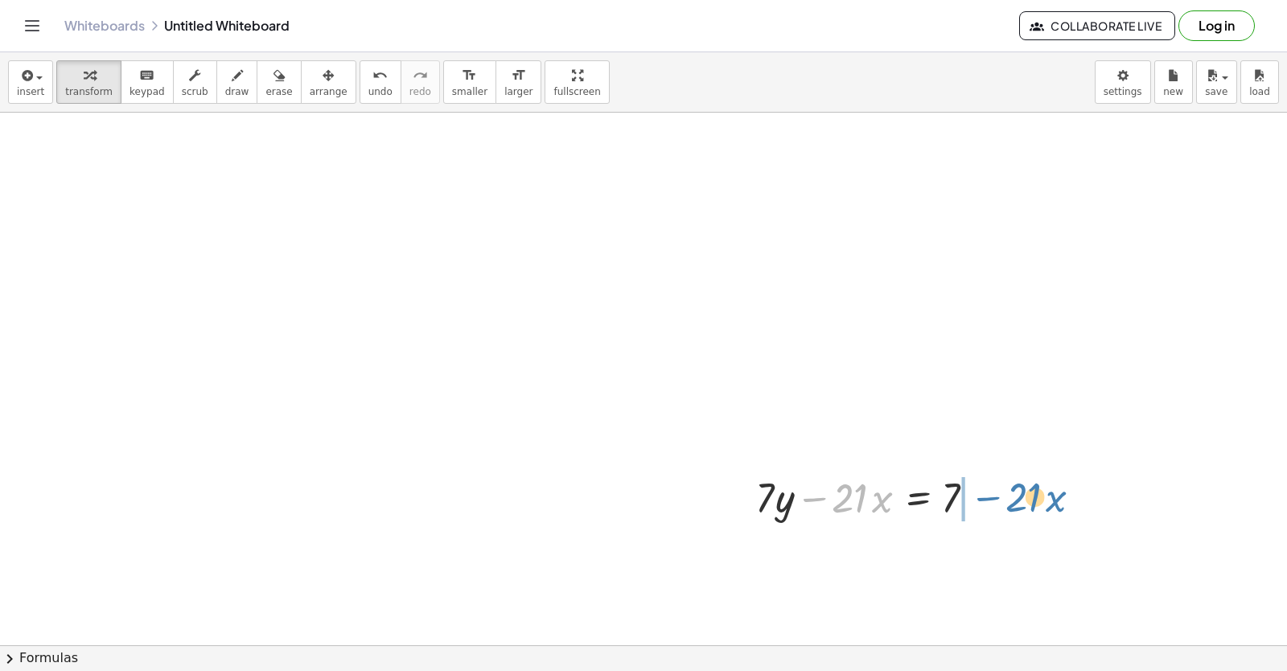
click at [984, 500] on div at bounding box center [872, 496] width 250 height 55
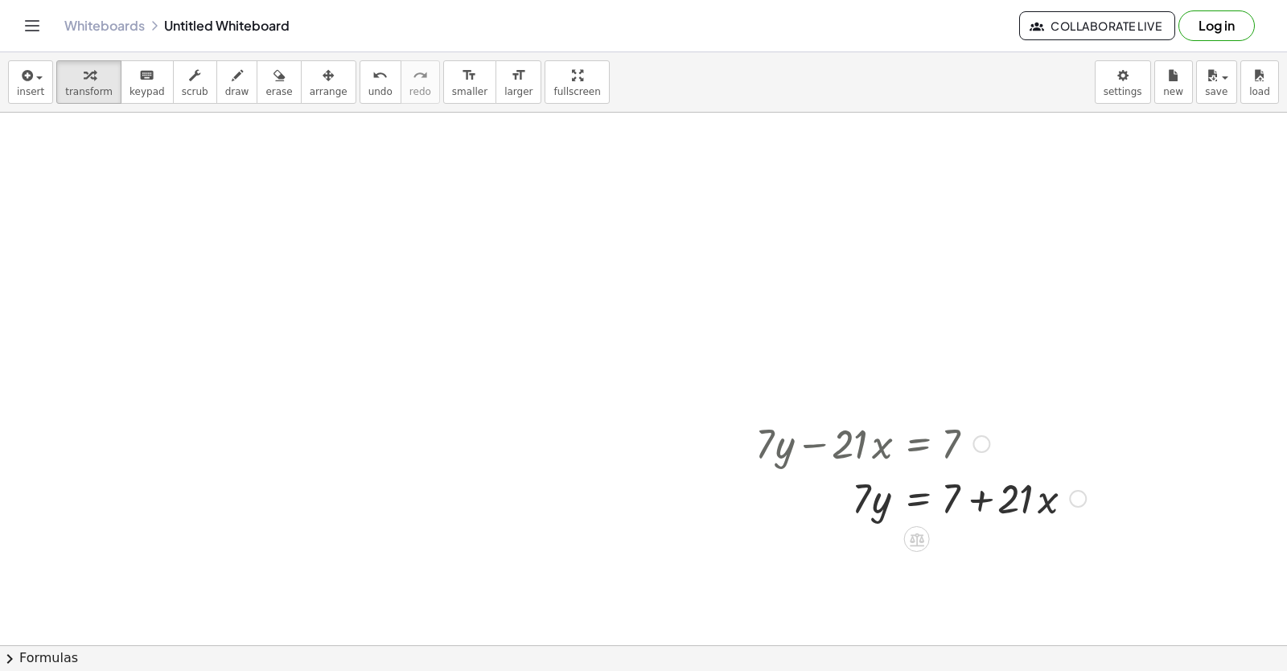
scroll to position [3739, 80]
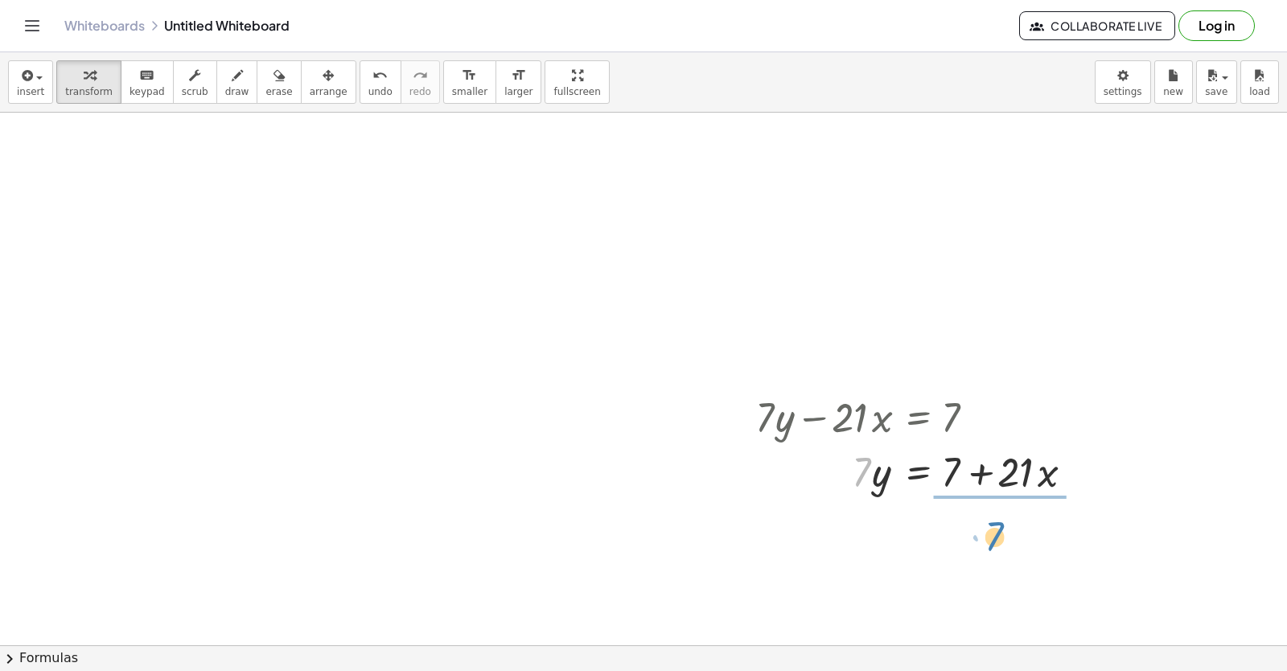
drag, startPoint x: 848, startPoint y: 481, endPoint x: 988, endPoint y: 555, distance: 159.0
drag, startPoint x: 974, startPoint y: 561, endPoint x: 964, endPoint y: 523, distance: 39.8
click at [964, 523] on div at bounding box center [920, 538] width 347 height 80
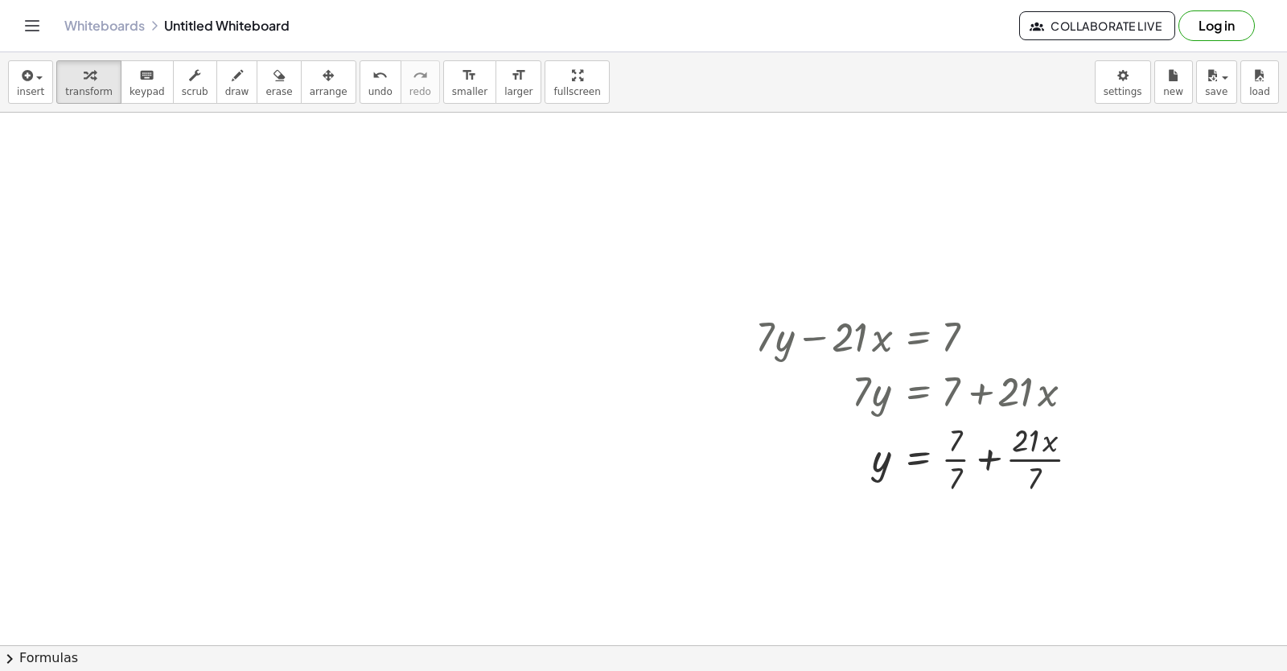
scroll to position [3899, 80]
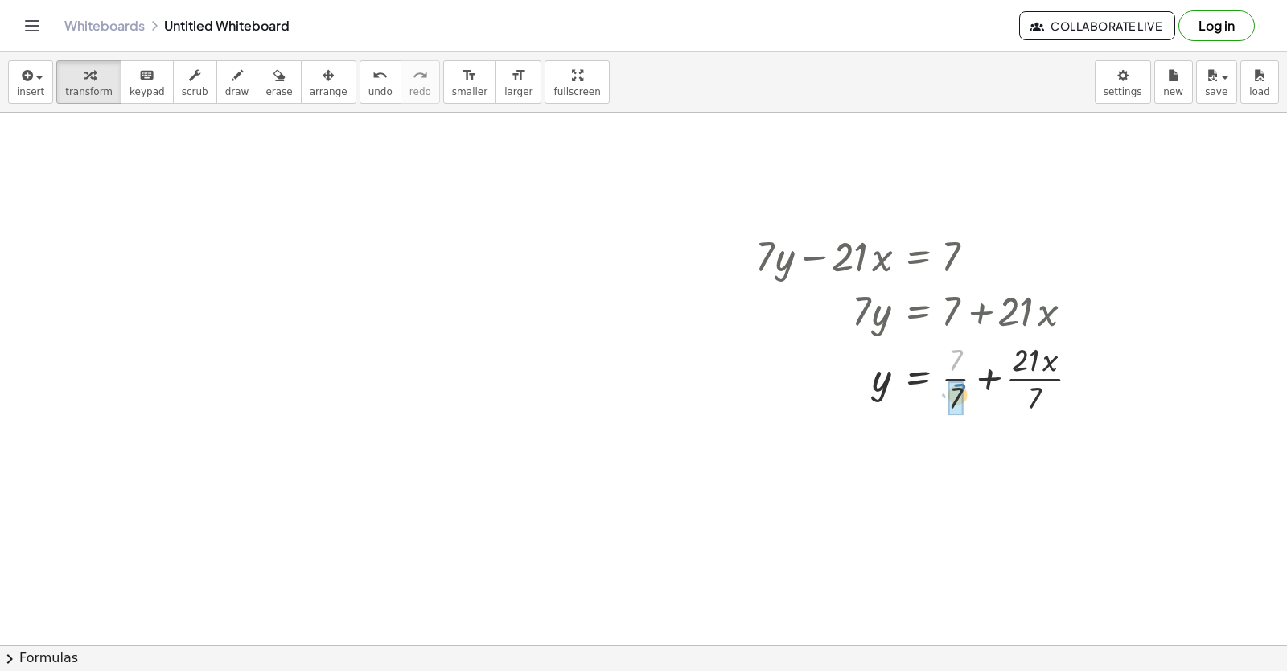
drag, startPoint x: 944, startPoint y: 364, endPoint x: 943, endPoint y: 399, distance: 34.6
drag, startPoint x: 677, startPoint y: 273, endPoint x: 1070, endPoint y: 239, distance: 394.0
click at [1071, 241] on div at bounding box center [923, 255] width 353 height 55
drag, startPoint x: 1067, startPoint y: 240, endPoint x: 1057, endPoint y: 232, distance: 12.6
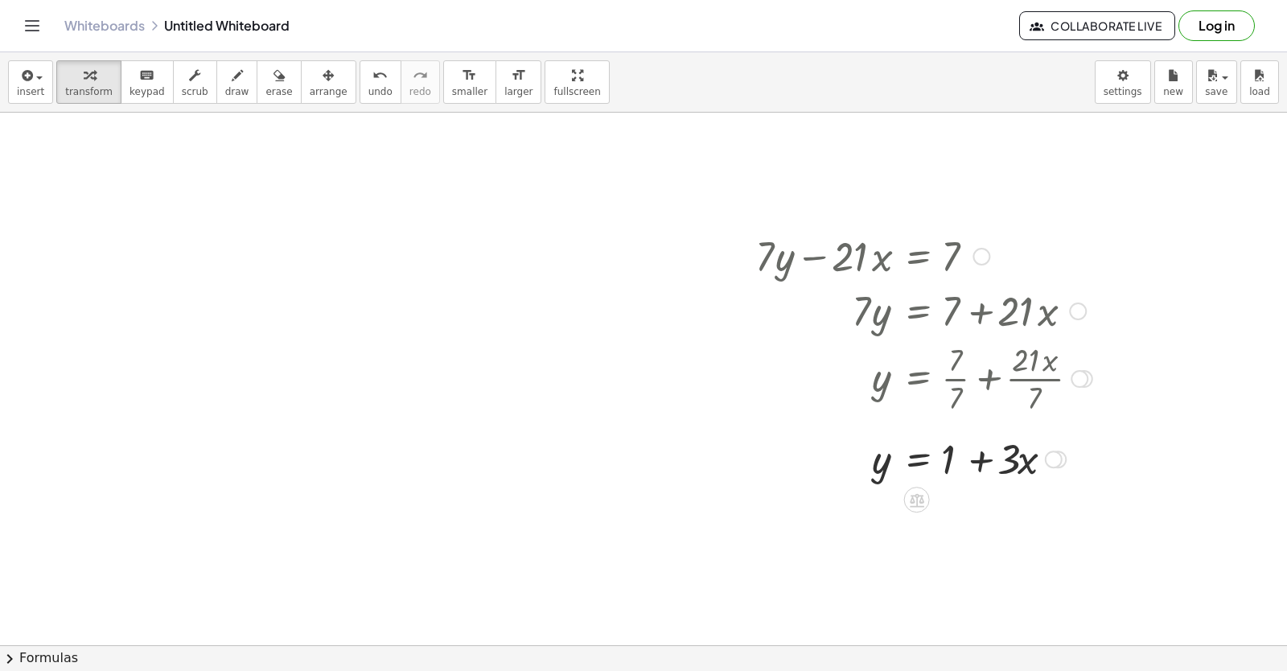
click at [1062, 236] on div at bounding box center [923, 255] width 353 height 55
click at [1059, 235] on div at bounding box center [923, 255] width 353 height 55
click at [1059, 234] on div at bounding box center [923, 255] width 353 height 55
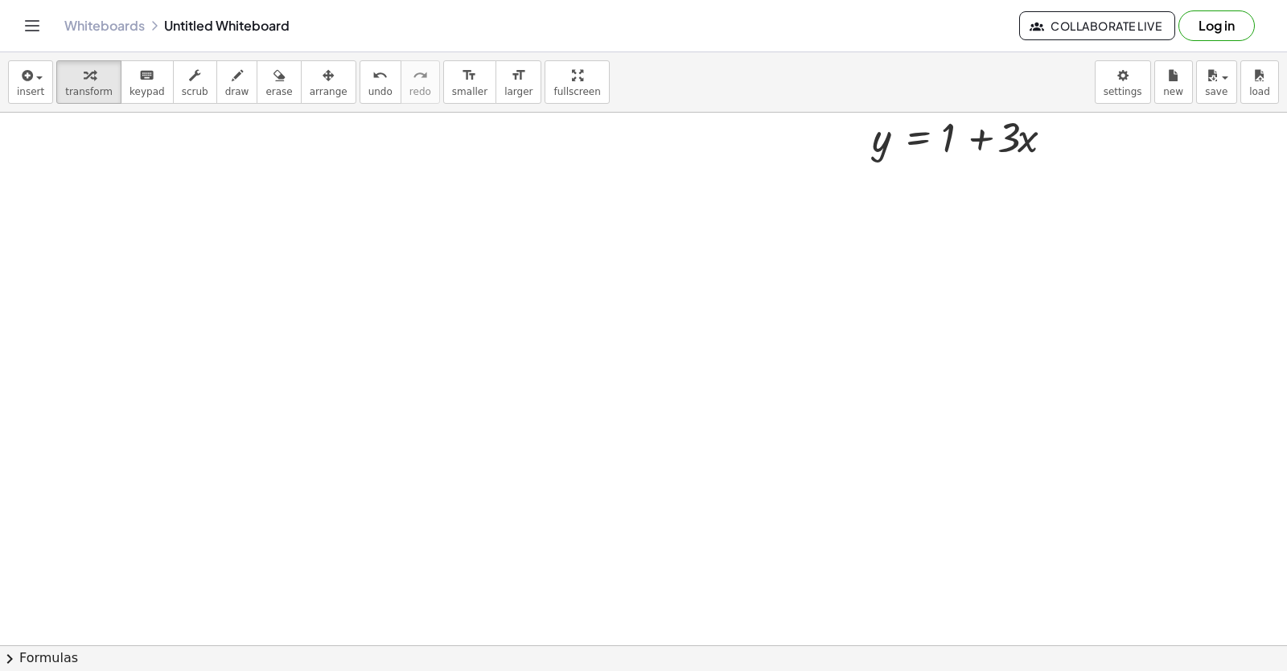
scroll to position [4271, 80]
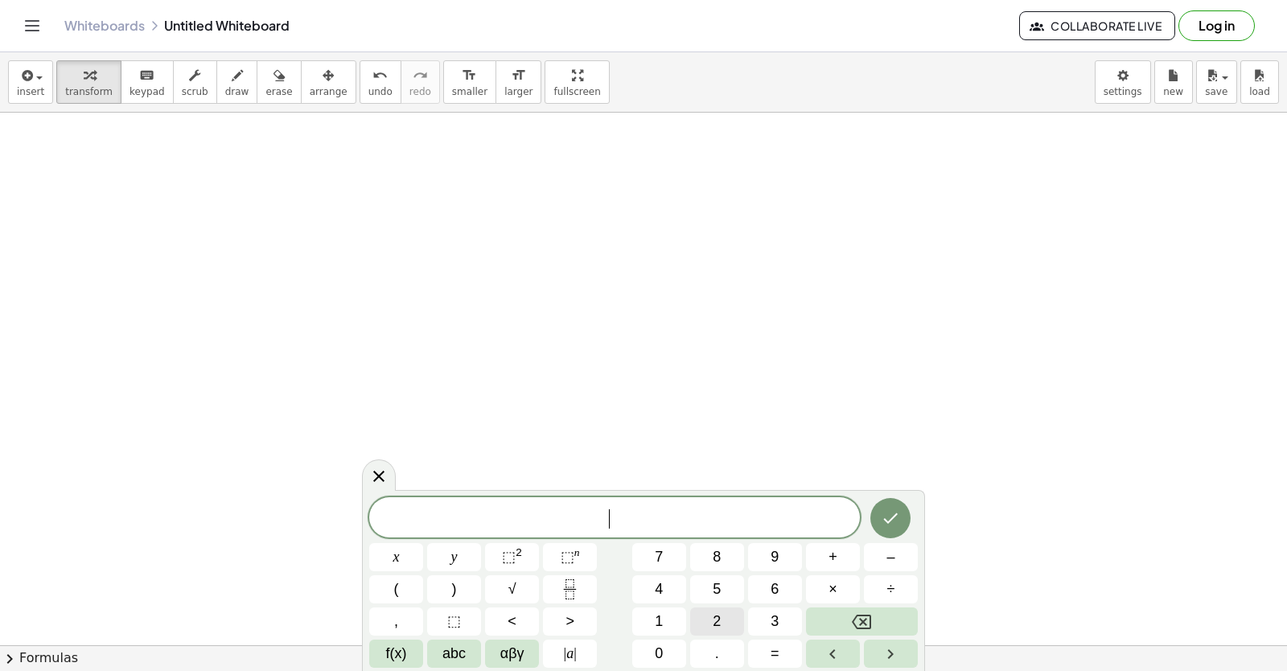
click at [708, 622] on button "2" at bounding box center [717, 621] width 54 height 28
click at [468, 559] on button "y" at bounding box center [454, 557] width 54 height 28
click at [828, 561] on button "+" at bounding box center [833, 557] width 54 height 28
click at [408, 563] on button "x" at bounding box center [396, 557] width 54 height 28
click at [768, 640] on button "=" at bounding box center [775, 653] width 54 height 28
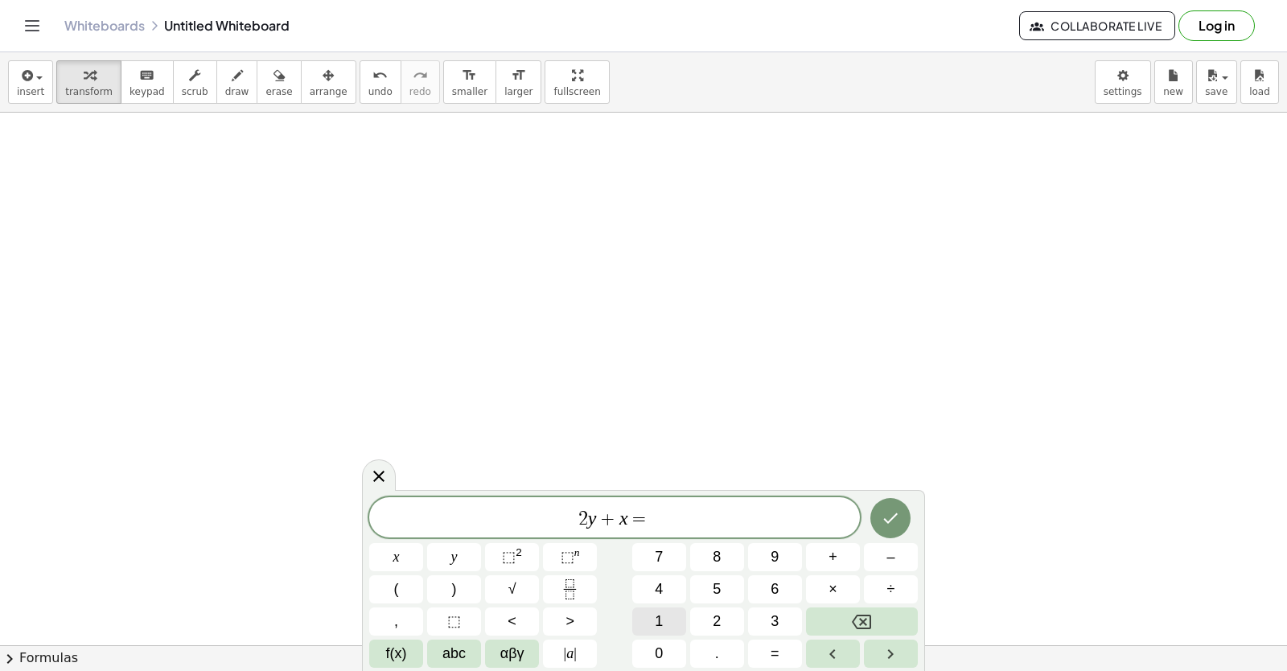
click at [646, 623] on button "1" at bounding box center [659, 621] width 54 height 28
click at [639, 655] on button "0" at bounding box center [659, 653] width 54 height 28
click at [904, 520] on button "Done" at bounding box center [890, 518] width 40 height 40
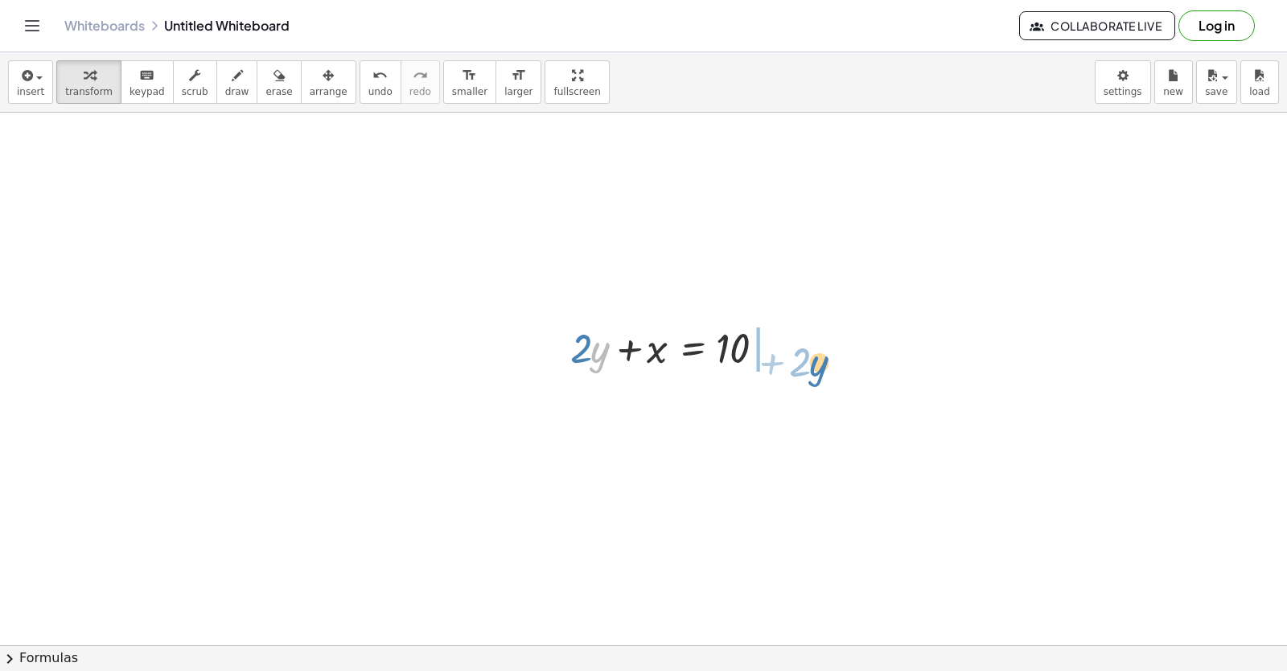
drag, startPoint x: 592, startPoint y: 359, endPoint x: 814, endPoint y: 365, distance: 222.0
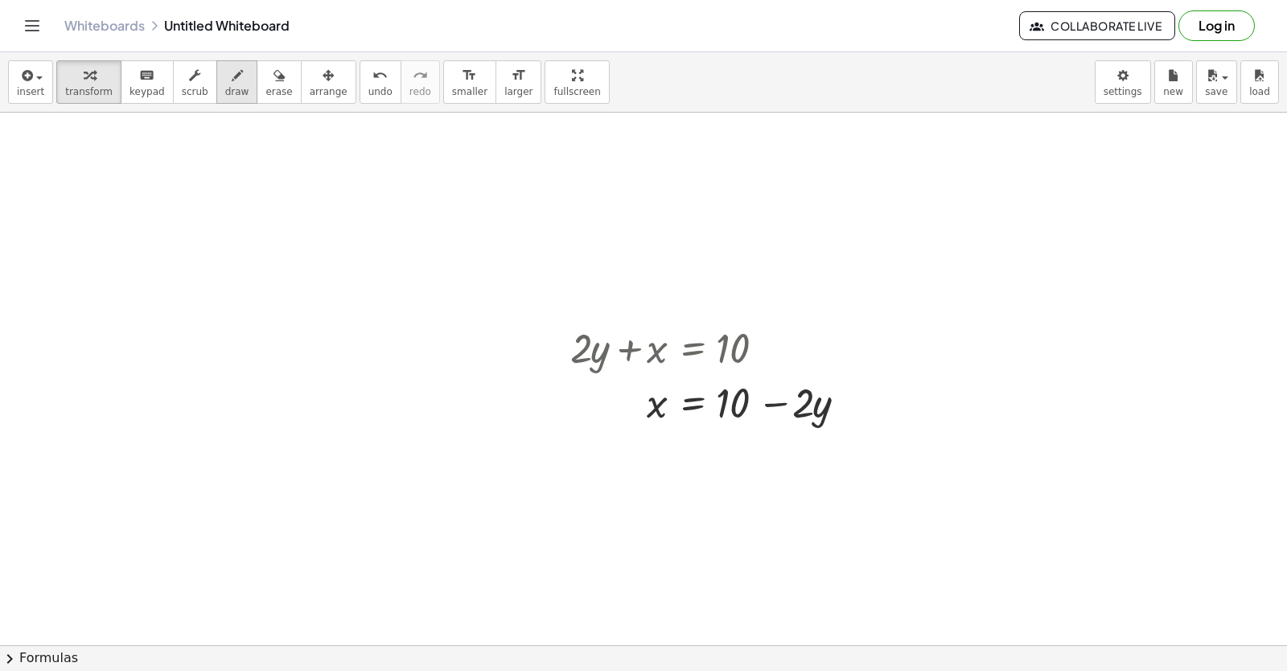
click at [216, 98] on button "draw" at bounding box center [237, 81] width 42 height 43
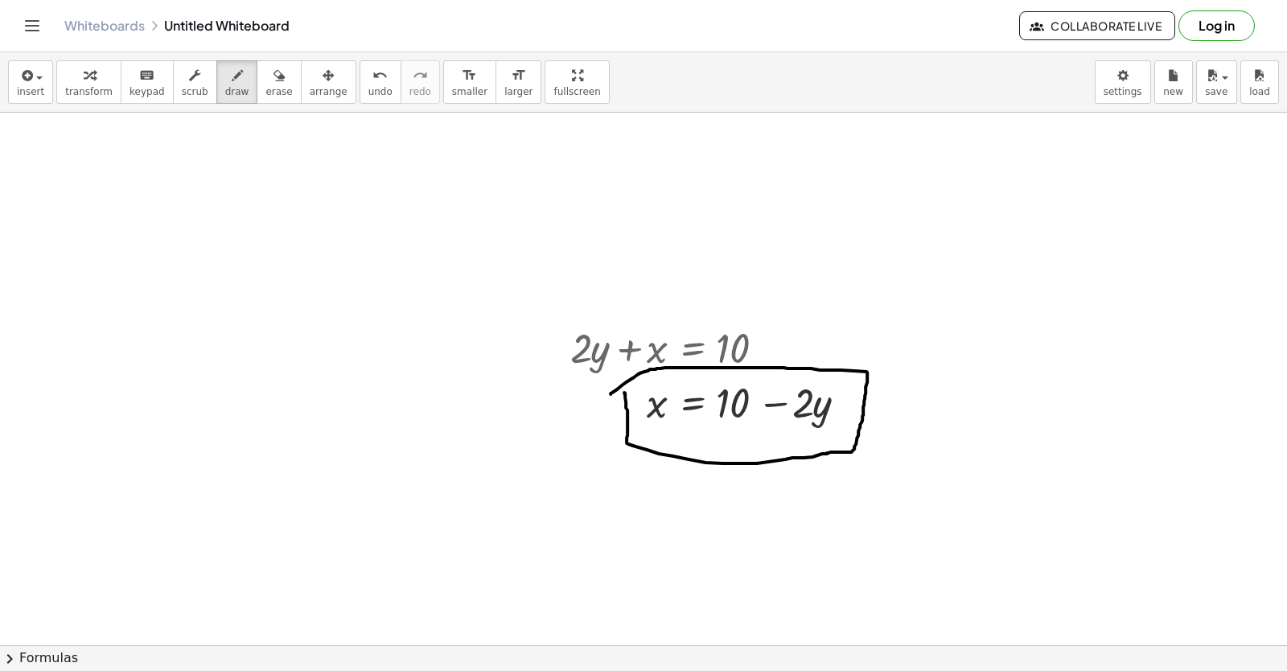
drag, startPoint x: 612, startPoint y: 392, endPoint x: 595, endPoint y: 394, distance: 17.0
drag, startPoint x: 530, startPoint y: 415, endPoint x: 554, endPoint y: 468, distance: 58.3
drag, startPoint x: 517, startPoint y: 447, endPoint x: 511, endPoint y: 495, distance: 47.8
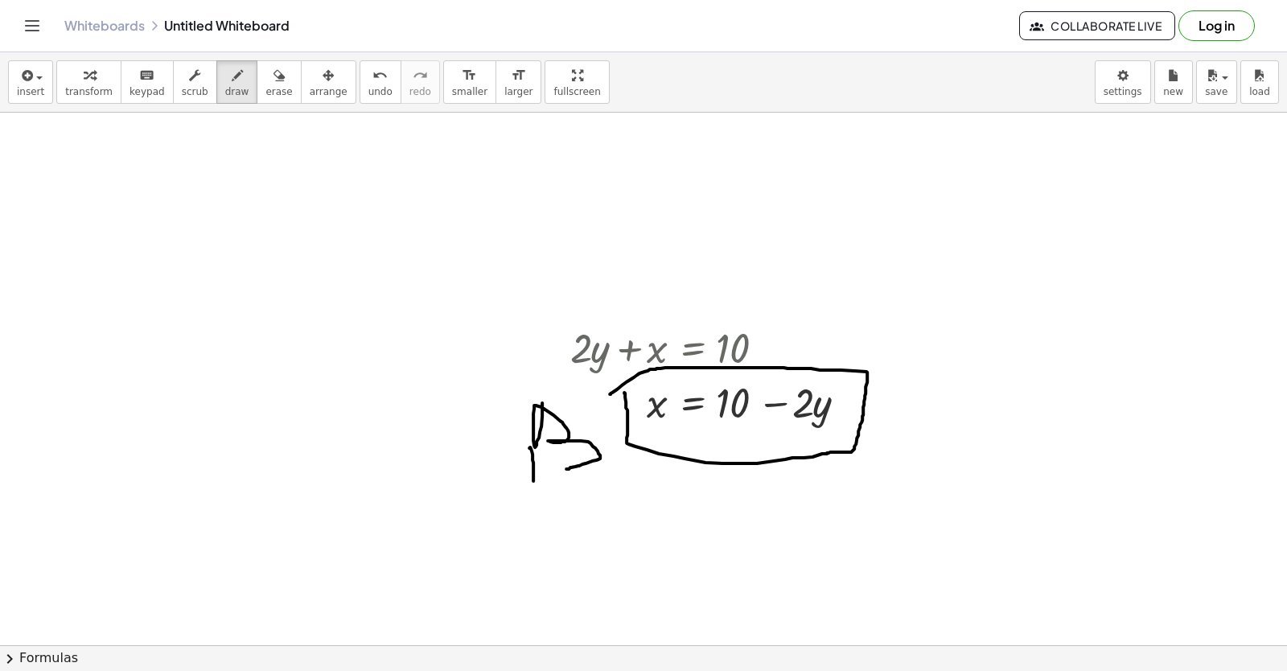
drag, startPoint x: 603, startPoint y: 475, endPoint x: 1286, endPoint y: 128, distance: 766.1
click at [1286, 155] on div "+ y + · 2 · x = 10 y · 2 · x = 10 + − + y − · 5 · x = - 2 y · 5 · x = − 2 + + y…" at bounding box center [643, 379] width 1287 height 532
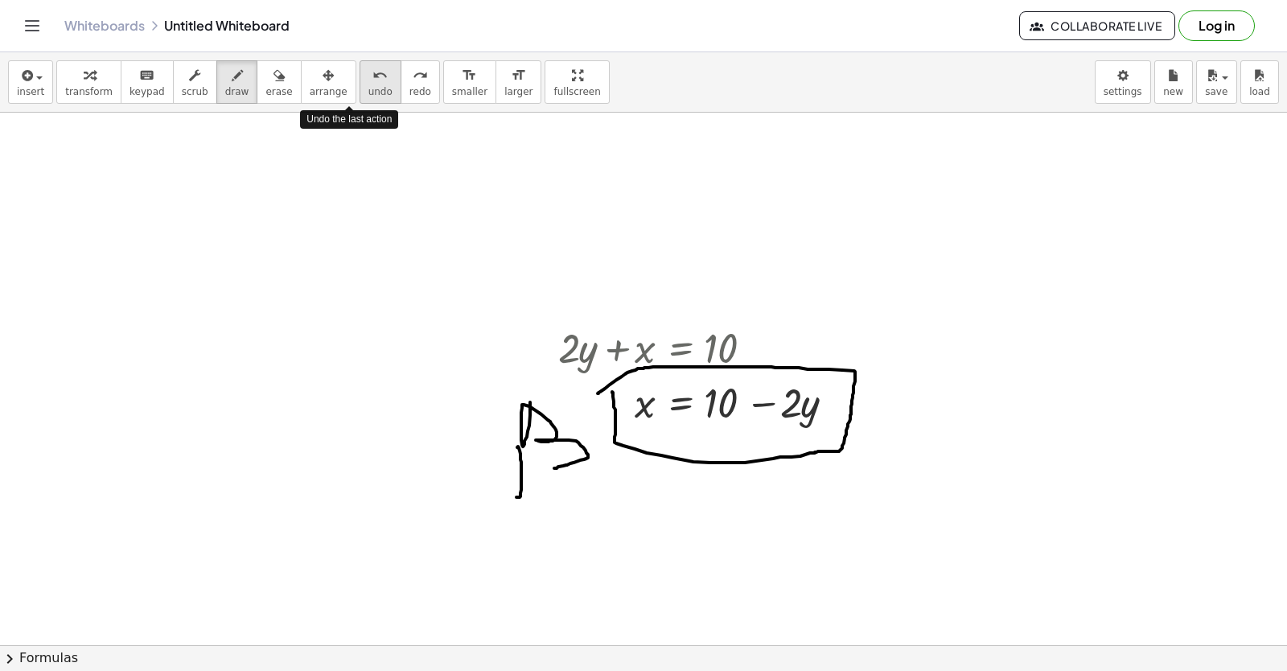
click at [372, 69] on icon "undo" at bounding box center [379, 75] width 15 height 19
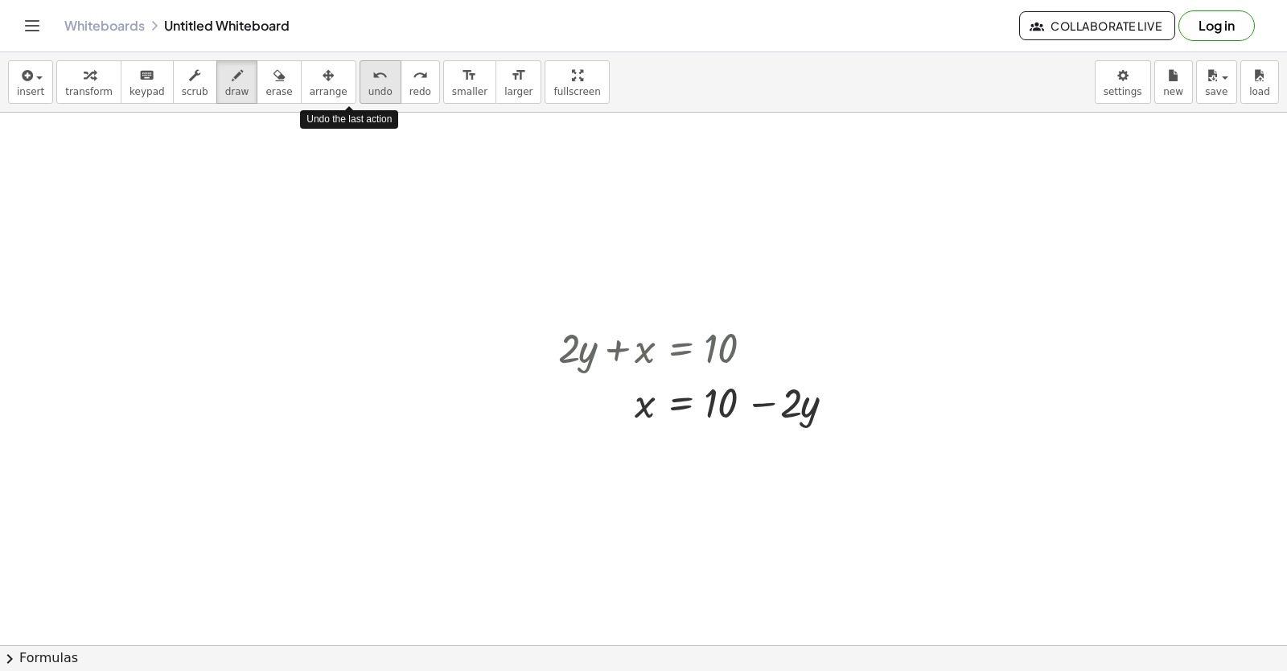
click at [372, 69] on icon "undo" at bounding box center [379, 75] width 15 height 19
click at [232, 82] on icon "button" at bounding box center [237, 75] width 11 height 19
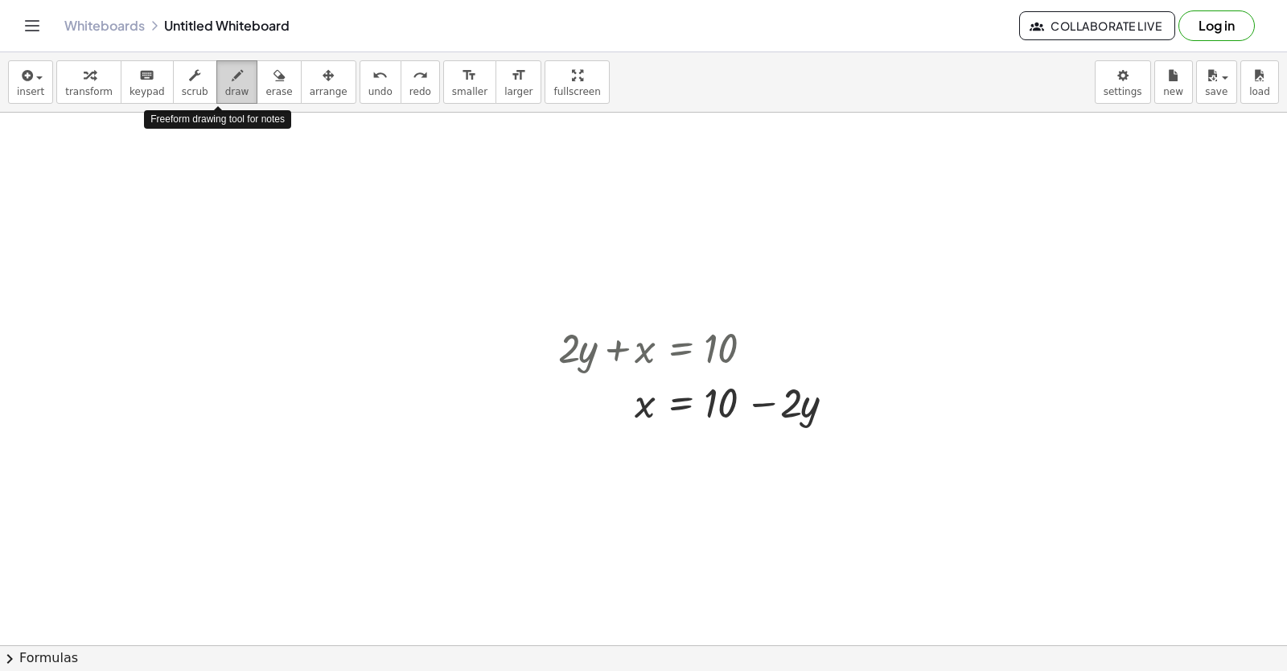
click at [232, 83] on icon "button" at bounding box center [237, 75] width 11 height 19
click at [232, 80] on icon "button" at bounding box center [237, 75] width 11 height 19
click at [372, 75] on icon "undo" at bounding box center [379, 75] width 15 height 19
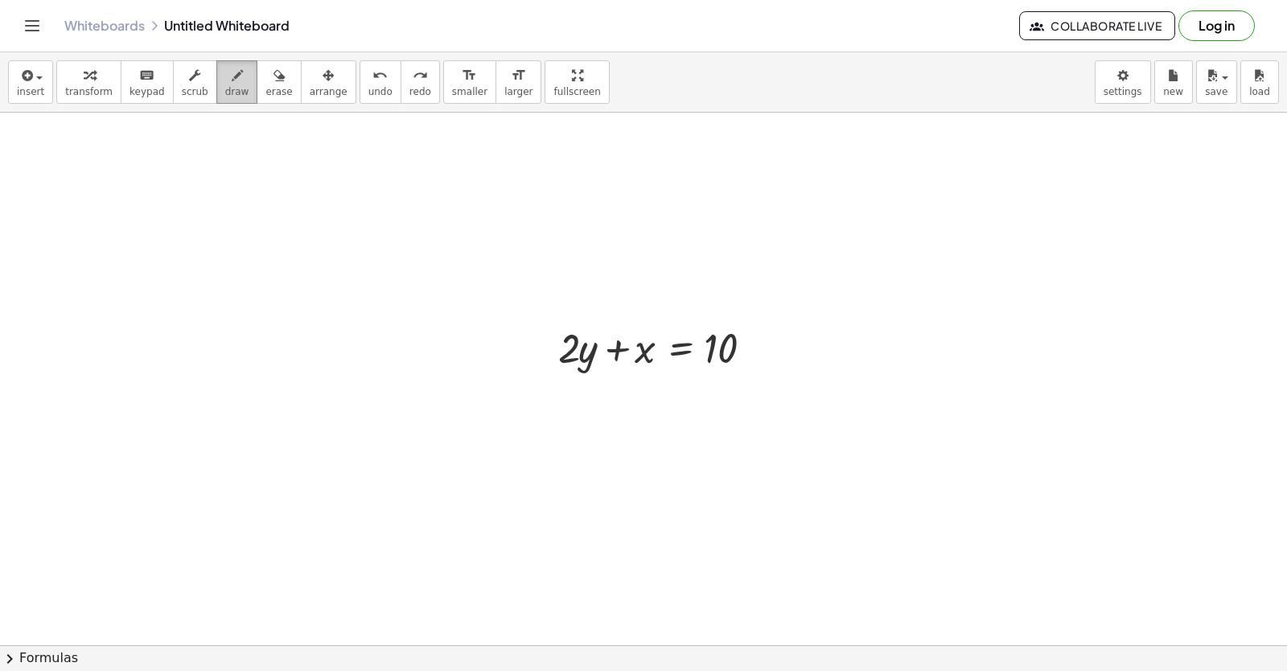
click at [228, 84] on button "draw" at bounding box center [237, 81] width 42 height 43
click at [140, 82] on icon "keyboard" at bounding box center [146, 75] width 15 height 19
click at [97, 88] on span "transform" at bounding box center [88, 91] width 47 height 11
click at [86, 79] on icon "button" at bounding box center [89, 75] width 11 height 19
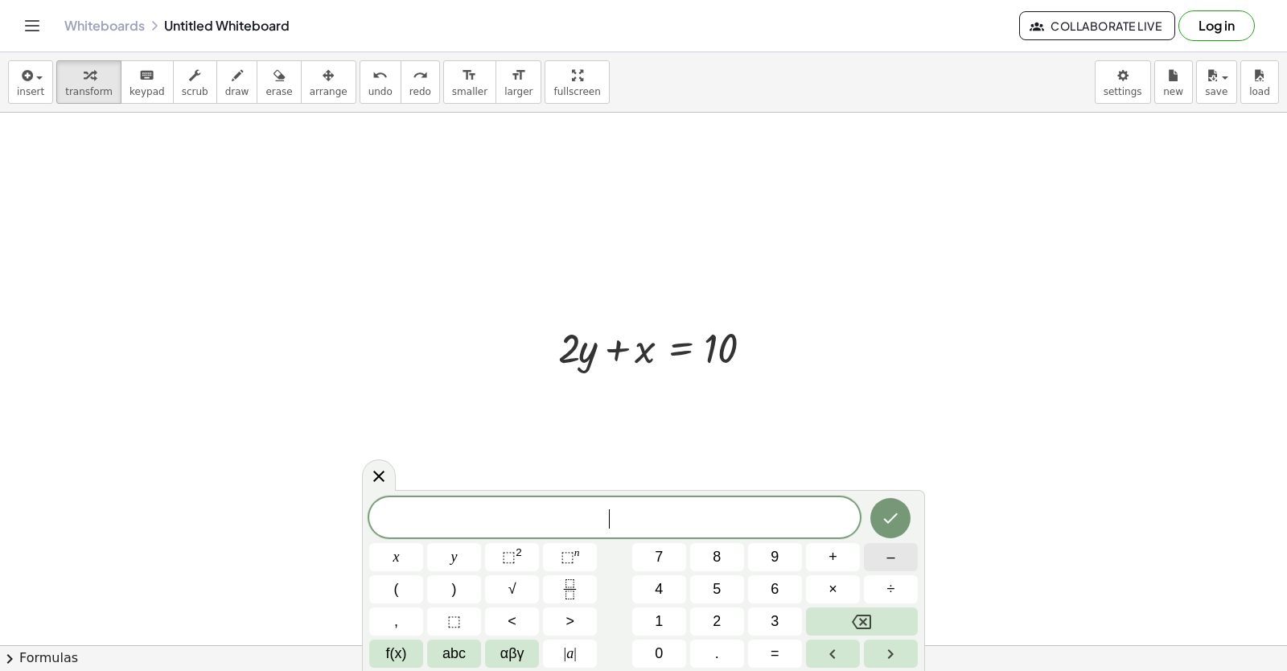
click at [897, 566] on button "–" at bounding box center [891, 557] width 54 height 28
click at [733, 586] on button "5" at bounding box center [717, 589] width 54 height 28
click at [452, 565] on span "y" at bounding box center [454, 557] width 6 height 22
click at [836, 560] on span "+" at bounding box center [832, 557] width 9 height 22
click at [485, 562] on div "− 5 y + ​ x y ⬚ 2 ⬚ n 7 8 9 + – ( ) √ 4 5 6 × ÷ , ⬚ < > 1 2 3 f(x) abc αβγ | a …" at bounding box center [643, 582] width 548 height 170
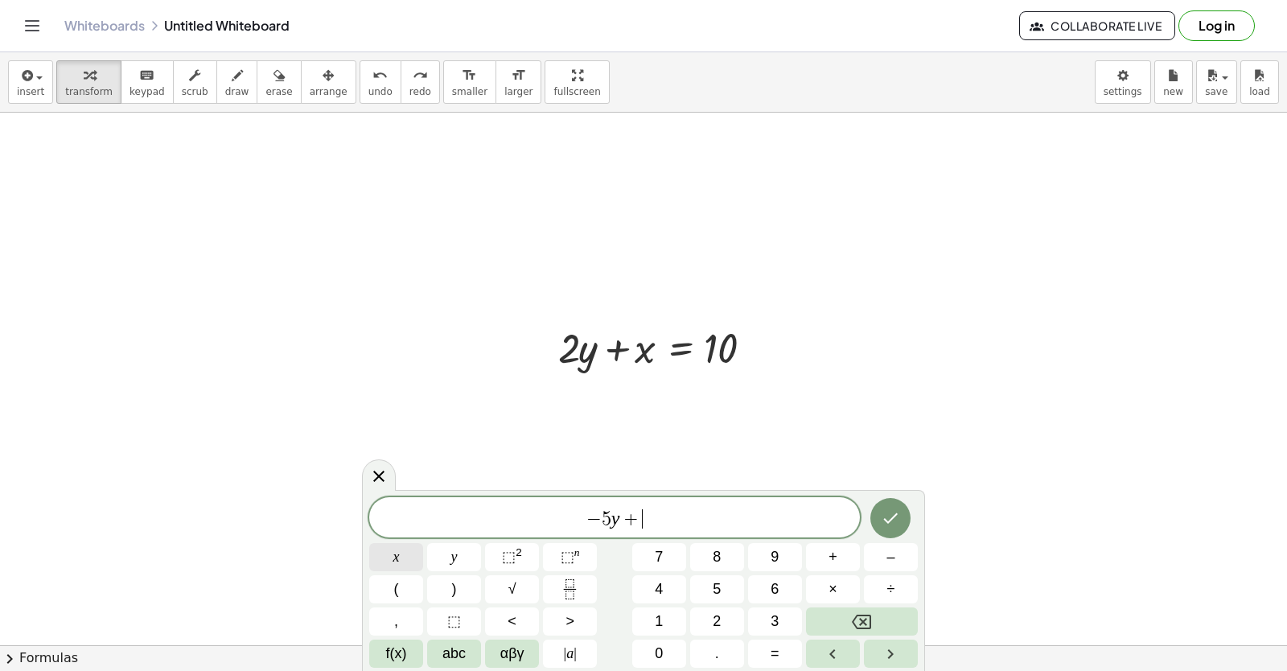
click at [395, 557] on button "x" at bounding box center [396, 557] width 54 height 28
click at [770, 651] on button "=" at bounding box center [775, 653] width 54 height 28
click at [727, 623] on button "2" at bounding box center [717, 621] width 54 height 28
click at [897, 494] on div "− 5 y + x = 2 ​ x y ⬚ 2 ⬚ n 7 8 9 + – ( ) √ 4 5 6 × ÷ , ⬚ < > 1 2 3 f(x) abc αβ…" at bounding box center [643, 580] width 563 height 181
click at [423, 543] on div at bounding box center [396, 557] width 54 height 28
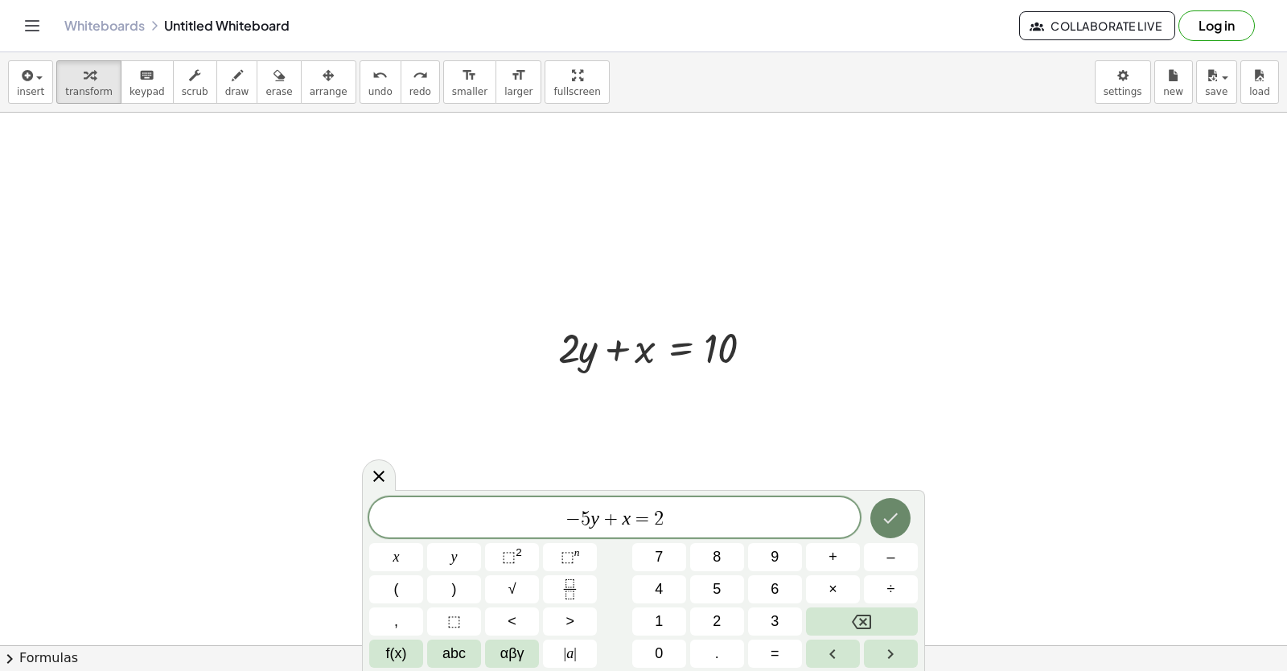
click at [889, 507] on button "Done" at bounding box center [890, 518] width 40 height 40
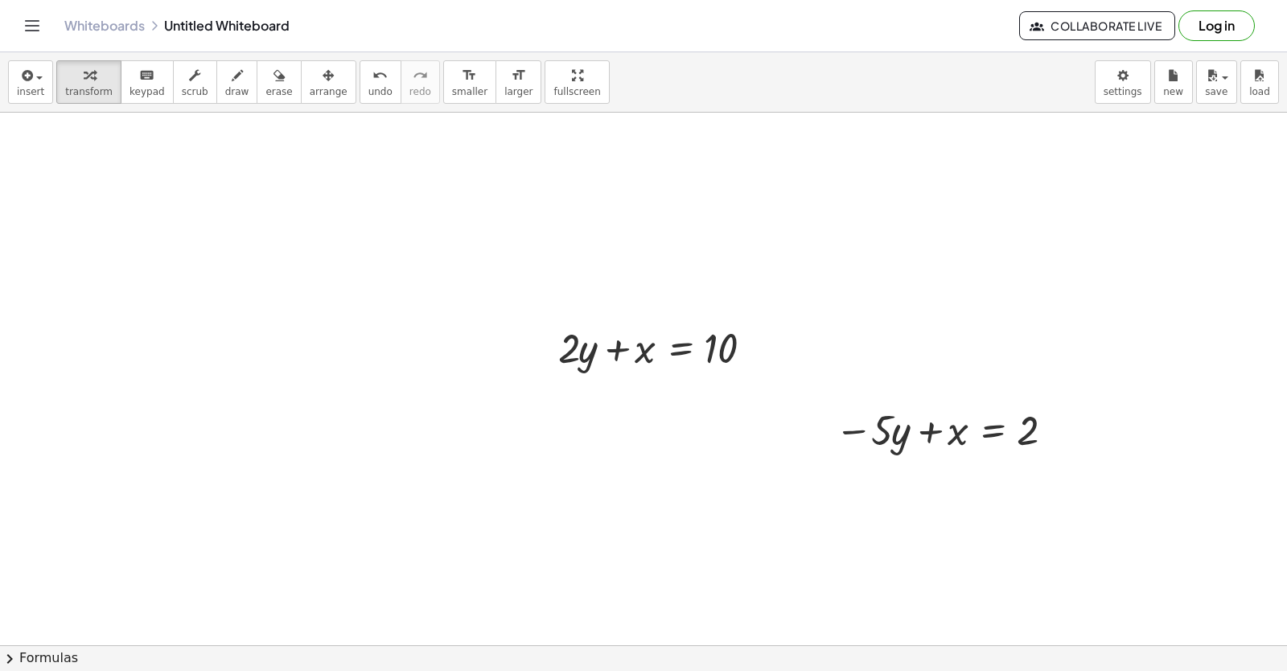
drag, startPoint x: 889, startPoint y: 442, endPoint x: 1074, endPoint y: 482, distance: 189.9
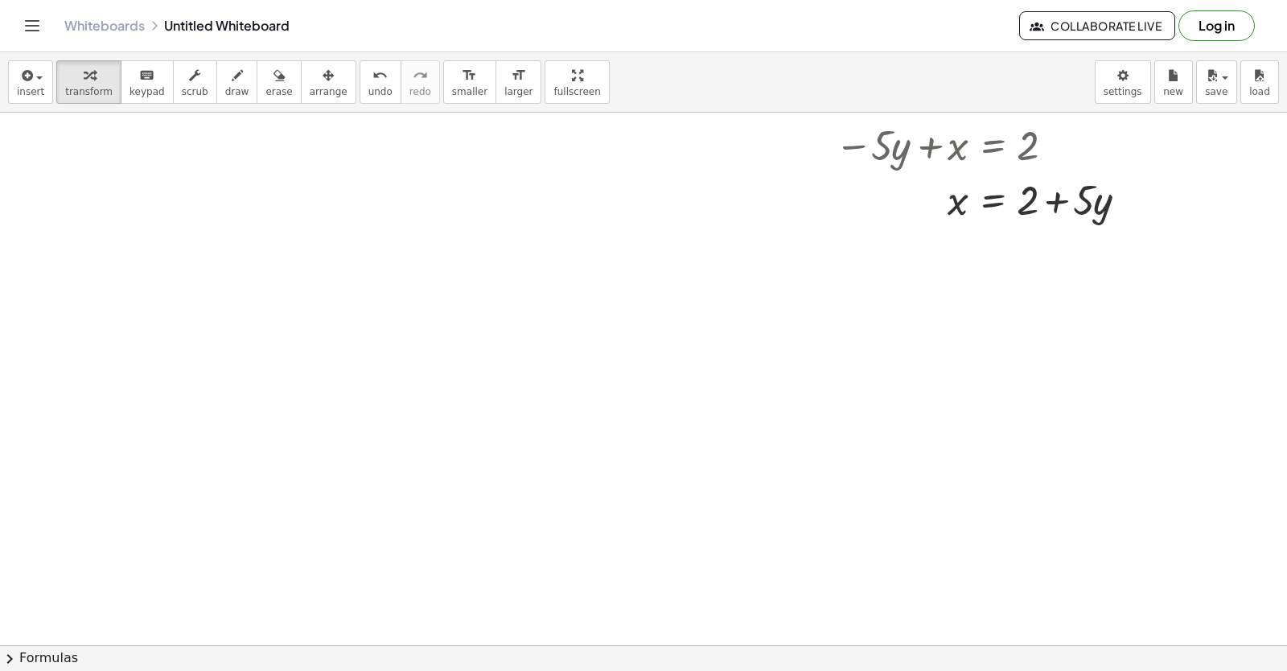
scroll to position [4512, 80]
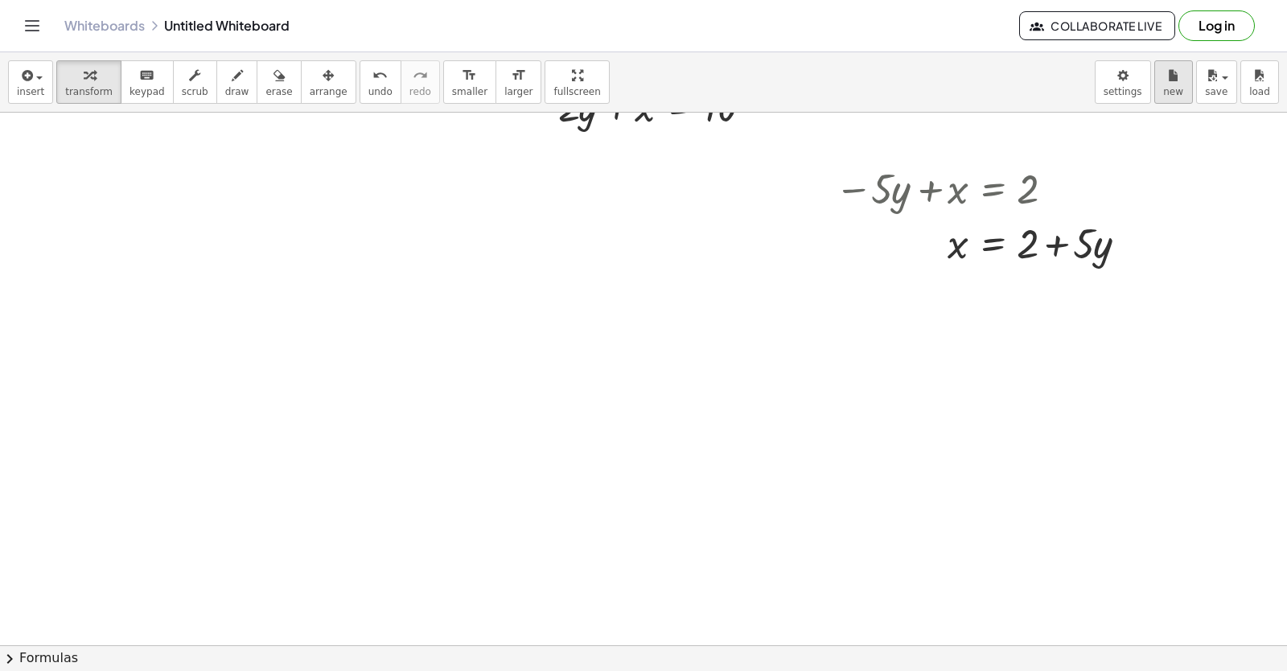
click at [1182, 95] on button "new" at bounding box center [1173, 81] width 39 height 43
click at [1268, 92] on span "load" at bounding box center [1259, 91] width 21 height 11
click at [1262, 89] on span "load" at bounding box center [1259, 91] width 21 height 11
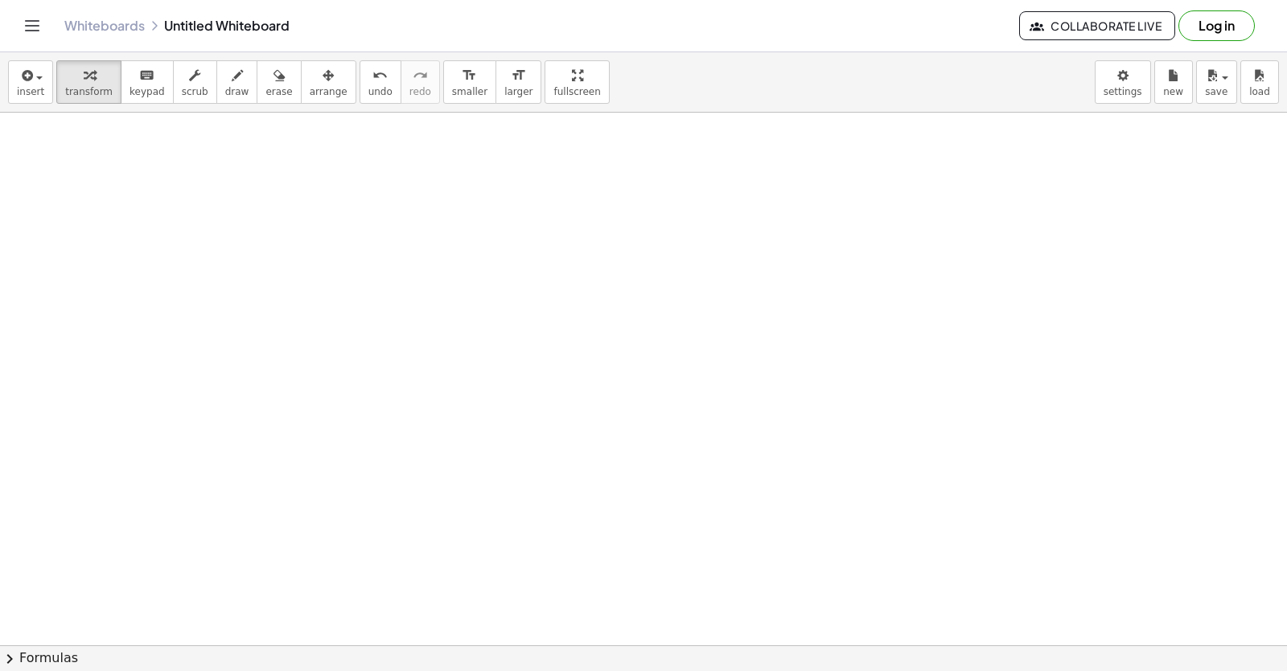
scroll to position [4673, 80]
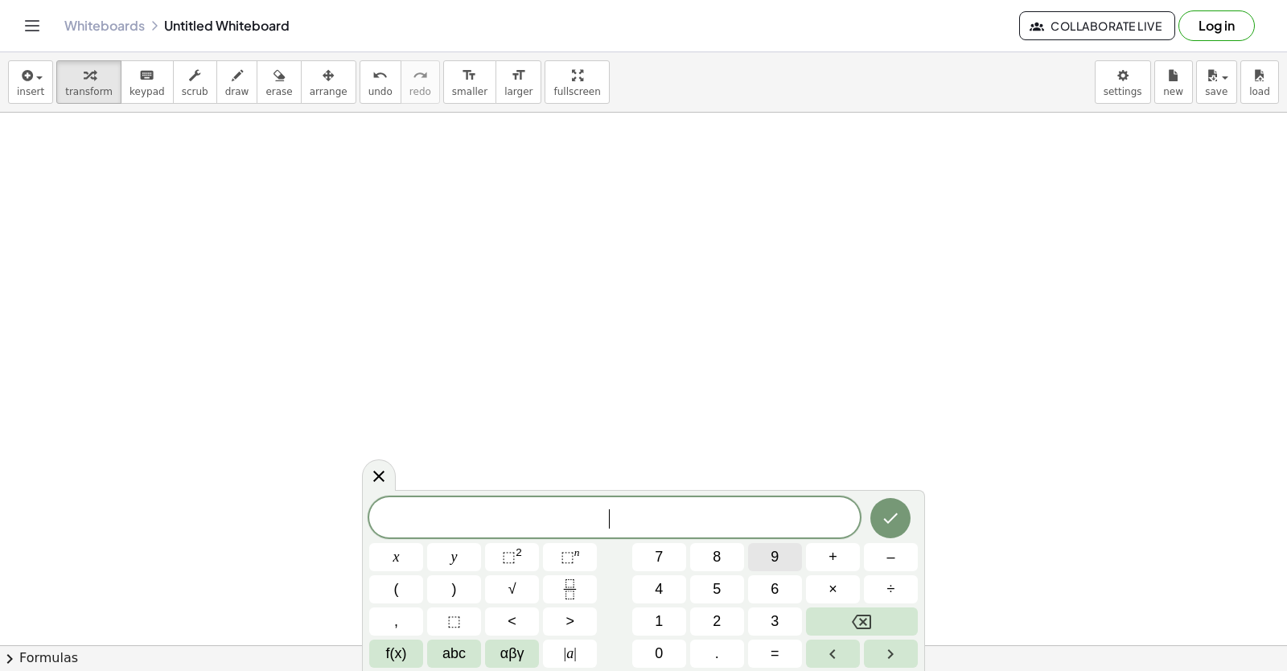
click at [766, 561] on button "9" at bounding box center [775, 557] width 54 height 28
click at [463, 556] on button "y" at bounding box center [454, 557] width 54 height 28
click at [818, 551] on button "+" at bounding box center [833, 557] width 54 height 28
click at [758, 610] on button "3" at bounding box center [775, 621] width 54 height 28
click at [383, 549] on button "x" at bounding box center [396, 557] width 54 height 28
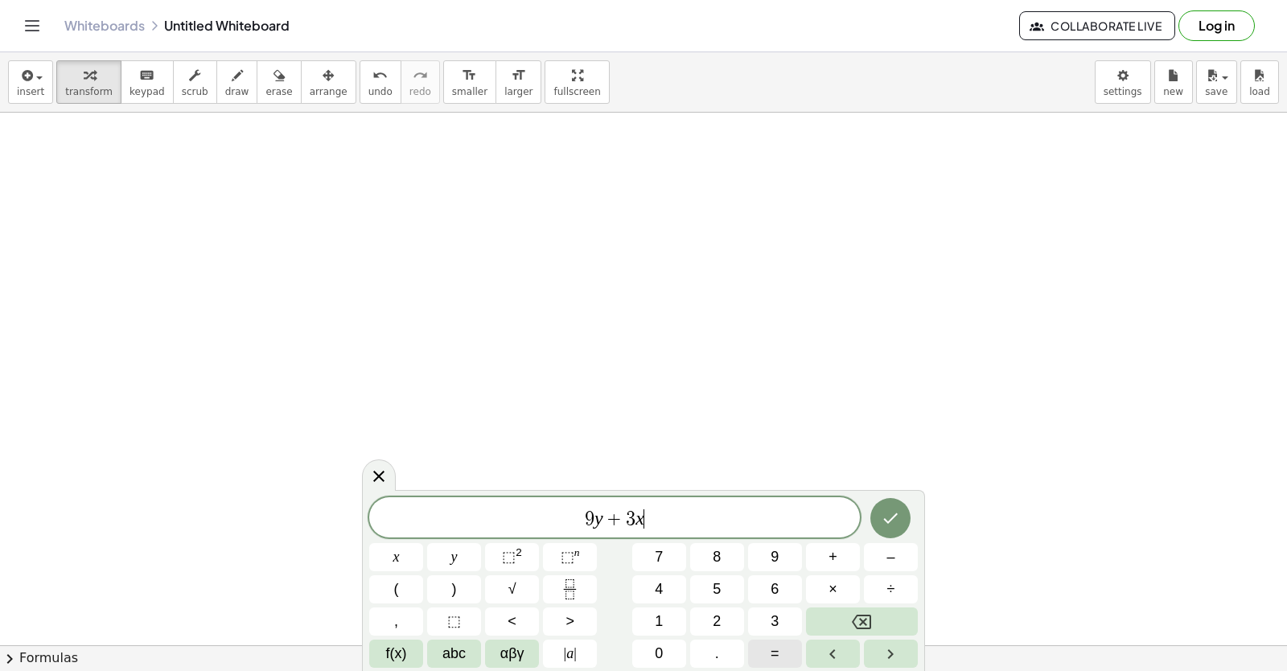
click at [771, 637] on div "9 y + 3 x ​ x y ⬚ 2 ⬚ n 7 8 9 + – ( ) √ 4 5 6 × ÷ , ⬚ < > 1 2 3 f(x) abc αβγ | …" at bounding box center [643, 582] width 548 height 170
click at [666, 617] on button "1" at bounding box center [659, 621] width 54 height 28
click at [869, 612] on icon "Backspace" at bounding box center [861, 621] width 19 height 19
click at [773, 648] on span "=" at bounding box center [774, 654] width 9 height 22
click at [670, 622] on button "1" at bounding box center [659, 621] width 54 height 28
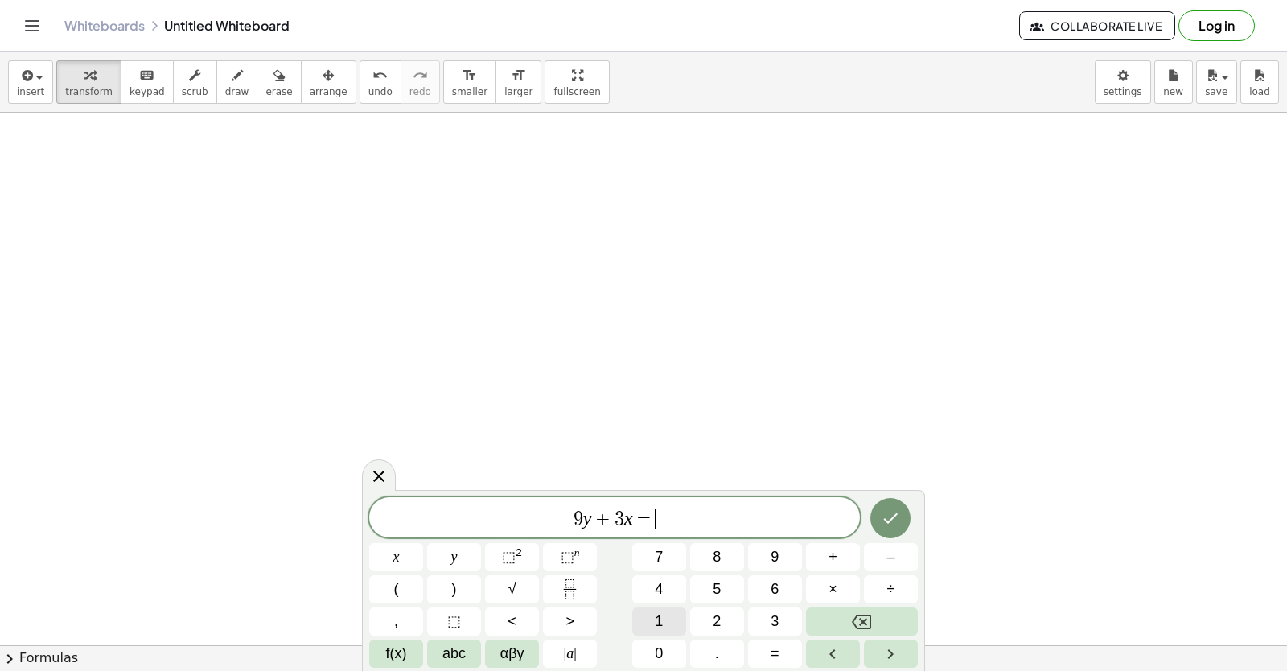
click at [725, 585] on button "5" at bounding box center [717, 589] width 54 height 28
click at [679, 618] on button "1" at bounding box center [659, 621] width 54 height 28
click at [676, 609] on button "1" at bounding box center [659, 621] width 54 height 28
click at [870, 615] on button "Backspace" at bounding box center [862, 621] width 112 height 28
click at [872, 614] on button "Backspace" at bounding box center [862, 621] width 112 height 28
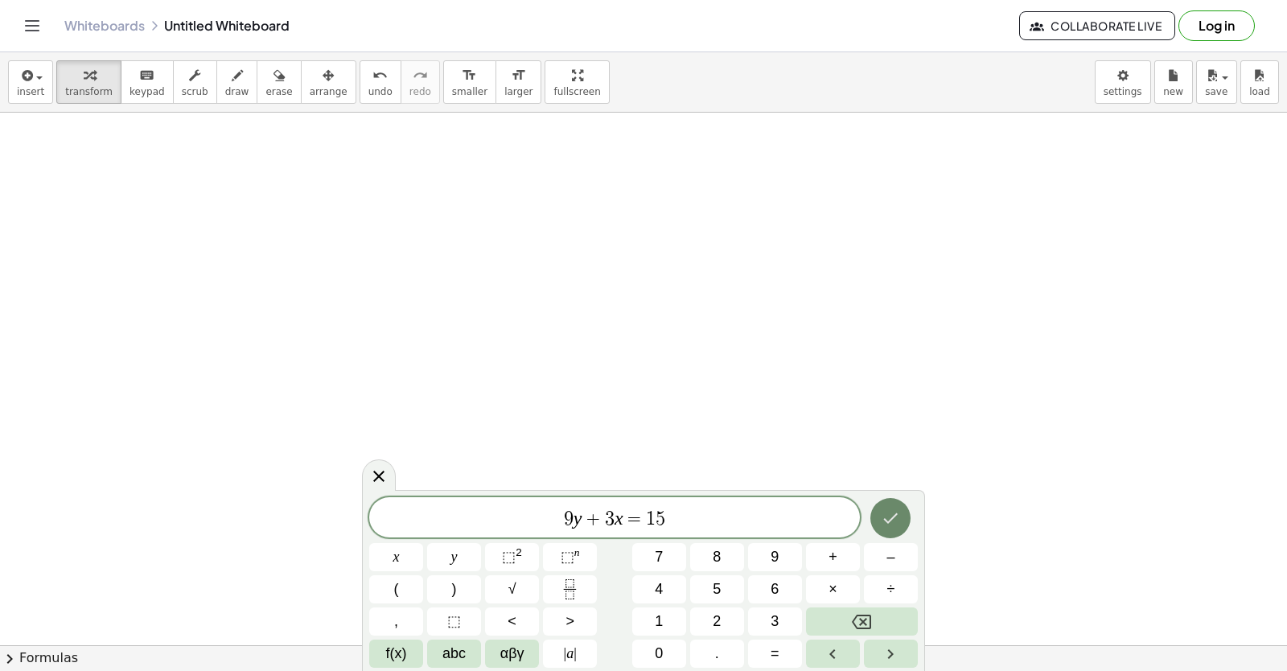
click at [887, 514] on icon "Done" at bounding box center [890, 517] width 19 height 19
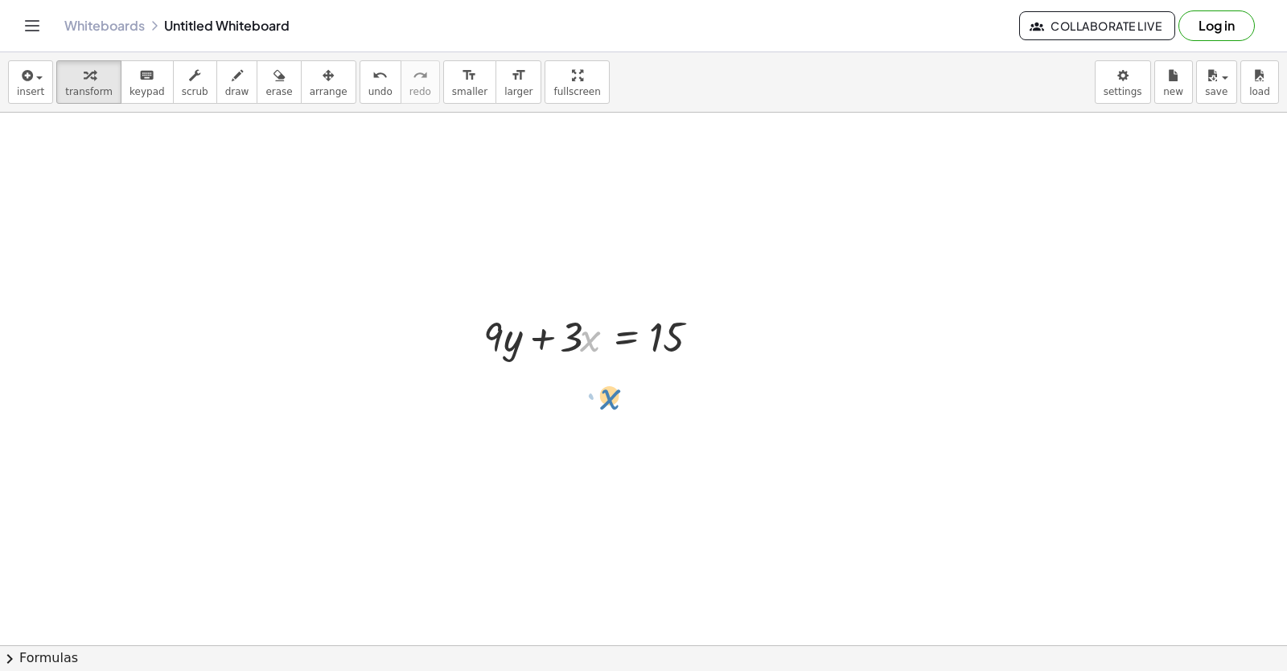
drag, startPoint x: 584, startPoint y: 340, endPoint x: 585, endPoint y: 413, distance: 73.2
drag, startPoint x: 578, startPoint y: 354, endPoint x: 744, endPoint y: 361, distance: 165.8
drag, startPoint x: 507, startPoint y: 347, endPoint x: 417, endPoint y: 343, distance: 89.4
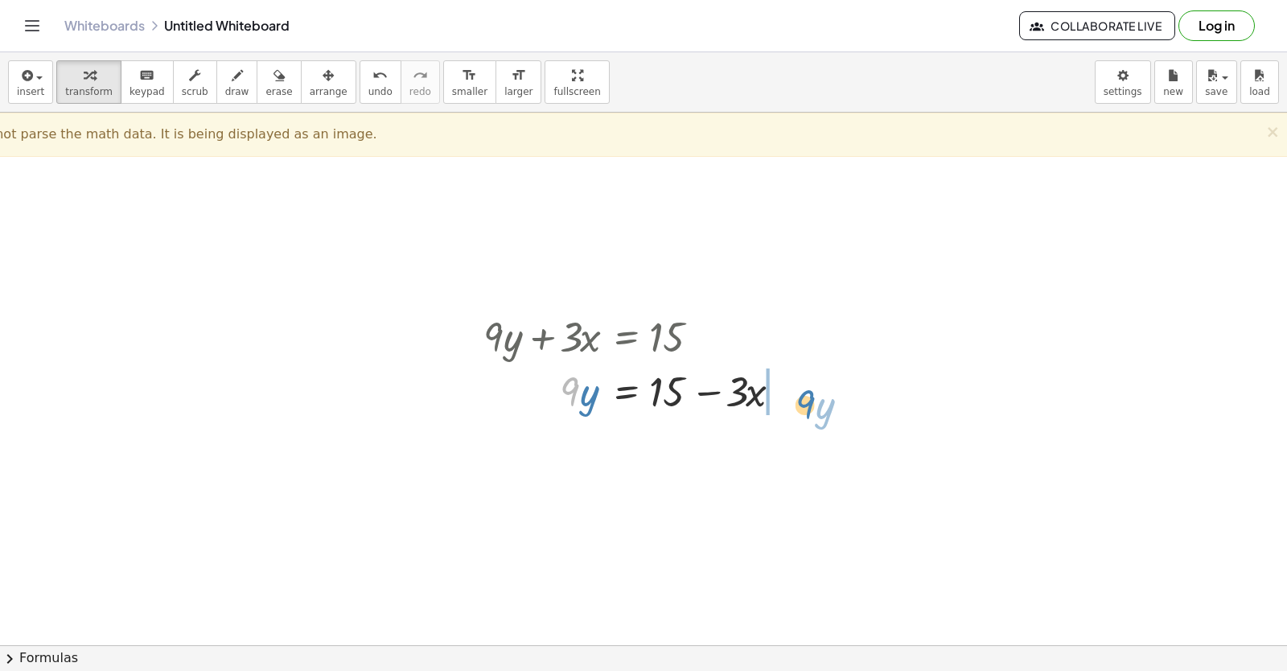
drag, startPoint x: 577, startPoint y: 392, endPoint x: 815, endPoint y: 409, distance: 238.6
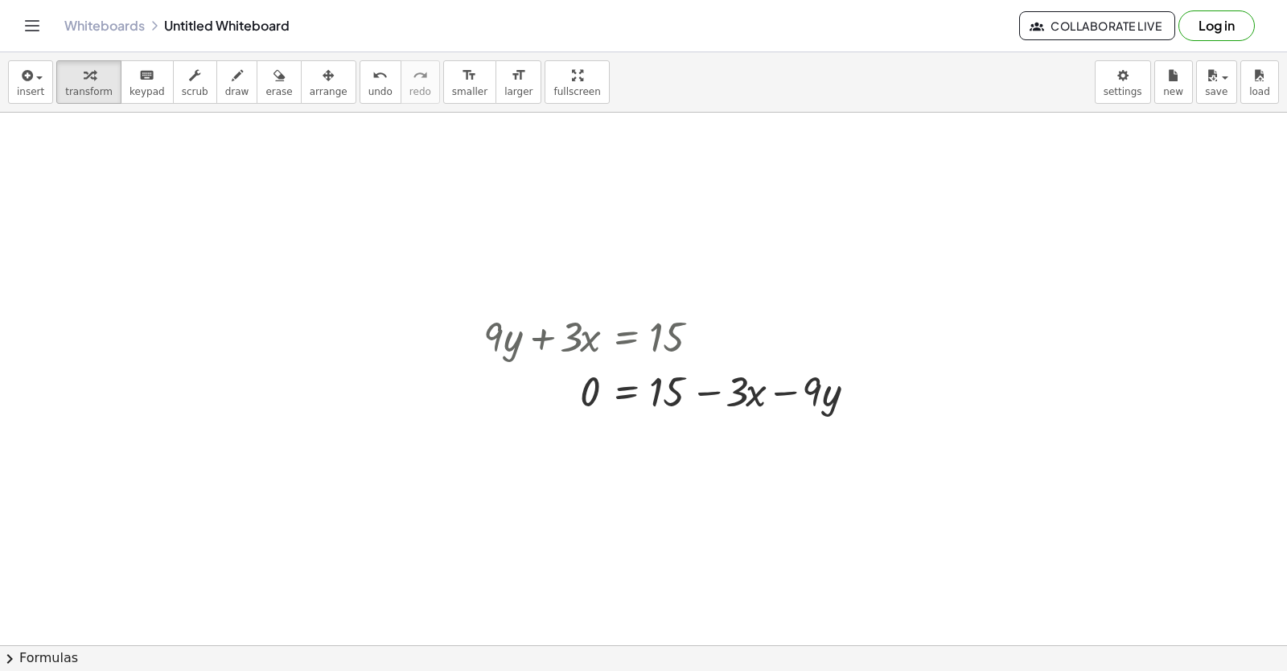
click at [839, 393] on div at bounding box center [676, 390] width 403 height 55
drag, startPoint x: 822, startPoint y: 394, endPoint x: 593, endPoint y: 401, distance: 228.5
click at [607, 391] on div at bounding box center [676, 390] width 403 height 55
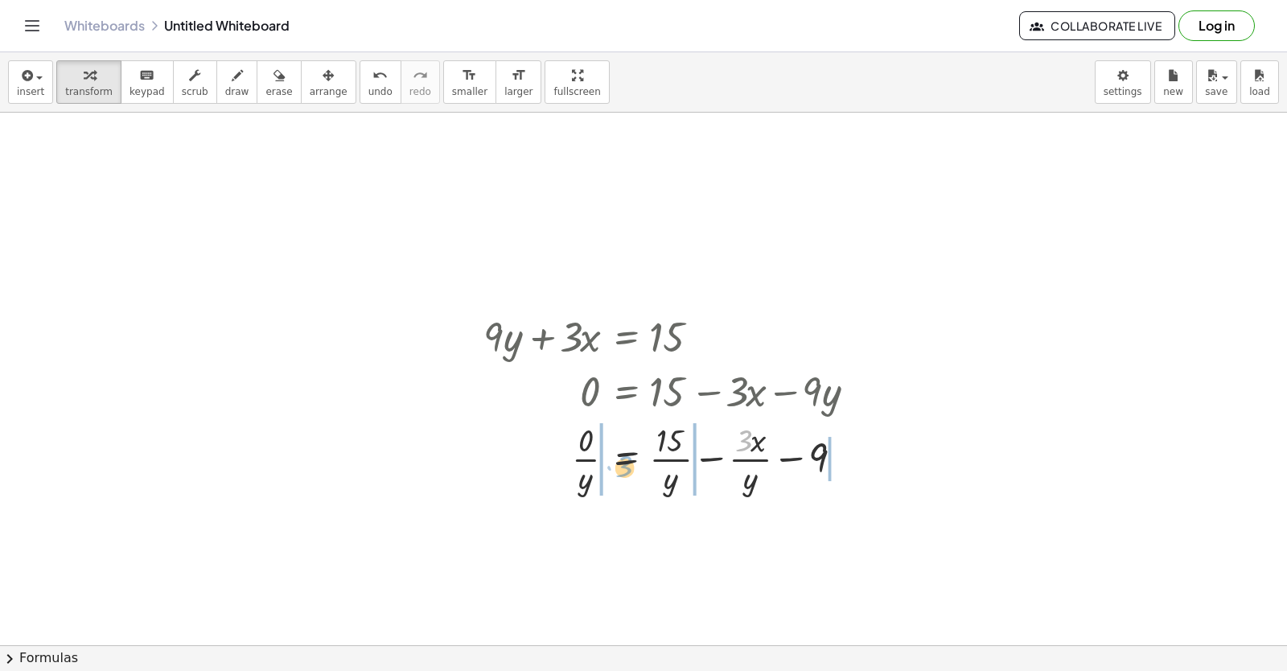
drag, startPoint x: 736, startPoint y: 441, endPoint x: 485, endPoint y: 421, distance: 251.8
click at [532, 433] on div at bounding box center [676, 457] width 403 height 80
drag, startPoint x: 897, startPoint y: 435, endPoint x: 715, endPoint y: 444, distance: 182.0
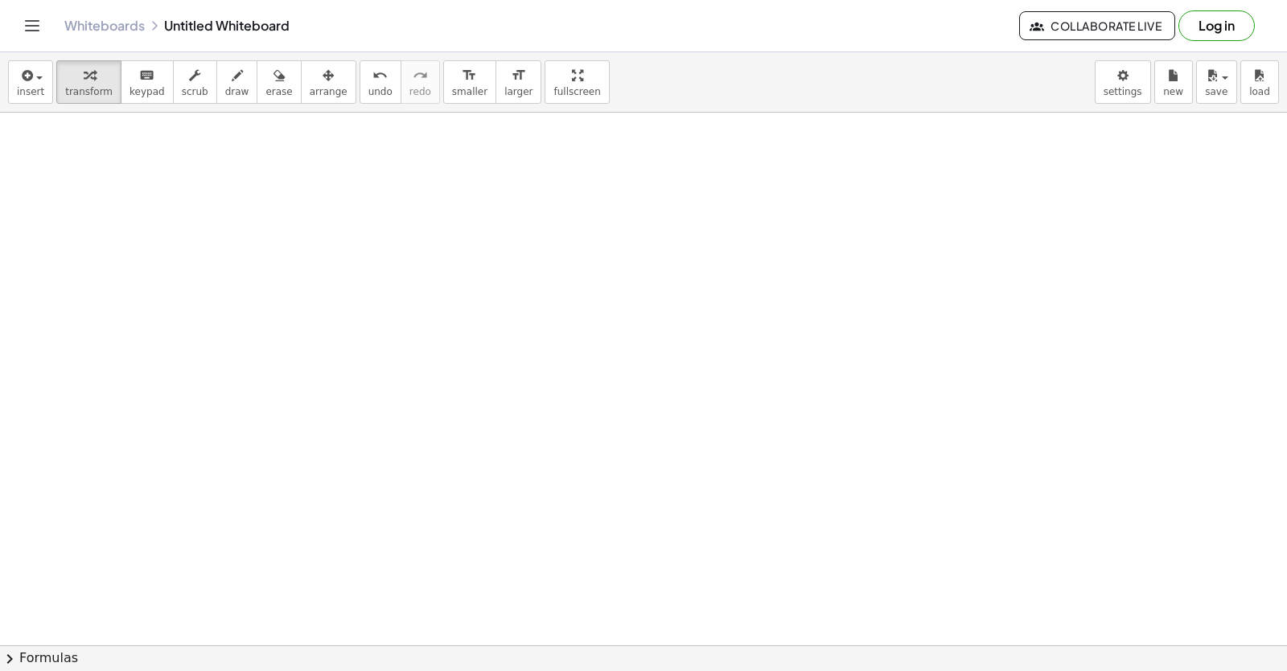
scroll to position [5205, 80]
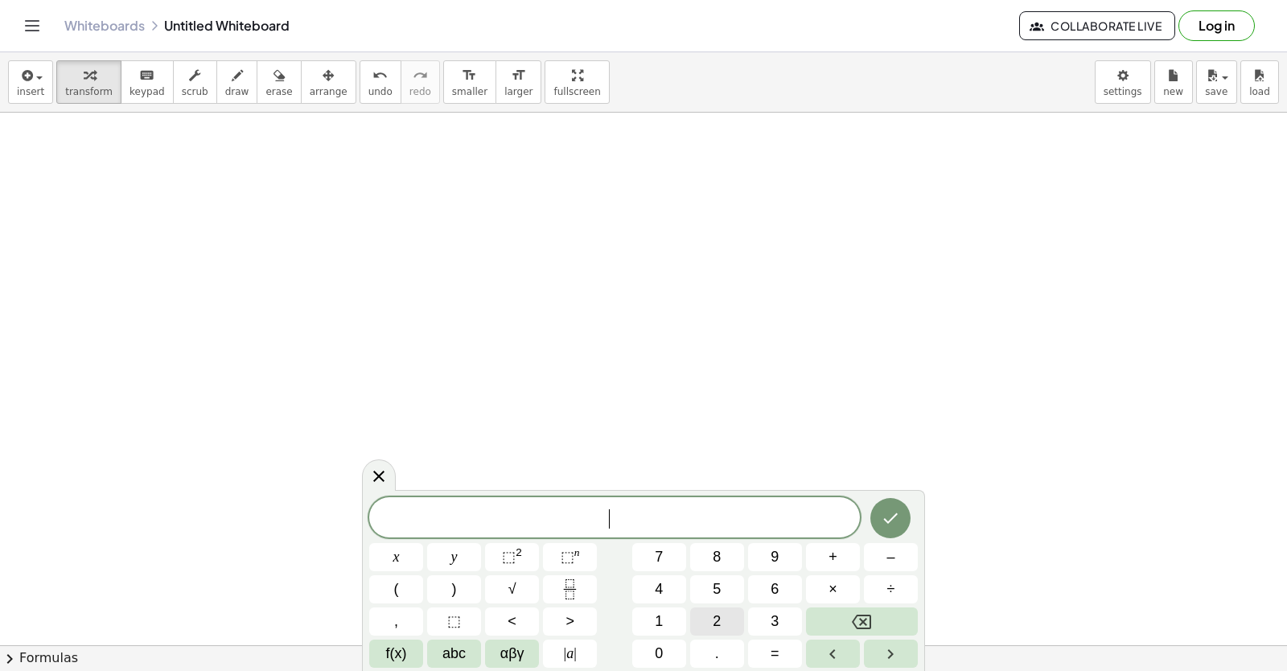
click at [709, 610] on button "2" at bounding box center [717, 621] width 54 height 28
click at [467, 561] on button "y" at bounding box center [454, 557] width 54 height 28
click at [828, 561] on span "+" at bounding box center [832, 557] width 9 height 22
click at [372, 562] on button "x" at bounding box center [396, 557] width 54 height 28
click at [886, 506] on button "Done" at bounding box center [890, 518] width 40 height 40
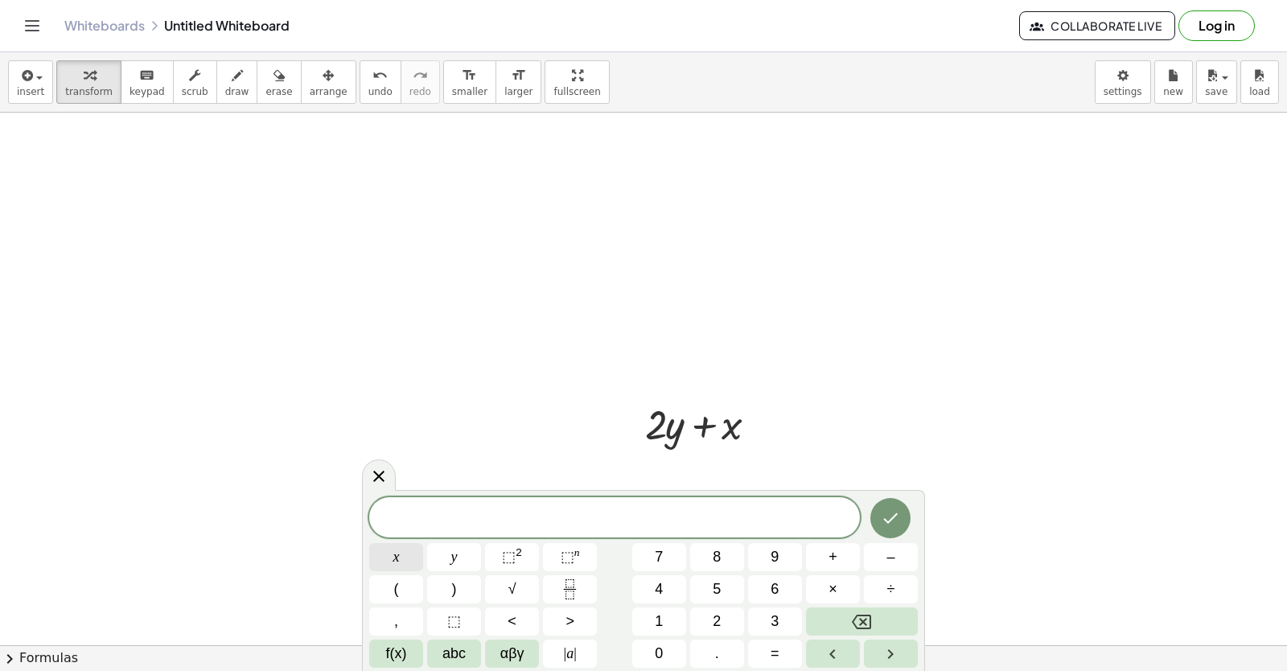
click at [410, 565] on button "x" at bounding box center [396, 557] width 54 height 28
click at [783, 650] on button "=" at bounding box center [775, 653] width 54 height 28
click at [721, 596] on button "5" at bounding box center [717, 589] width 54 height 28
click at [875, 521] on button "Done" at bounding box center [890, 518] width 40 height 40
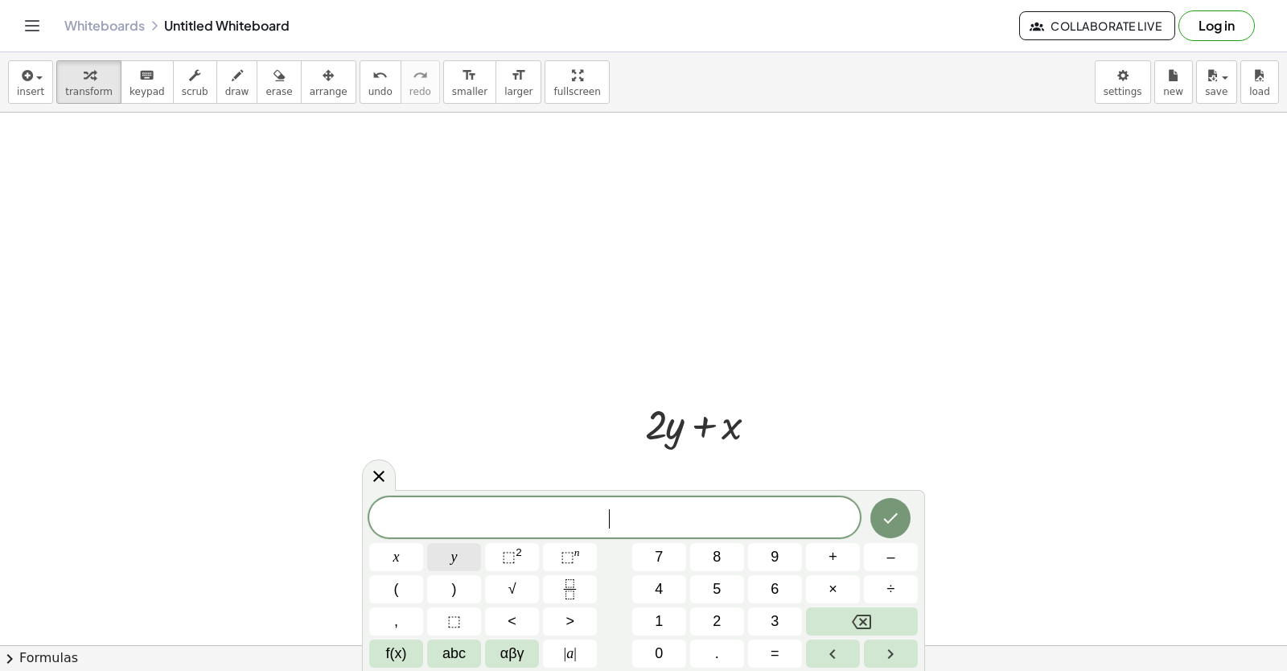
click at [439, 566] on button "y" at bounding box center [454, 557] width 54 height 28
click at [775, 645] on span "=" at bounding box center [774, 654] width 9 height 22
click at [779, 626] on button "3" at bounding box center [775, 621] width 54 height 28
click at [423, 543] on div at bounding box center [396, 557] width 54 height 28
click at [883, 522] on icon "Done" at bounding box center [890, 517] width 19 height 19
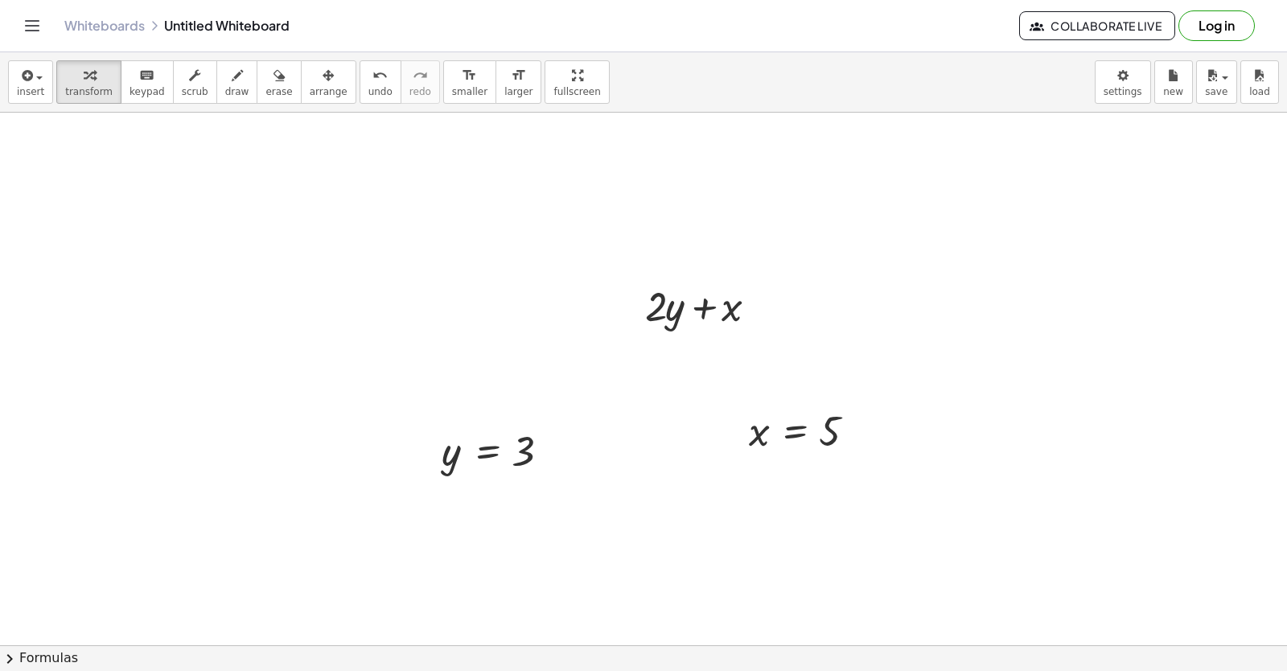
scroll to position [5336, 80]
drag, startPoint x: 450, startPoint y: 455, endPoint x: 673, endPoint y: 310, distance: 265.7
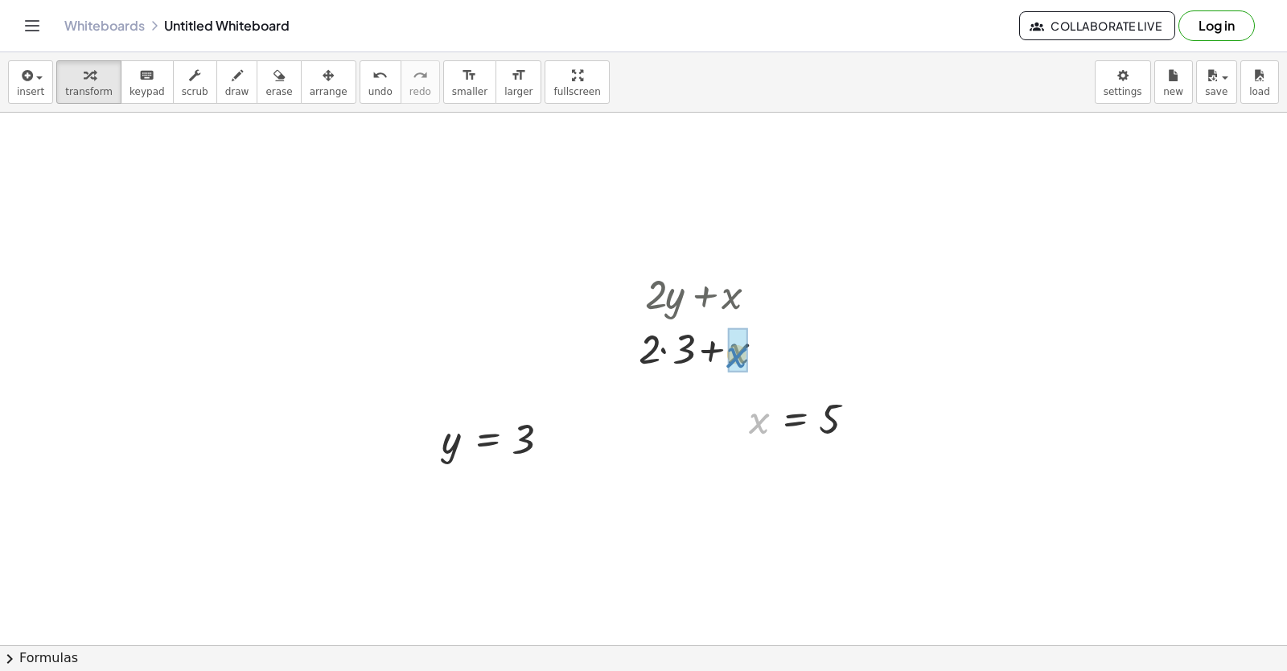
drag, startPoint x: 754, startPoint y: 429, endPoint x: 740, endPoint y: 369, distance: 62.0
drag, startPoint x: 758, startPoint y: 422, endPoint x: 758, endPoint y: 440, distance: 17.7
drag, startPoint x: 731, startPoint y: 353, endPoint x: 781, endPoint y: 418, distance: 82.0
drag, startPoint x: 750, startPoint y: 425, endPoint x: 732, endPoint y: 354, distance: 73.9
drag, startPoint x: 721, startPoint y: 305, endPoint x: 741, endPoint y: 292, distance: 23.2
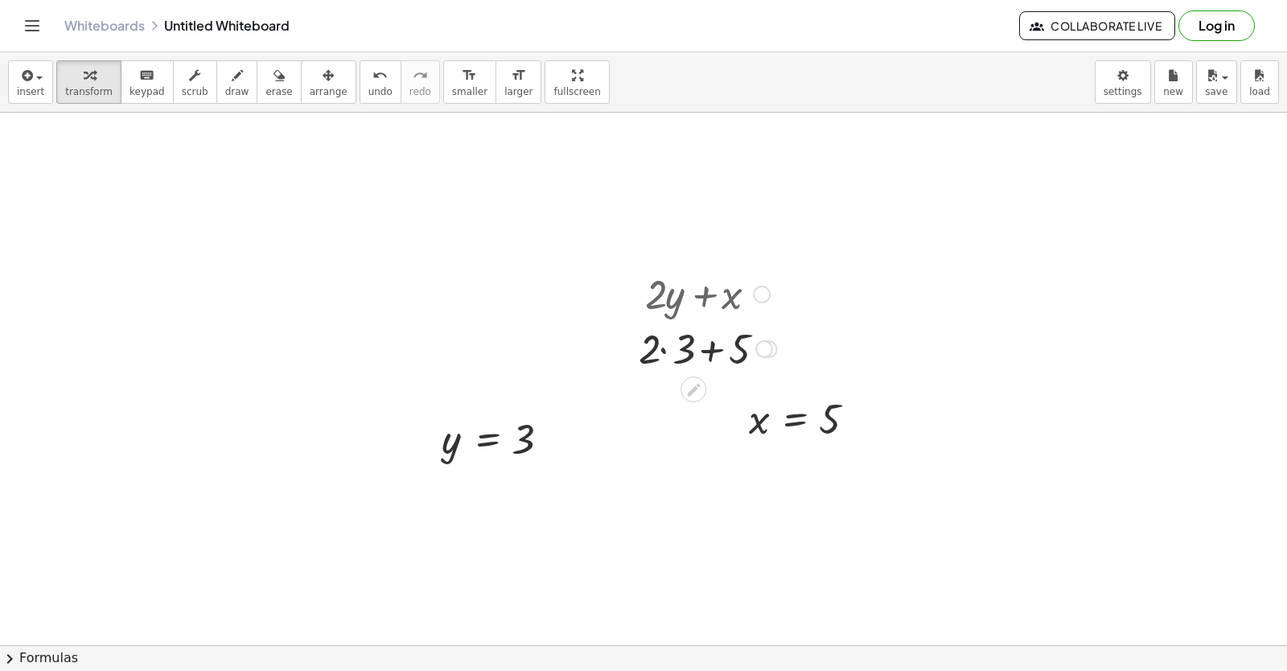
click at [739, 294] on div at bounding box center [707, 292] width 154 height 55
drag, startPoint x: 745, startPoint y: 292, endPoint x: 753, endPoint y: 290, distance: 8.2
click at [749, 291] on div at bounding box center [707, 292] width 154 height 55
drag, startPoint x: 757, startPoint y: 289, endPoint x: 770, endPoint y: 294, distance: 14.0
click at [758, 289] on div at bounding box center [762, 294] width 18 height 18
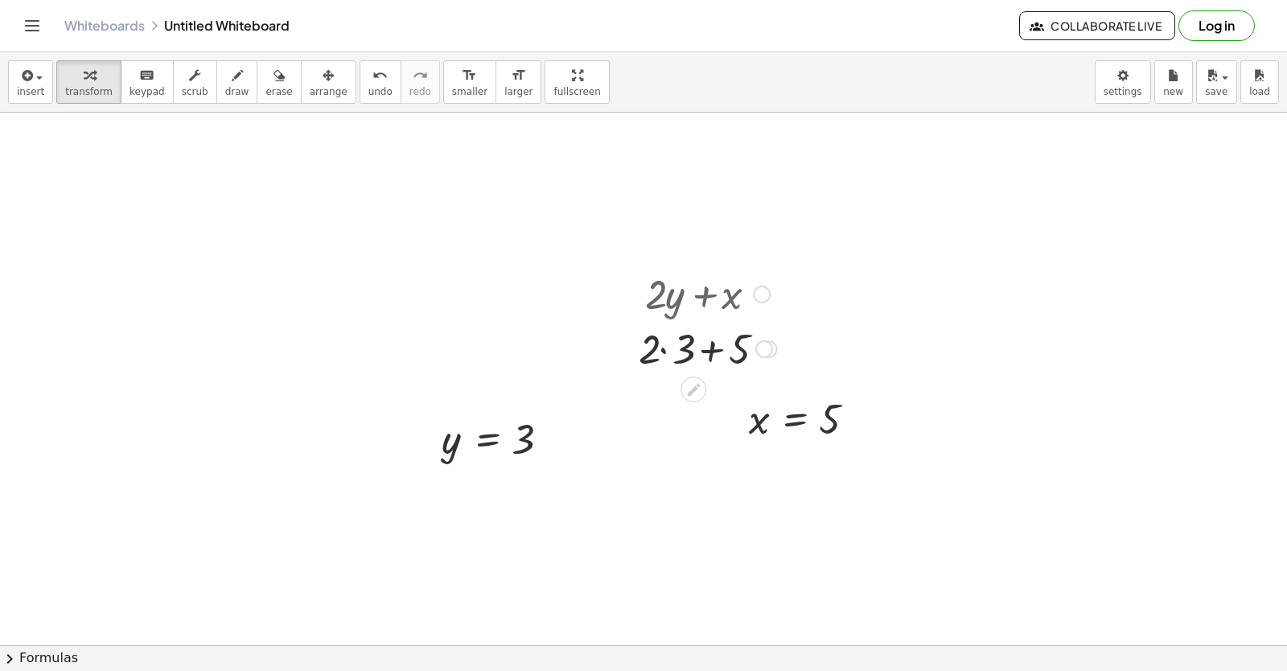
click at [767, 292] on div at bounding box center [762, 294] width 18 height 18
drag, startPoint x: 770, startPoint y: 294, endPoint x: 784, endPoint y: 298, distance: 14.8
click at [777, 298] on div "+ · 2 · y + x Go back to this line Copy line as LaTeX Copy derivation as LaTeX …" at bounding box center [701, 319] width 175 height 117
click at [784, 298] on div at bounding box center [707, 292] width 154 height 55
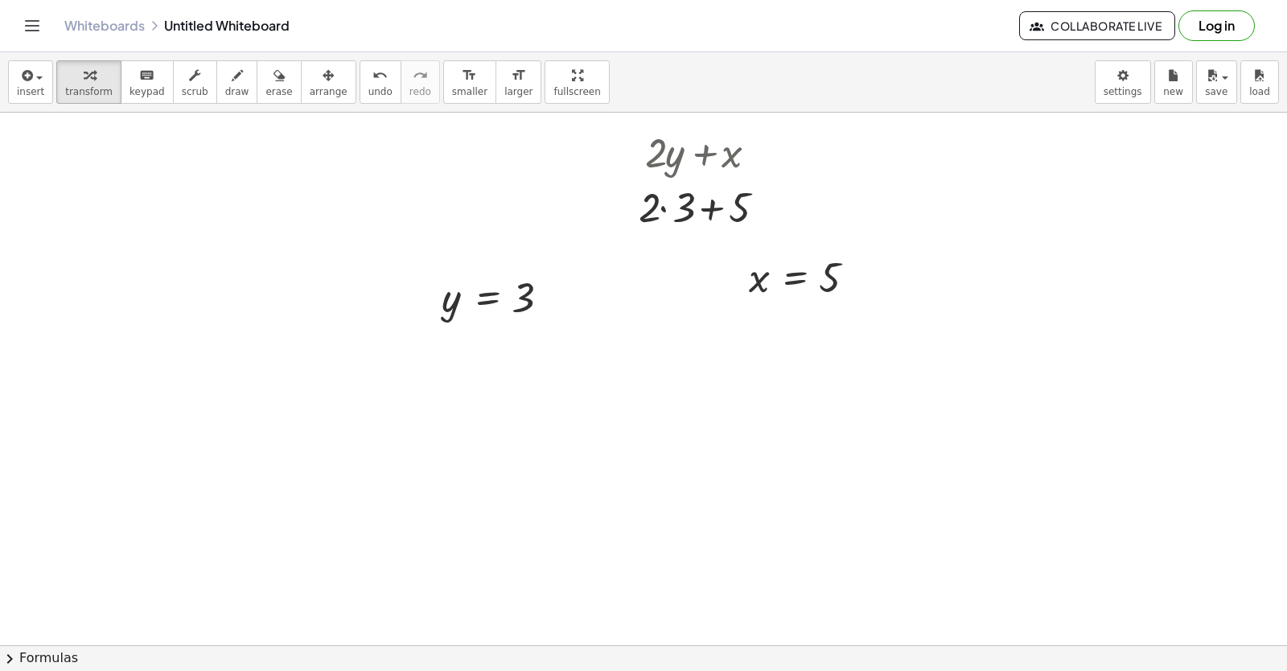
scroll to position [5497, 80]
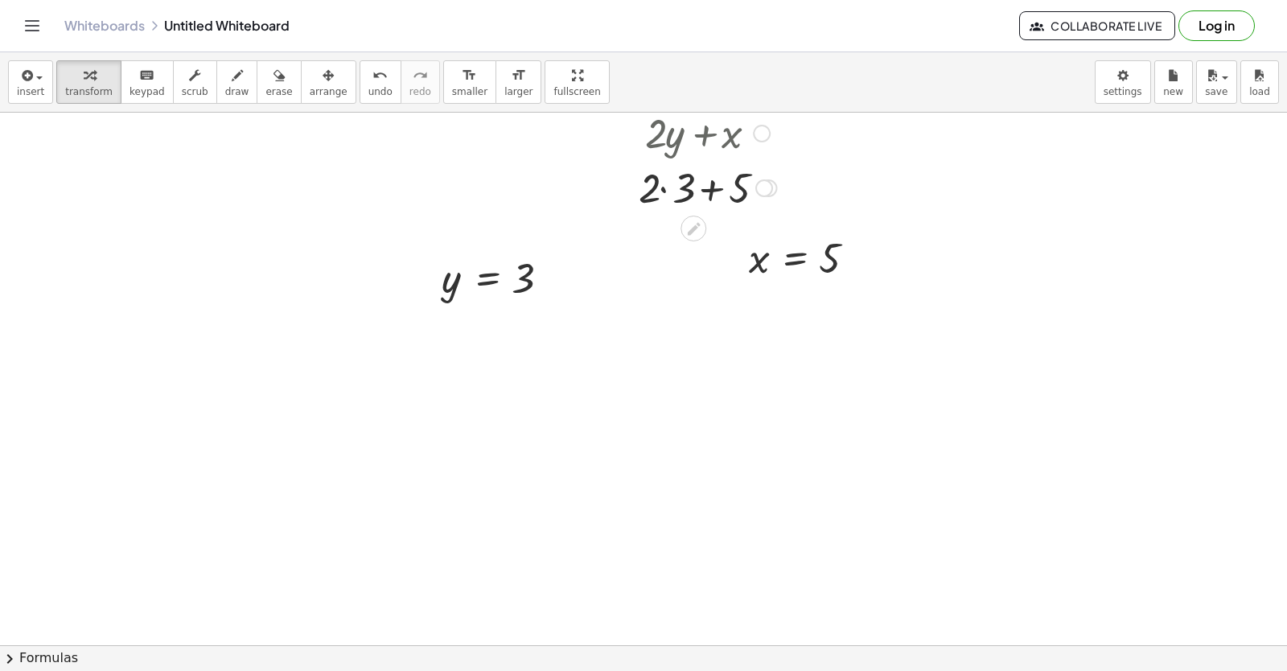
drag, startPoint x: 680, startPoint y: 209, endPoint x: 680, endPoint y: 196, distance: 12.9
click at [690, 204] on div at bounding box center [707, 186] width 154 height 55
click at [656, 215] on div "+ · 2 · y + x Go back to this line Copy line as LaTeX Copy derivation as LaTeX …" at bounding box center [701, 159] width 175 height 117
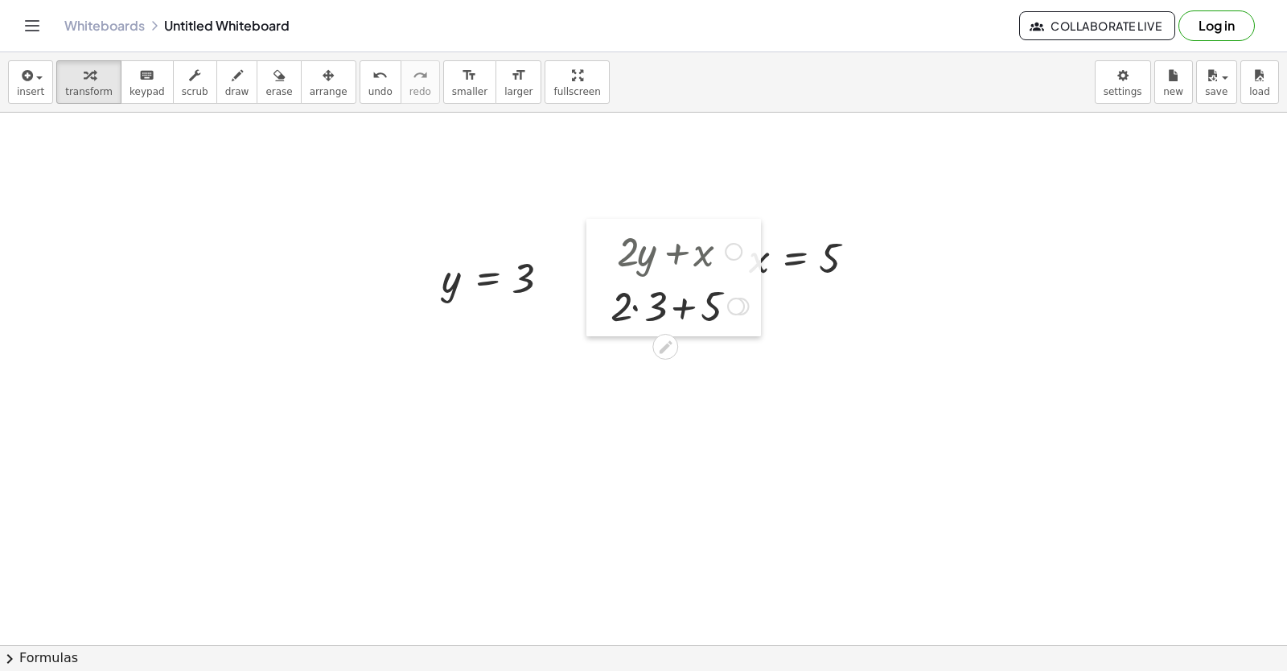
drag, startPoint x: 631, startPoint y: 204, endPoint x: 601, endPoint y: 351, distance: 150.3
click at [601, 336] on div at bounding box center [598, 277] width 24 height 117
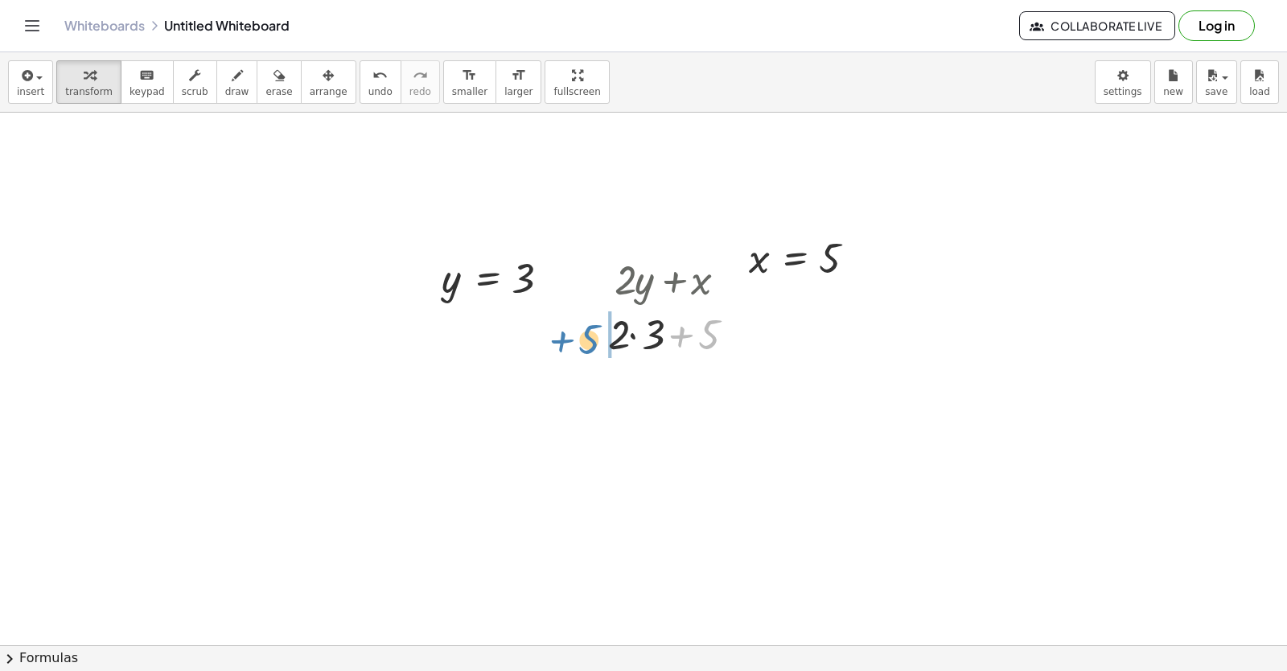
drag, startPoint x: 737, startPoint y: 314, endPoint x: 617, endPoint y: 319, distance: 119.9
click at [617, 319] on div at bounding box center [677, 333] width 154 height 55
drag, startPoint x: 668, startPoint y: 396, endPoint x: 678, endPoint y: 411, distance: 17.4
drag, startPoint x: 708, startPoint y: 393, endPoint x: 609, endPoint y: 399, distance: 99.9
click at [621, 400] on div at bounding box center [677, 387] width 154 height 55
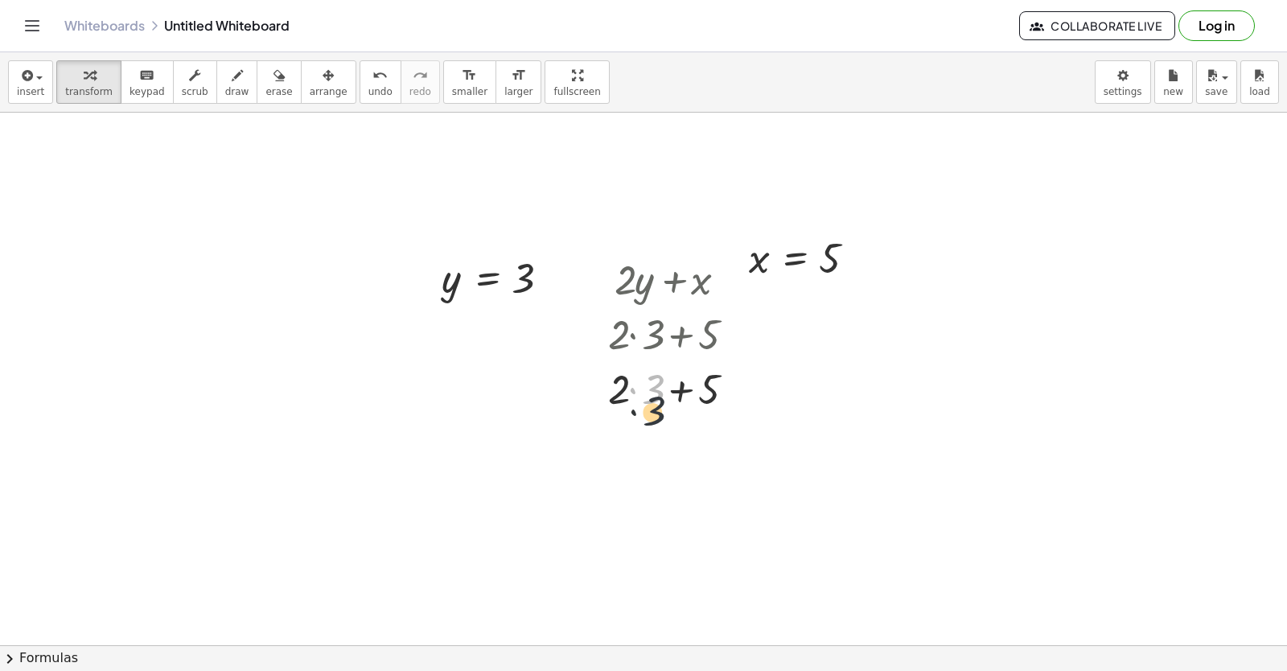
drag, startPoint x: 655, startPoint y: 380, endPoint x: 659, endPoint y: 451, distance: 71.7
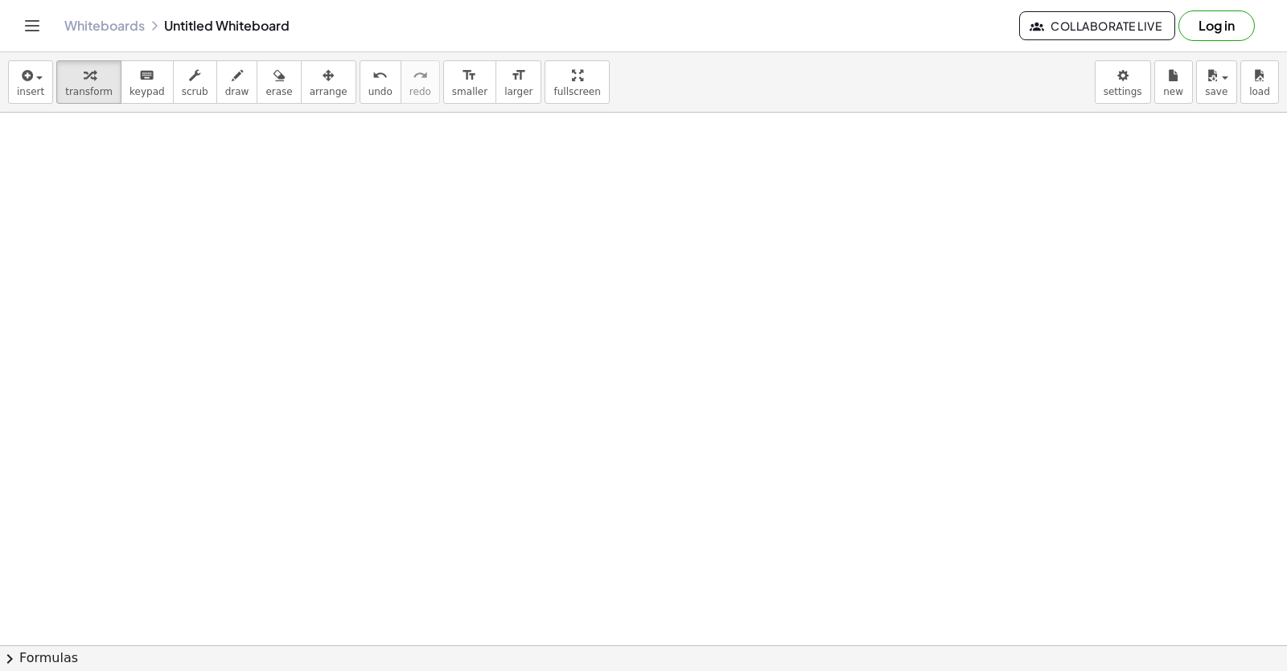
scroll to position [5868, 80]
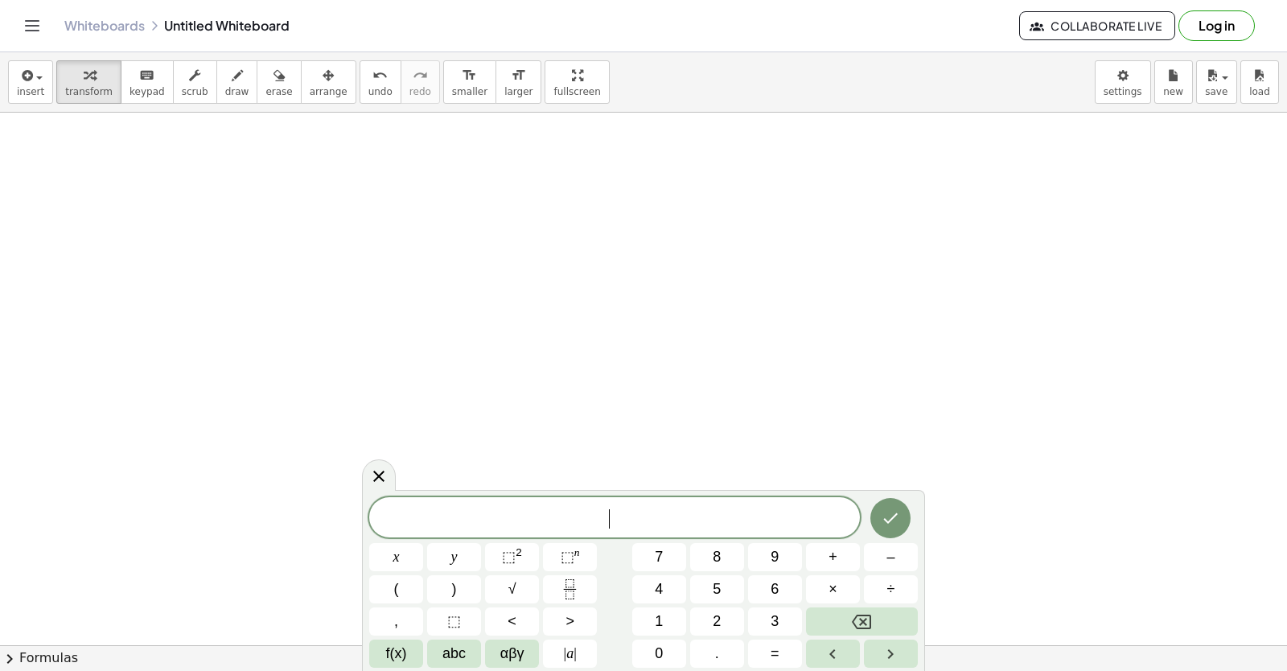
click at [608, 514] on span "​" at bounding box center [614, 518] width 491 height 23
click at [717, 606] on div "​ x y ⬚ 2 ⬚ n 7 8 9 + – ( ) √ 4 5 6 × ÷ , ⬚ < > 1 2 3 f(x) abc αβγ | a | 0 . =" at bounding box center [643, 582] width 548 height 170
click at [717, 608] on button "2" at bounding box center [717, 621] width 54 height 28
click at [475, 555] on button "y" at bounding box center [454, 557] width 54 height 28
click at [840, 559] on button "+" at bounding box center [833, 557] width 54 height 28
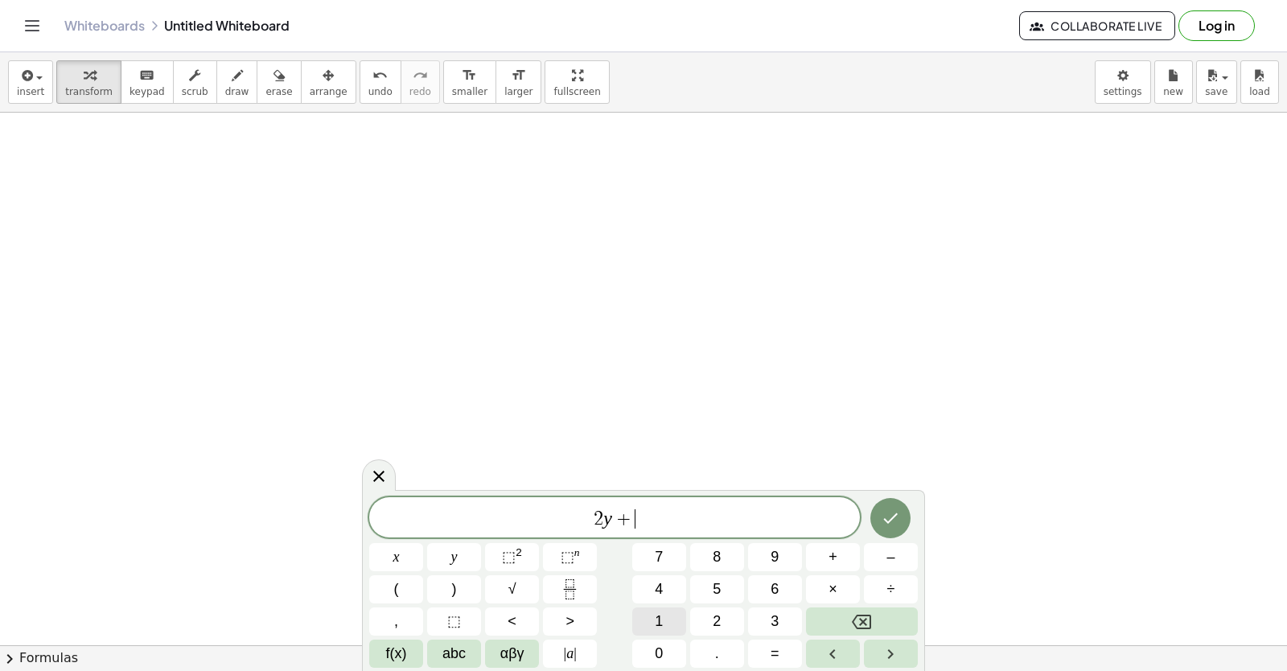
click at [643, 619] on button "1" at bounding box center [659, 621] width 54 height 28
click at [644, 639] on div "2 y + 1 x y ⬚ 2 ⬚ n 7 8 9 + – ( ) √ 4 5 6 × ÷ , ⬚ < > 1 2 3 f(x) abc αβγ | a | …" at bounding box center [643, 582] width 548 height 170
click at [661, 640] on button "0" at bounding box center [659, 653] width 54 height 28
click at [416, 560] on button "x" at bounding box center [396, 557] width 54 height 28
click at [876, 517] on button "Done" at bounding box center [890, 518] width 40 height 40
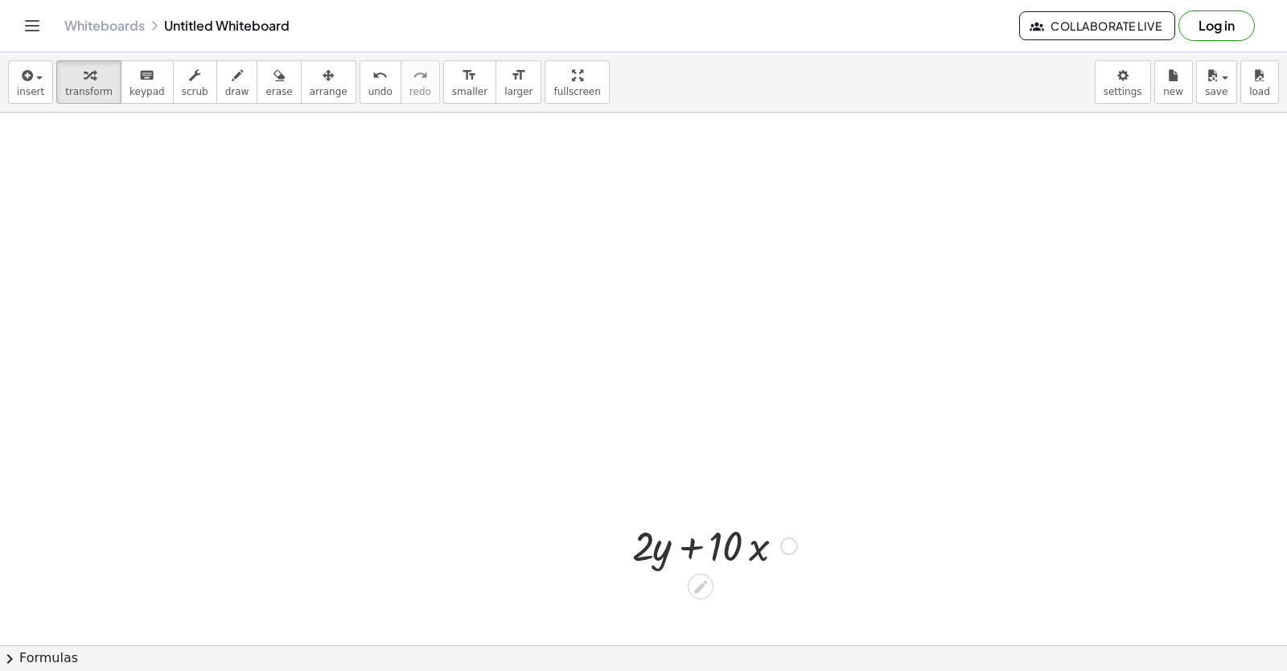
drag, startPoint x: 716, startPoint y: 579, endPoint x: 788, endPoint y: 521, distance: 92.7
click at [700, 546] on div "+ · 2 · y + · 10 · x" at bounding box center [700, 546] width 0 height 0
click at [790, 522] on div at bounding box center [714, 544] width 181 height 55
drag, startPoint x: 598, startPoint y: 527, endPoint x: 628, endPoint y: 552, distance: 39.3
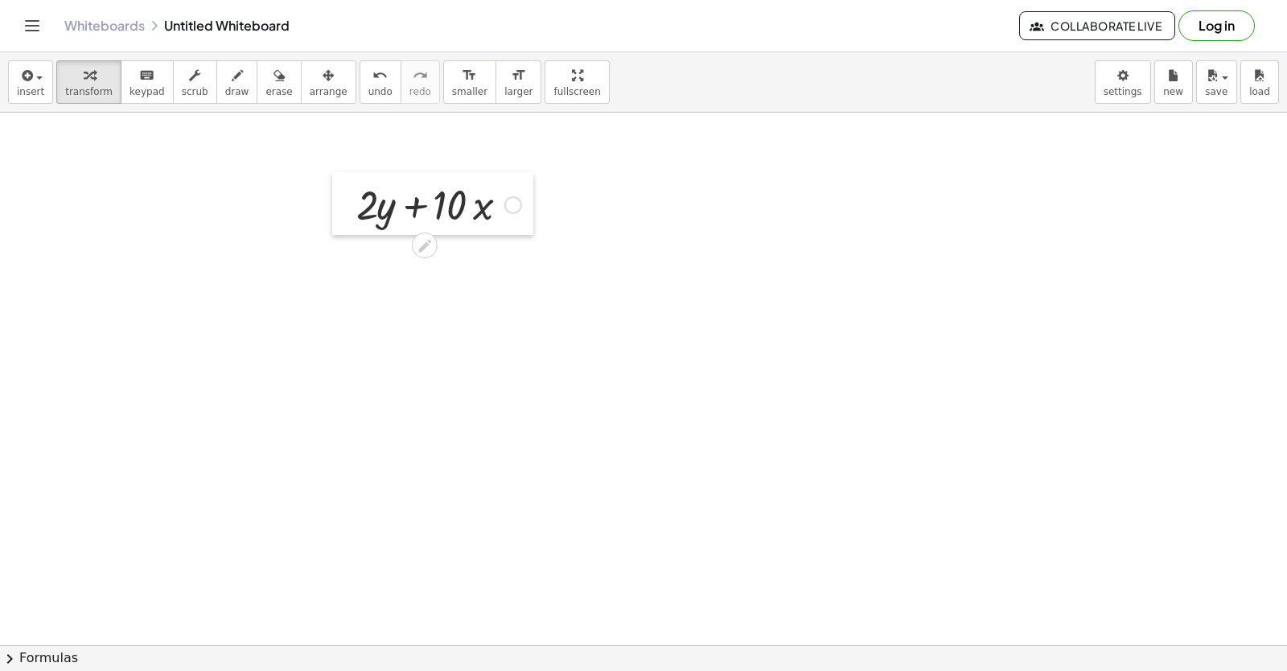
drag, startPoint x: 628, startPoint y: 552, endPoint x: 352, endPoint y: 211, distance: 438.6
click at [352, 211] on div at bounding box center [344, 203] width 24 height 63
drag, startPoint x: 548, startPoint y: 415, endPoint x: 547, endPoint y: 390, distance: 24.9
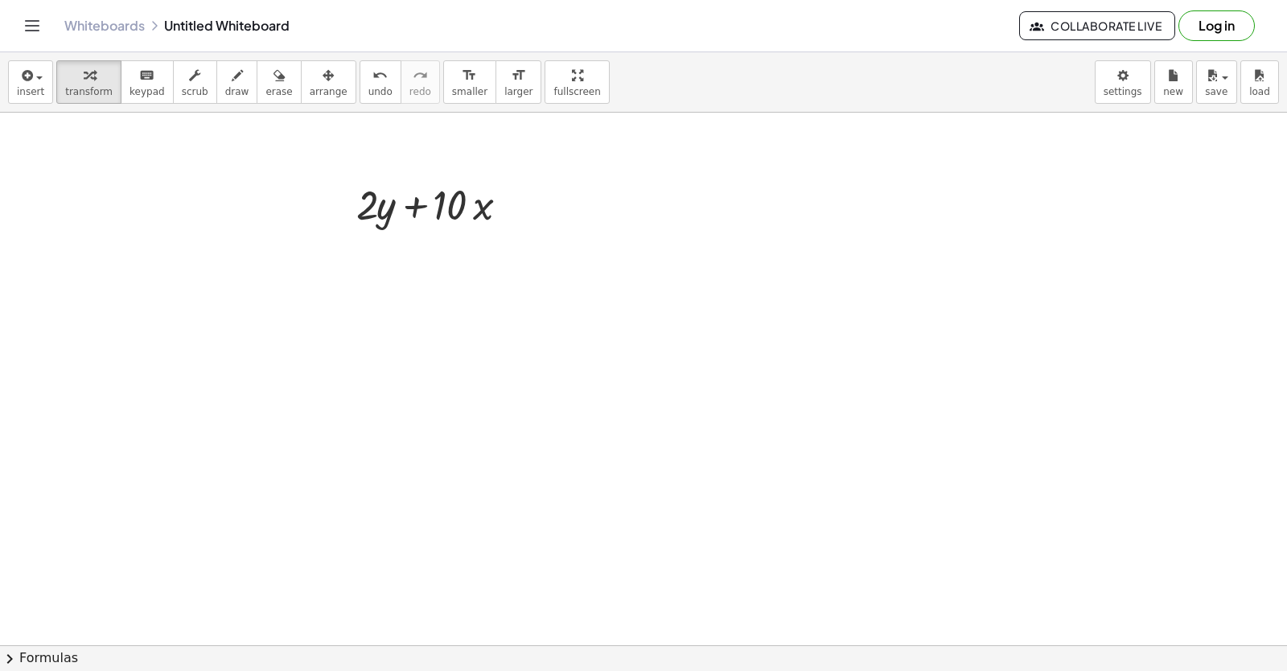
drag, startPoint x: 663, startPoint y: 525, endPoint x: 659, endPoint y: 515, distance: 11.5
drag, startPoint x: 659, startPoint y: 515, endPoint x: 657, endPoint y: 499, distance: 16.2
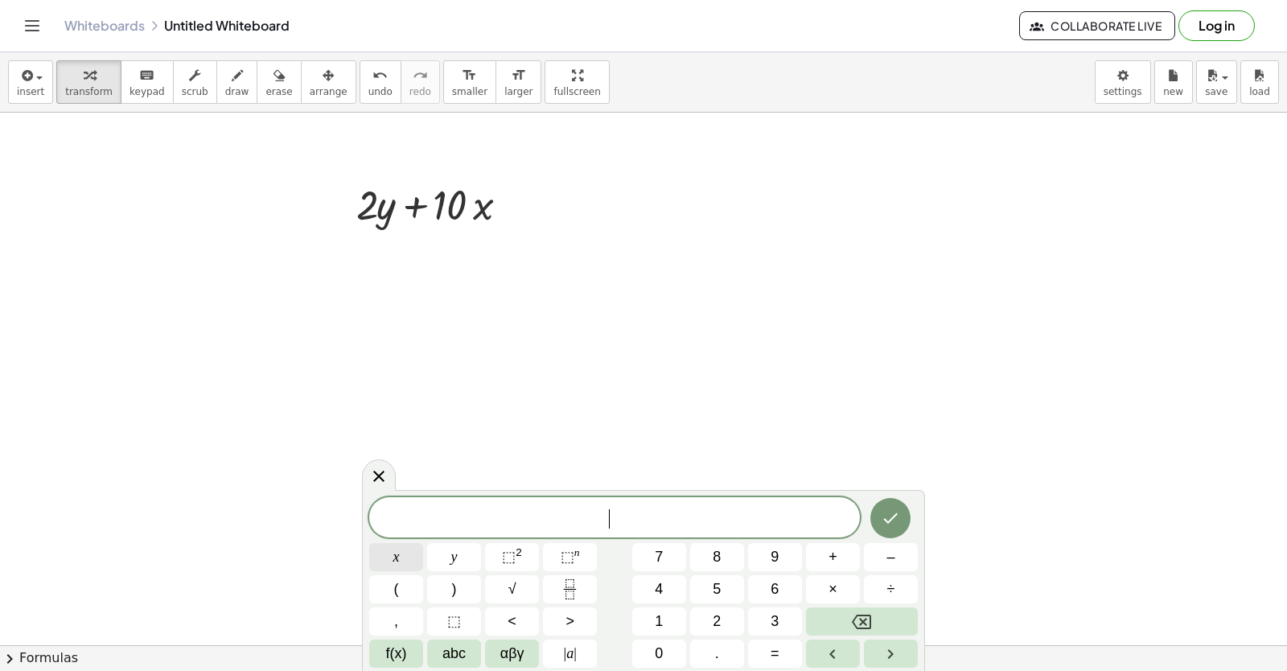
click at [415, 556] on button "x" at bounding box center [396, 557] width 54 height 28
click at [785, 647] on button "=" at bounding box center [775, 653] width 54 height 28
click at [869, 555] on button "–" at bounding box center [891, 557] width 54 height 28
click at [705, 589] on button "5" at bounding box center [717, 589] width 54 height 28
click at [893, 496] on div "x = − 5 ​ x y ⬚ 2 ⬚ n 7 8 9 + – ( ) √ 4 5 6 × ÷ , ⬚ < > 1 2 3 f(x) abc αβγ | a …" at bounding box center [643, 580] width 563 height 181
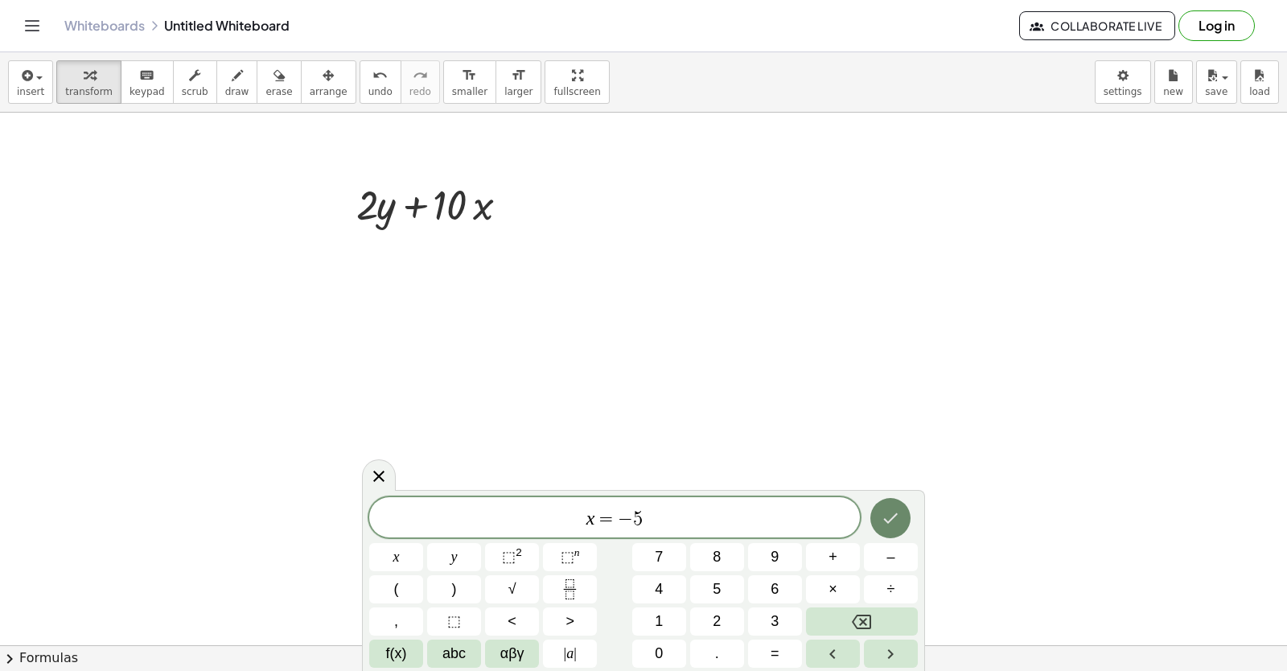
click at [892, 498] on button "Done" at bounding box center [890, 518] width 40 height 40
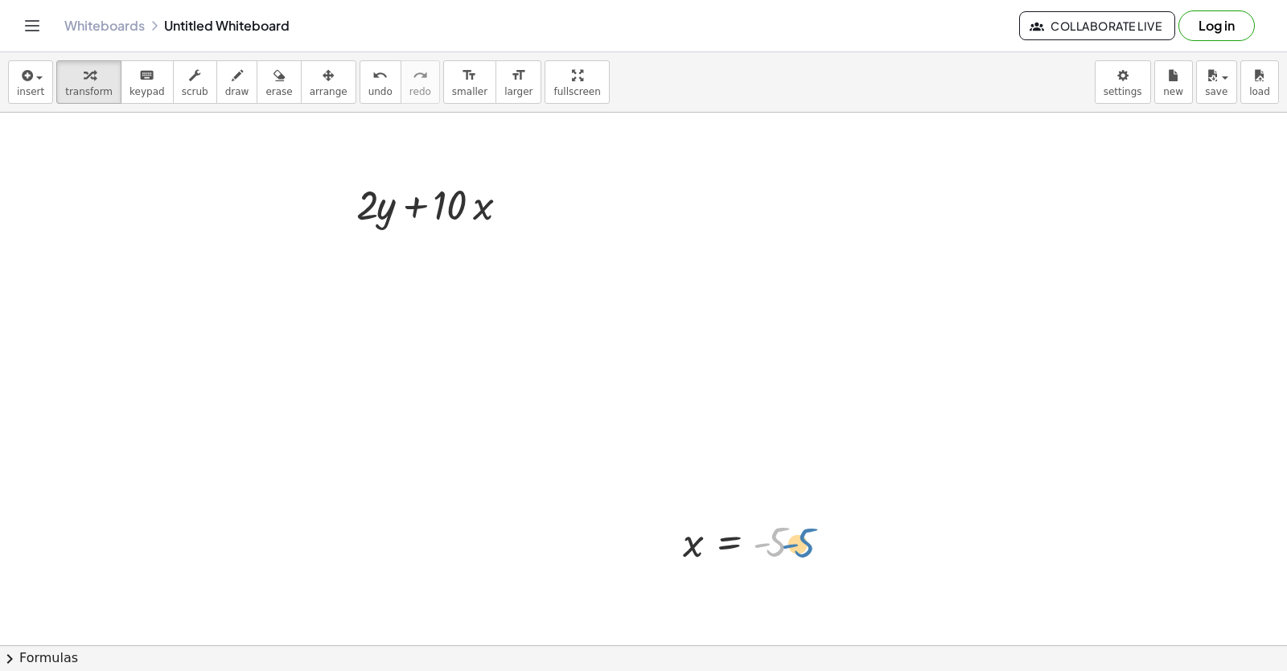
drag, startPoint x: 823, startPoint y: 532, endPoint x: 784, endPoint y: 559, distance: 47.3
click at [805, 553] on div at bounding box center [748, 541] width 147 height 53
drag, startPoint x: 676, startPoint y: 565, endPoint x: 668, endPoint y: 237, distance: 327.4
click at [668, 237] on div at bounding box center [663, 213] width 24 height 61
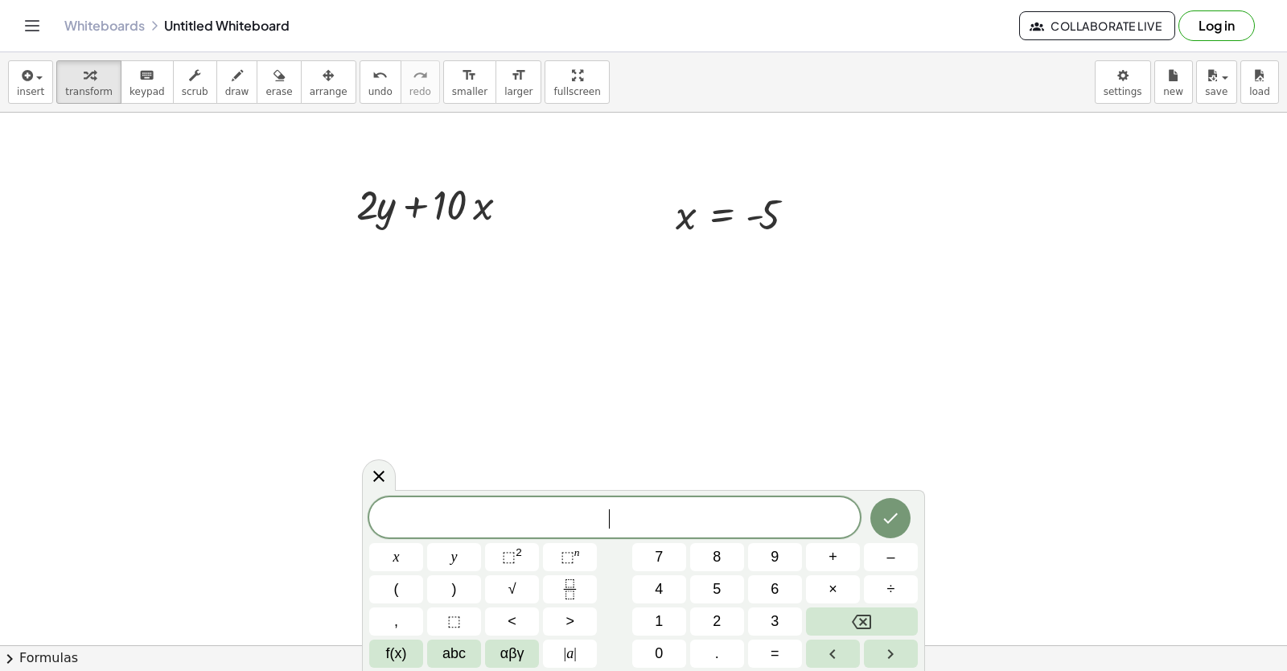
click at [451, 557] on span "y" at bounding box center [454, 557] width 6 height 22
click at [769, 655] on button "=" at bounding box center [775, 653] width 54 height 28
drag, startPoint x: 662, startPoint y: 540, endPoint x: 699, endPoint y: 538, distance: 37.0
click at [681, 538] on div "y = ​ x y ⬚ 2 ⬚ n 7 8 9 + – ( ) √ 4 5 6 × ÷ , ⬚ < > 1 2 3 f(x) abc αβγ | a | 0 …" at bounding box center [643, 582] width 548 height 170
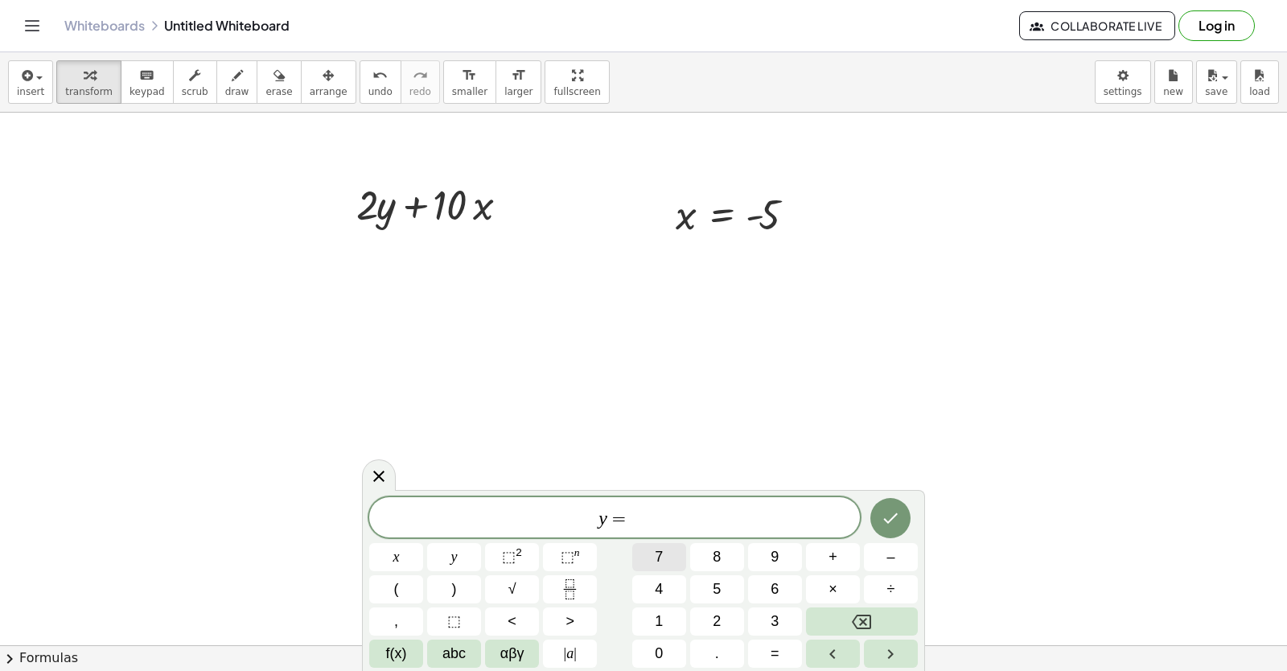
click at [650, 545] on button "7" at bounding box center [659, 557] width 54 height 28
click at [880, 507] on button "Done" at bounding box center [890, 518] width 40 height 40
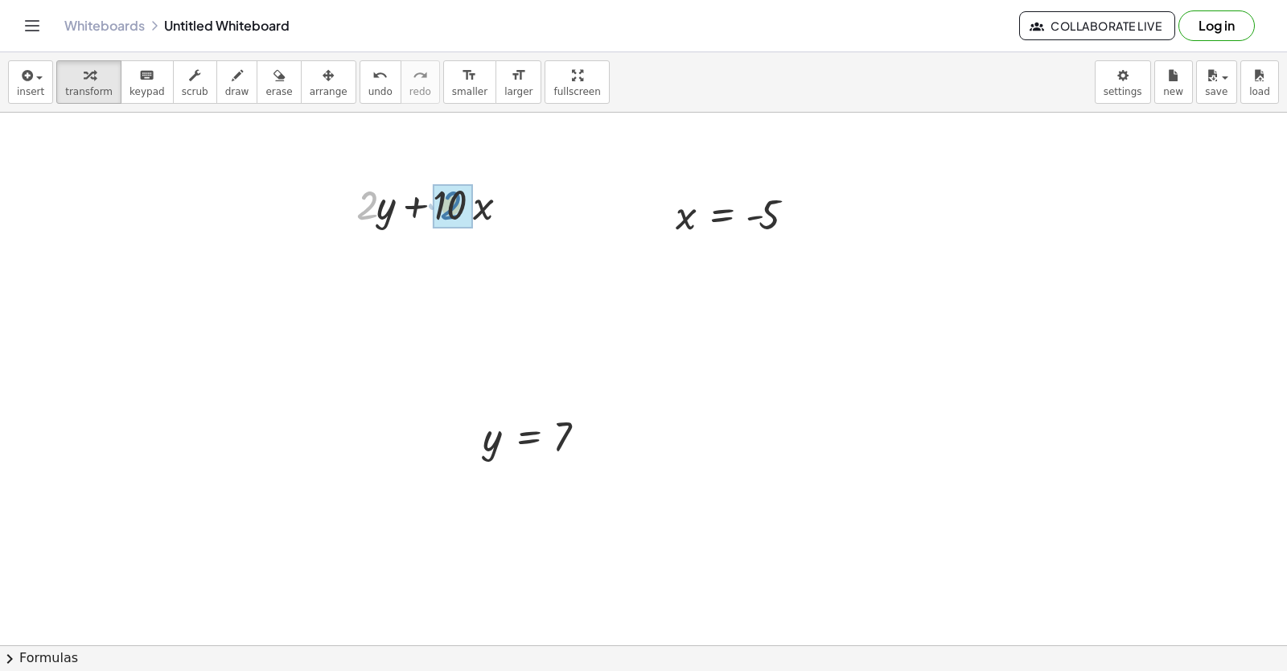
drag, startPoint x: 358, startPoint y: 214, endPoint x: 441, endPoint y: 214, distance: 83.6
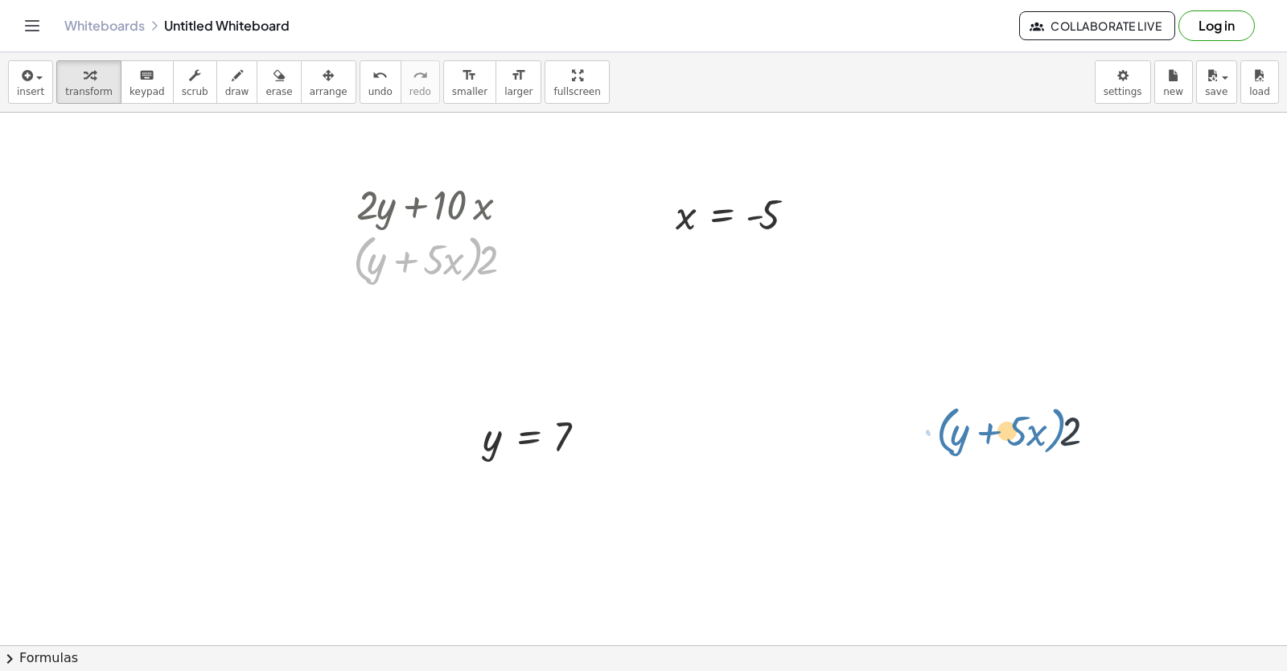
drag, startPoint x: 224, startPoint y: 307, endPoint x: 993, endPoint y: 240, distance: 772.6
click at [1286, 405] on div "+ y + · 2 · x = 10 y · 2 · x = 10 + − + y − · 5 · x = - 2 y · 5 · x = − 2 + + y…" at bounding box center [643, 379] width 1287 height 532
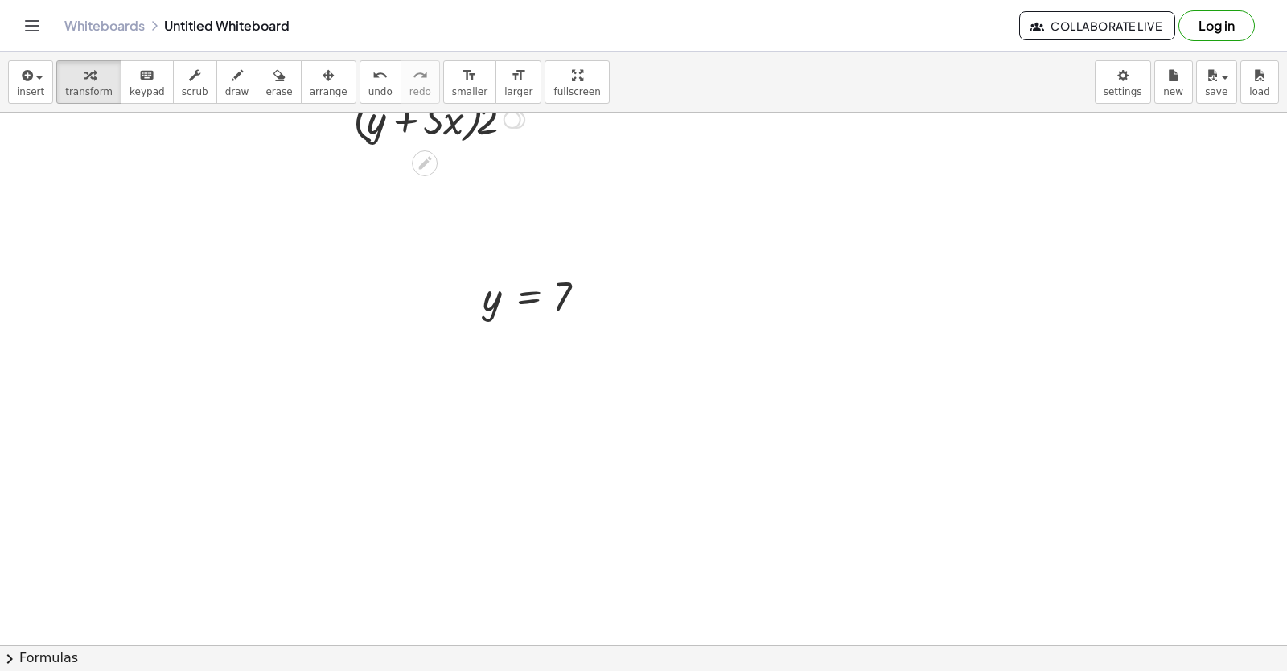
scroll to position [5918, 80]
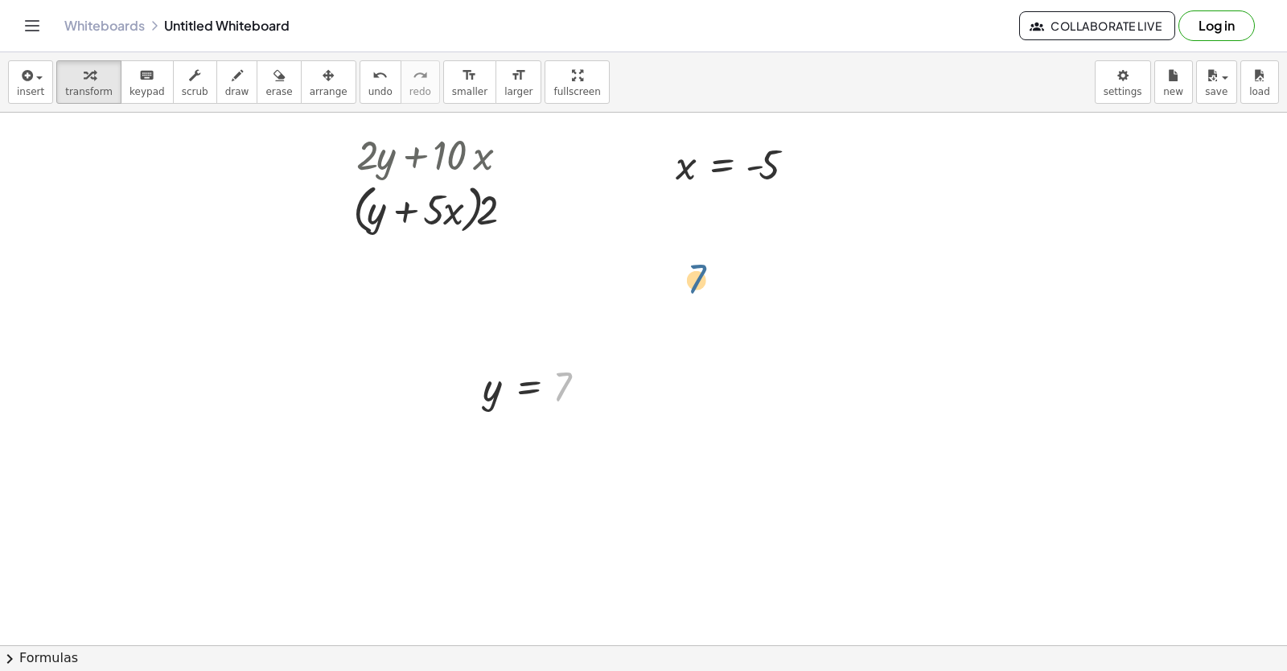
drag, startPoint x: 575, startPoint y: 387, endPoint x: 779, endPoint y: 241, distance: 250.8
drag, startPoint x: 456, startPoint y: 211, endPoint x: 694, endPoint y: 169, distance: 241.7
drag, startPoint x: 456, startPoint y: 220, endPoint x: 535, endPoint y: 175, distance: 91.2
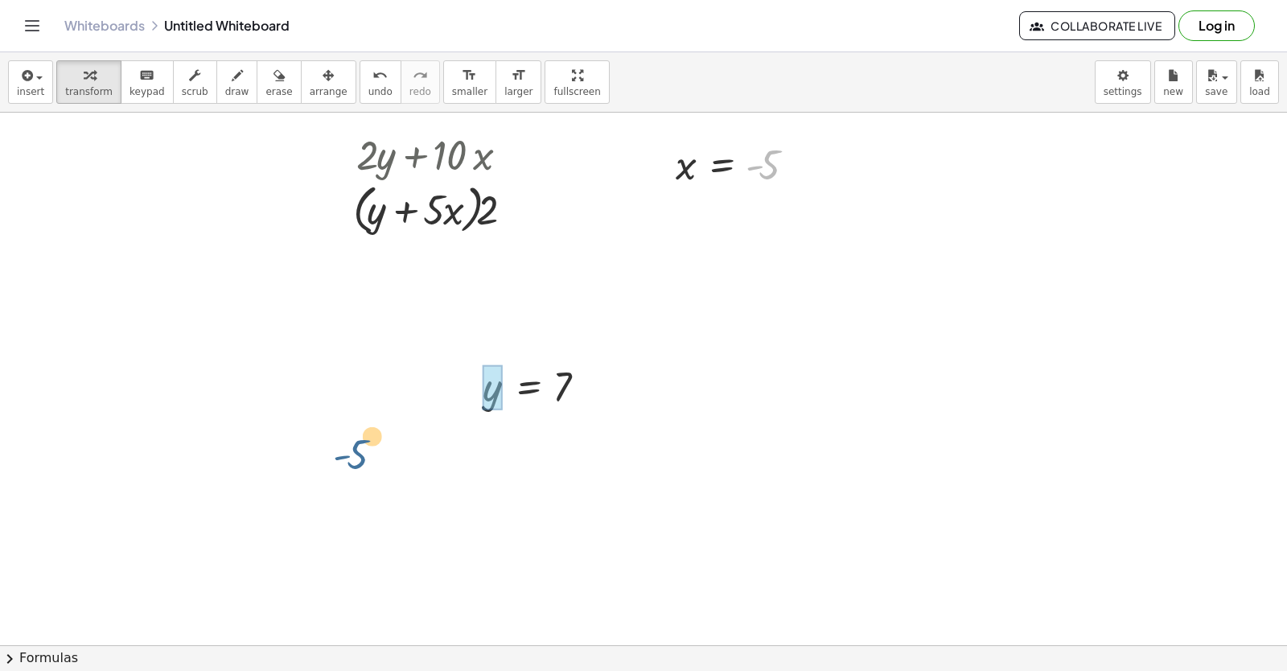
drag, startPoint x: 726, startPoint y: 165, endPoint x: 70, endPoint y: 622, distance: 800.0
click at [0, 648] on div "insert select one: Math Expression Function Text Youtube Video Graphing Geometr…" at bounding box center [643, 361] width 1287 height 618
drag, startPoint x: 686, startPoint y: 178, endPoint x: 810, endPoint y: 151, distance: 126.7
click at [810, 151] on div at bounding box center [740, 164] width 147 height 53
drag, startPoint x: 774, startPoint y: 218, endPoint x: 687, endPoint y: 224, distance: 87.8
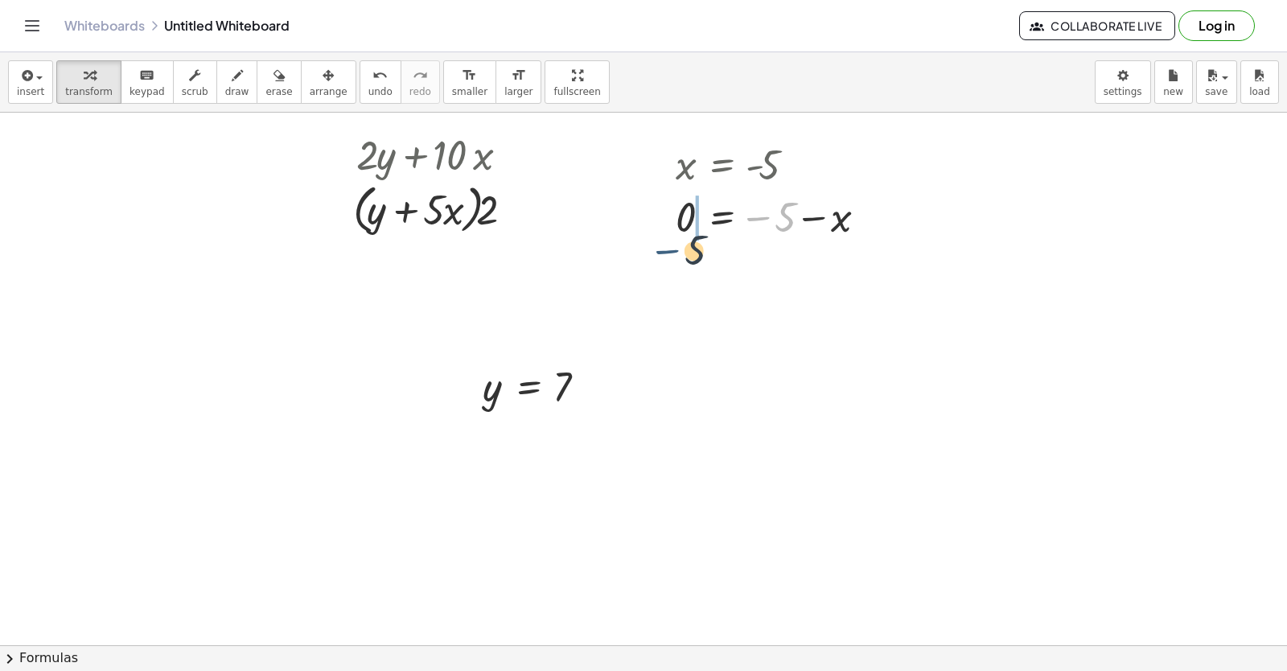
click at [686, 230] on div at bounding box center [777, 217] width 220 height 53
drag, startPoint x: 735, startPoint y: 217, endPoint x: 704, endPoint y: 224, distance: 31.4
click at [705, 224] on div at bounding box center [740, 217] width 147 height 53
drag, startPoint x: 713, startPoint y: 228, endPoint x: 774, endPoint y: 184, distance: 75.6
click at [774, 201] on div at bounding box center [740, 217] width 147 height 53
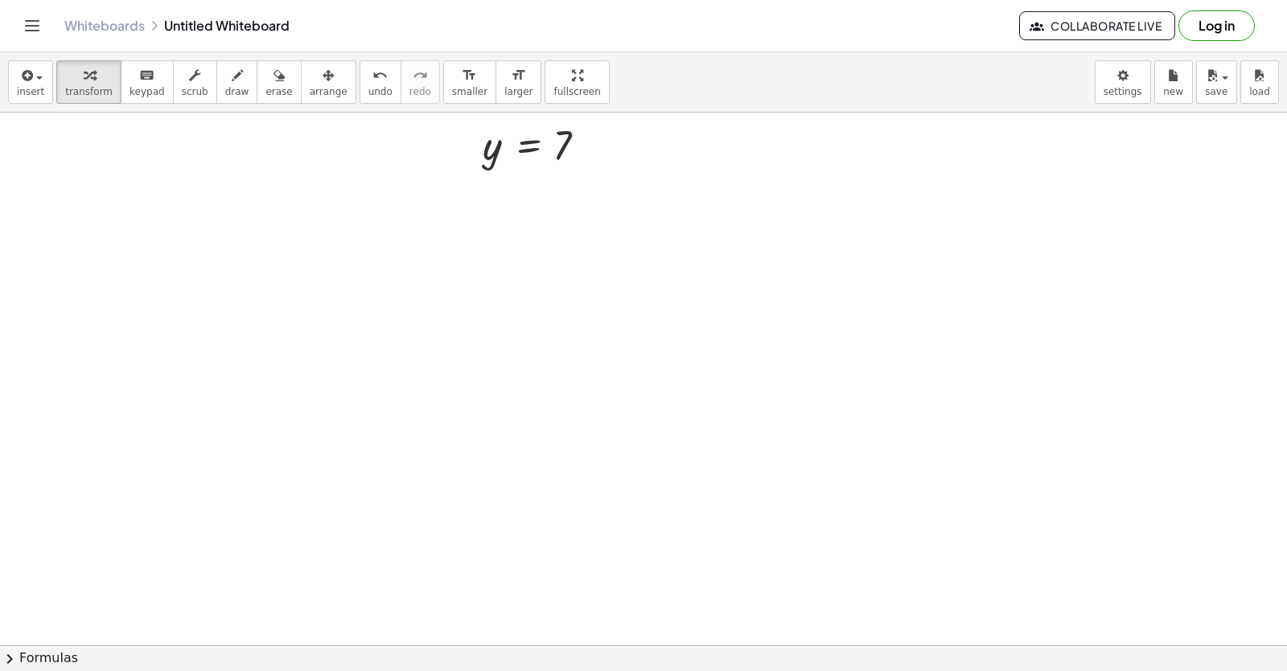
scroll to position [6240, 80]
drag, startPoint x: 360, startPoint y: 409, endPoint x: 516, endPoint y: 653, distance: 290.0
click at [516, 653] on div "insert select one: Math Expression Function Text Youtube Video Graphing Geometr…" at bounding box center [643, 361] width 1287 height 618
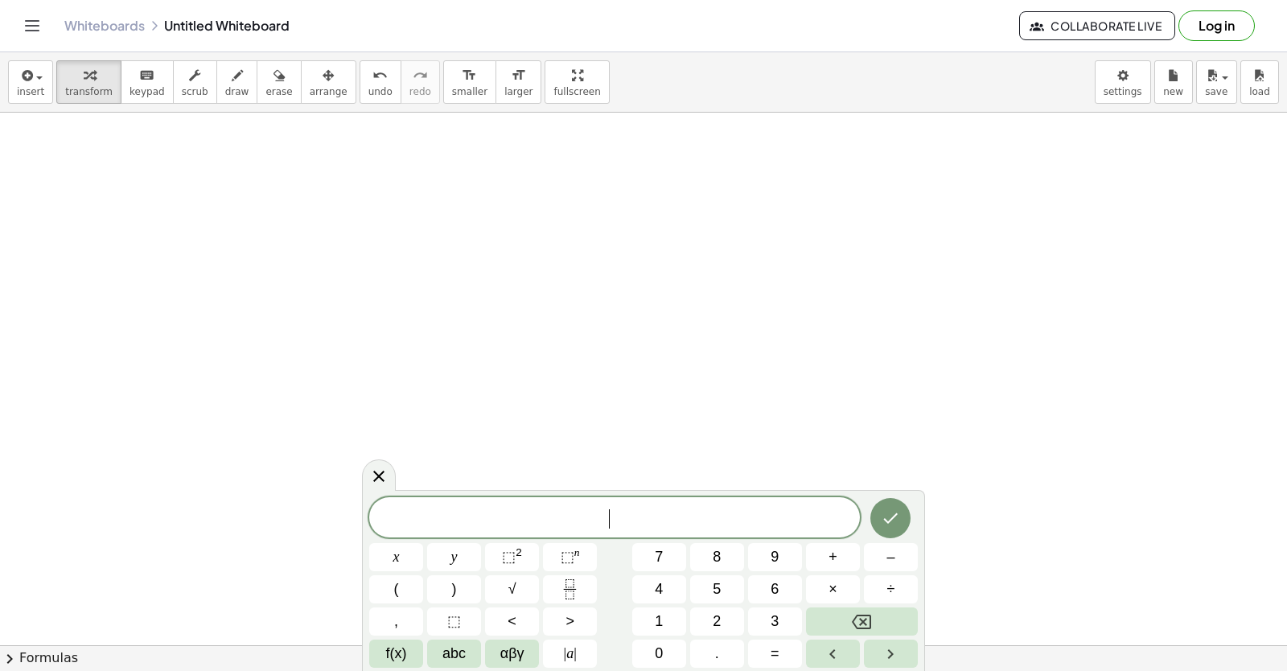
click at [835, 578] on span "×" at bounding box center [832, 589] width 9 height 22
click at [914, 546] on button "–" at bounding box center [891, 557] width 54 height 28
click at [838, 612] on button "Backspace" at bounding box center [862, 621] width 112 height 28
click at [845, 617] on button "Backspace" at bounding box center [862, 621] width 112 height 28
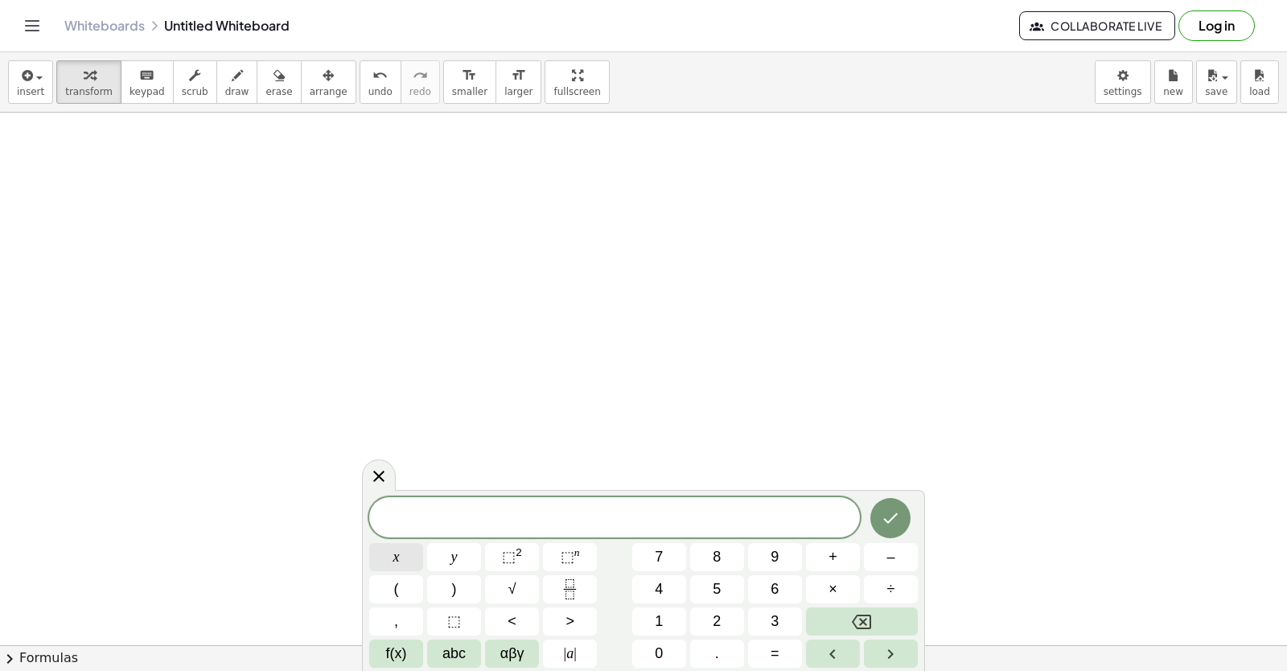
click at [399, 549] on span "x" at bounding box center [396, 557] width 6 height 22
click at [893, 554] on span "–" at bounding box center [890, 557] width 8 height 22
click at [473, 556] on button "y" at bounding box center [454, 557] width 54 height 28
click at [767, 655] on button "=" at bounding box center [775, 653] width 54 height 28
click at [680, 583] on button "4" at bounding box center [659, 589] width 54 height 28
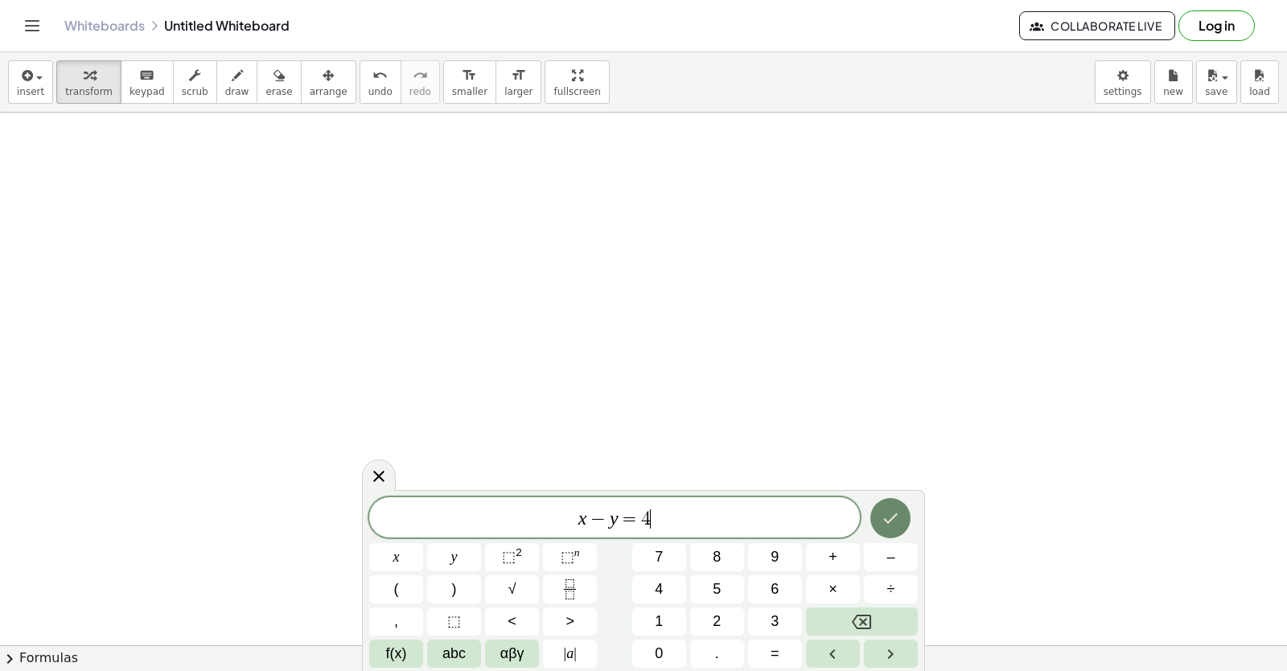
click at [895, 524] on icon "Done" at bounding box center [890, 517] width 19 height 19
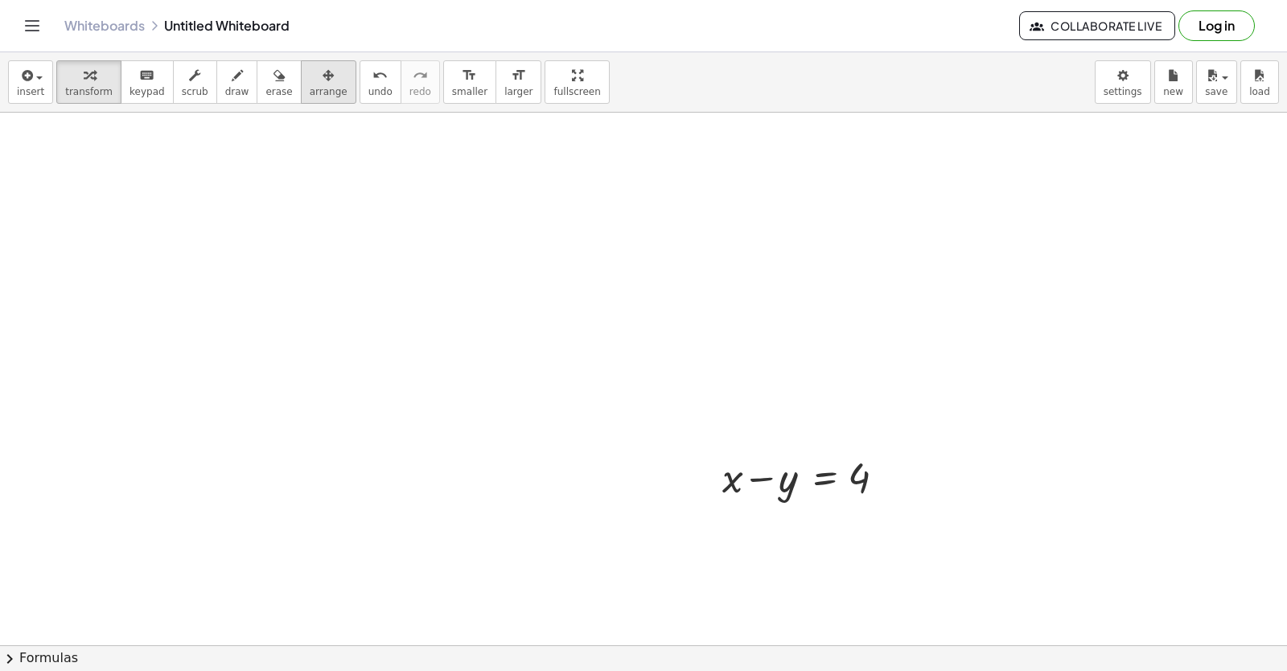
click at [310, 88] on span "arrange" at bounding box center [329, 91] width 38 height 11
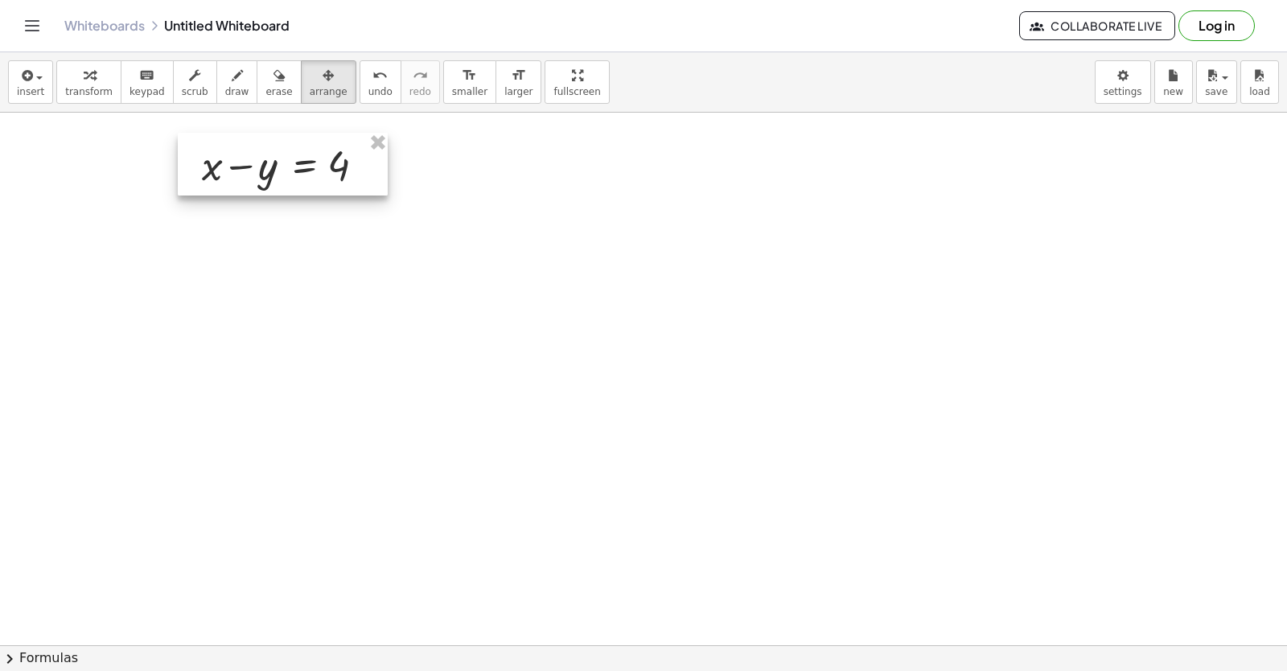
drag, startPoint x: 906, startPoint y: 470, endPoint x: 384, endPoint y: 158, distance: 607.4
click at [384, 158] on div at bounding box center [283, 164] width 210 height 63
click at [101, 91] on span "transform" at bounding box center [88, 91] width 47 height 11
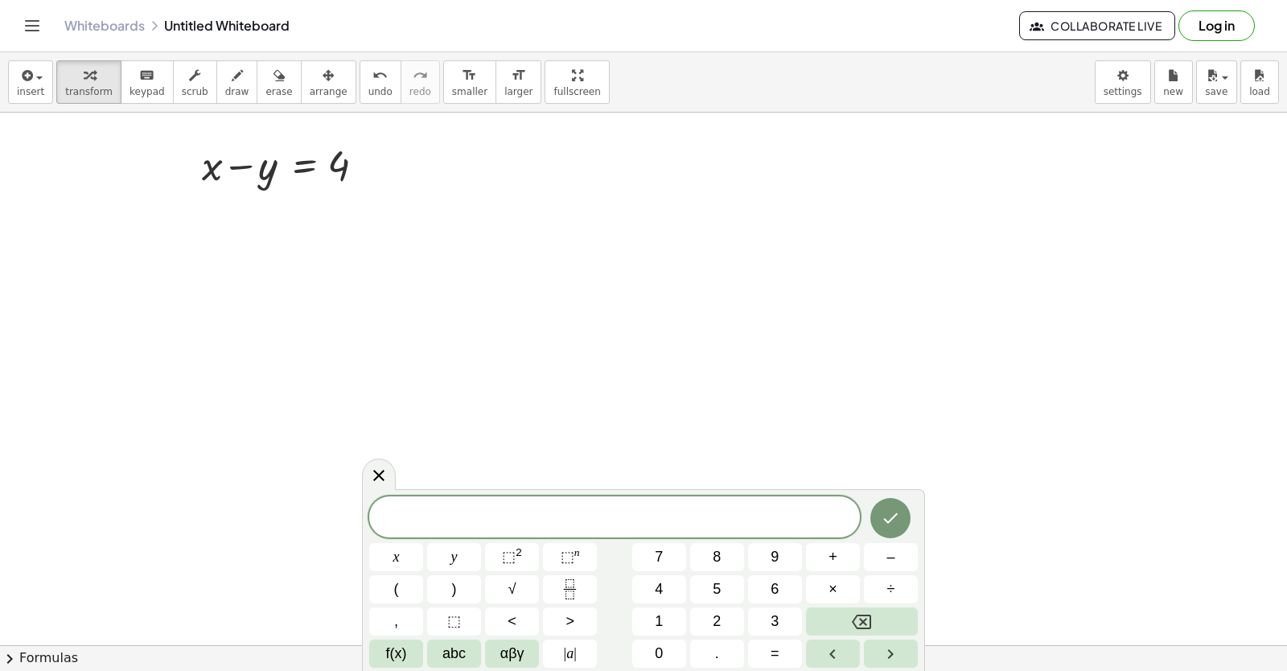
drag, startPoint x: 386, startPoint y: 469, endPoint x: 371, endPoint y: 370, distance: 100.1
click at [388, 468] on icon at bounding box center [378, 475] width 19 height 19
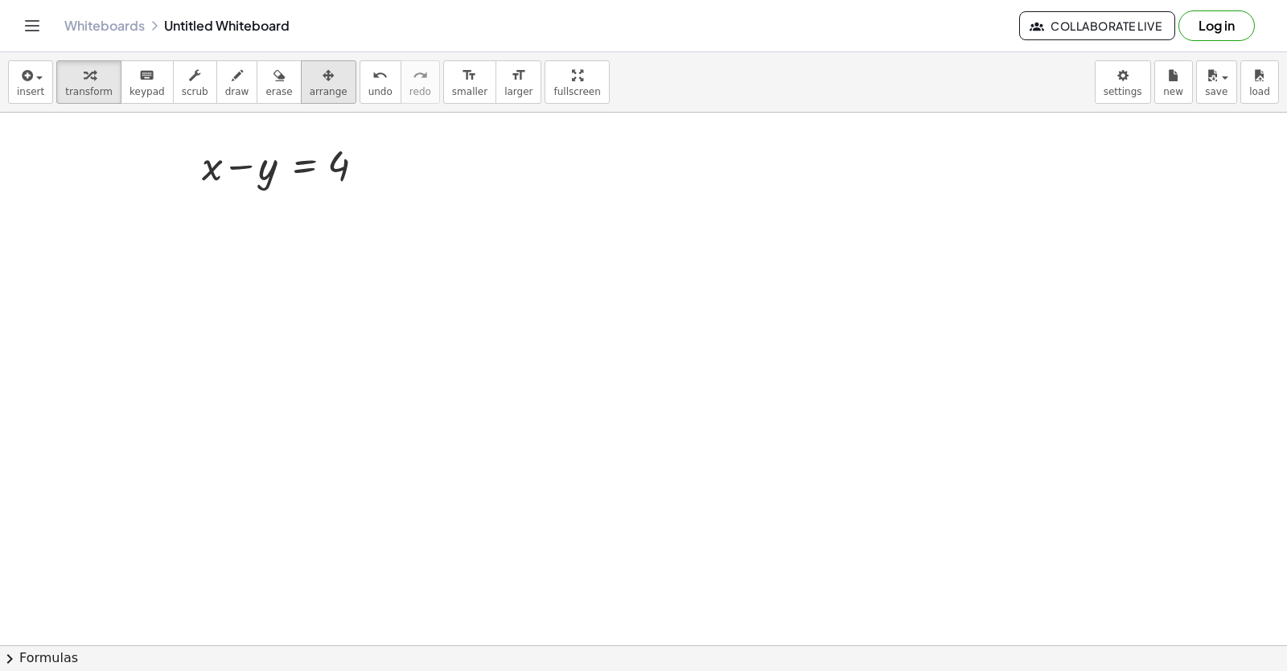
click at [310, 92] on span "arrange" at bounding box center [329, 91] width 38 height 11
click at [95, 91] on span "transform" at bounding box center [88, 91] width 47 height 11
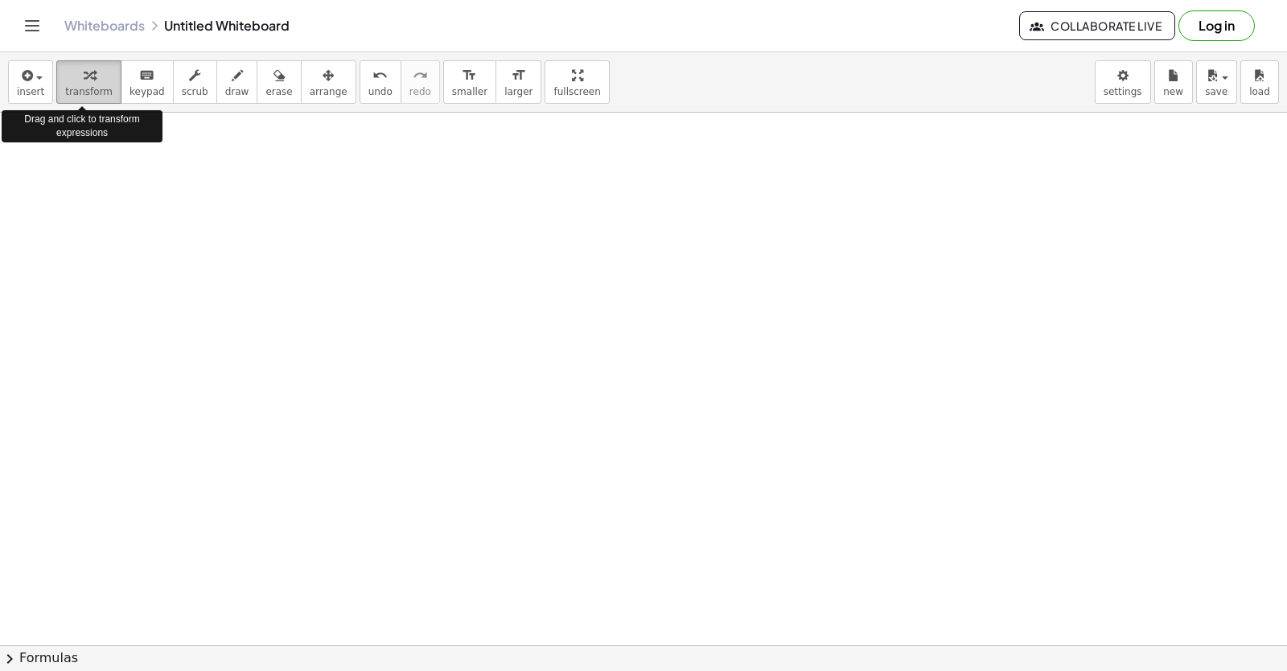
click at [98, 92] on span "transform" at bounding box center [88, 91] width 47 height 11
drag, startPoint x: 464, startPoint y: 374, endPoint x: 474, endPoint y: 354, distance: 22.3
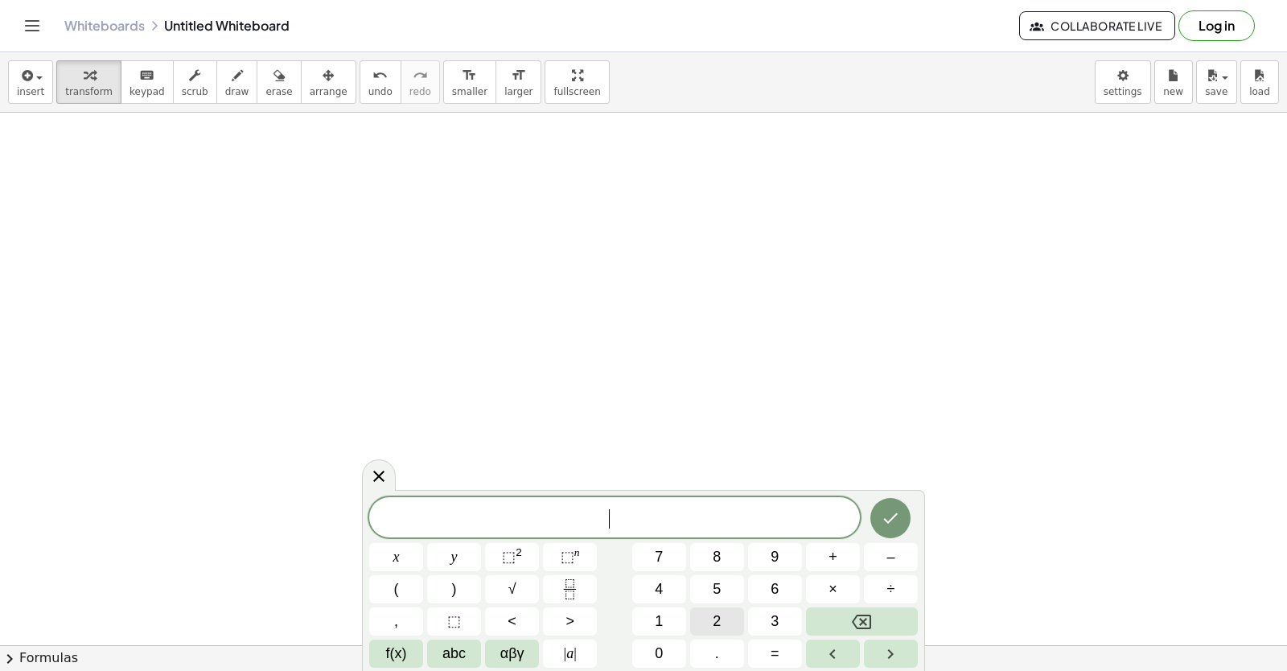
click at [736, 610] on button "2" at bounding box center [717, 621] width 54 height 28
click at [397, 549] on span "x" at bounding box center [396, 557] width 6 height 22
click at [827, 556] on button "+" at bounding box center [833, 557] width 54 height 28
click at [475, 556] on button "y" at bounding box center [454, 557] width 54 height 28
click at [759, 651] on button "=" at bounding box center [775, 653] width 54 height 28
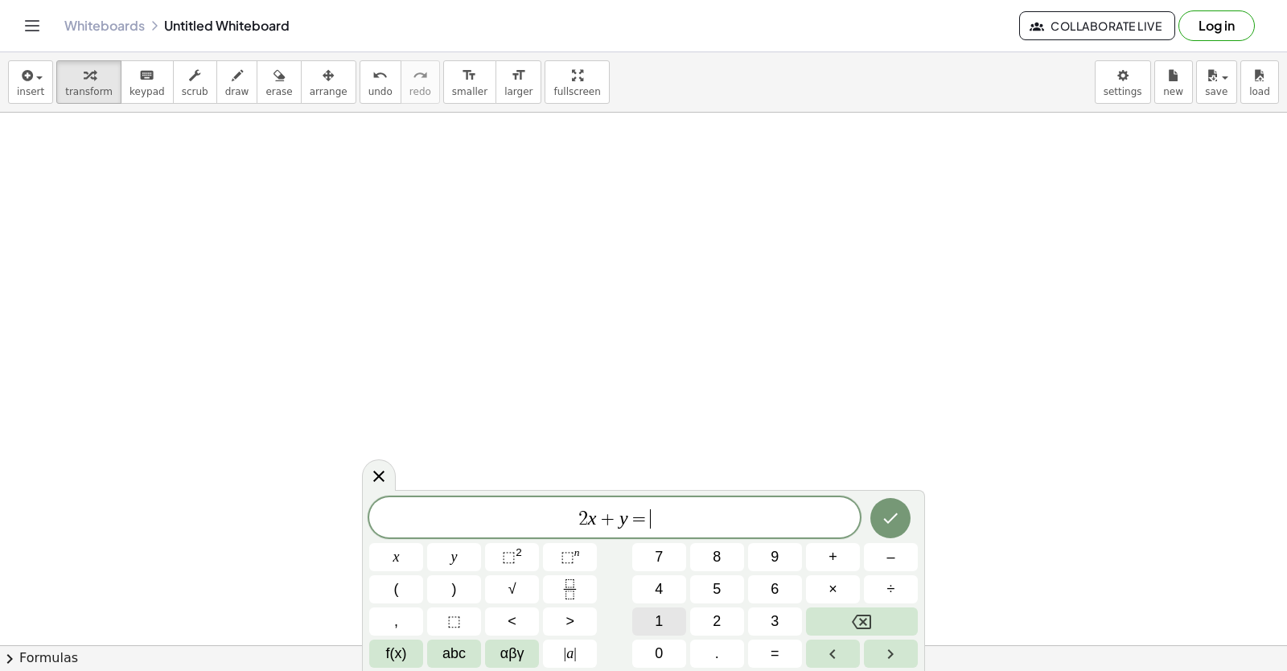
click at [651, 619] on button "1" at bounding box center [659, 621] width 54 height 28
click at [667, 591] on button "4" at bounding box center [659, 589] width 54 height 28
click at [897, 522] on icon "Done" at bounding box center [890, 517] width 19 height 19
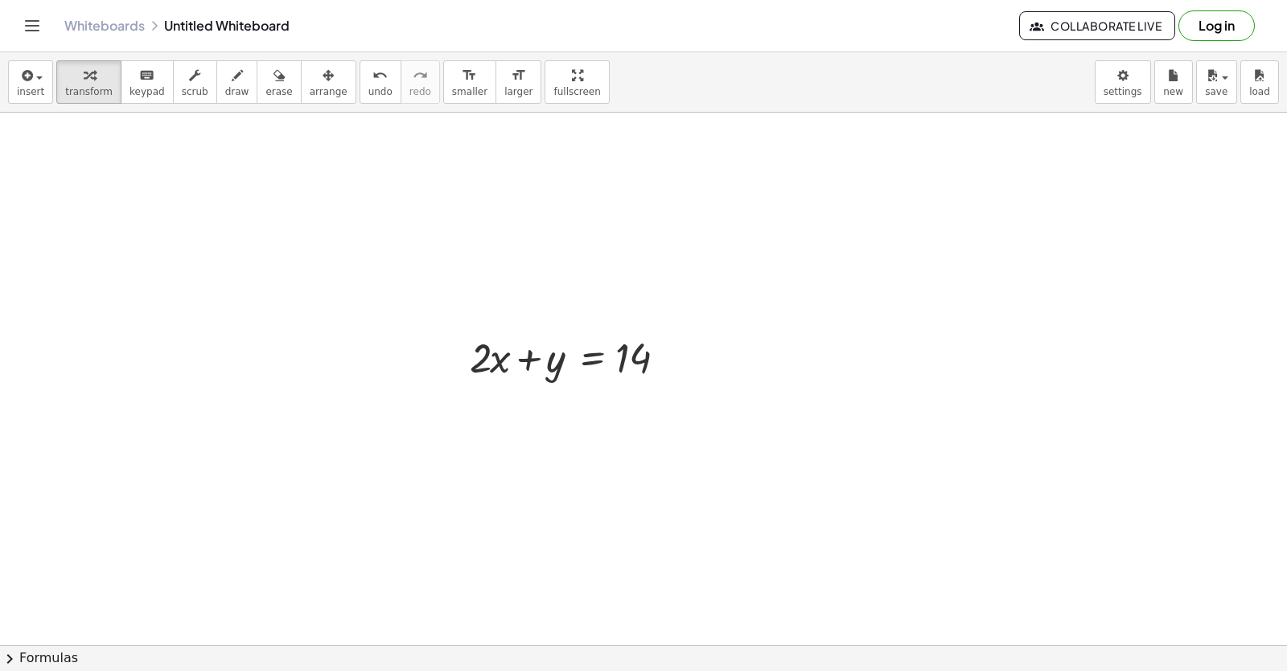
drag, startPoint x: 641, startPoint y: 402, endPoint x: 672, endPoint y: 265, distance: 141.0
drag, startPoint x: 301, startPoint y: 88, endPoint x: 304, endPoint y: 108, distance: 19.6
click at [304, 108] on div "insert select one: Math Expression Function Text Youtube Video Graphing Geometr…" at bounding box center [643, 82] width 1287 height 60
drag, startPoint x: 304, startPoint y: 108, endPoint x: 502, endPoint y: 296, distance: 273.0
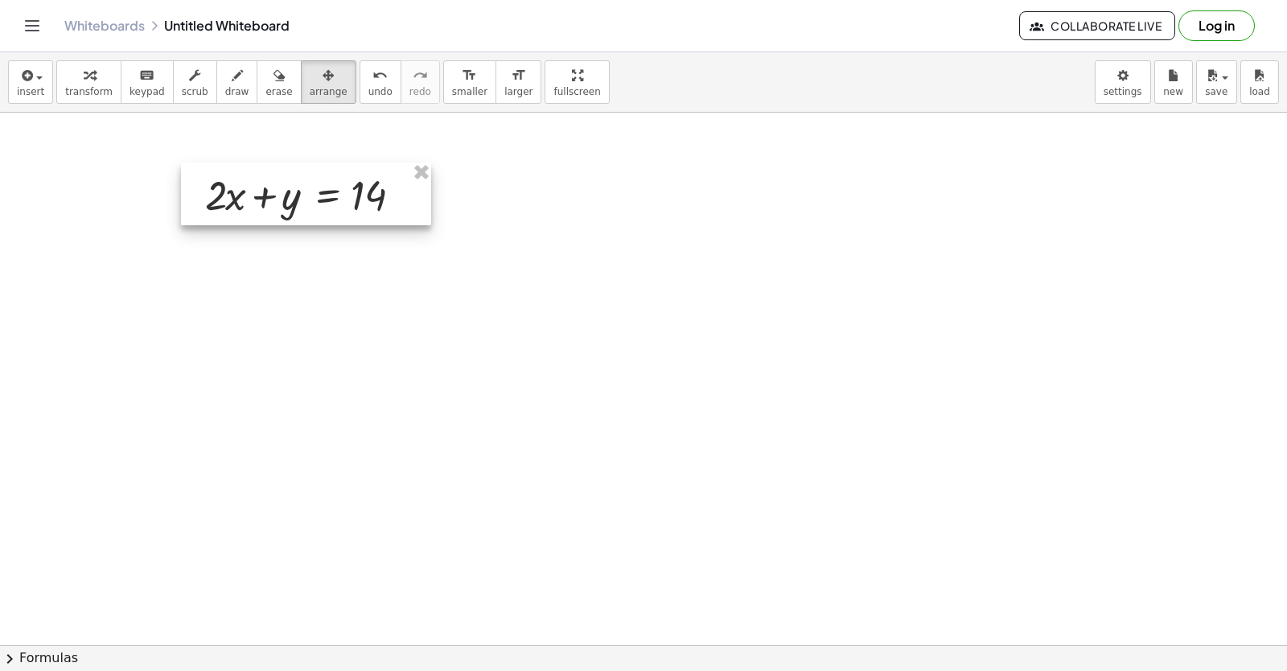
drag, startPoint x: 513, startPoint y: 329, endPoint x: 201, endPoint y: 139, distance: 365.2
click at [213, 162] on div at bounding box center [306, 193] width 250 height 63
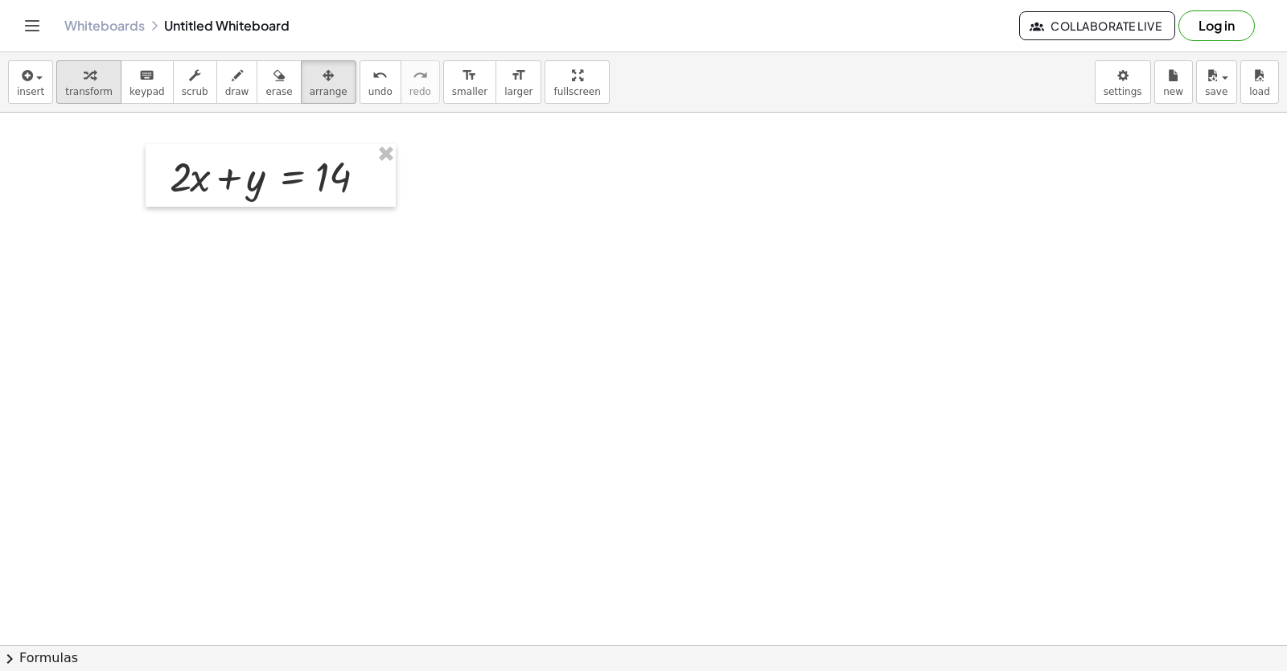
click at [68, 80] on div "button" at bounding box center [88, 74] width 47 height 19
drag, startPoint x: 62, startPoint y: 91, endPoint x: 22, endPoint y: 98, distance: 40.9
click at [59, 91] on button "transform" at bounding box center [88, 81] width 65 height 43
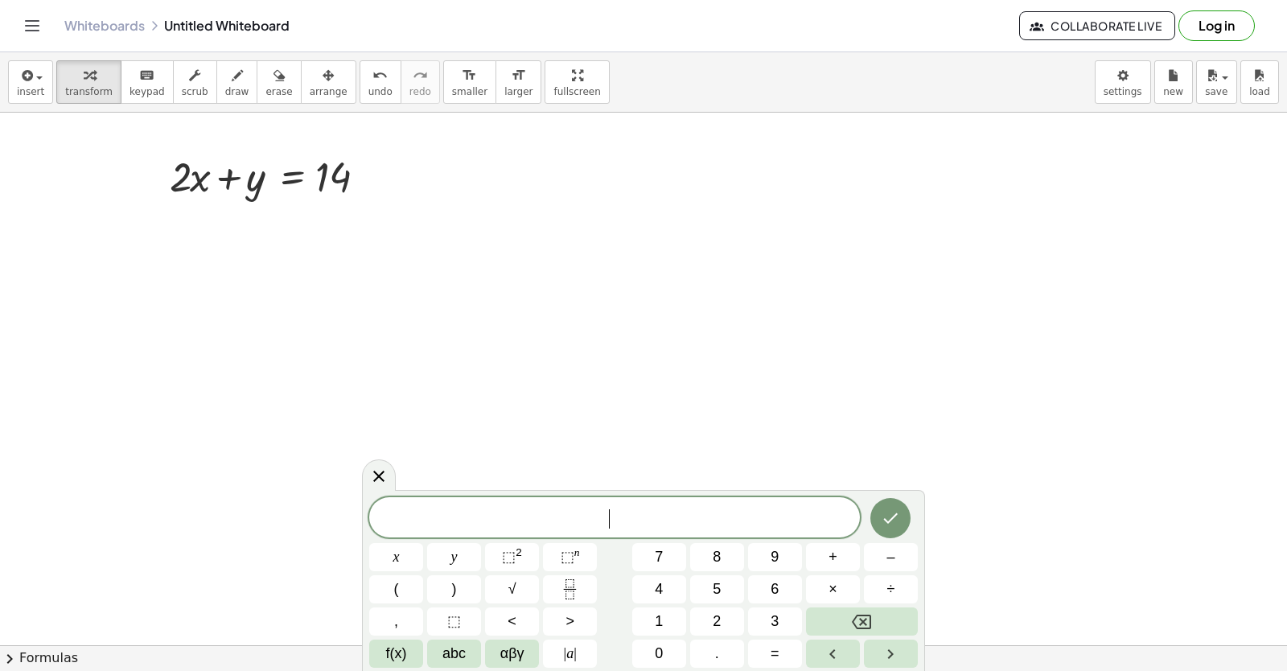
drag, startPoint x: 645, startPoint y: 459, endPoint x: 626, endPoint y: 424, distance: 40.3
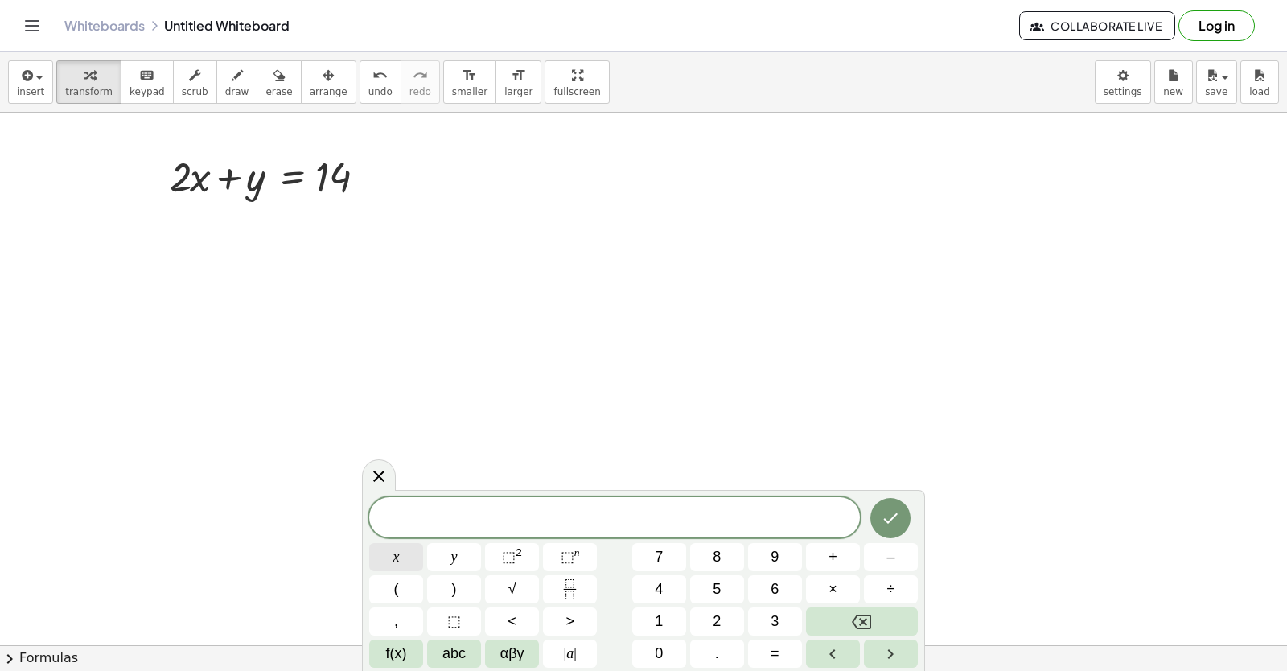
click at [396, 561] on span "x" at bounding box center [396, 557] width 6 height 22
click at [880, 550] on button "–" at bounding box center [891, 557] width 54 height 28
click at [456, 556] on span "y" at bounding box center [454, 557] width 6 height 22
click at [754, 642] on button "=" at bounding box center [775, 653] width 54 height 28
click at [667, 589] on button "4" at bounding box center [659, 589] width 54 height 28
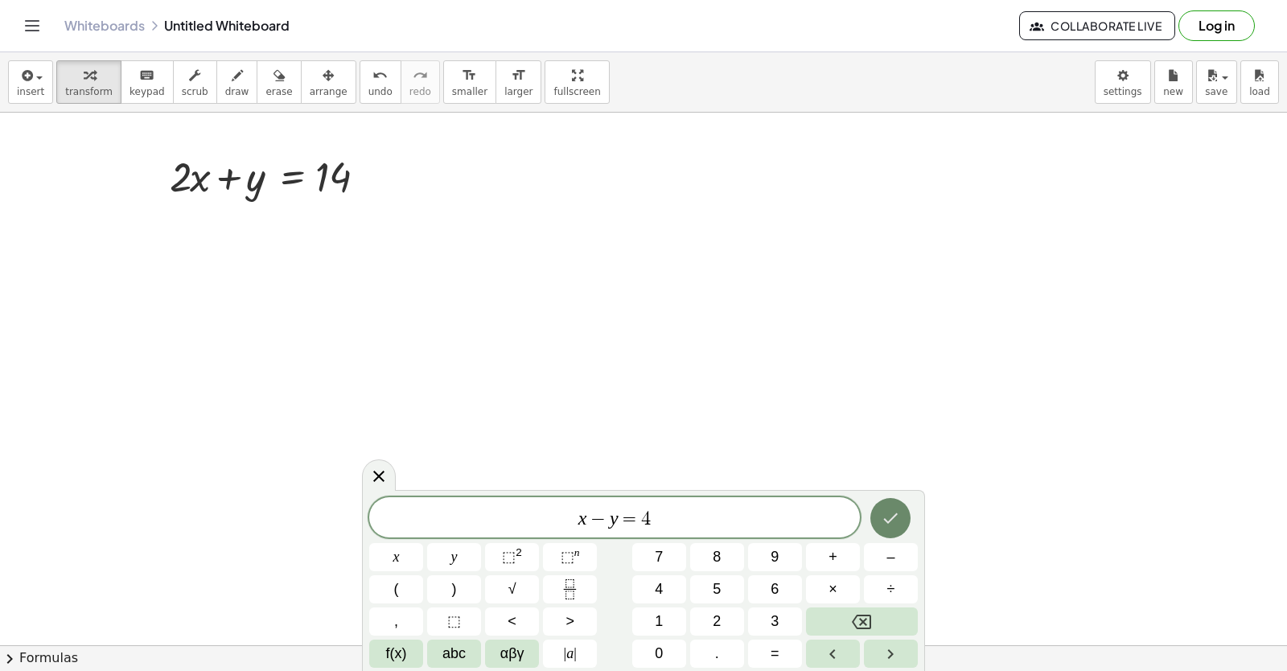
click at [889, 507] on button "Done" at bounding box center [890, 518] width 40 height 40
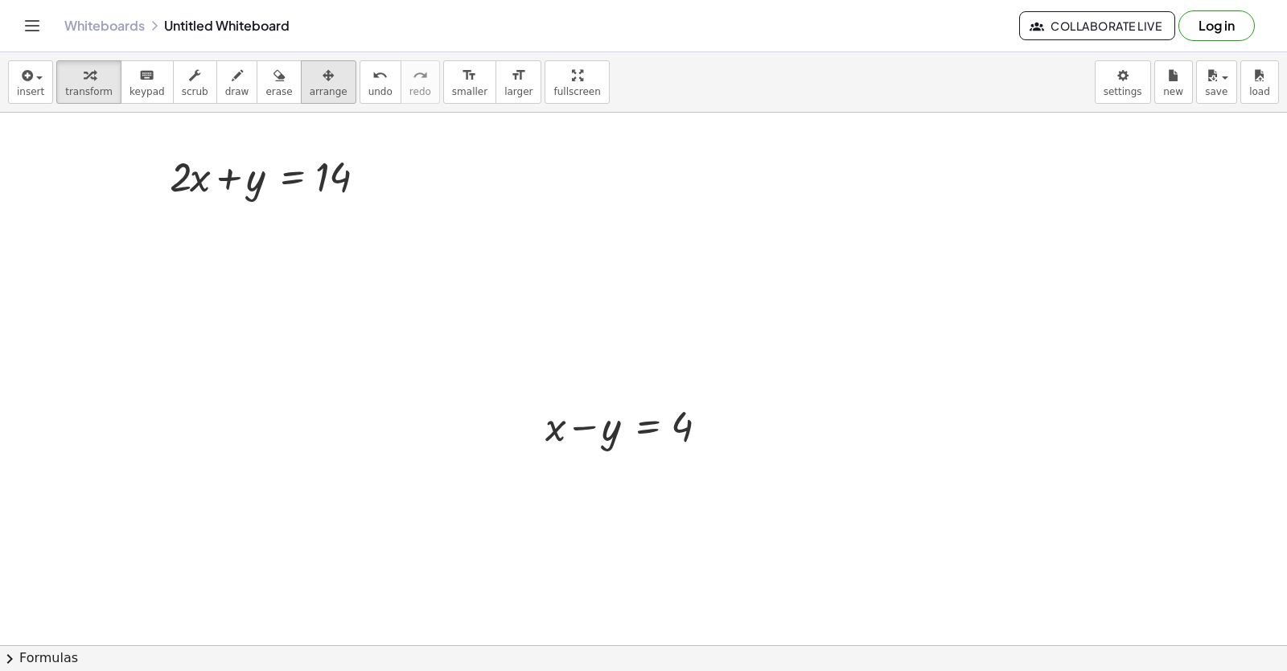
click at [310, 96] on span "arrange" at bounding box center [329, 91] width 38 height 11
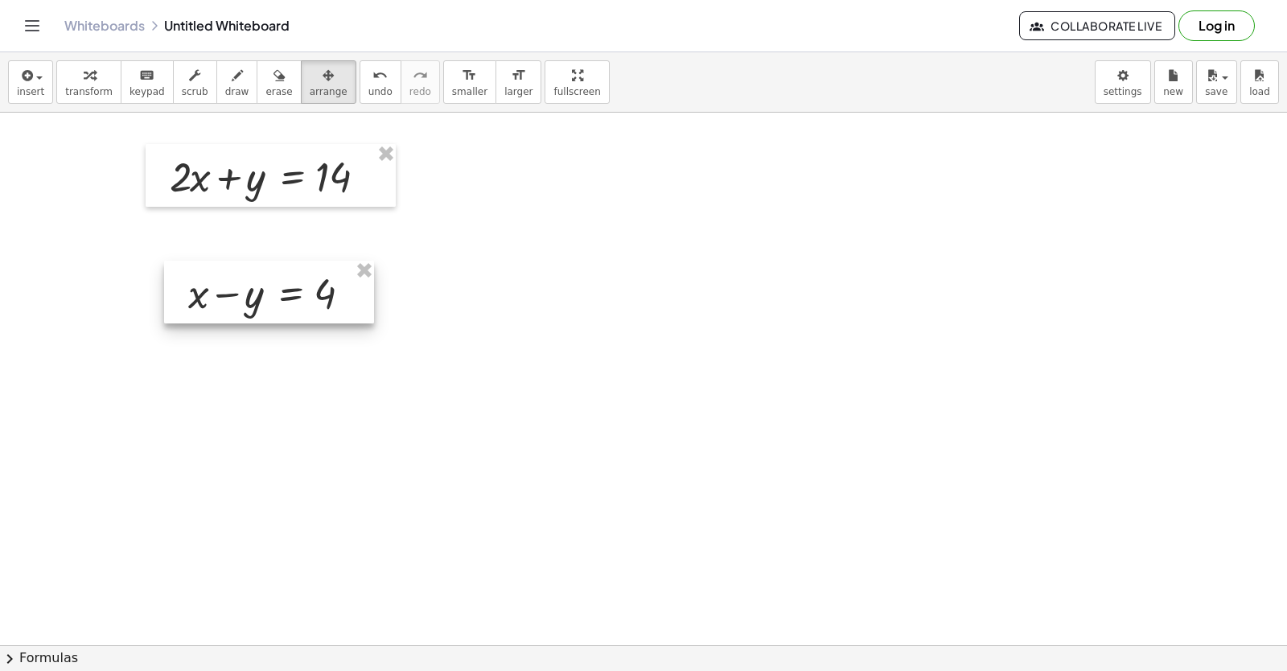
click at [272, 287] on div at bounding box center [269, 292] width 210 height 63
click at [105, 89] on button "transform" at bounding box center [88, 81] width 65 height 43
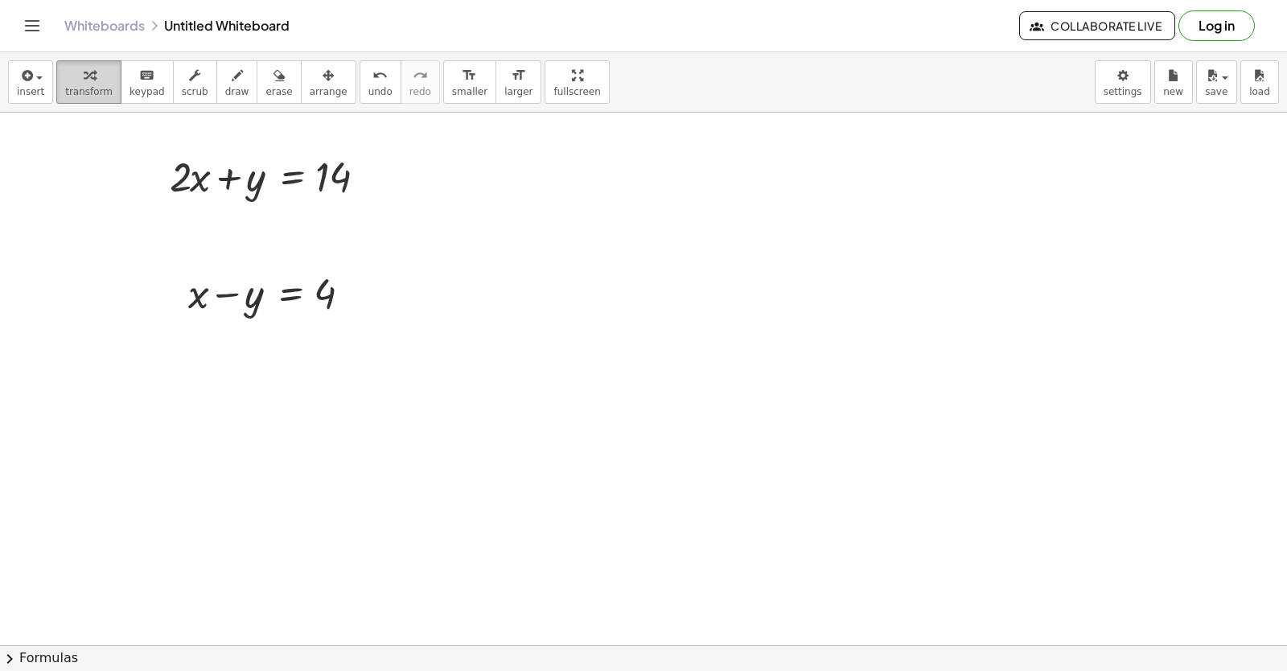
click at [87, 99] on button "transform" at bounding box center [88, 81] width 65 height 43
click at [225, 88] on span "draw" at bounding box center [237, 91] width 24 height 11
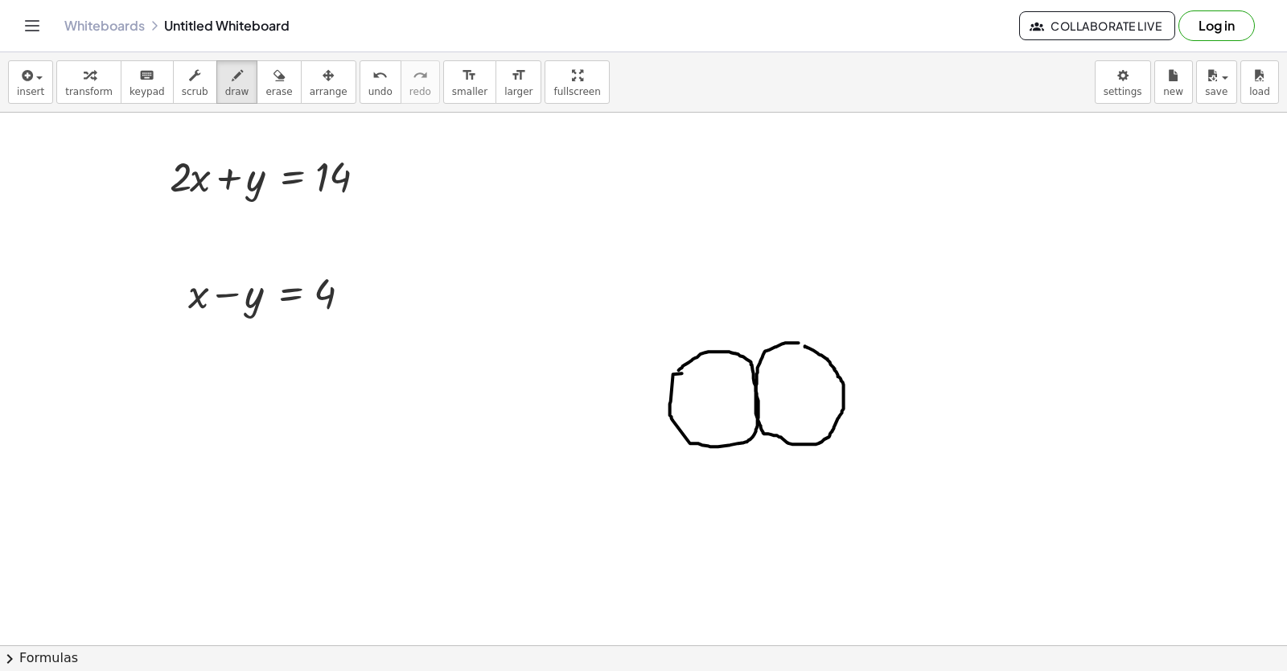
drag, startPoint x: 793, startPoint y: 345, endPoint x: 805, endPoint y: 348, distance: 12.5
drag, startPoint x: 794, startPoint y: 389, endPoint x: 769, endPoint y: 385, distance: 25.3
drag, startPoint x: 708, startPoint y: 395, endPoint x: 724, endPoint y: 394, distance: 15.3
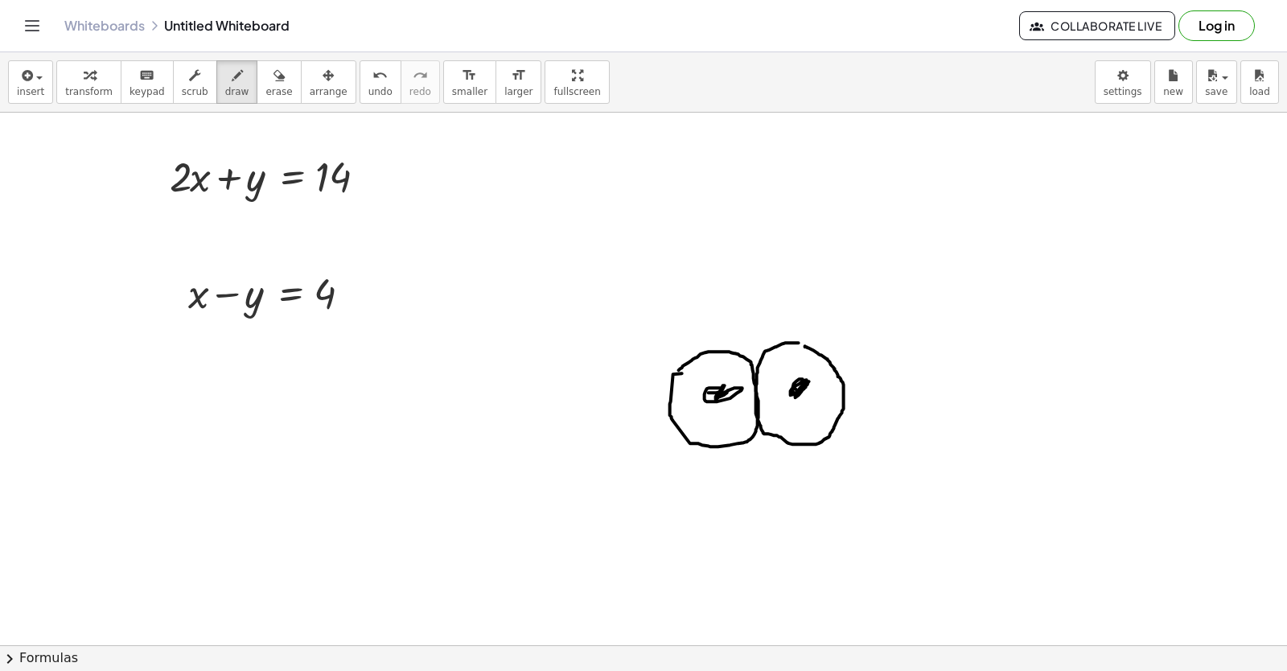
drag, startPoint x: 681, startPoint y: 473, endPoint x: 842, endPoint y: 471, distance: 160.8
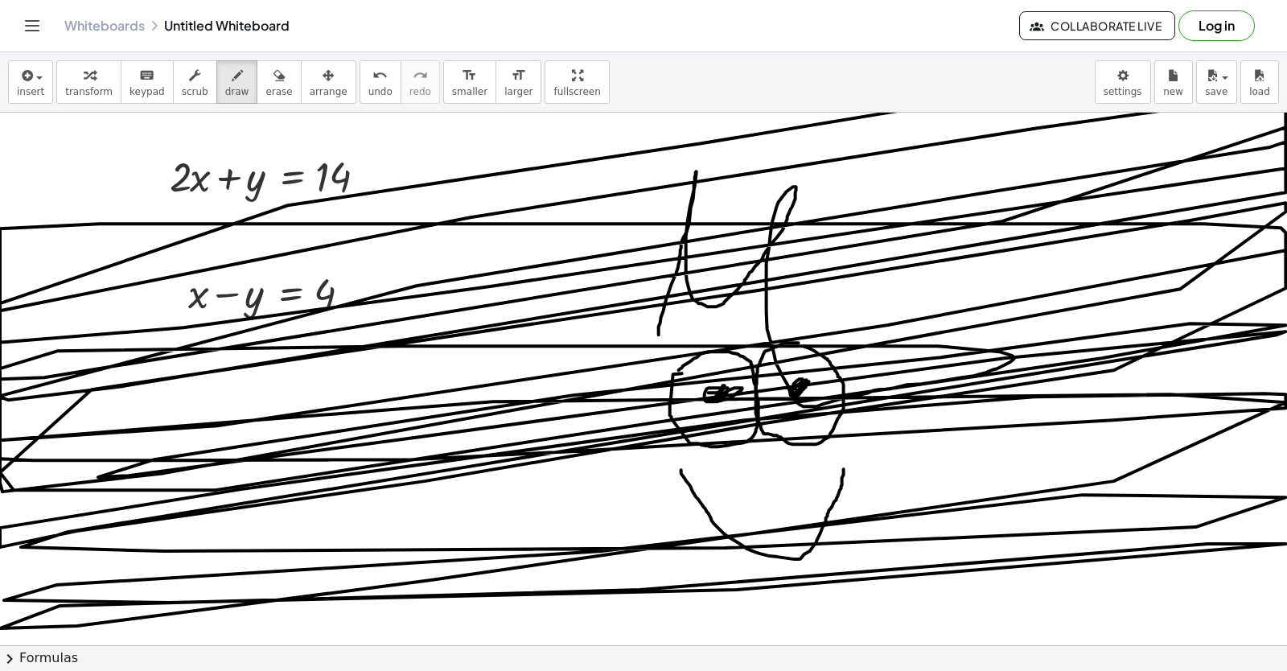
drag, startPoint x: 659, startPoint y: 337, endPoint x: 1286, endPoint y: 20, distance: 702.7
click at [1120, 59] on div "insert select one: Math Expression Function Text Youtube Video Graphing Geometr…" at bounding box center [643, 361] width 1287 height 618
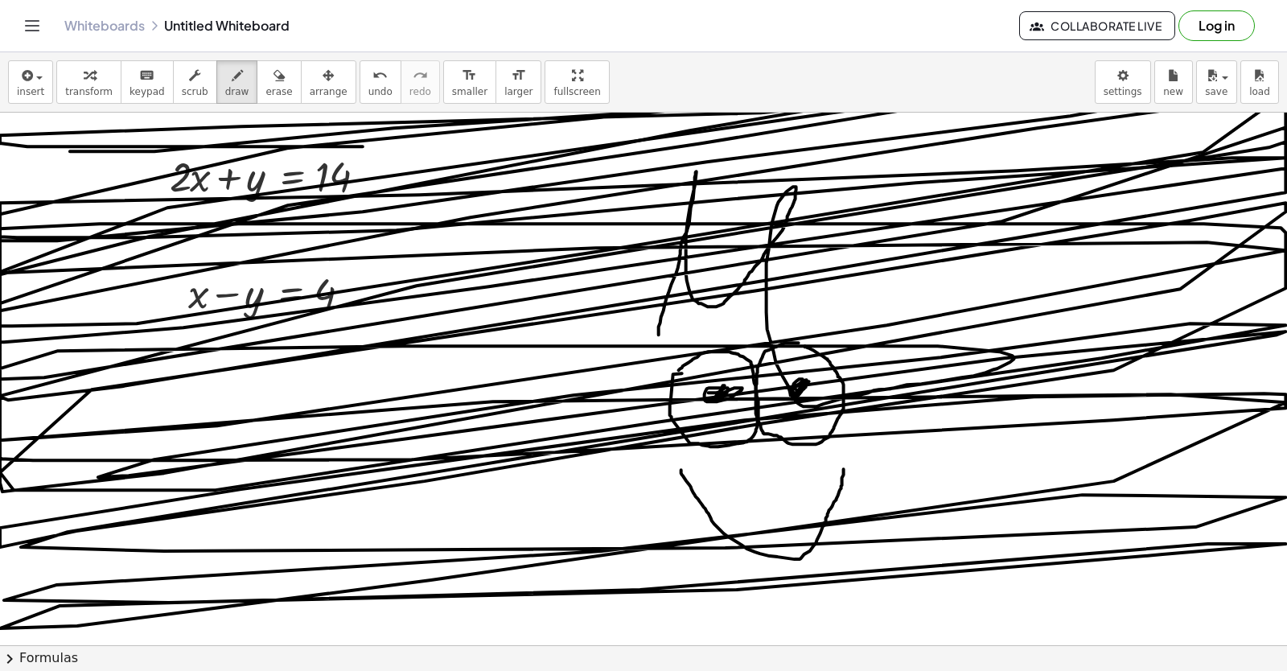
drag, startPoint x: 863, startPoint y: 101, endPoint x: 421, endPoint y: 158, distance: 445.2
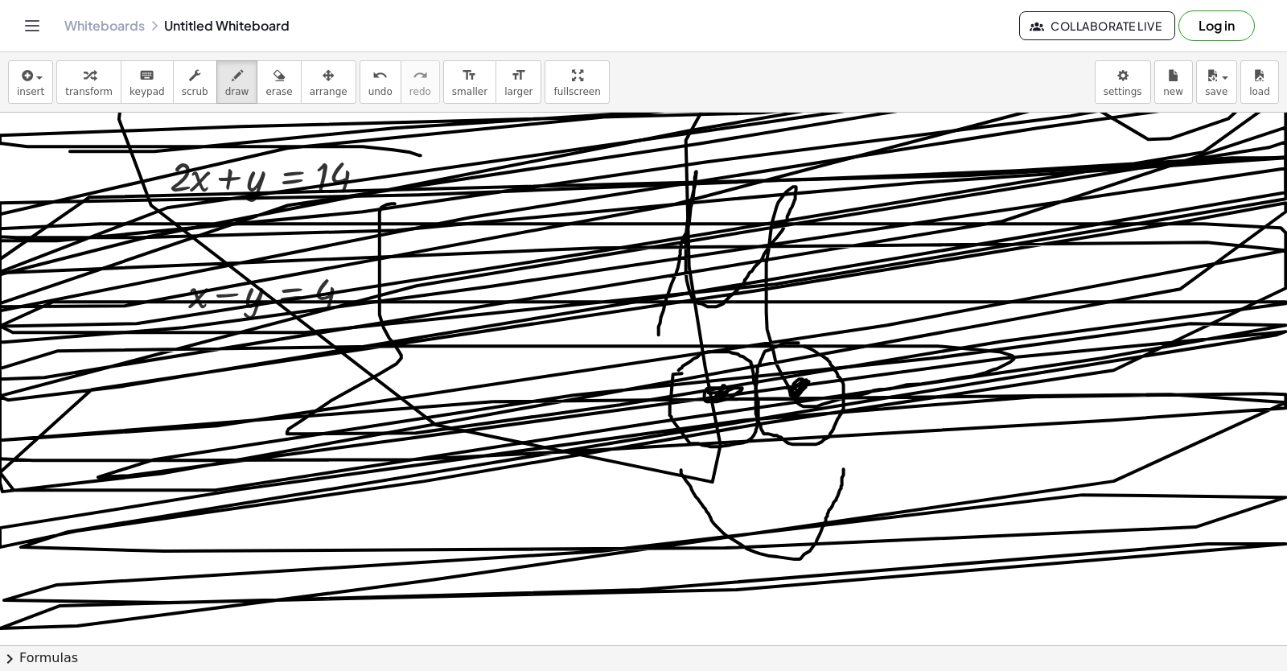
drag, startPoint x: 395, startPoint y: 206, endPoint x: 979, endPoint y: 31, distance: 609.6
click at [979, 31] on div "Graspable Math Activities Get Started Activity Bank Assigned Work Classes White…" at bounding box center [643, 335] width 1287 height 671
drag, startPoint x: 1226, startPoint y: 225, endPoint x: 1099, endPoint y: 642, distance: 435.5
drag, startPoint x: 255, startPoint y: 80, endPoint x: 248, endPoint y: 88, distance: 9.7
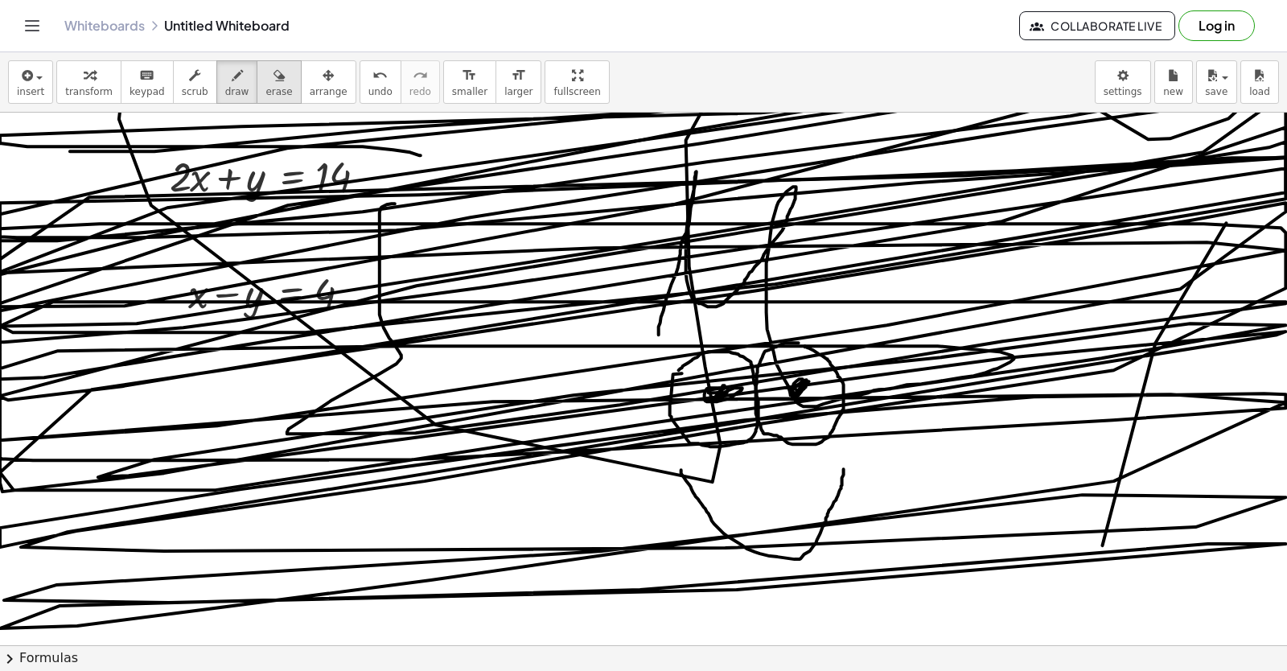
click at [273, 82] on icon "button" at bounding box center [278, 75] width 11 height 19
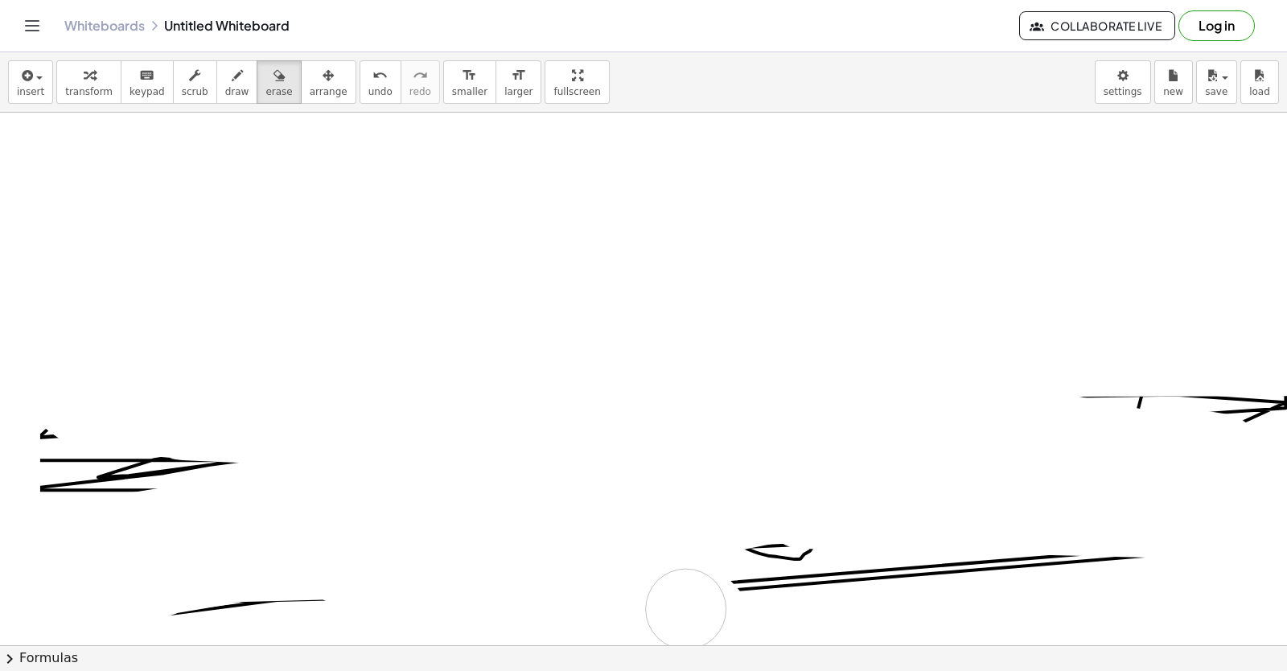
drag, startPoint x: 280, startPoint y: 186, endPoint x: 983, endPoint y: 450, distance: 751.0
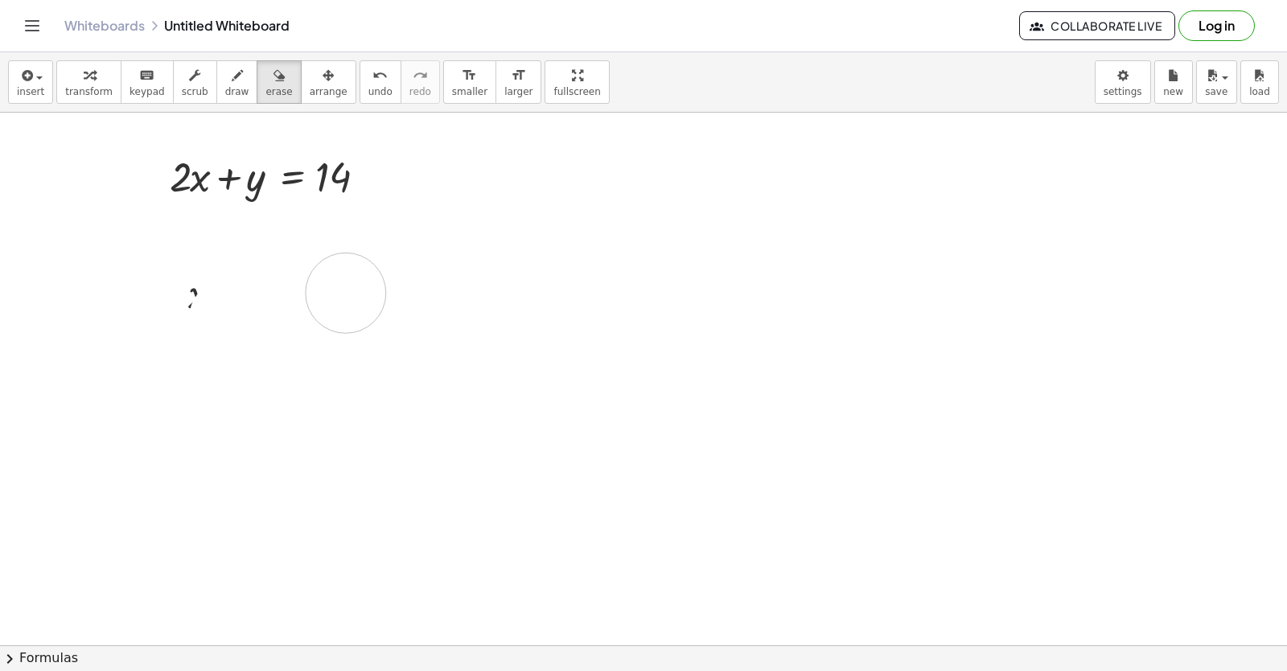
drag, startPoint x: 1226, startPoint y: 433, endPoint x: 165, endPoint y: 285, distance: 1071.0
drag, startPoint x: 165, startPoint y: 285, endPoint x: 0, endPoint y: 216, distance: 178.8
drag, startPoint x: 994, startPoint y: 235, endPoint x: 1022, endPoint y: 127, distance: 111.4
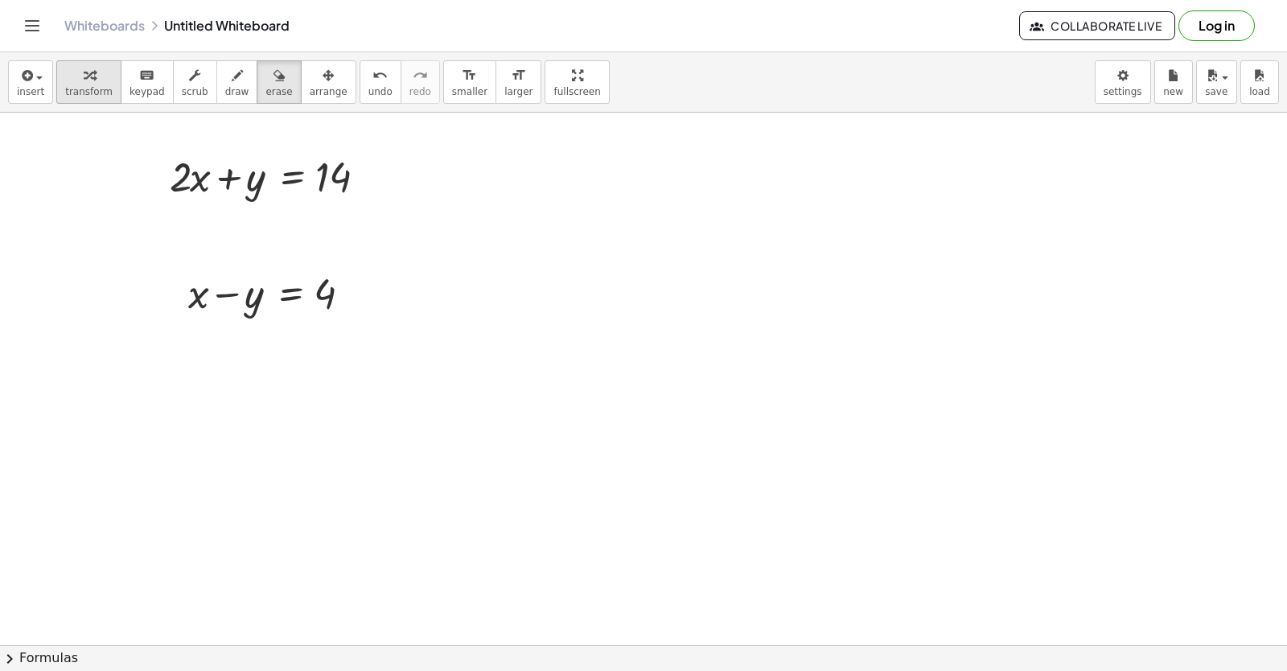
click at [97, 77] on div "button" at bounding box center [88, 74] width 47 height 19
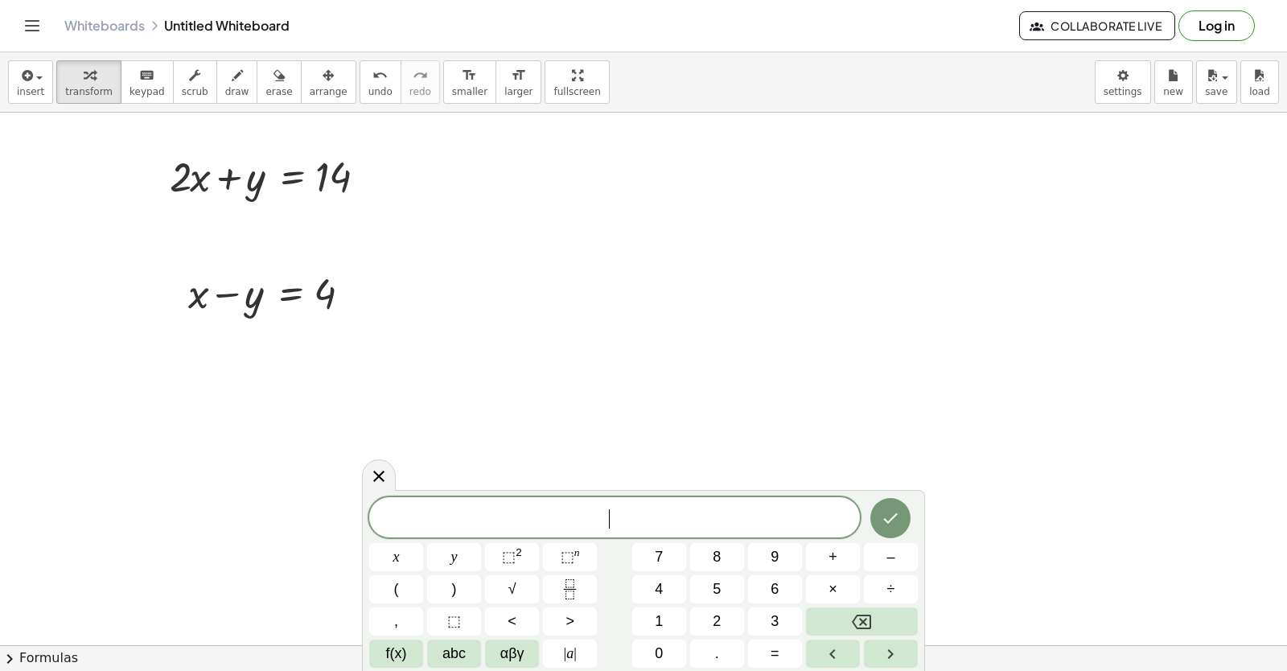
click at [584, 498] on div "​" at bounding box center [614, 517] width 491 height 40
click at [782, 615] on button "3" at bounding box center [775, 621] width 54 height 28
click at [401, 562] on button "x" at bounding box center [396, 557] width 54 height 28
click at [846, 556] on button "+" at bounding box center [833, 557] width 54 height 28
click at [732, 592] on button "5" at bounding box center [717, 589] width 54 height 28
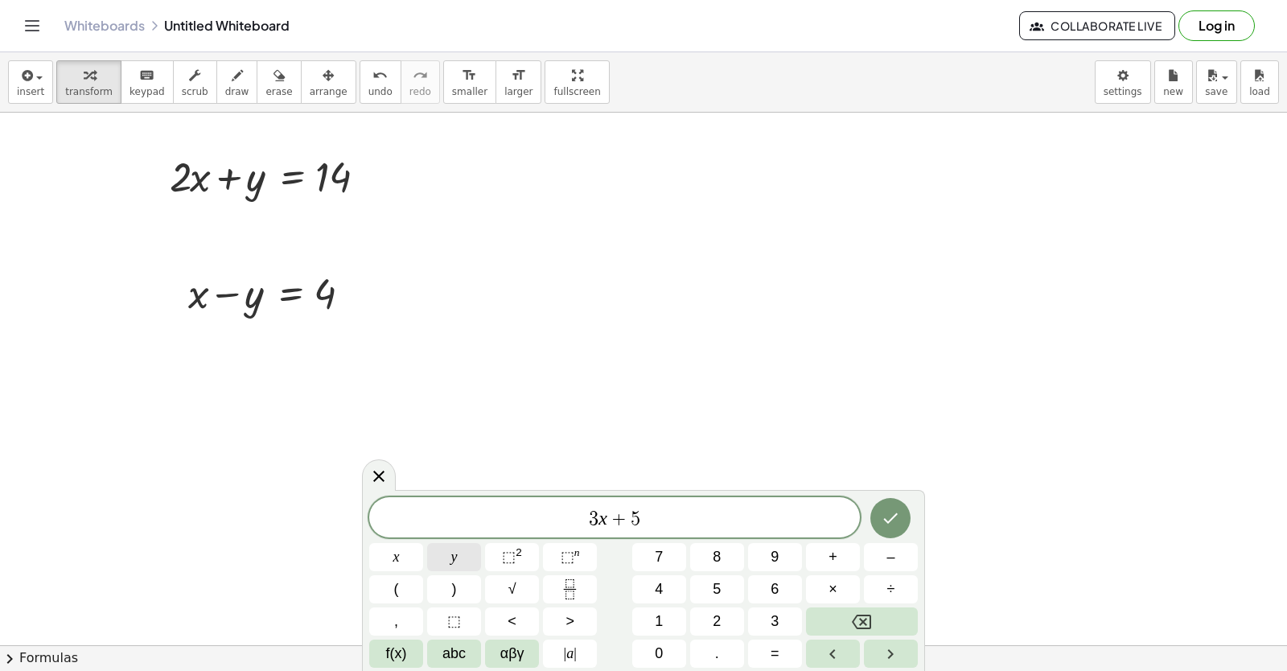
click at [458, 561] on button "y" at bounding box center [454, 557] width 54 height 28
click at [769, 651] on button "=" at bounding box center [775, 653] width 54 height 28
click at [734, 618] on button "2" at bounding box center [717, 621] width 54 height 28
click at [782, 584] on button "6" at bounding box center [775, 589] width 54 height 28
click at [897, 509] on icon "Done" at bounding box center [890, 517] width 19 height 19
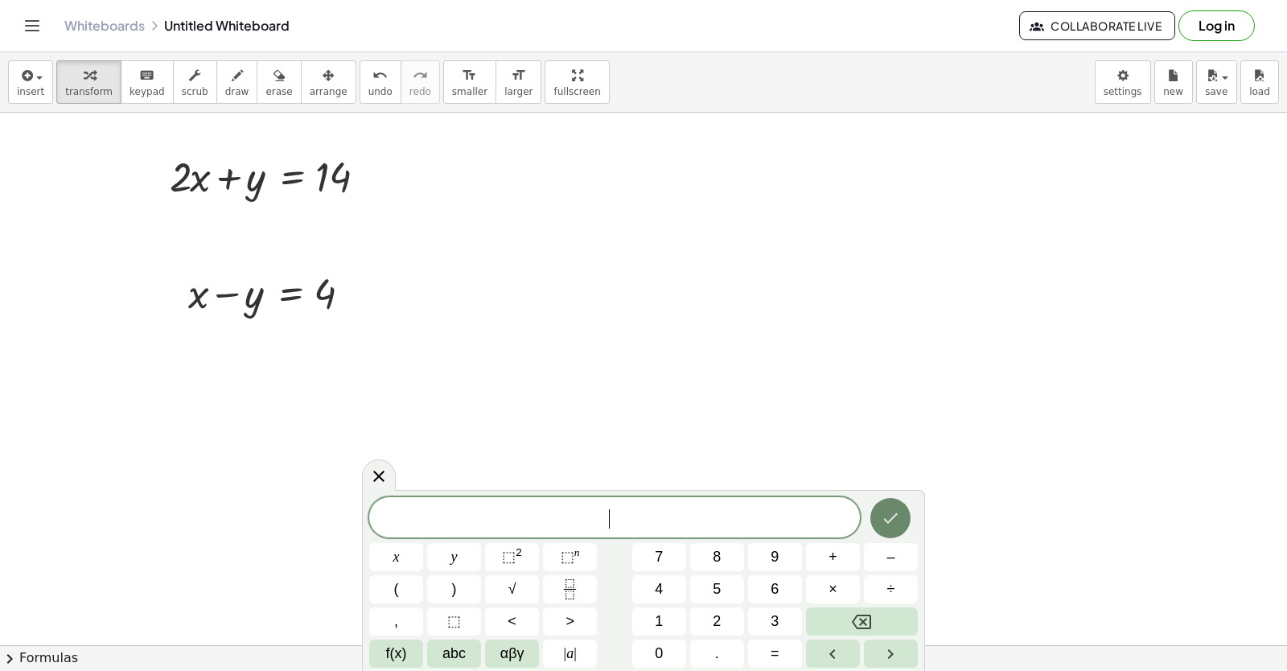
click at [423, 543] on div at bounding box center [396, 557] width 54 height 28
click at [891, 554] on button "–" at bounding box center [891, 557] width 54 height 28
click at [768, 621] on button "3" at bounding box center [775, 621] width 54 height 28
click at [389, 561] on button "x" at bounding box center [396, 557] width 54 height 28
click at [855, 555] on button "+" at bounding box center [833, 557] width 54 height 28
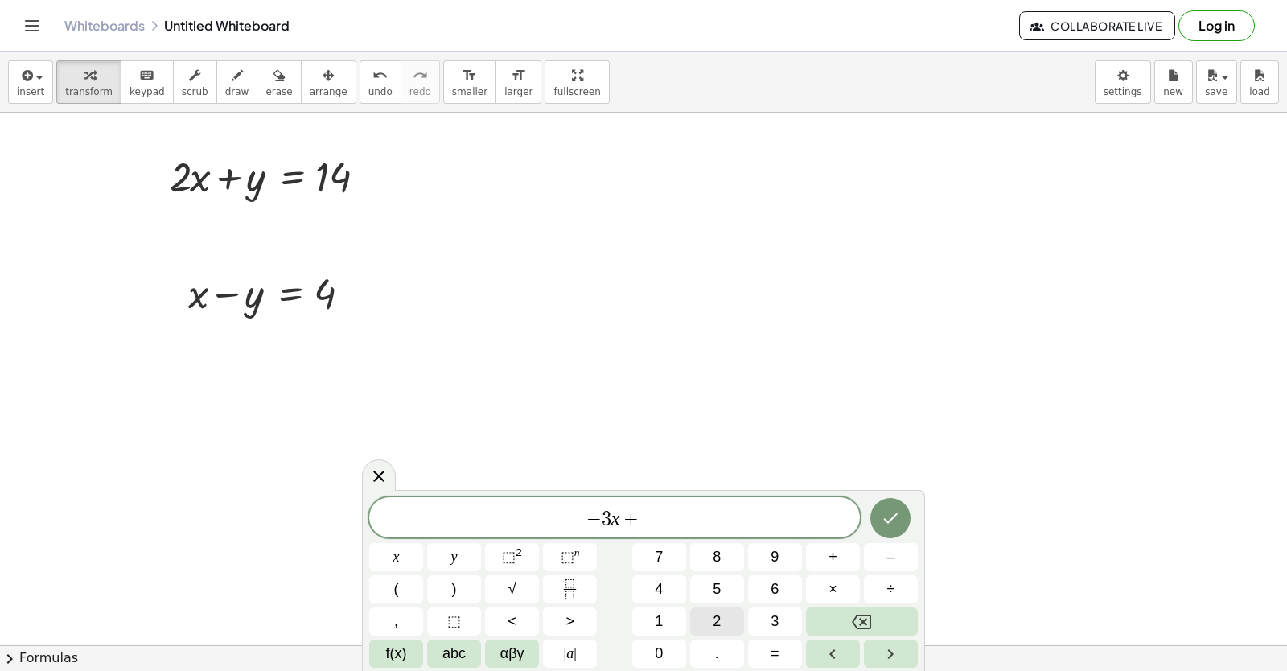
click at [715, 609] on button "2" at bounding box center [717, 621] width 54 height 28
click at [461, 562] on button "y" at bounding box center [454, 557] width 54 height 28
click at [775, 646] on span "=" at bounding box center [774, 654] width 9 height 22
click at [723, 627] on button "2" at bounding box center [717, 621] width 54 height 28
click at [901, 517] on button "Done" at bounding box center [890, 518] width 40 height 40
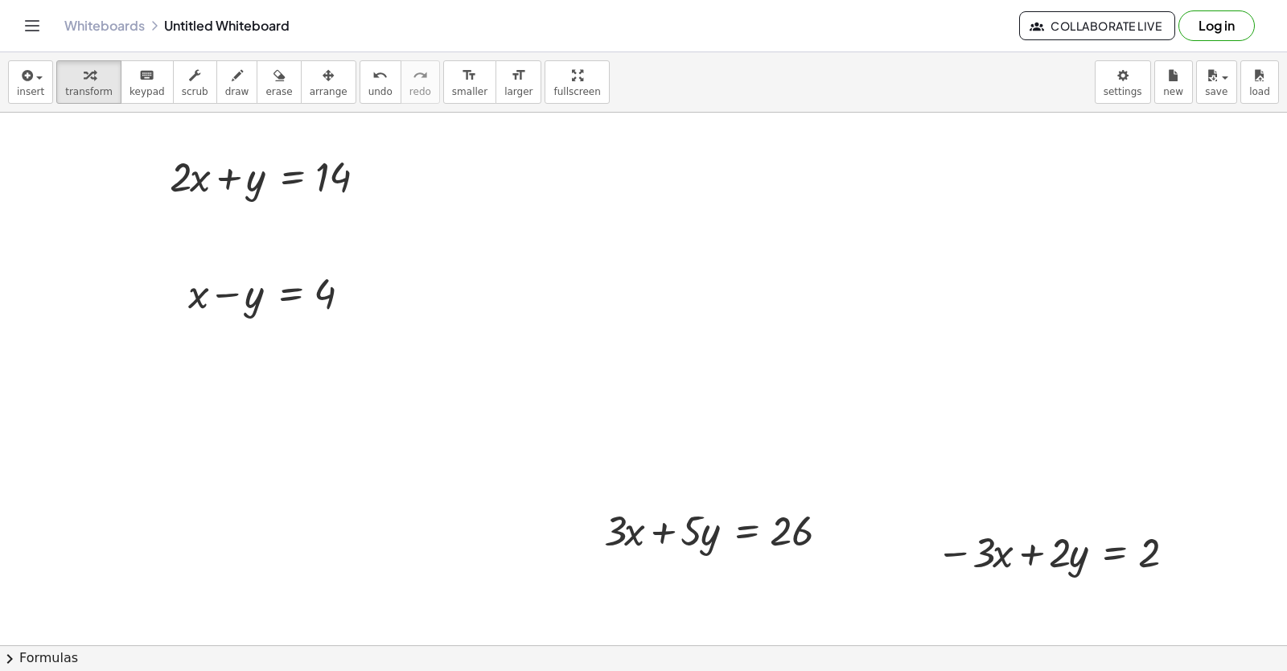
click at [300, 105] on div "insert select one: Math Expression Function Text Youtube Video Graphing Geometr…" at bounding box center [643, 82] width 1287 height 60
click at [310, 97] on span "arrange" at bounding box center [329, 91] width 38 height 11
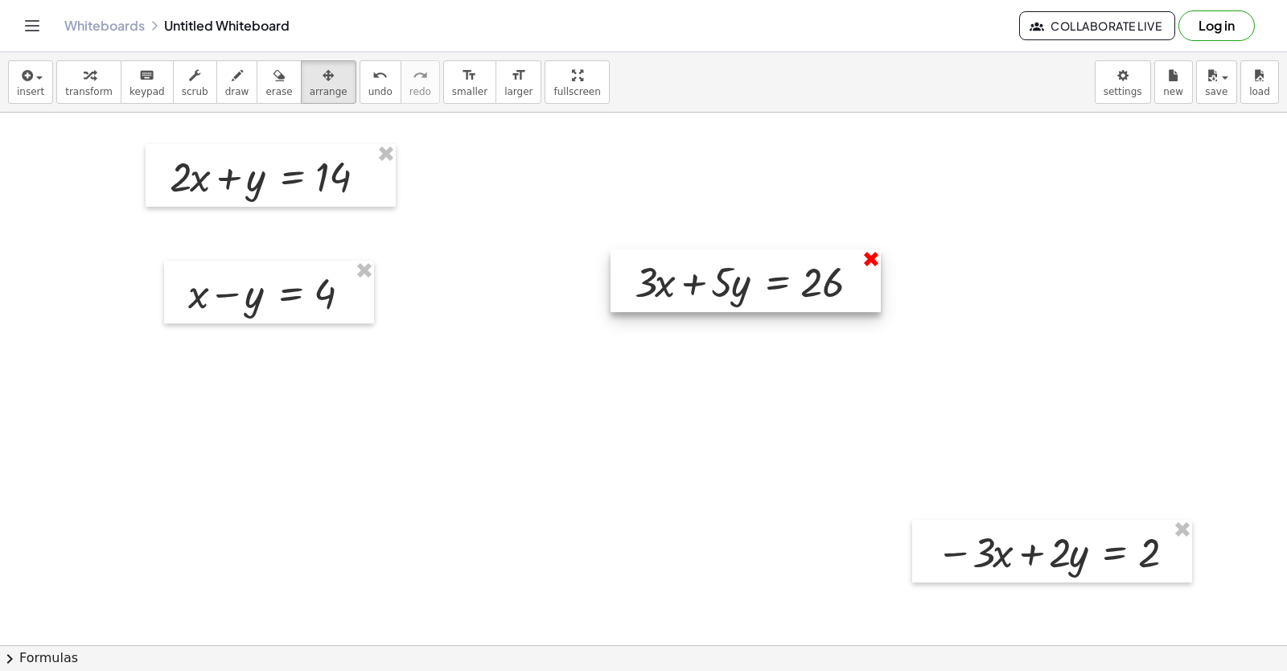
drag, startPoint x: 831, startPoint y: 495, endPoint x: 881, endPoint y: 236, distance: 262.9
click at [872, 255] on div at bounding box center [745, 280] width 270 height 63
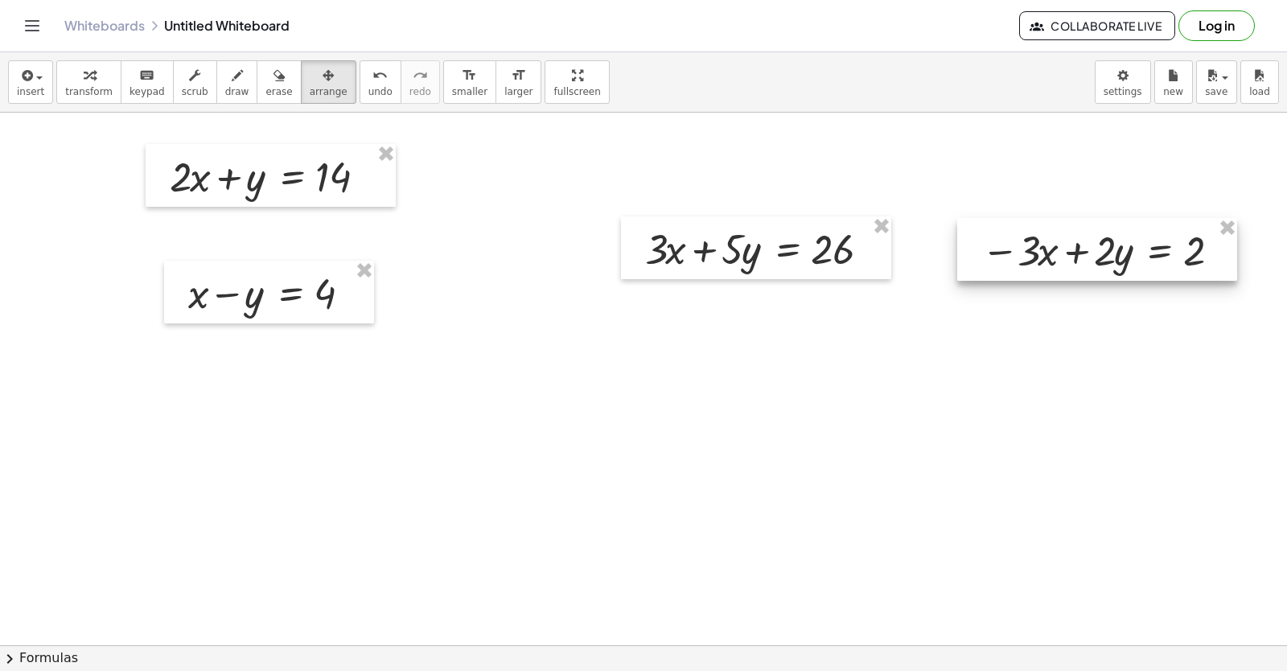
drag, startPoint x: 1018, startPoint y: 569, endPoint x: 1066, endPoint y: 270, distance: 302.1
click at [1064, 268] on div at bounding box center [1097, 249] width 280 height 63
click at [88, 84] on button "transform" at bounding box center [88, 81] width 65 height 43
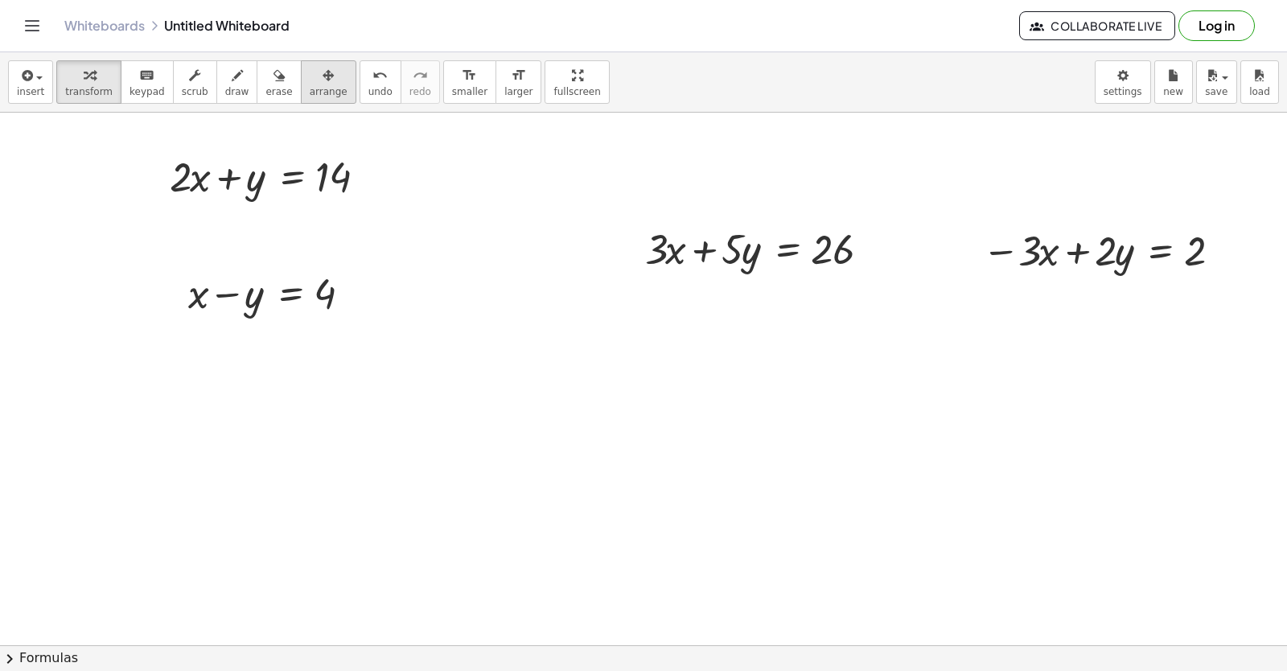
click at [310, 91] on span "arrange" at bounding box center [329, 91] width 38 height 11
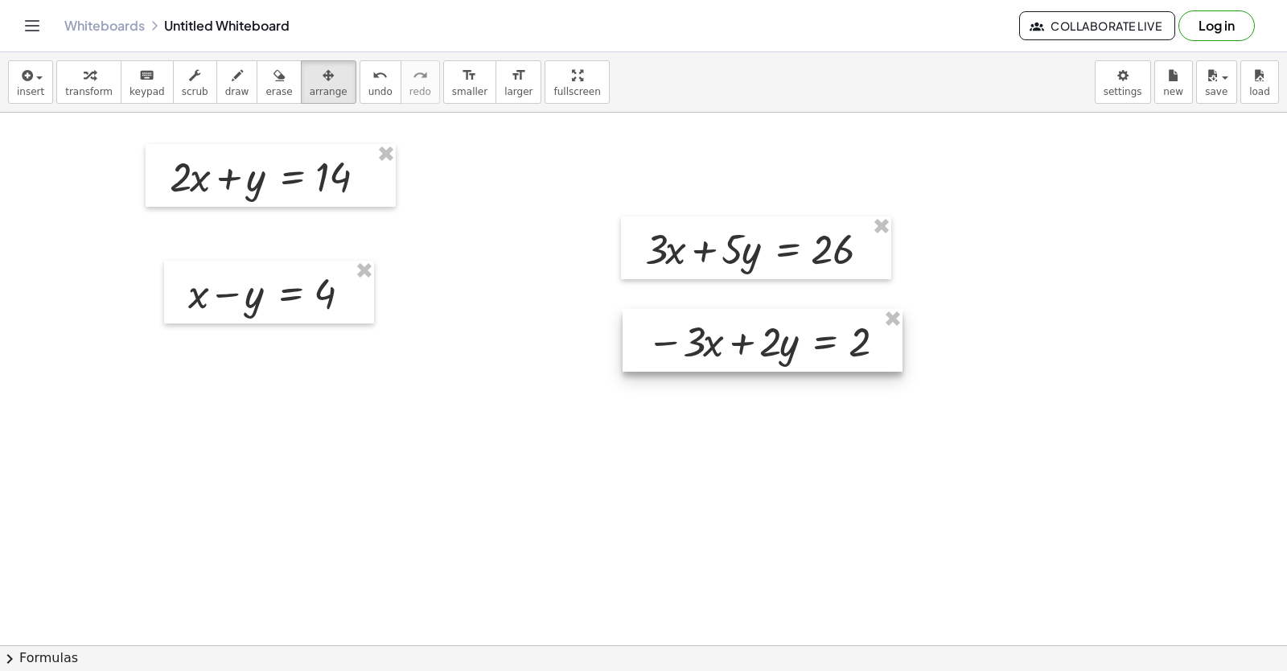
drag, startPoint x: 995, startPoint y: 273, endPoint x: 647, endPoint y: 365, distance: 359.3
click at [650, 364] on div at bounding box center [762, 340] width 280 height 63
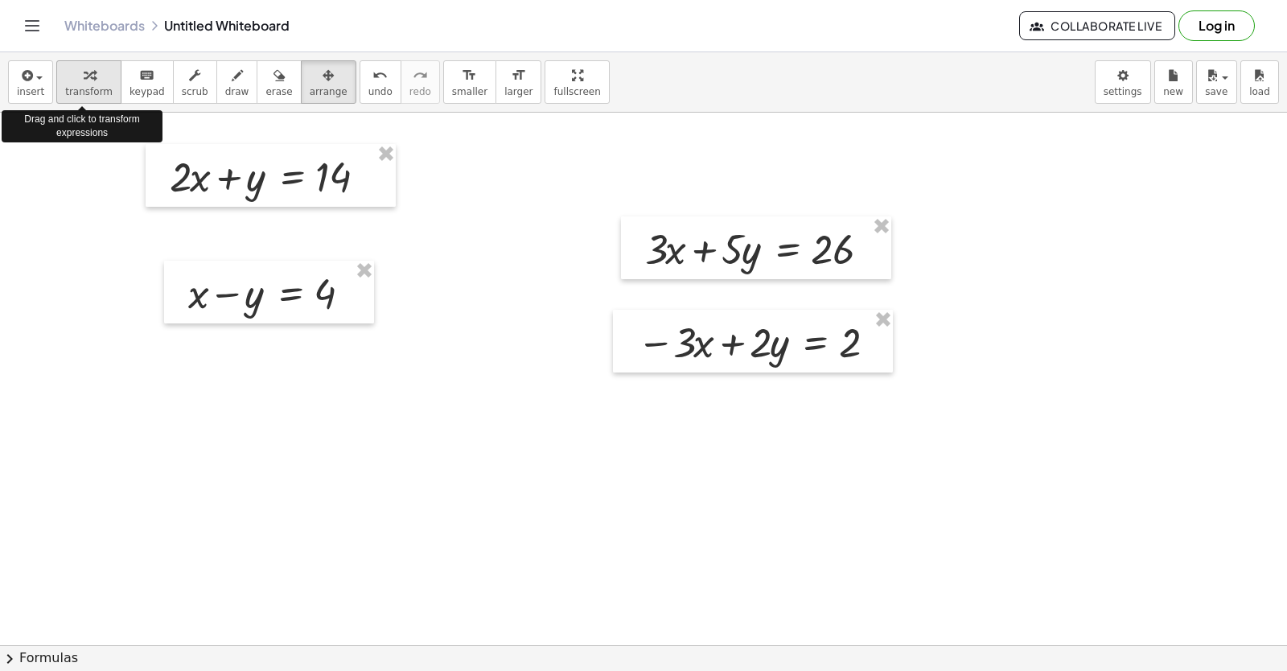
click at [88, 88] on span "transform" at bounding box center [88, 91] width 47 height 11
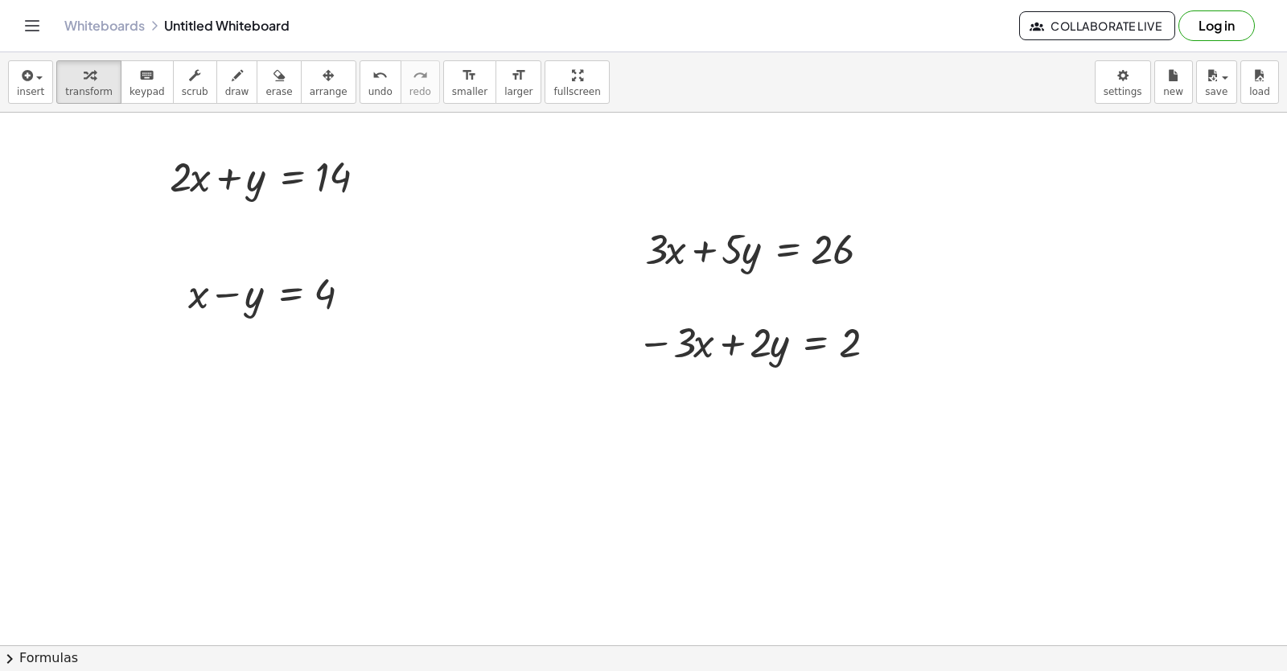
click at [216, 99] on button "draw" at bounding box center [237, 81] width 42 height 43
drag, startPoint x: 666, startPoint y: 384, endPoint x: 705, endPoint y: 328, distance: 68.7
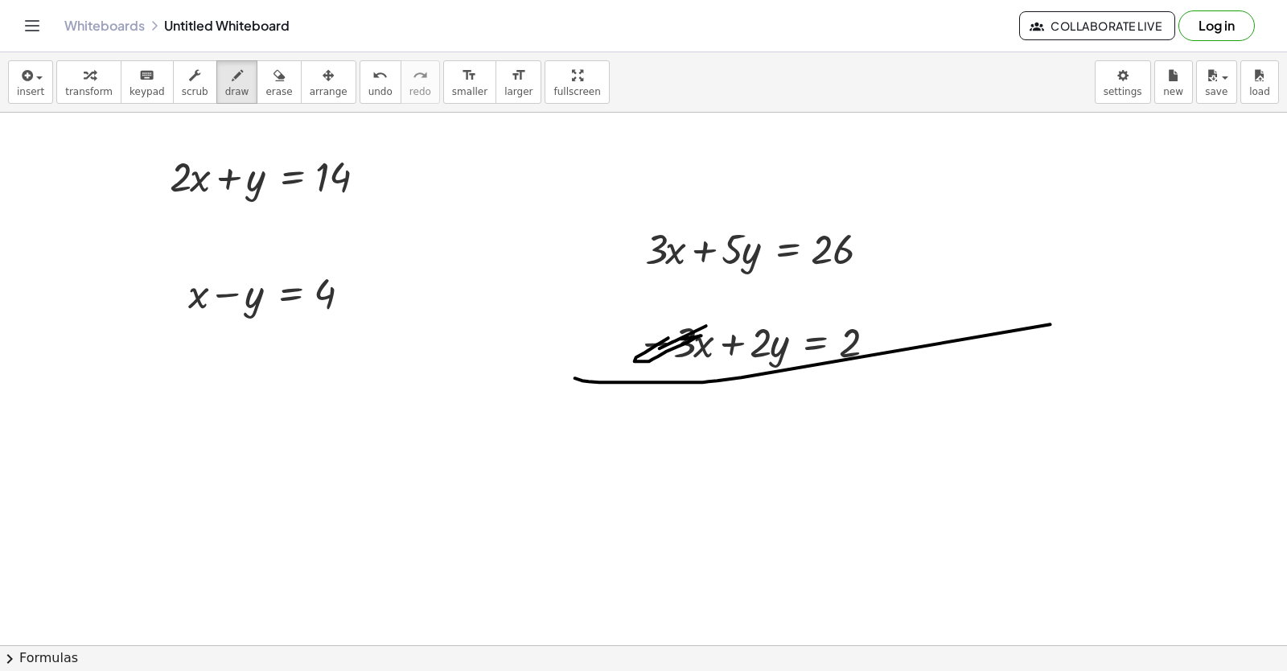
drag, startPoint x: 706, startPoint y: 328, endPoint x: 698, endPoint y: 253, distance: 76.0
drag, startPoint x: 709, startPoint y: 224, endPoint x: 663, endPoint y: 269, distance: 64.8
drag, startPoint x: 662, startPoint y: 407, endPoint x: 643, endPoint y: 435, distance: 33.7
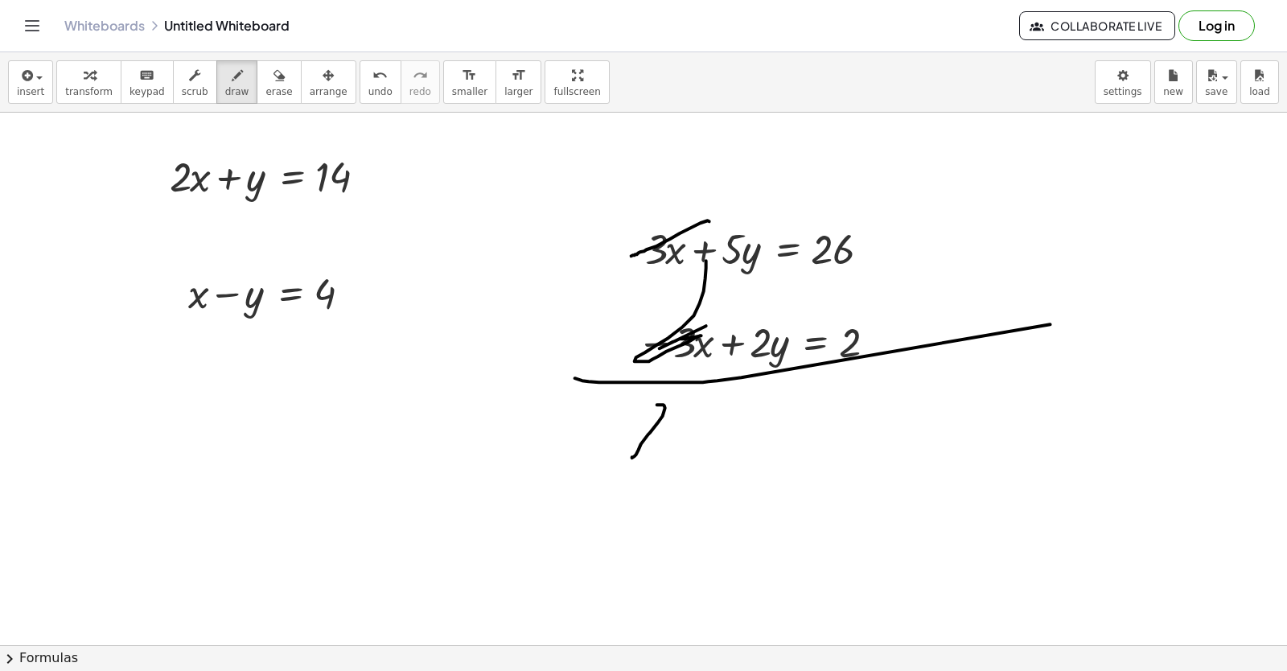
drag, startPoint x: 683, startPoint y: 413, endPoint x: 674, endPoint y: 461, distance: 49.1
drag, startPoint x: 765, startPoint y: 413, endPoint x: 745, endPoint y: 455, distance: 46.8
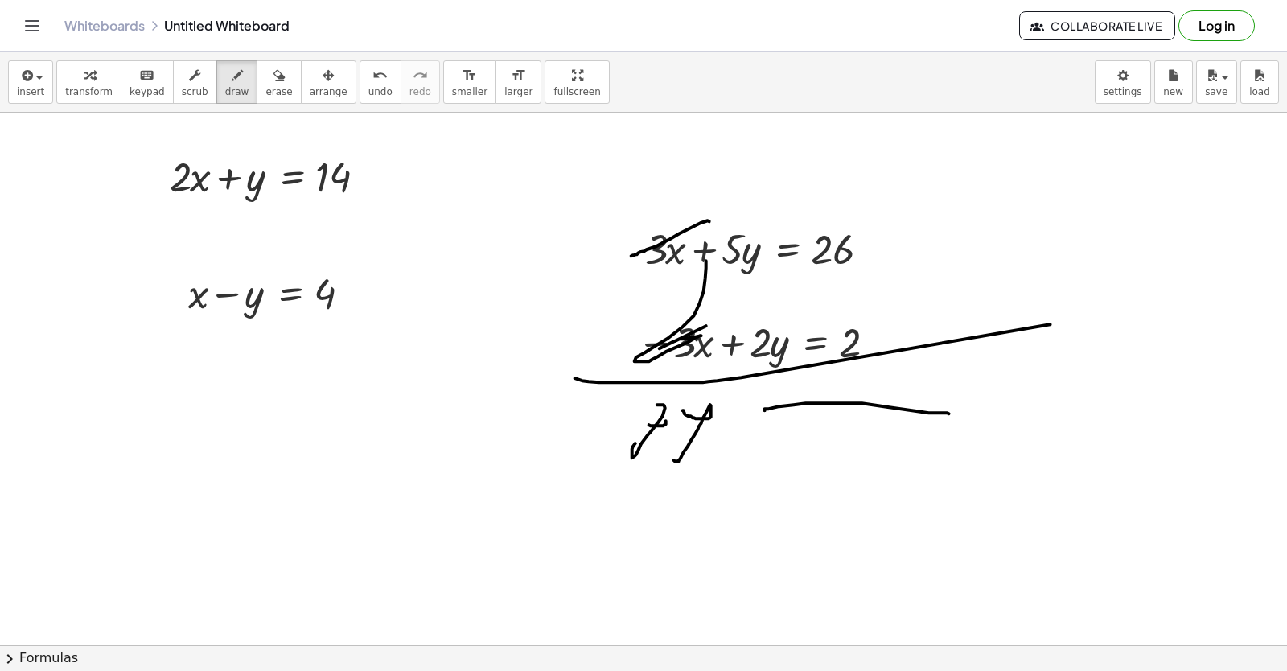
drag, startPoint x: 902, startPoint y: 456, endPoint x: 769, endPoint y: 451, distance: 133.6
drag, startPoint x: 992, startPoint y: 394, endPoint x: 1030, endPoint y: 445, distance: 63.2
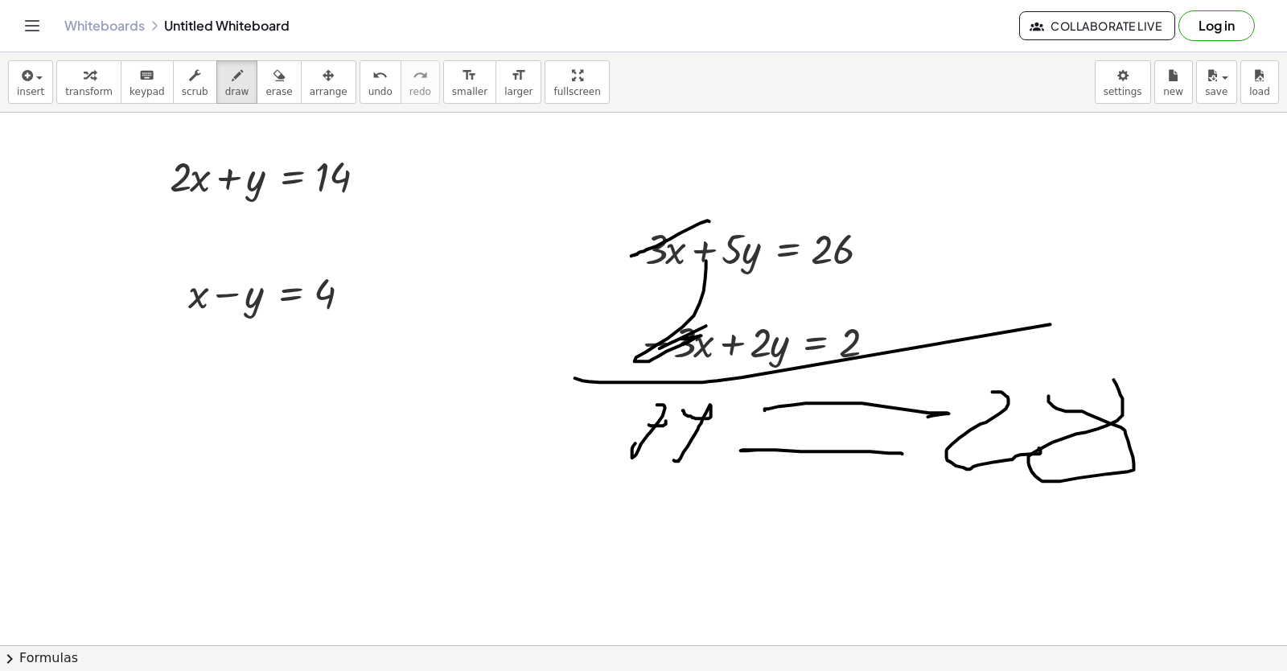
drag, startPoint x: 1074, startPoint y: 413, endPoint x: 1015, endPoint y: 407, distance: 59.9
drag, startPoint x: 356, startPoint y: 379, endPoint x: 417, endPoint y: 563, distance: 194.0
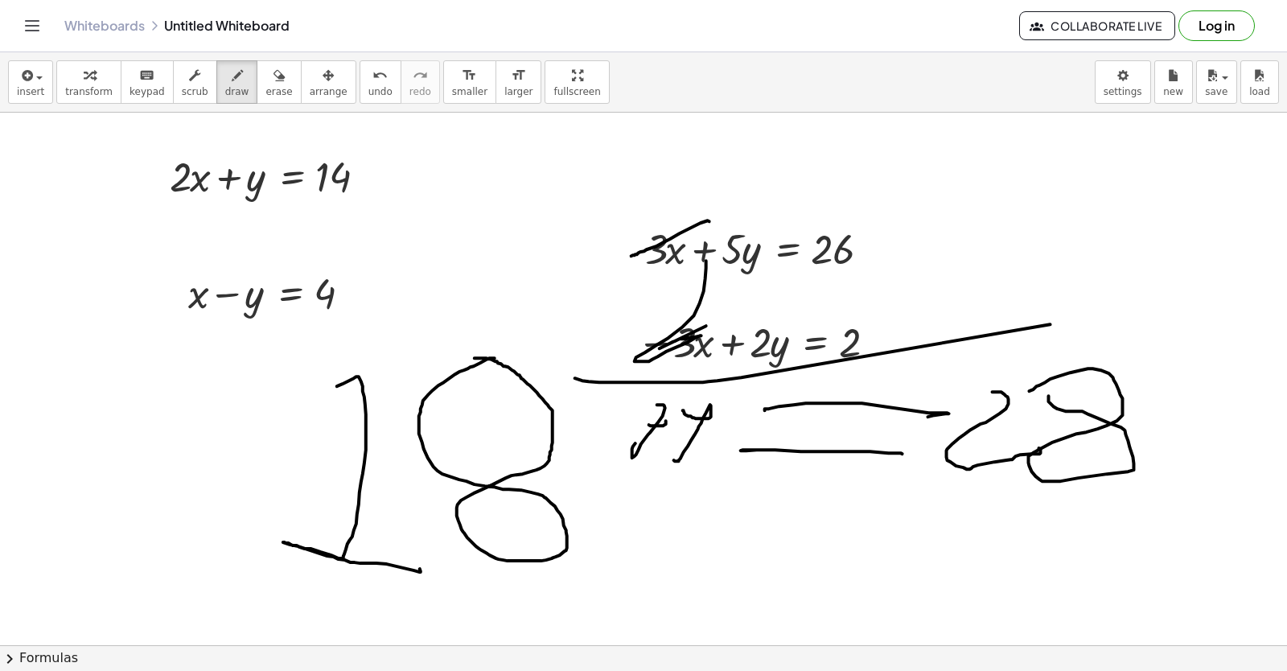
drag, startPoint x: 495, startPoint y: 360, endPoint x: 469, endPoint y: 362, distance: 25.8
drag, startPoint x: 1065, startPoint y: 160, endPoint x: 1141, endPoint y: 183, distance: 79.9
drag, startPoint x: 1126, startPoint y: 161, endPoint x: 930, endPoint y: 150, distance: 195.7
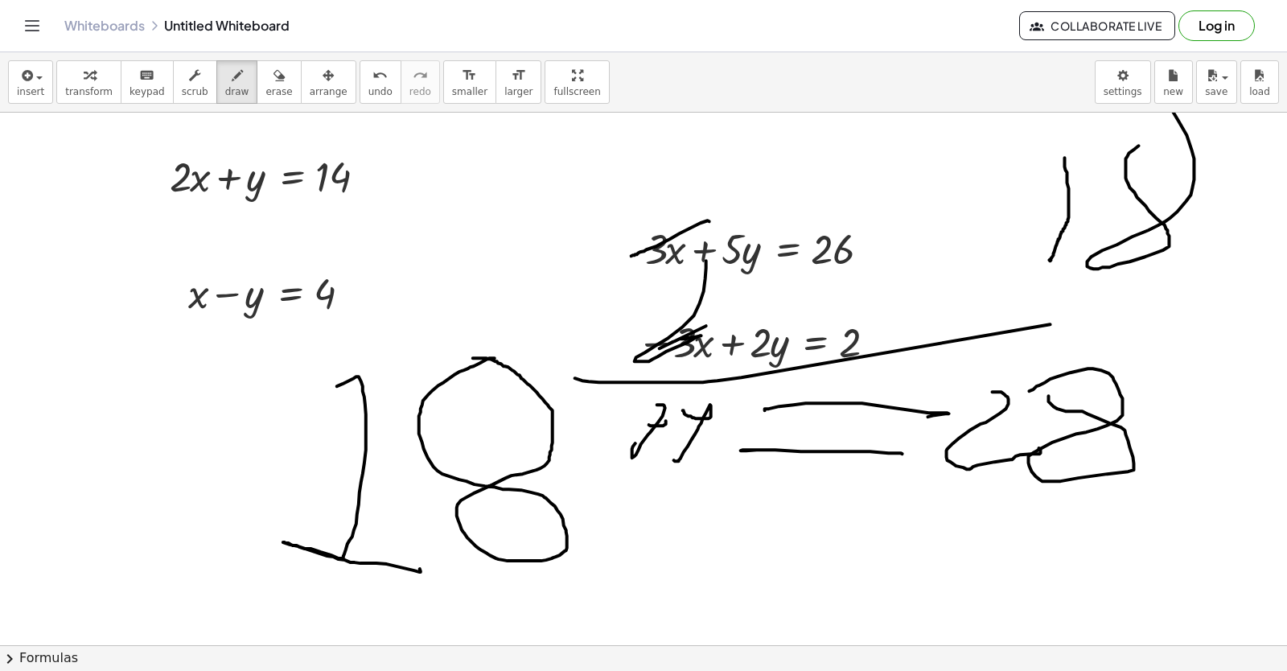
click at [1081, 108] on div "insert select one: Math Expression Function Text Youtube Video Graphing Geometr…" at bounding box center [643, 361] width 1287 height 618
drag, startPoint x: 881, startPoint y: 184, endPoint x: 910, endPoint y: 227, distance: 51.5
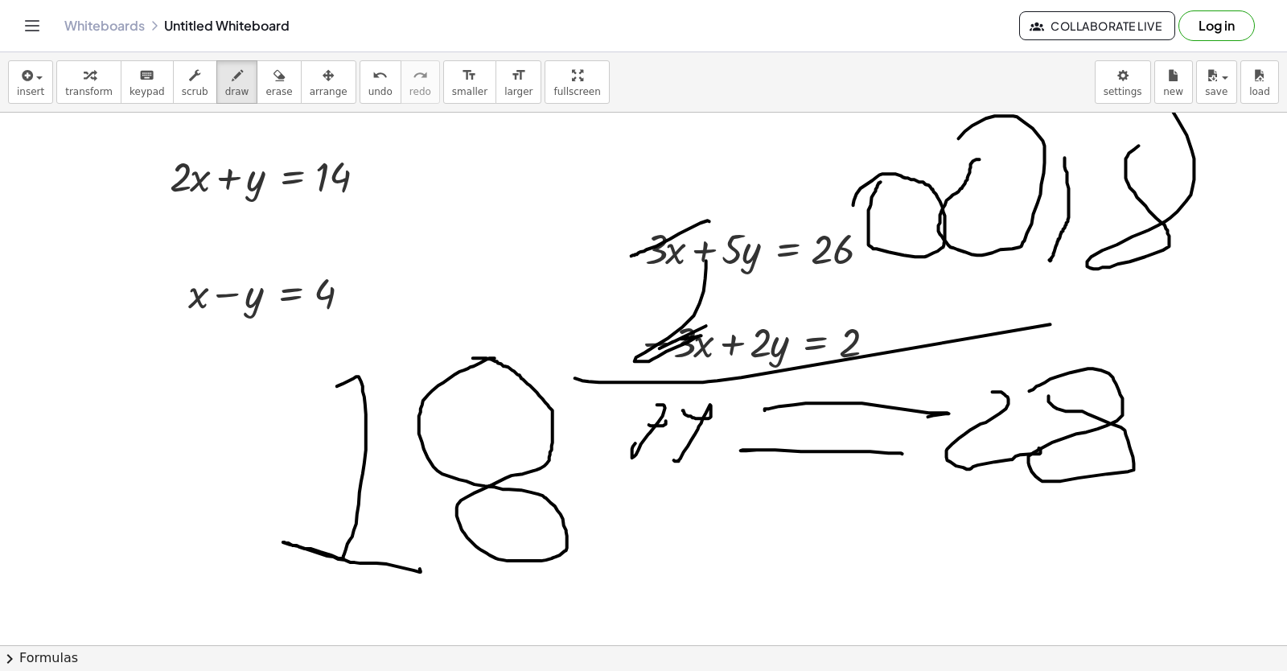
drag, startPoint x: 971, startPoint y: 167, endPoint x: 935, endPoint y: 216, distance: 59.8
drag, startPoint x: 874, startPoint y: 181, endPoint x: 967, endPoint y: 173, distance: 92.8
drag, startPoint x: 762, startPoint y: 530, endPoint x: 747, endPoint y: 536, distance: 15.8
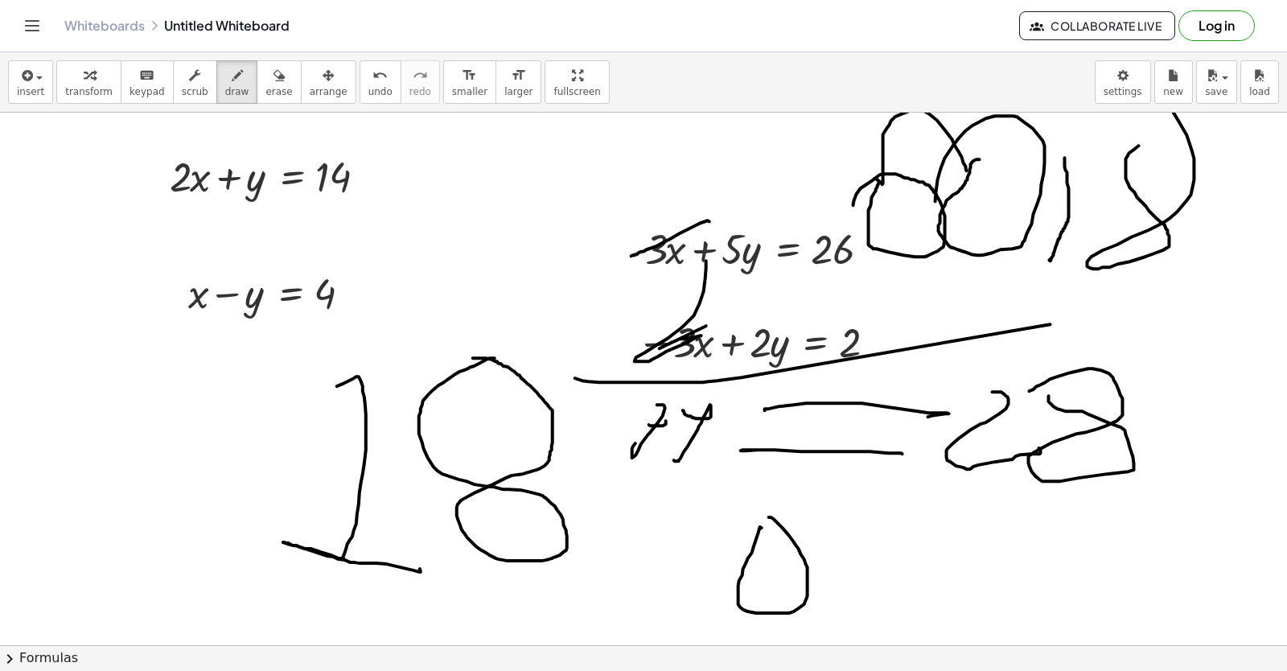
drag, startPoint x: 833, startPoint y: 537, endPoint x: 814, endPoint y: 539, distance: 19.4
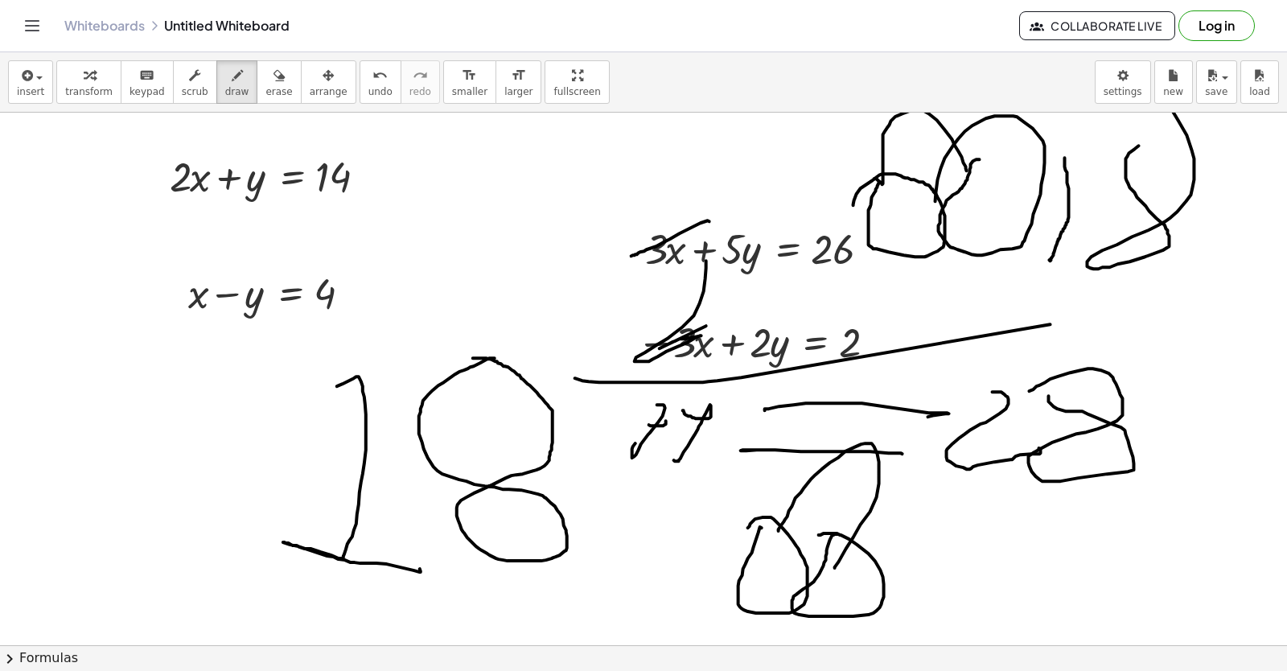
drag, startPoint x: 782, startPoint y: 527, endPoint x: 832, endPoint y: 563, distance: 62.3
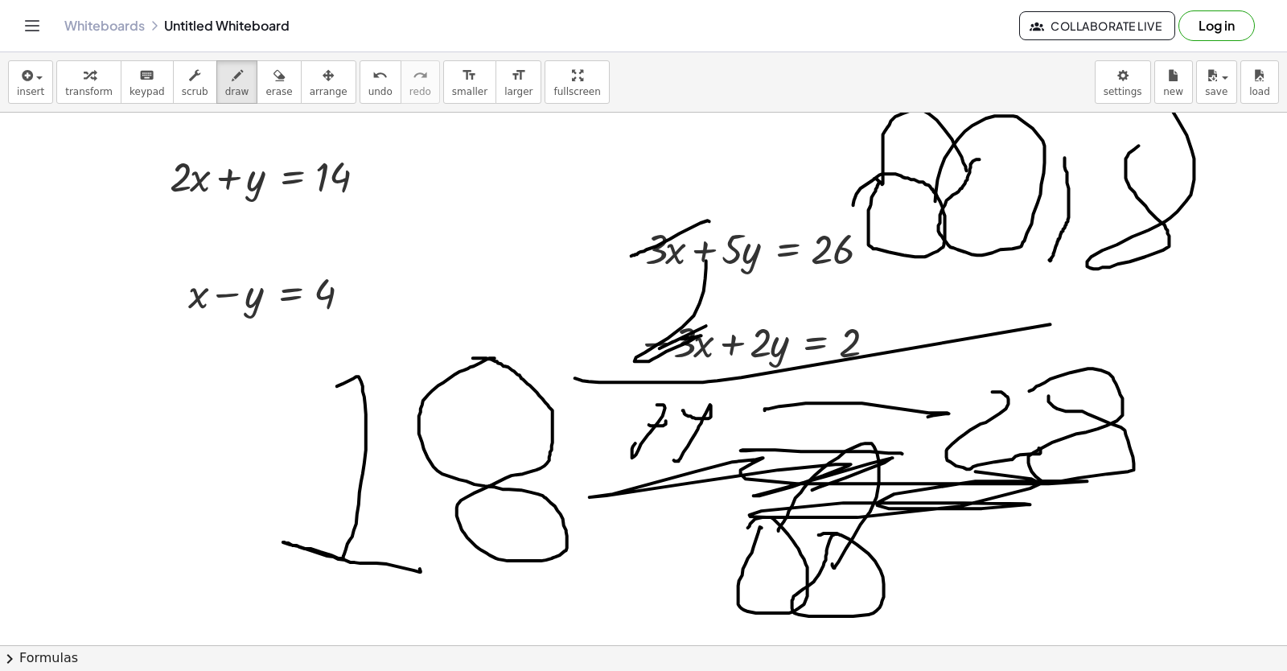
drag, startPoint x: 889, startPoint y: 462, endPoint x: 587, endPoint y: 433, distance: 303.8
drag, startPoint x: 261, startPoint y: 75, endPoint x: 0, endPoint y: 521, distance: 517.2
click at [273, 76] on icon "button" at bounding box center [278, 75] width 11 height 19
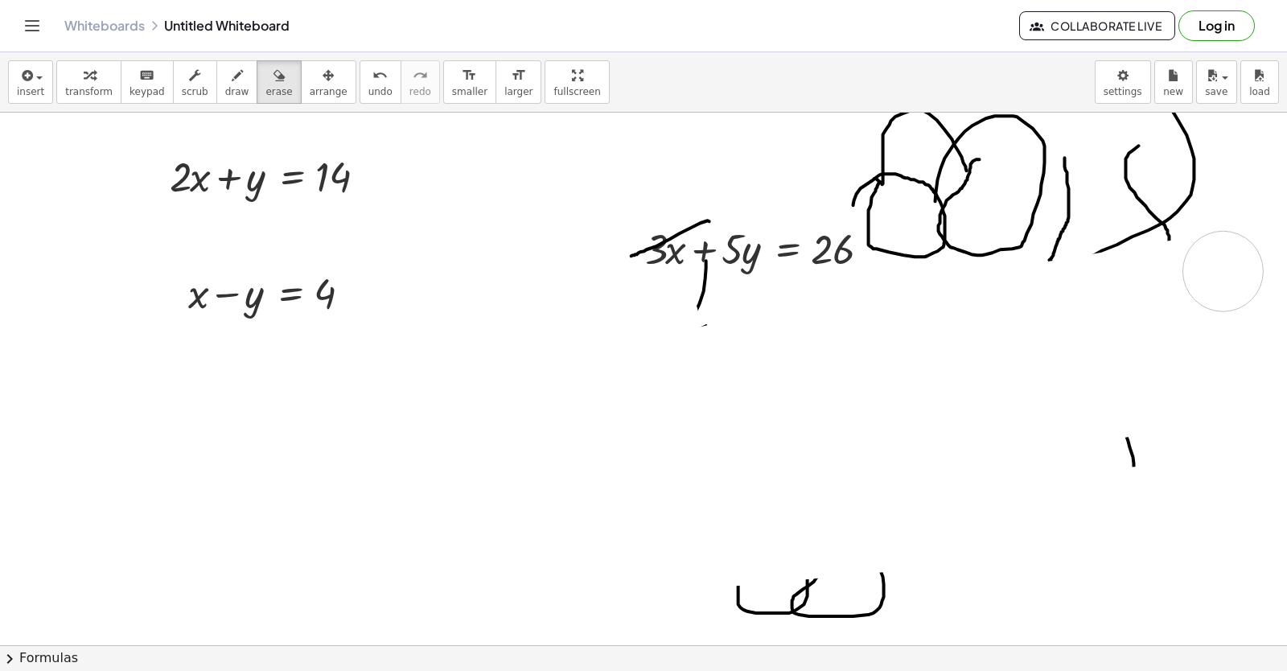
drag, startPoint x: 0, startPoint y: 521, endPoint x: 593, endPoint y: 294, distance: 635.6
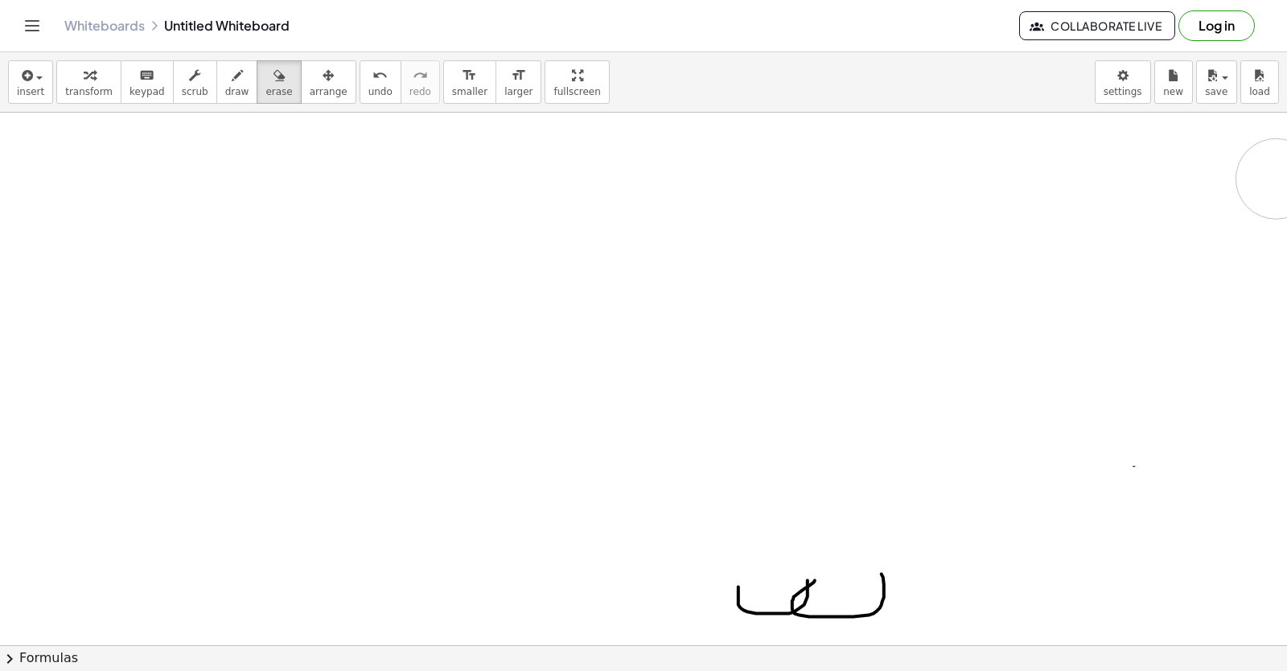
drag, startPoint x: 593, startPoint y: 294, endPoint x: 991, endPoint y: 290, distance: 397.3
click at [1286, 142] on div "+ y + · 2 · x = 10 y · 2 · x = 10 + − + y − · 5 · x = - 2 y · 5 · x = − 2 + + y…" at bounding box center [643, 379] width 1287 height 532
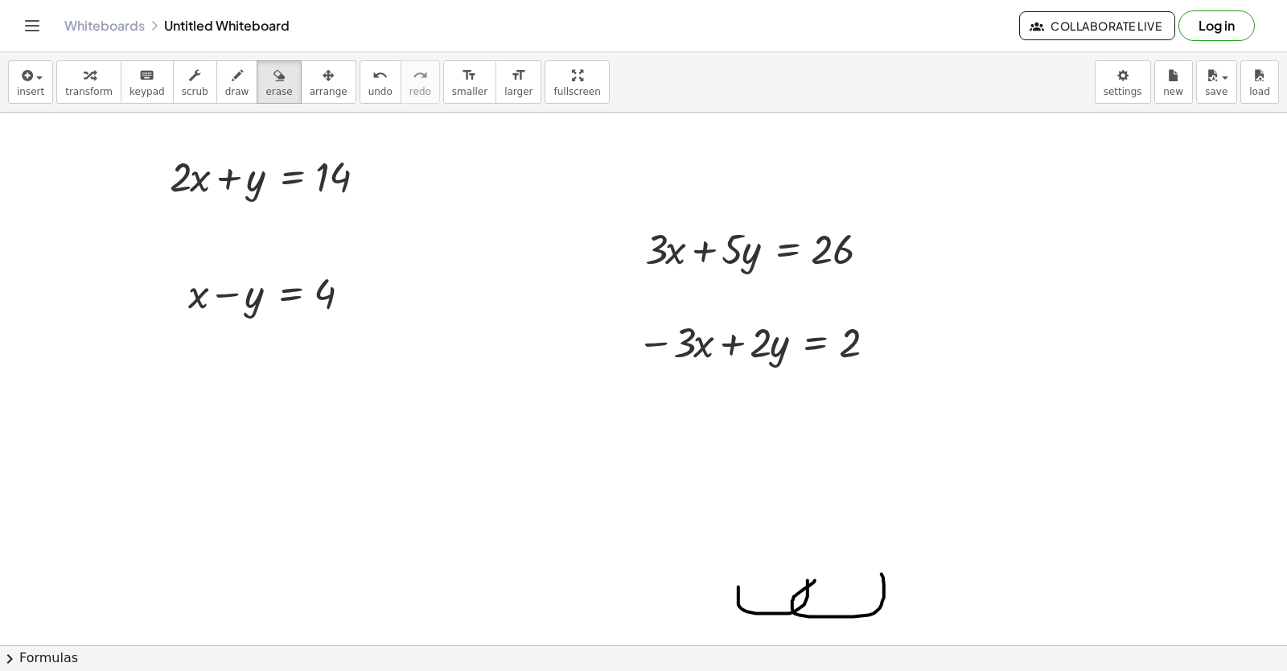
drag, startPoint x: 954, startPoint y: 654, endPoint x: 663, endPoint y: 601, distance: 295.9
click at [668, 603] on div "insert select one: Math Expression Function Text Youtube Video Graphing Geometr…" at bounding box center [643, 361] width 1287 height 618
drag, startPoint x: 254, startPoint y: 78, endPoint x: 903, endPoint y: 610, distance: 838.9
click at [906, 610] on div "insert select one: Math Expression Function Text Youtube Video Graphing Geometr…" at bounding box center [643, 361] width 1287 height 618
drag, startPoint x: 895, startPoint y: 598, endPoint x: 394, endPoint y: 461, distance: 519.3
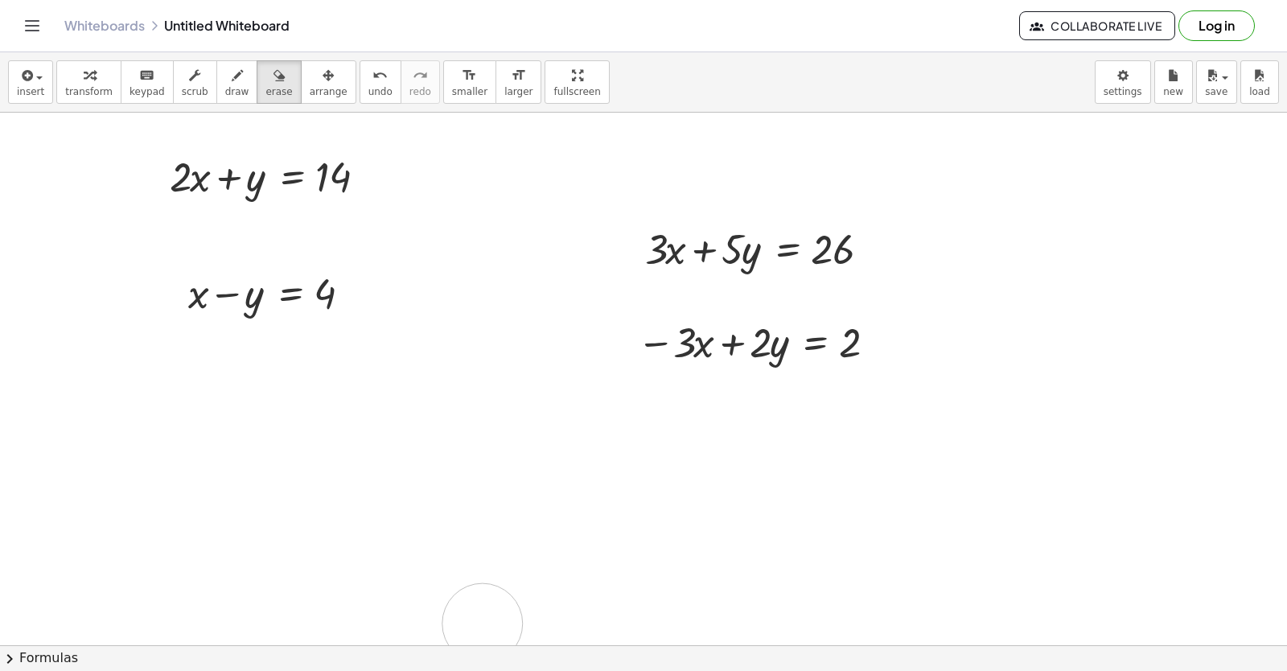
click at [84, 83] on icon "button" at bounding box center [89, 75] width 11 height 19
